Goal: Task Accomplishment & Management: Manage account settings

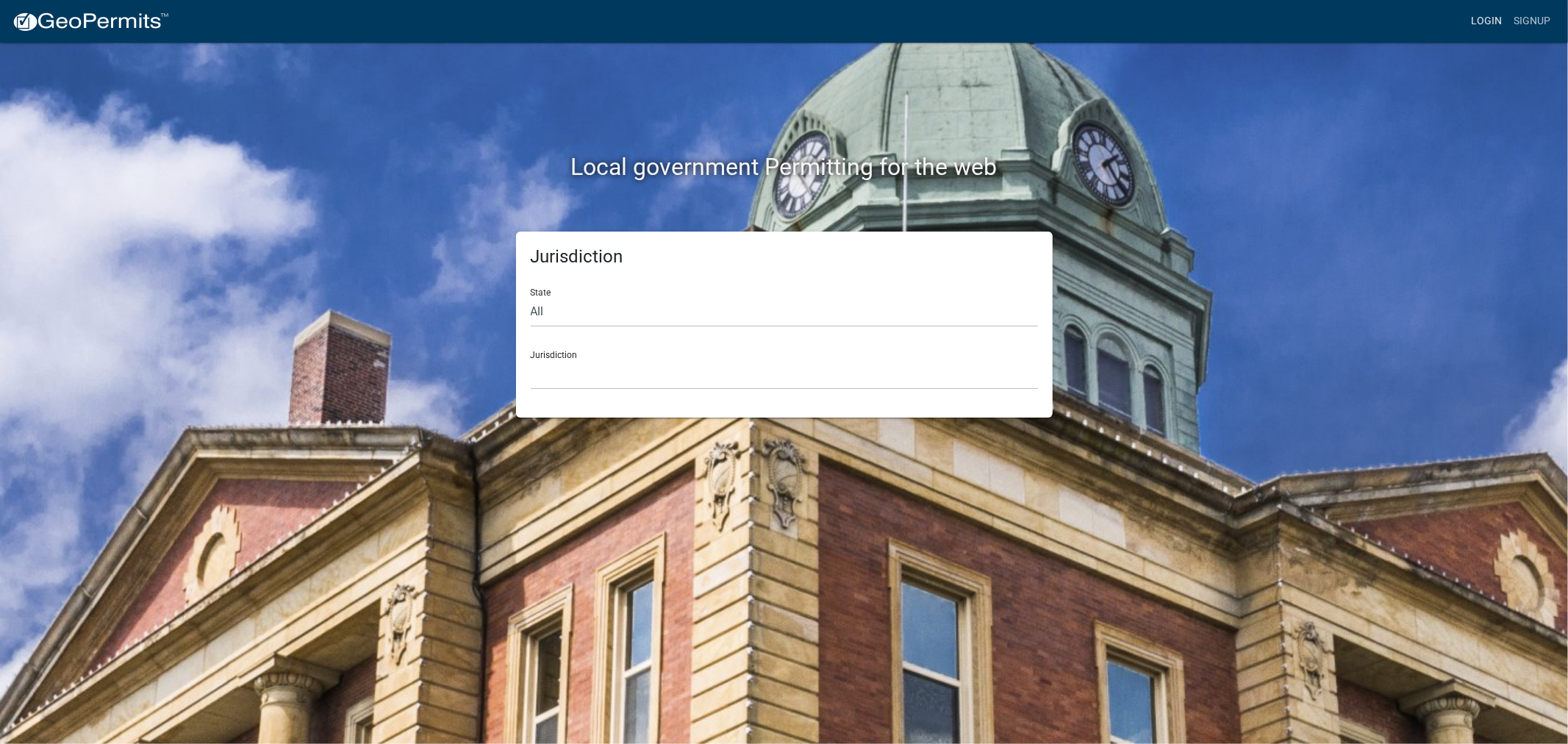
click at [1483, 15] on link "Login" at bounding box center [1487, 21] width 43 height 28
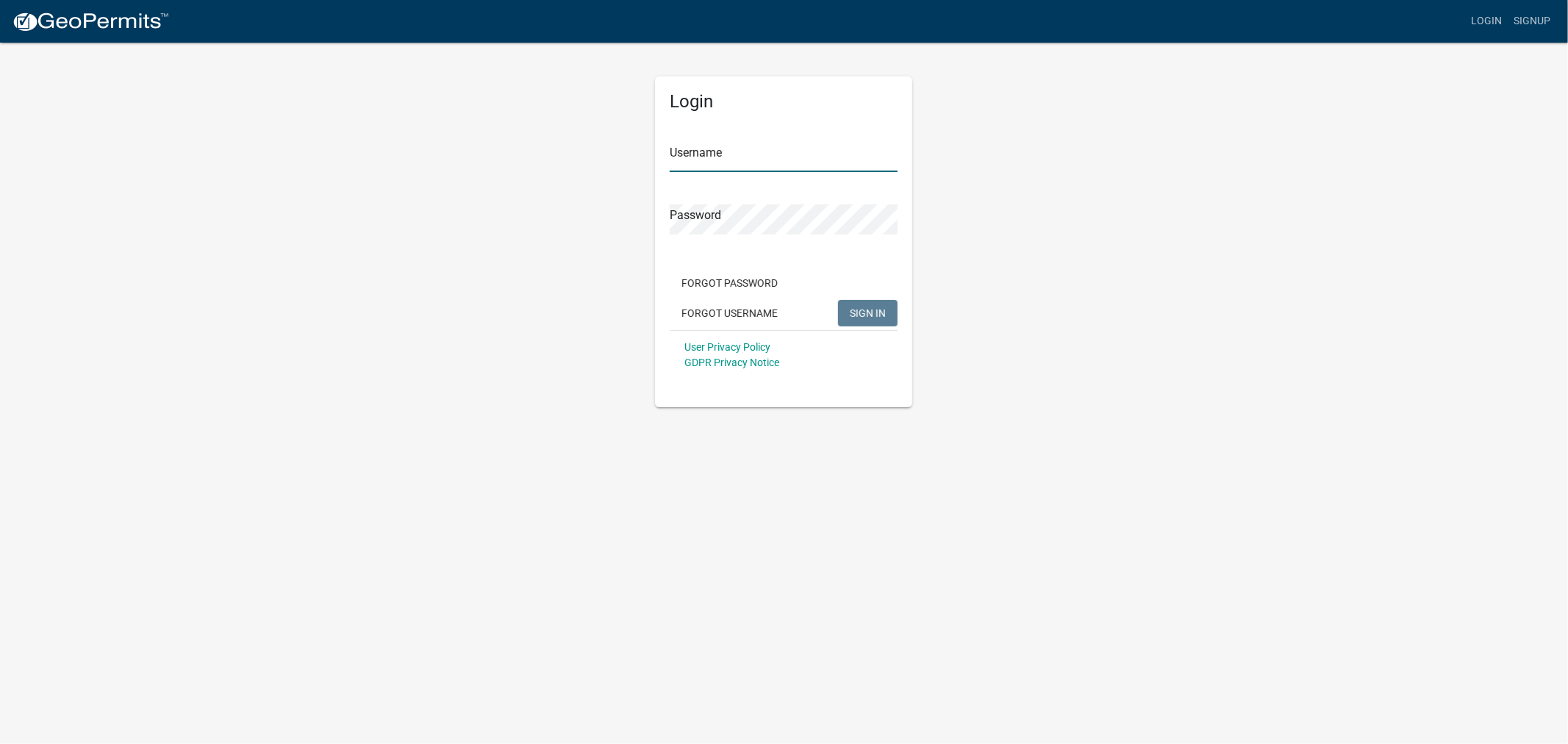
type input "shelleyh"
click at [866, 316] on span "SIGN IN" at bounding box center [868, 312] width 36 height 12
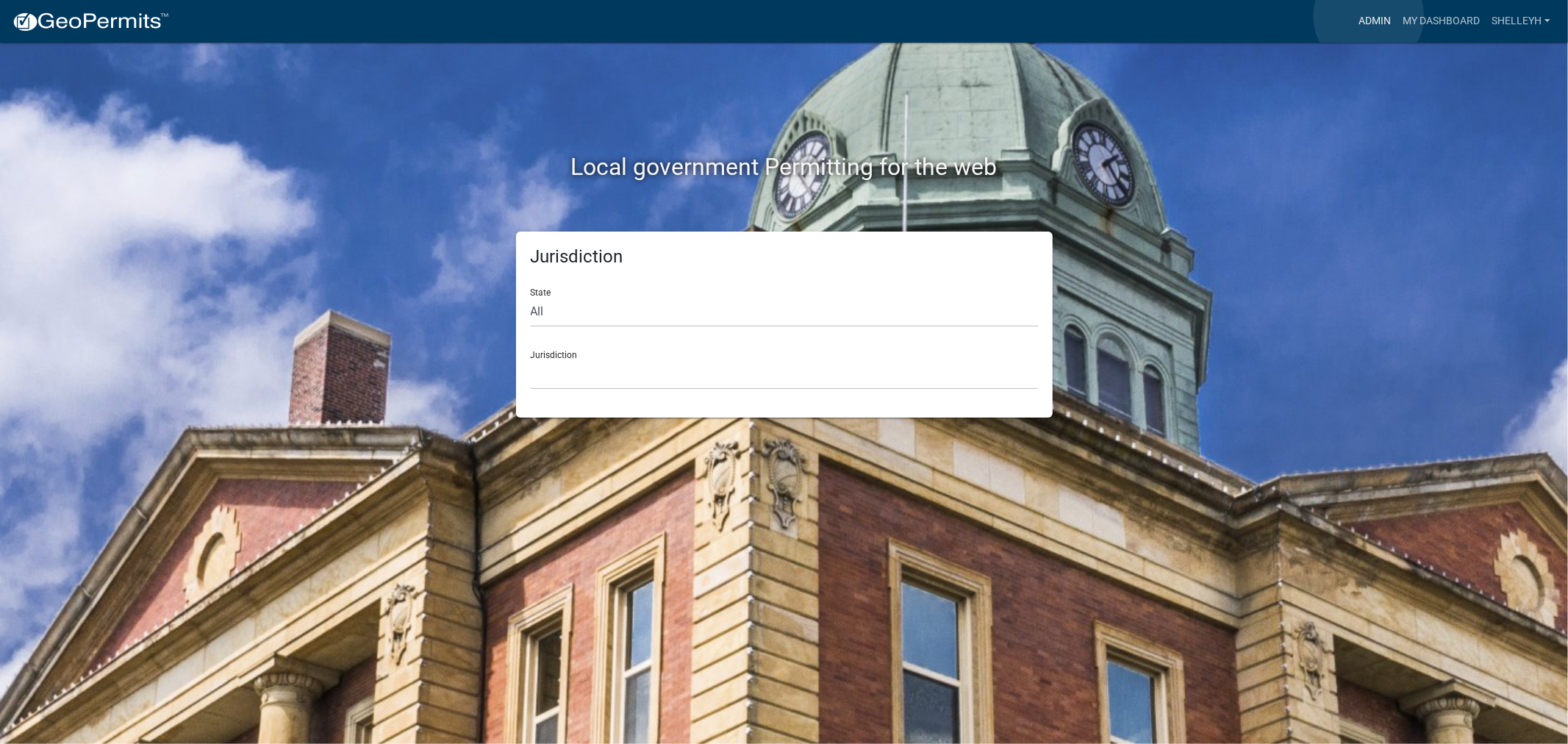
click at [1369, 16] on link "Admin" at bounding box center [1374, 21] width 44 height 28
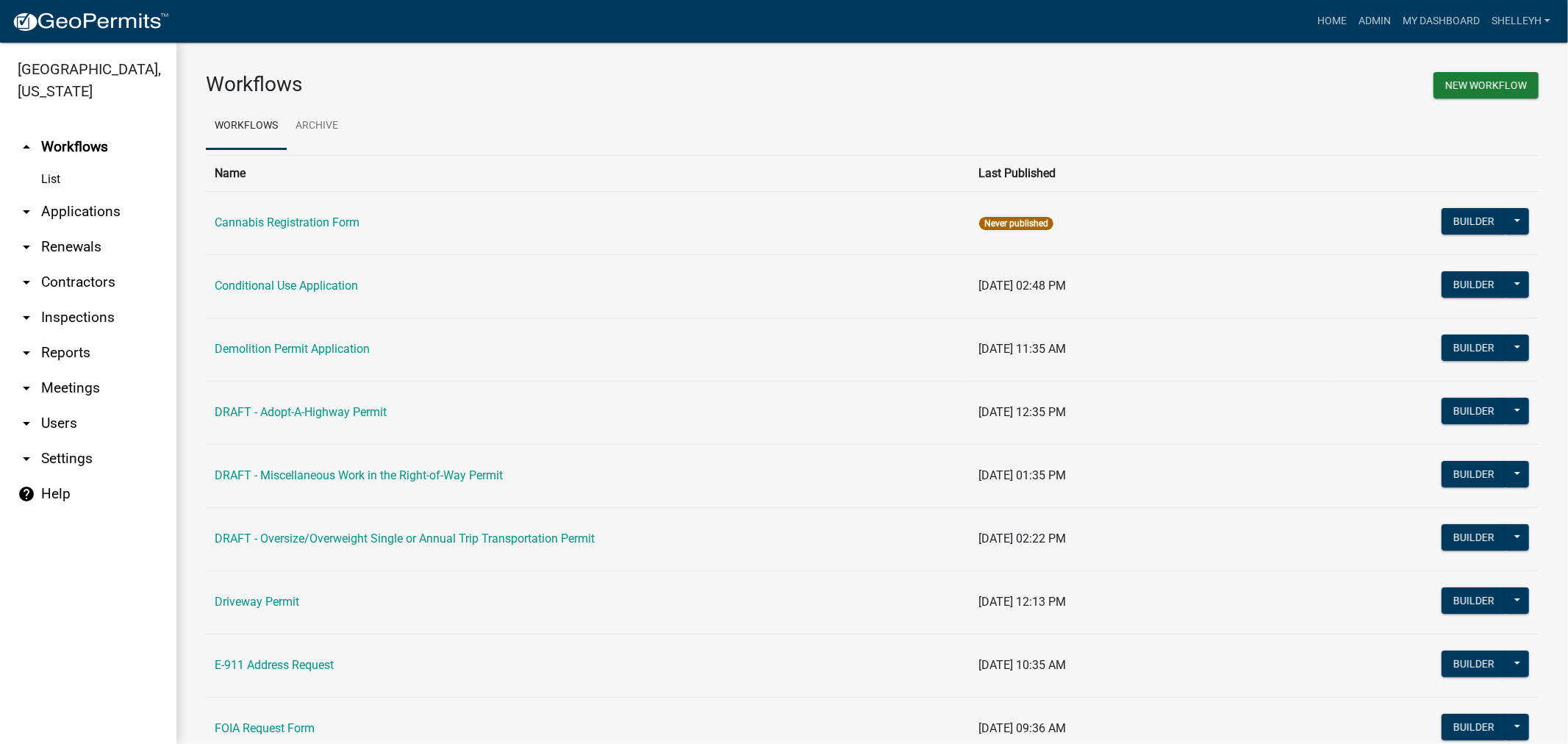
click at [104, 214] on link "arrow_drop_down Applications" at bounding box center [88, 212] width 177 height 35
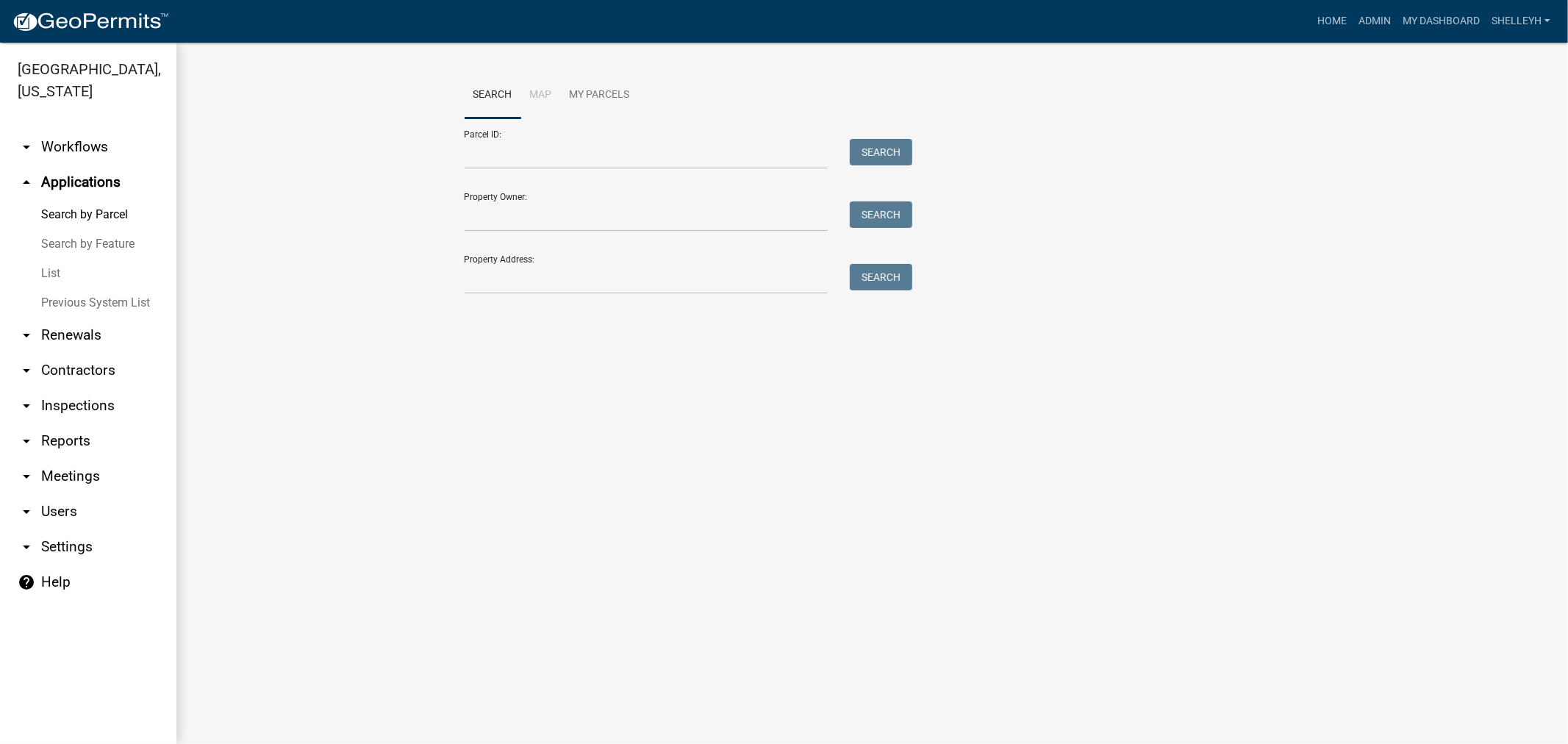
click at [53, 275] on link "List" at bounding box center [88, 273] width 177 height 29
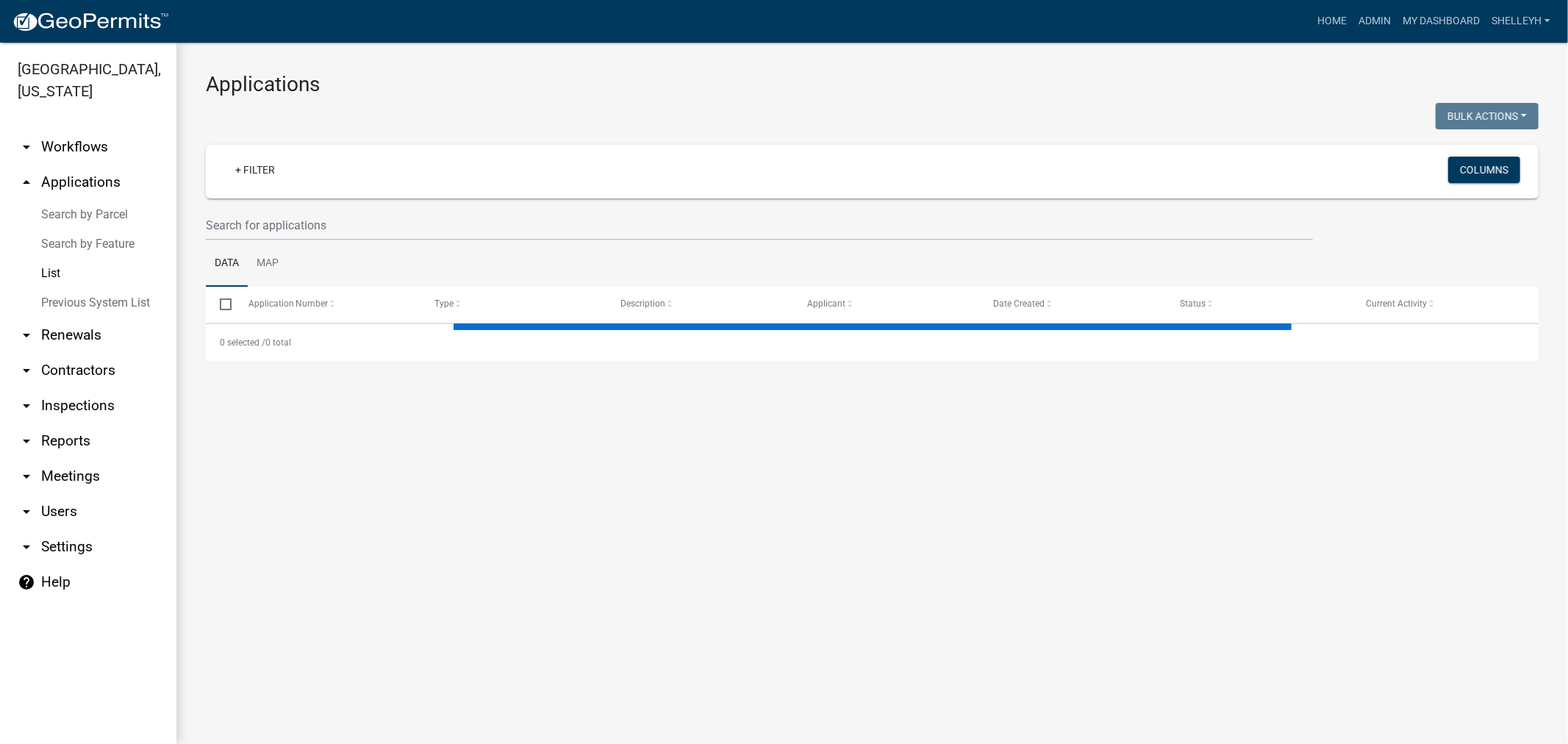
select select "1: 25"
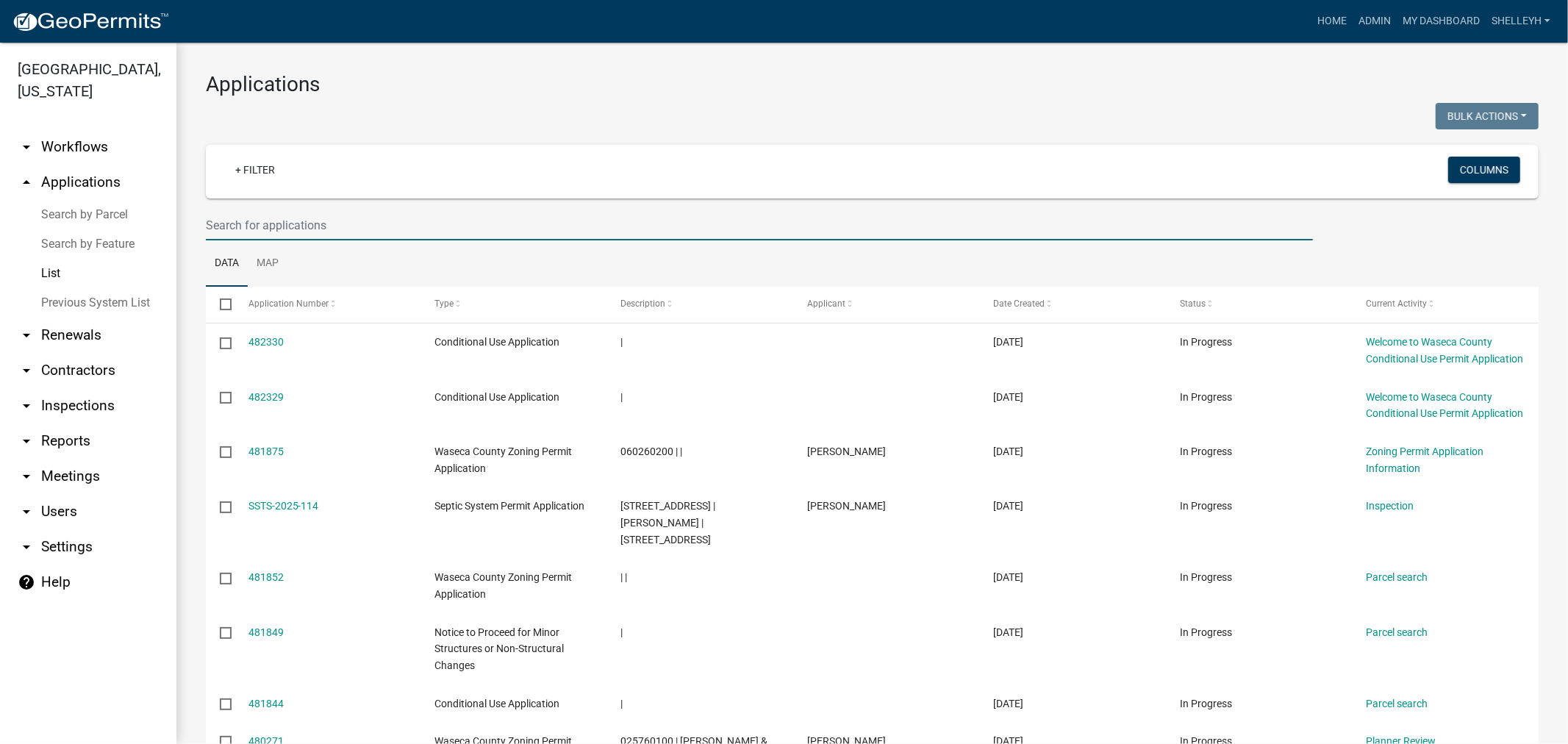
click at [305, 218] on input "text" at bounding box center [758, 225] width 1107 height 30
type input "[PERSON_NAME]"
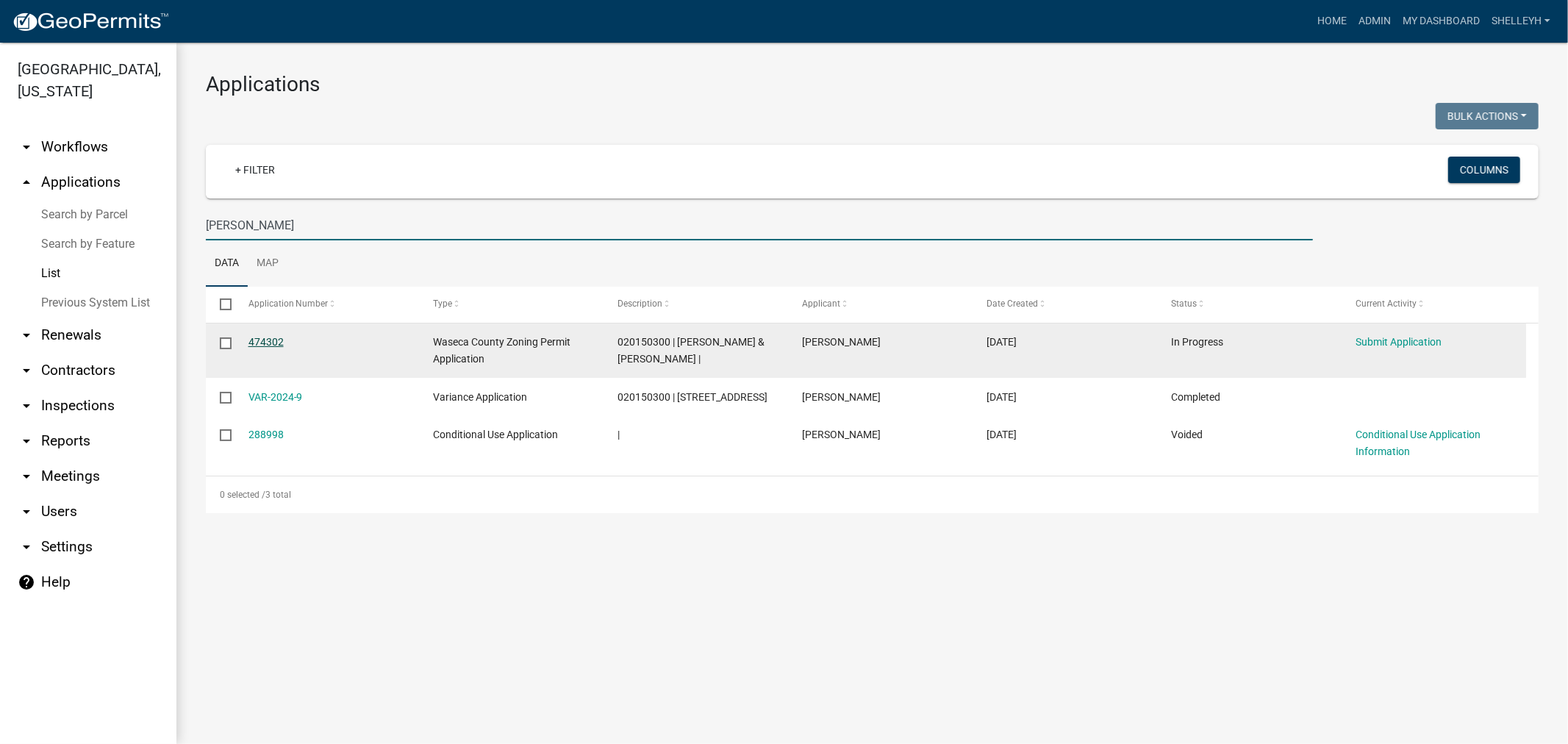
click at [257, 341] on link "474302" at bounding box center [266, 342] width 35 height 12
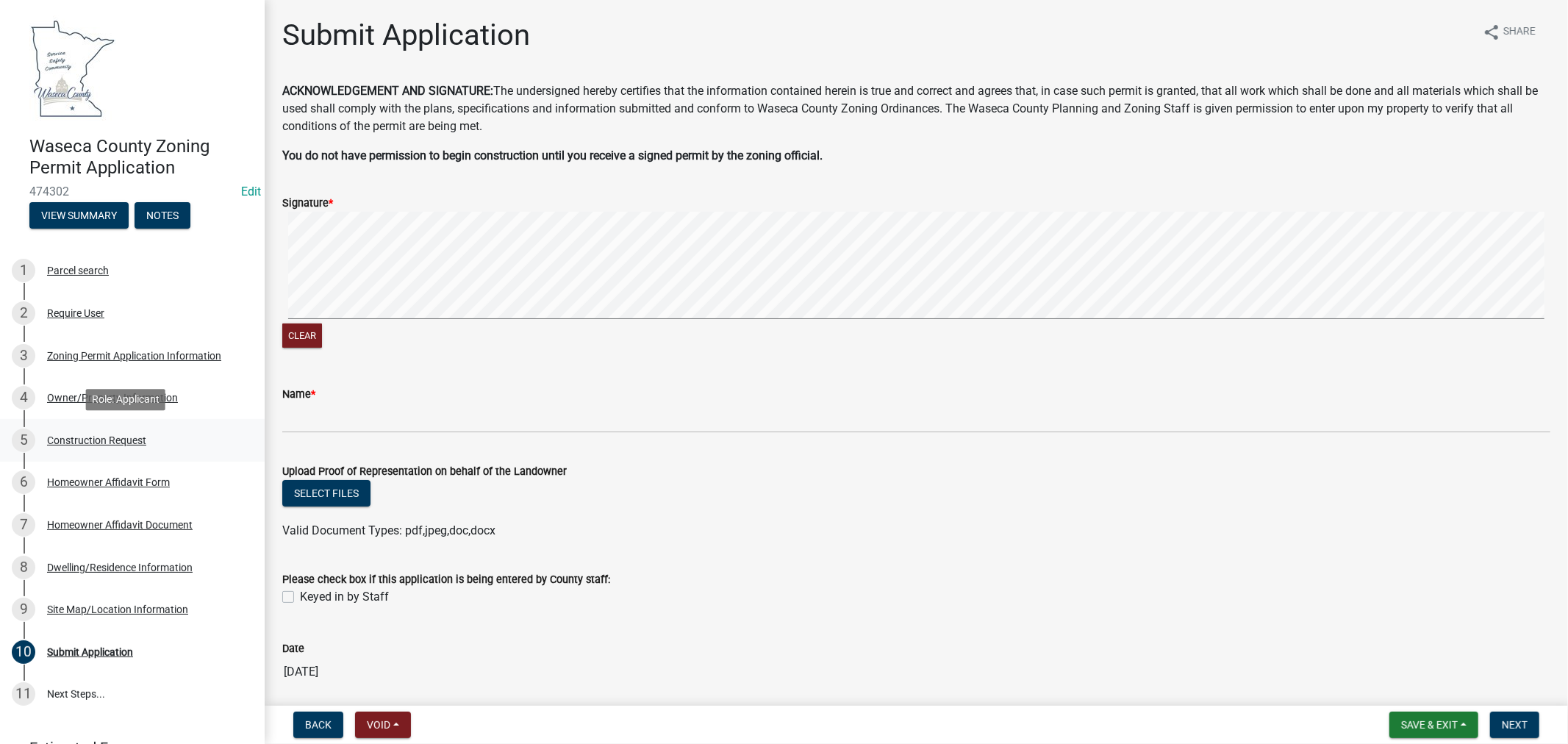
click at [69, 443] on div "Construction Request" at bounding box center [96, 440] width 99 height 10
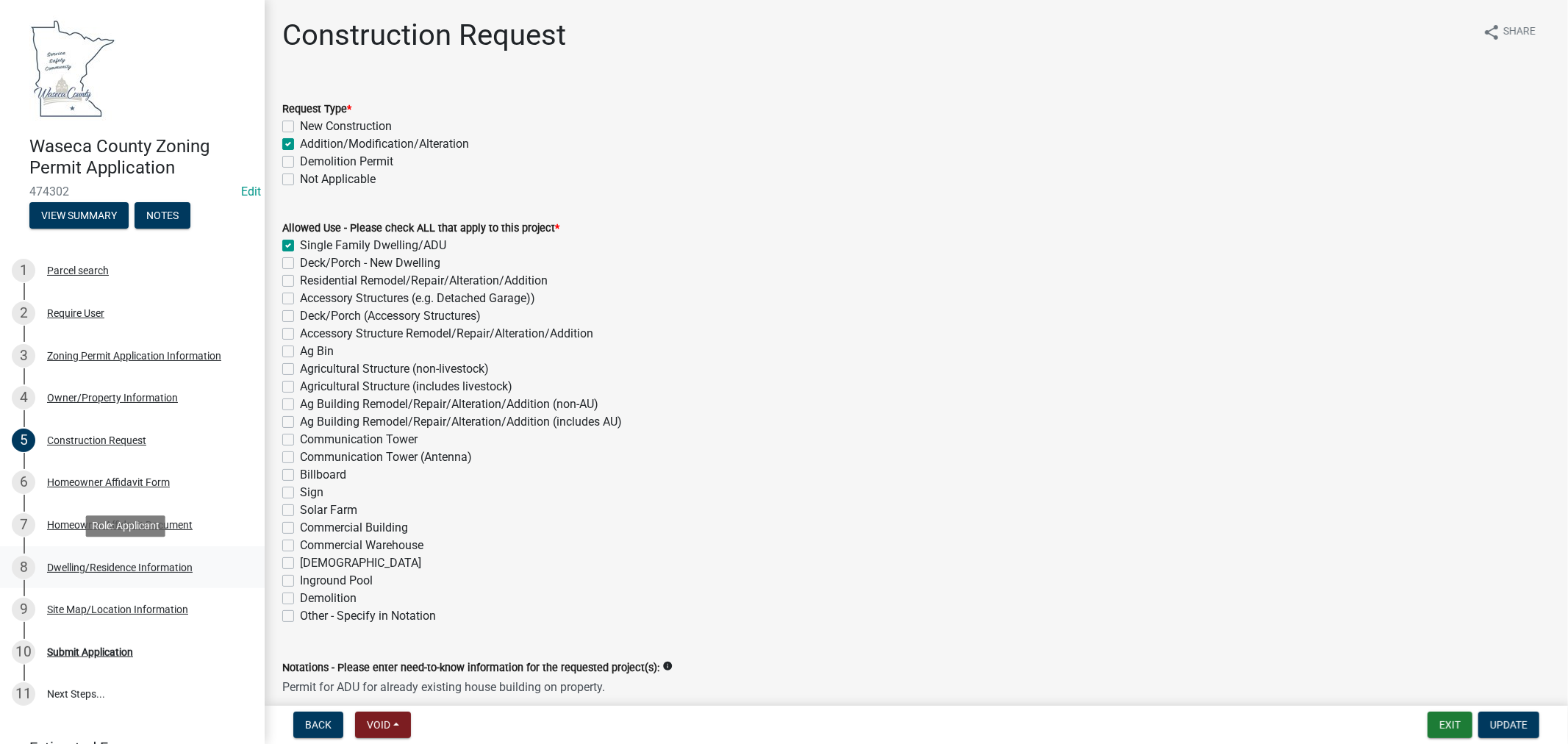
click at [118, 560] on div "8 Dwelling/Residence Information" at bounding box center [127, 567] width 230 height 23
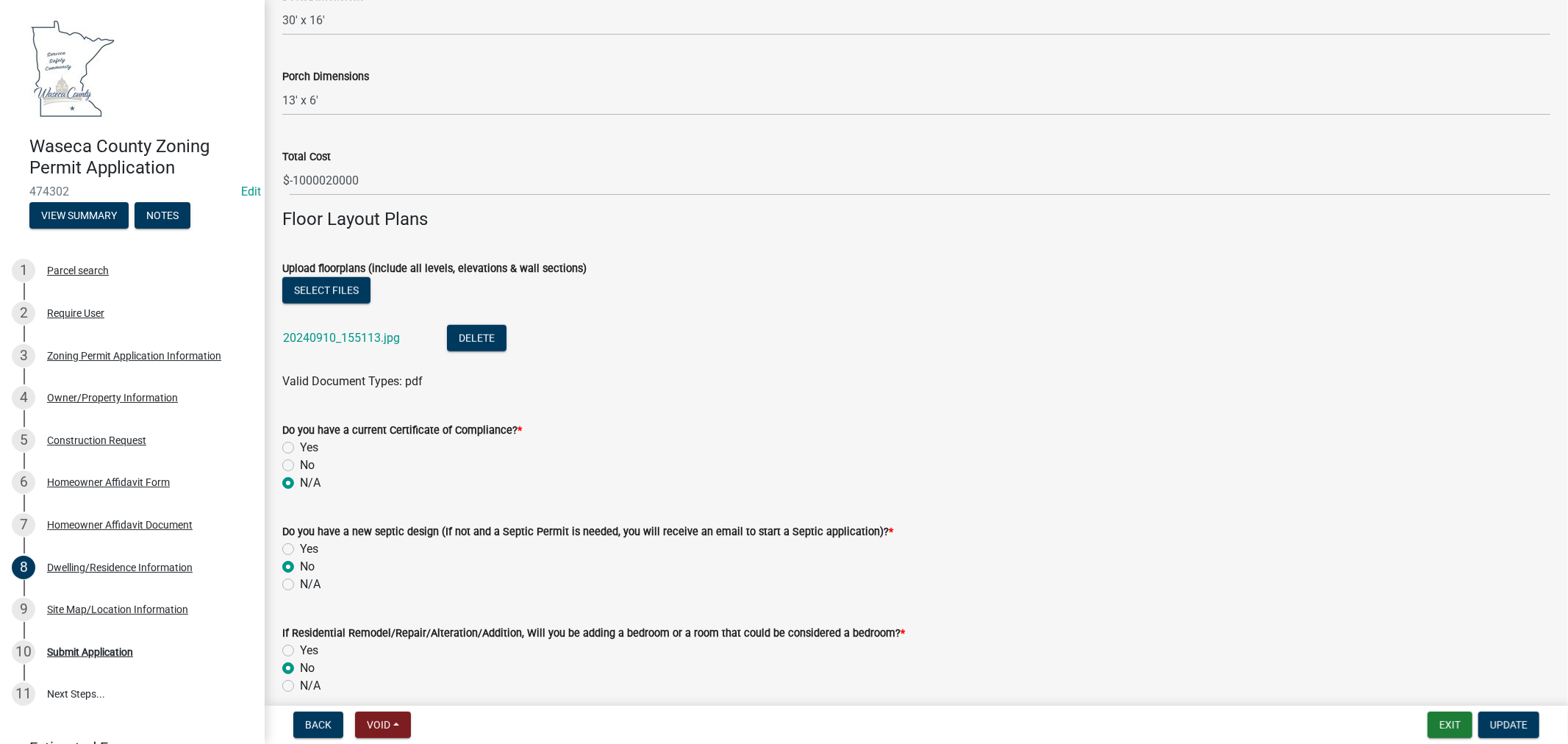
scroll to position [1143, 0]
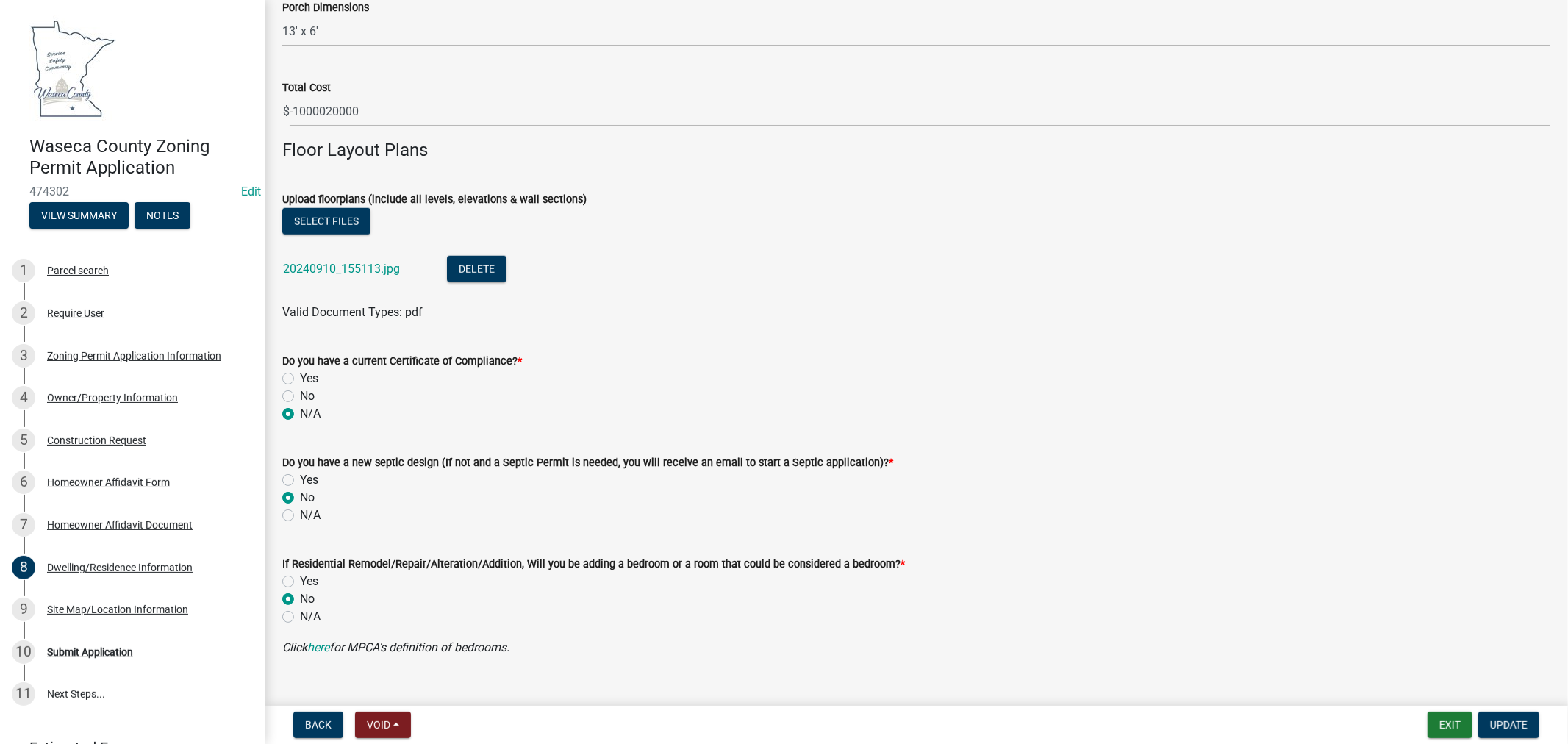
click at [299, 259] on div "20240910_155113.jpg" at bounding box center [353, 271] width 140 height 30
click at [323, 266] on link "20240910_155113.jpg" at bounding box center [341, 268] width 117 height 14
click at [381, 267] on link "20240910_155113.jpg" at bounding box center [341, 268] width 117 height 14
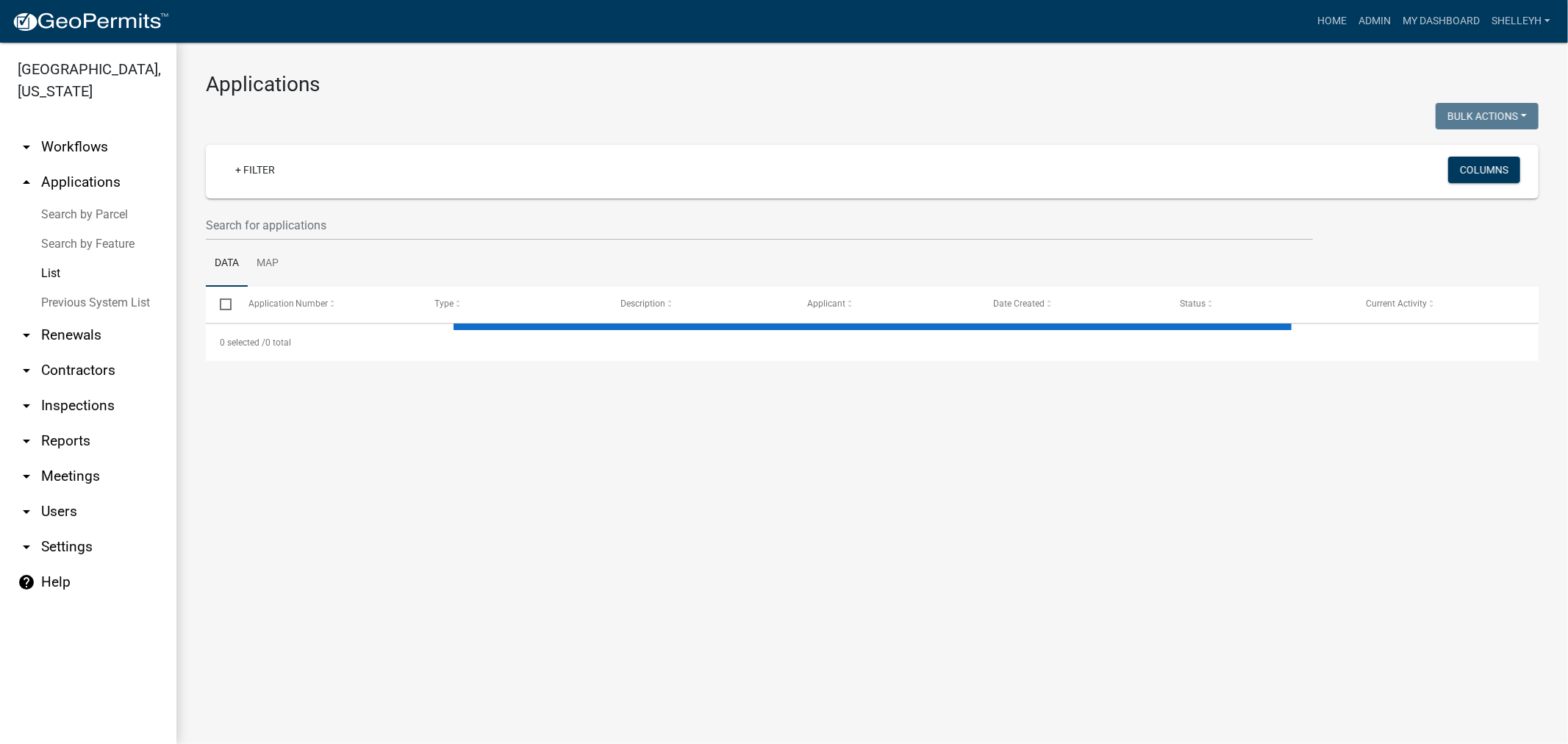
select select "1: 25"
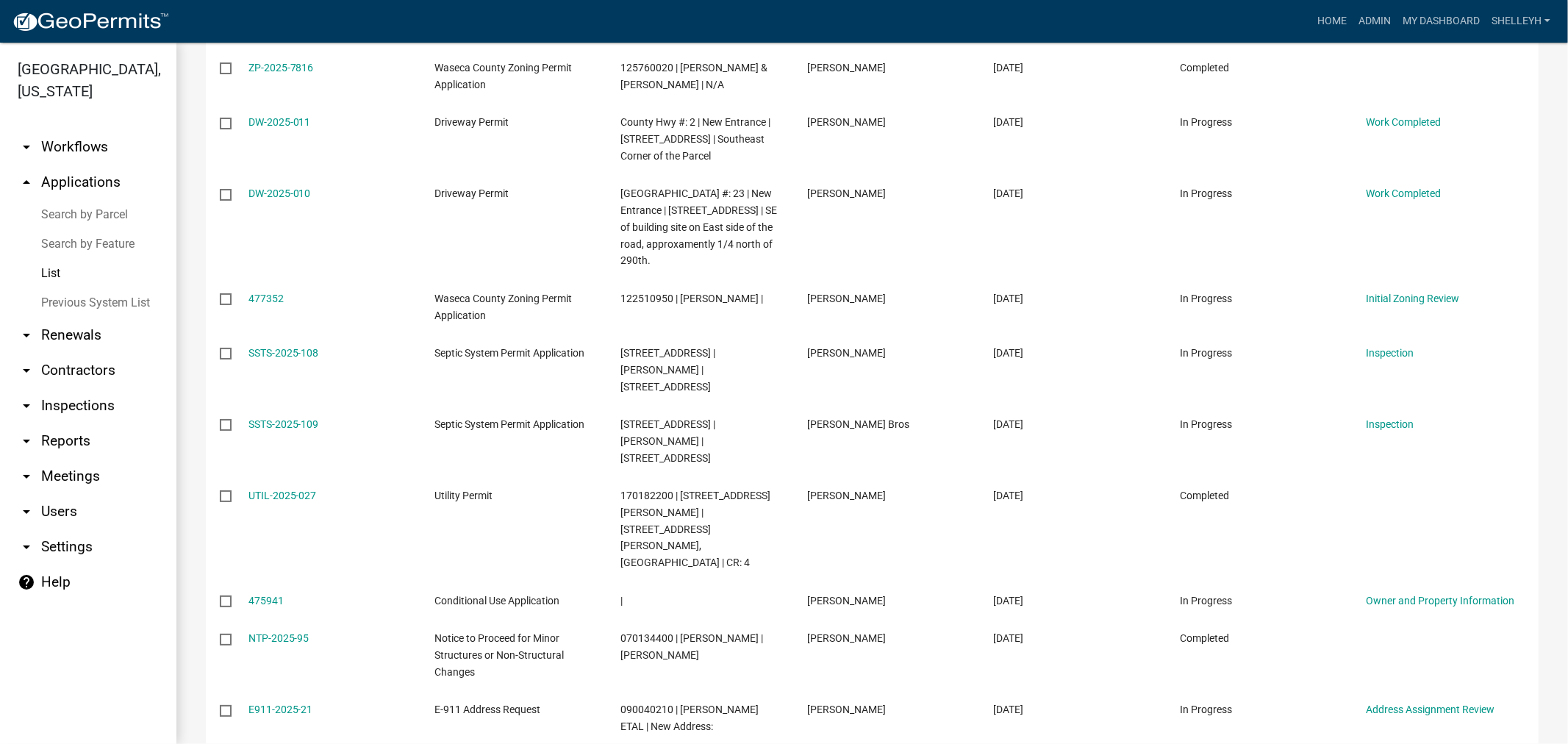
scroll to position [1228, 0]
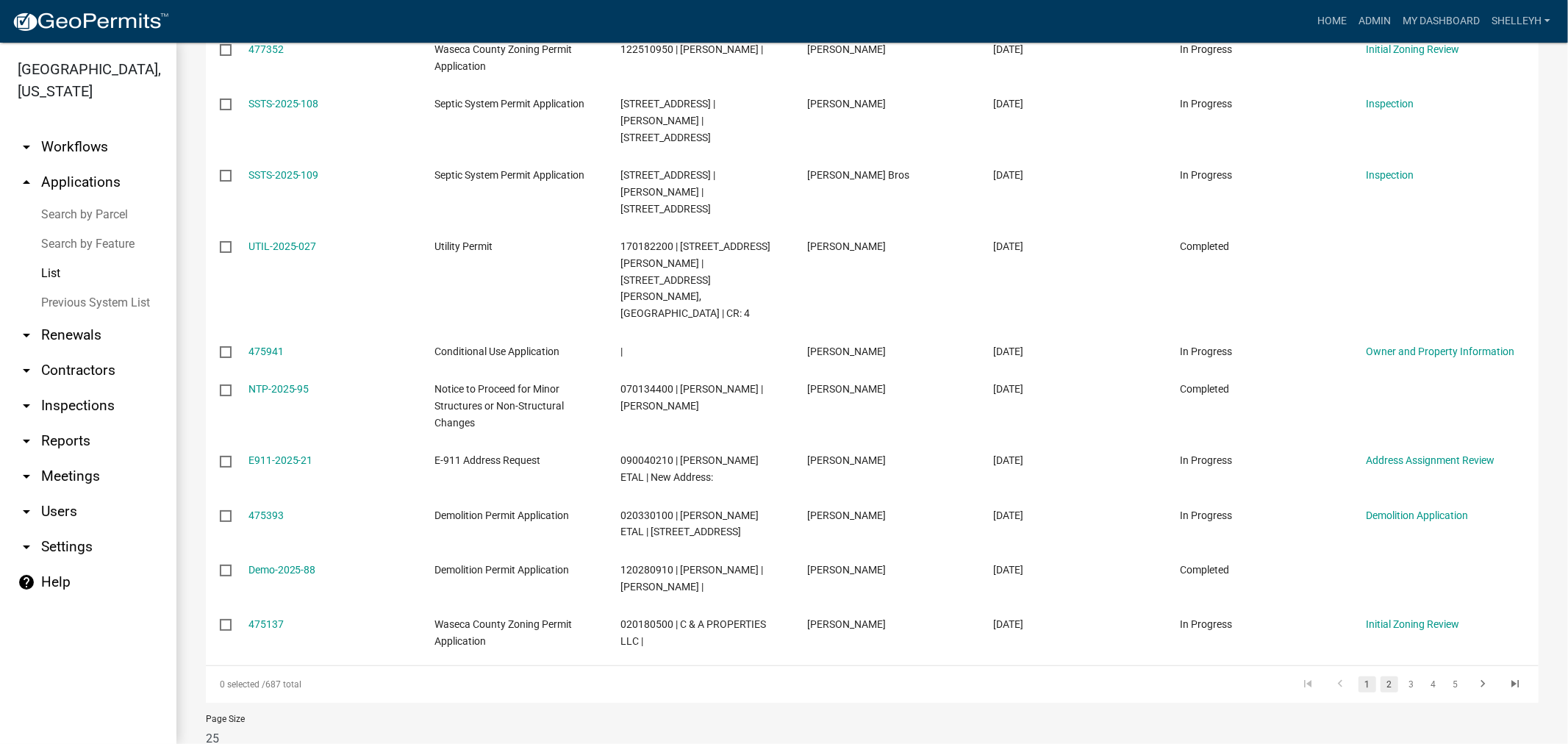
click at [1380, 676] on link "2" at bounding box center [1389, 683] width 18 height 16
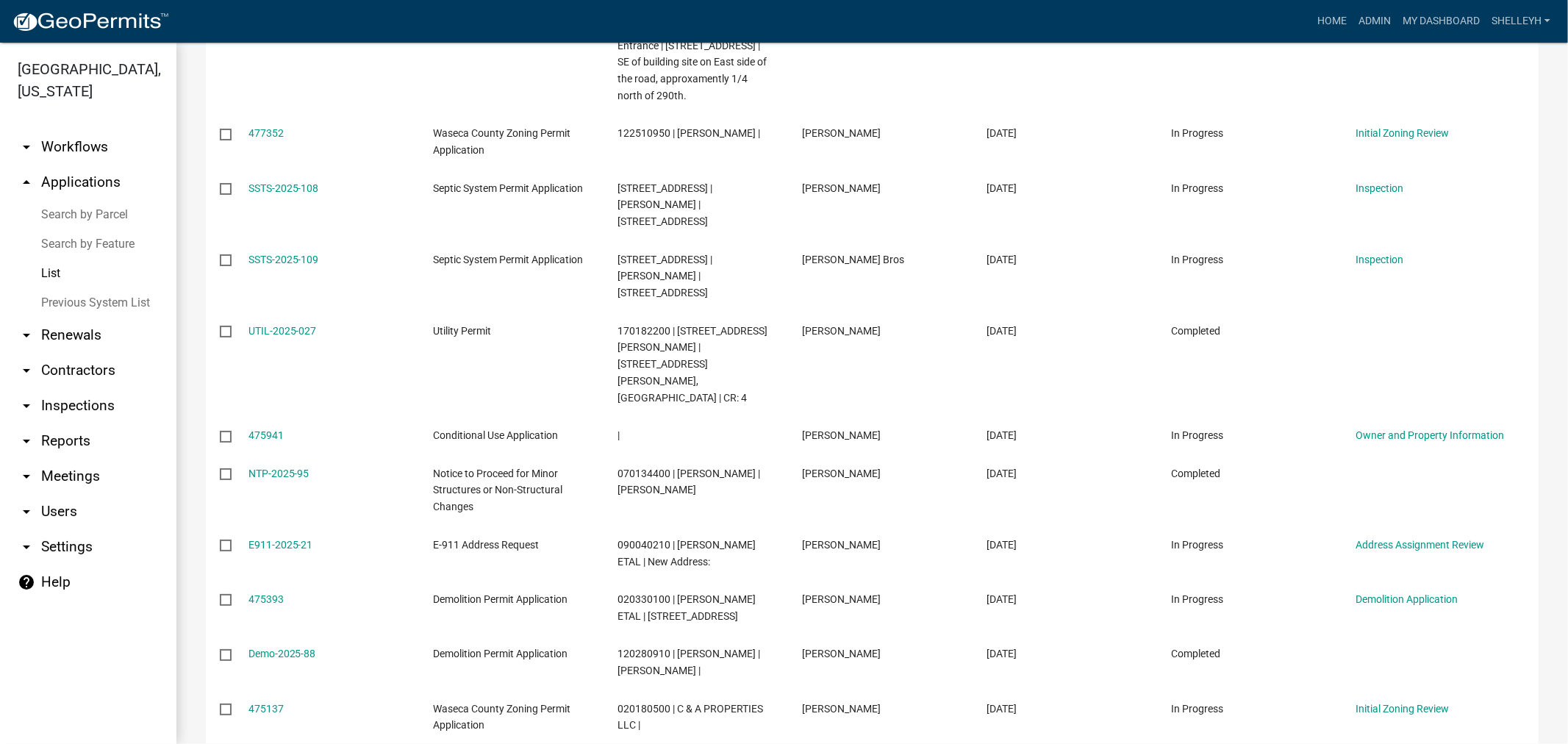
scroll to position [1244, 0]
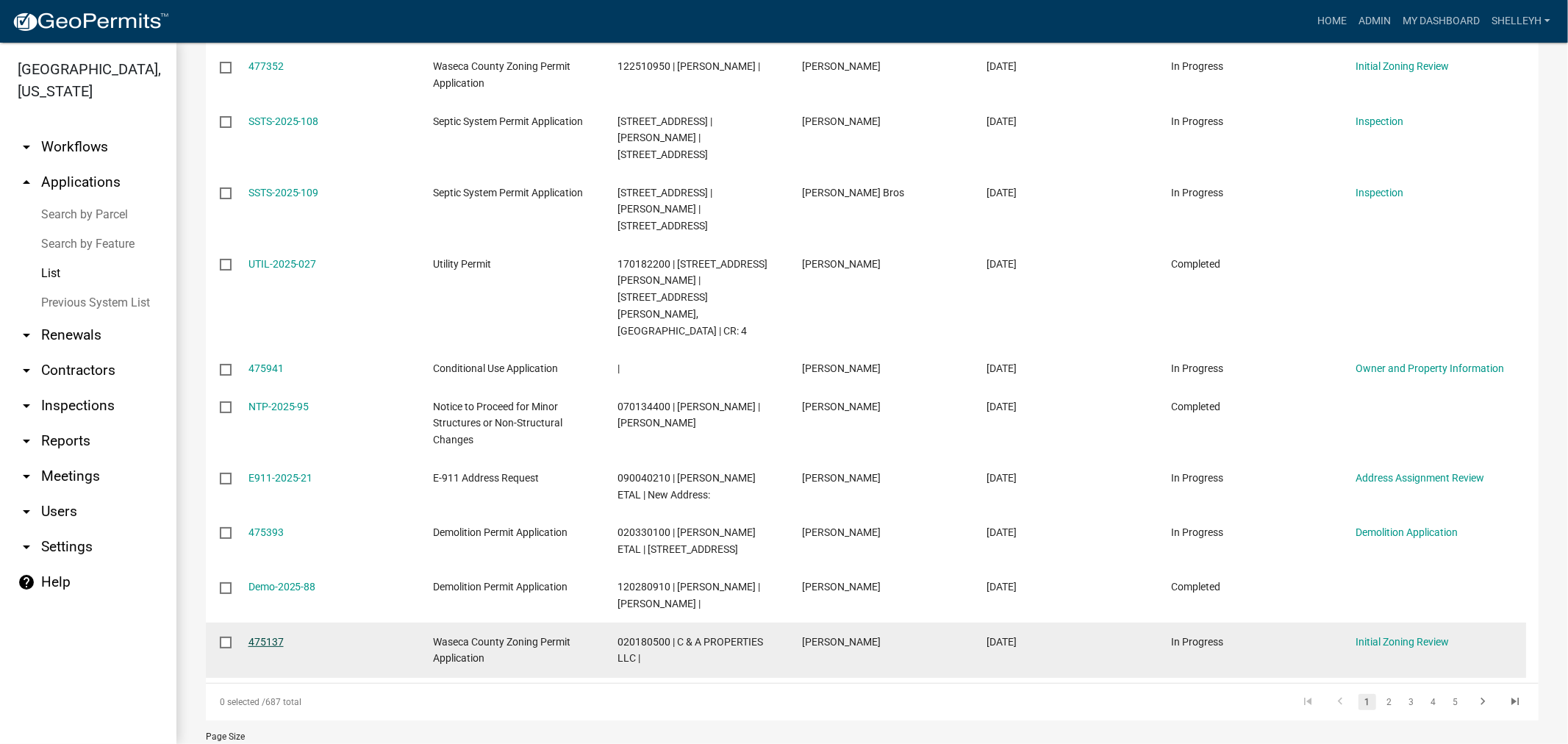
click at [275, 636] on link "475137" at bounding box center [266, 641] width 35 height 12
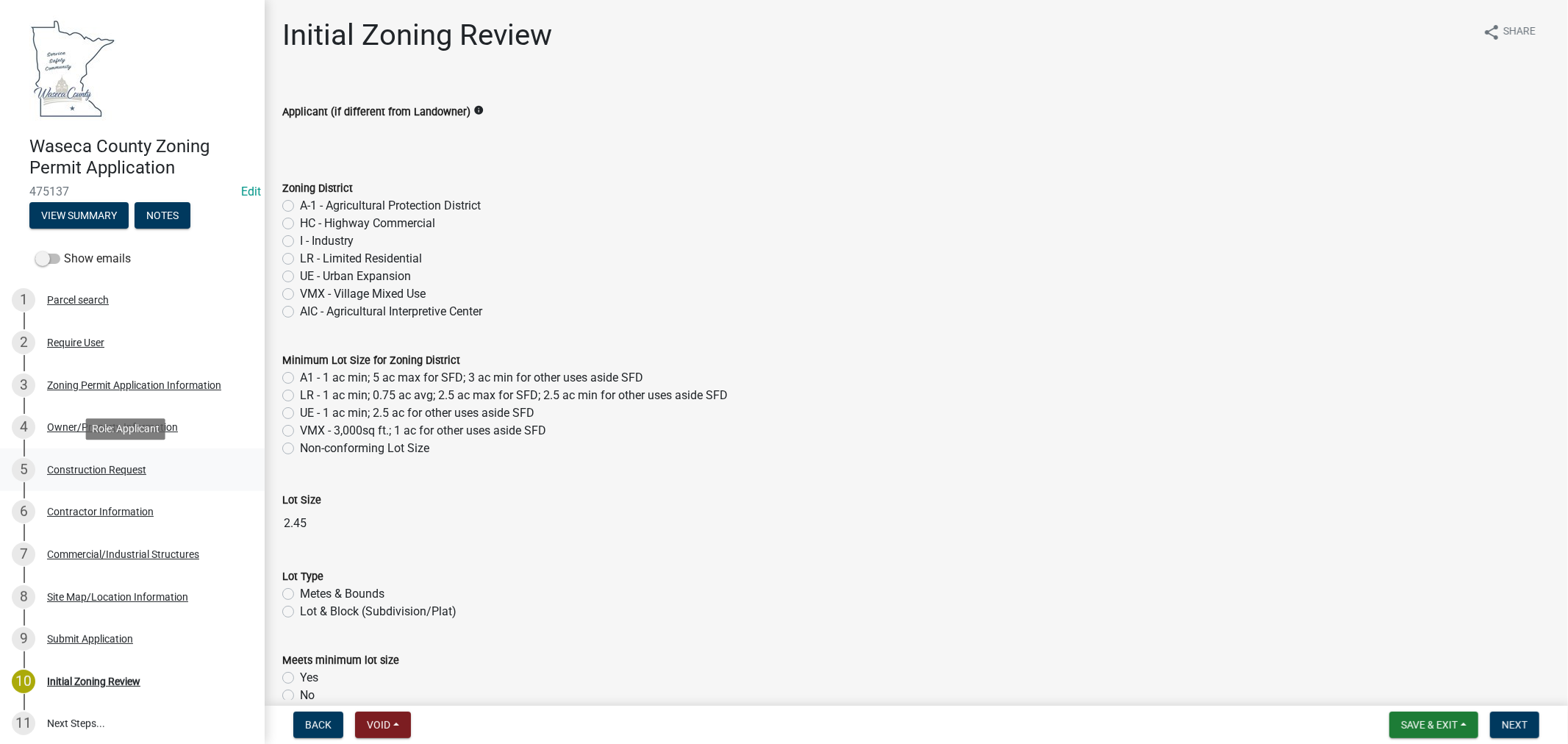
click at [90, 467] on div "Construction Request" at bounding box center [96, 469] width 99 height 10
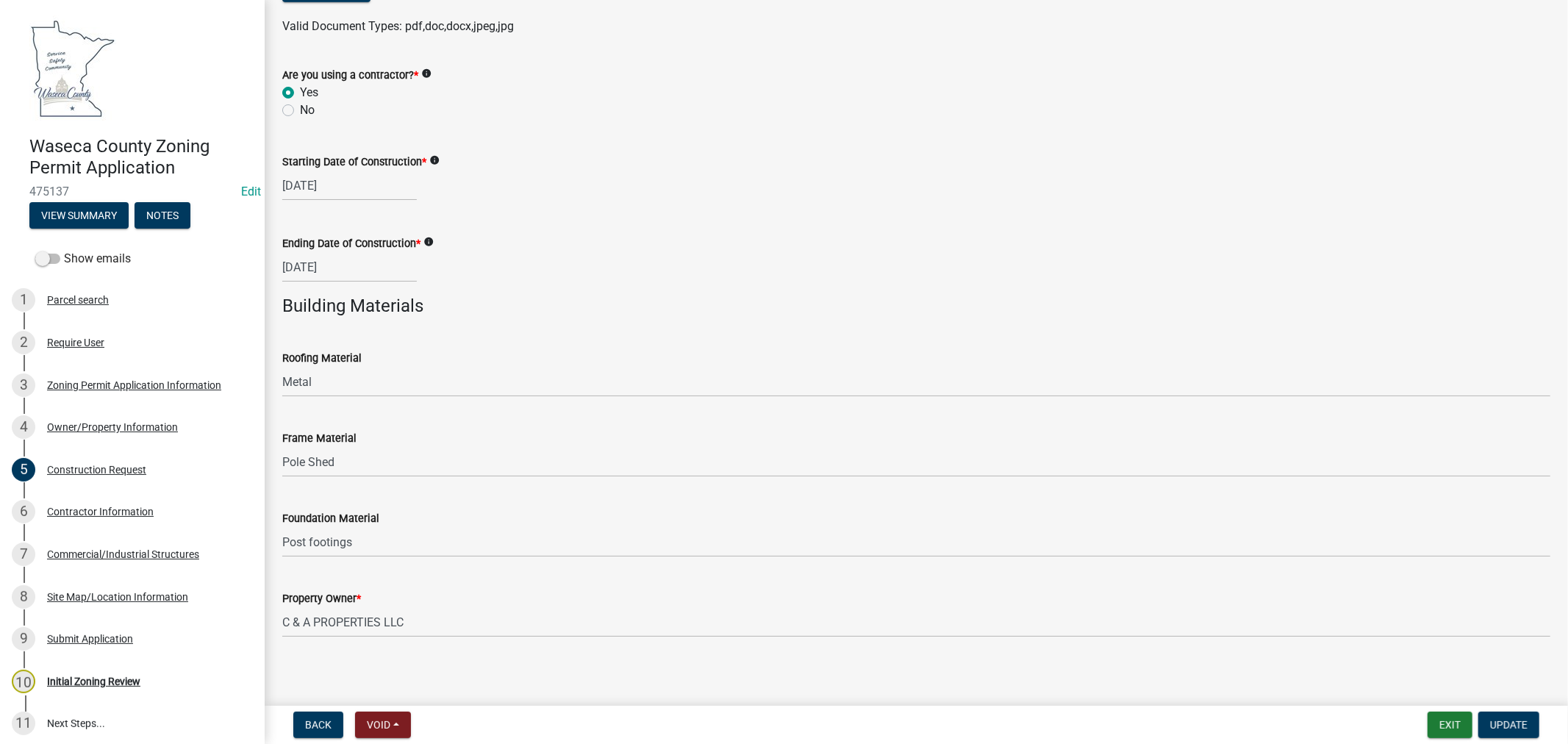
scroll to position [823, 0]
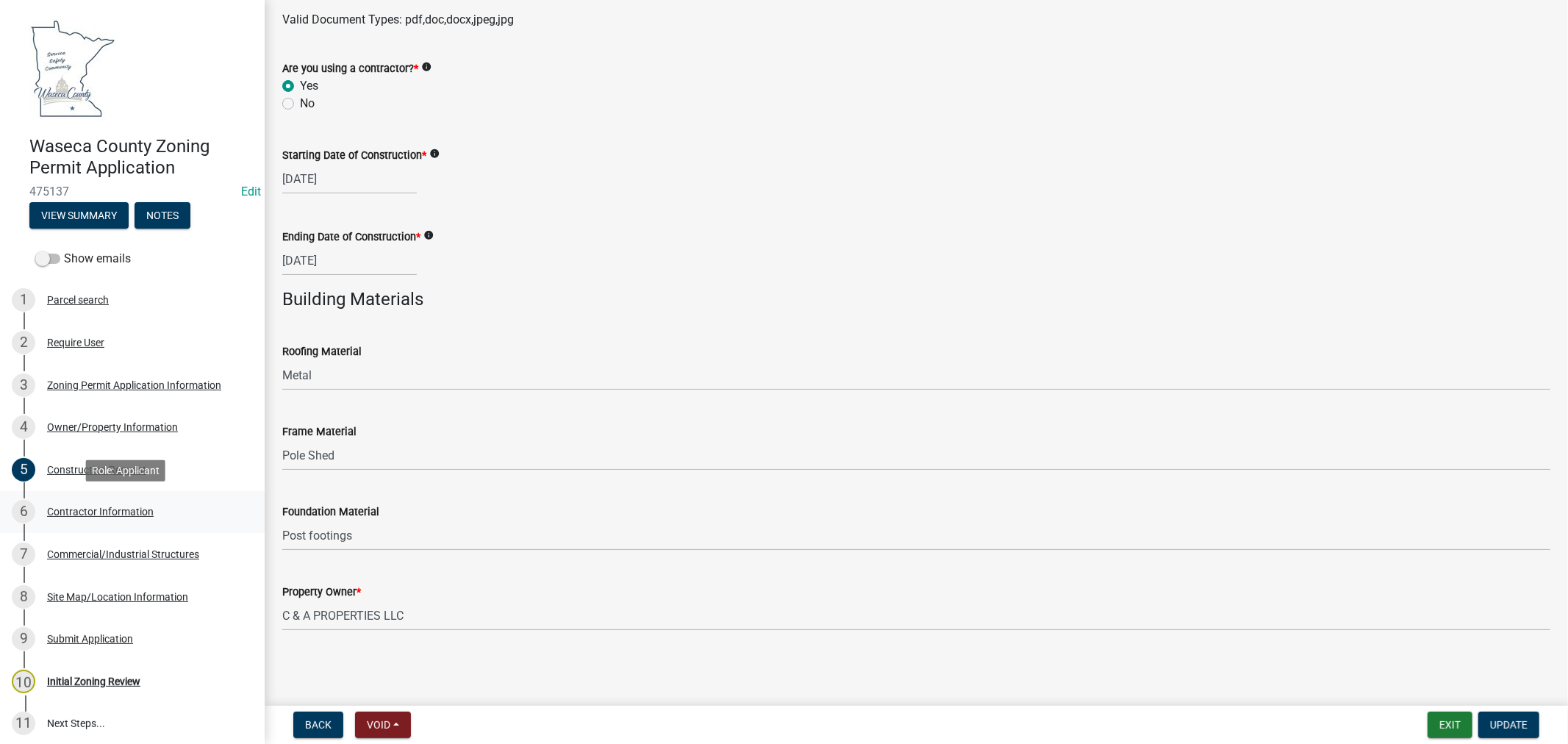
click at [72, 512] on div "Contractor Information" at bounding box center [100, 511] width 106 height 10
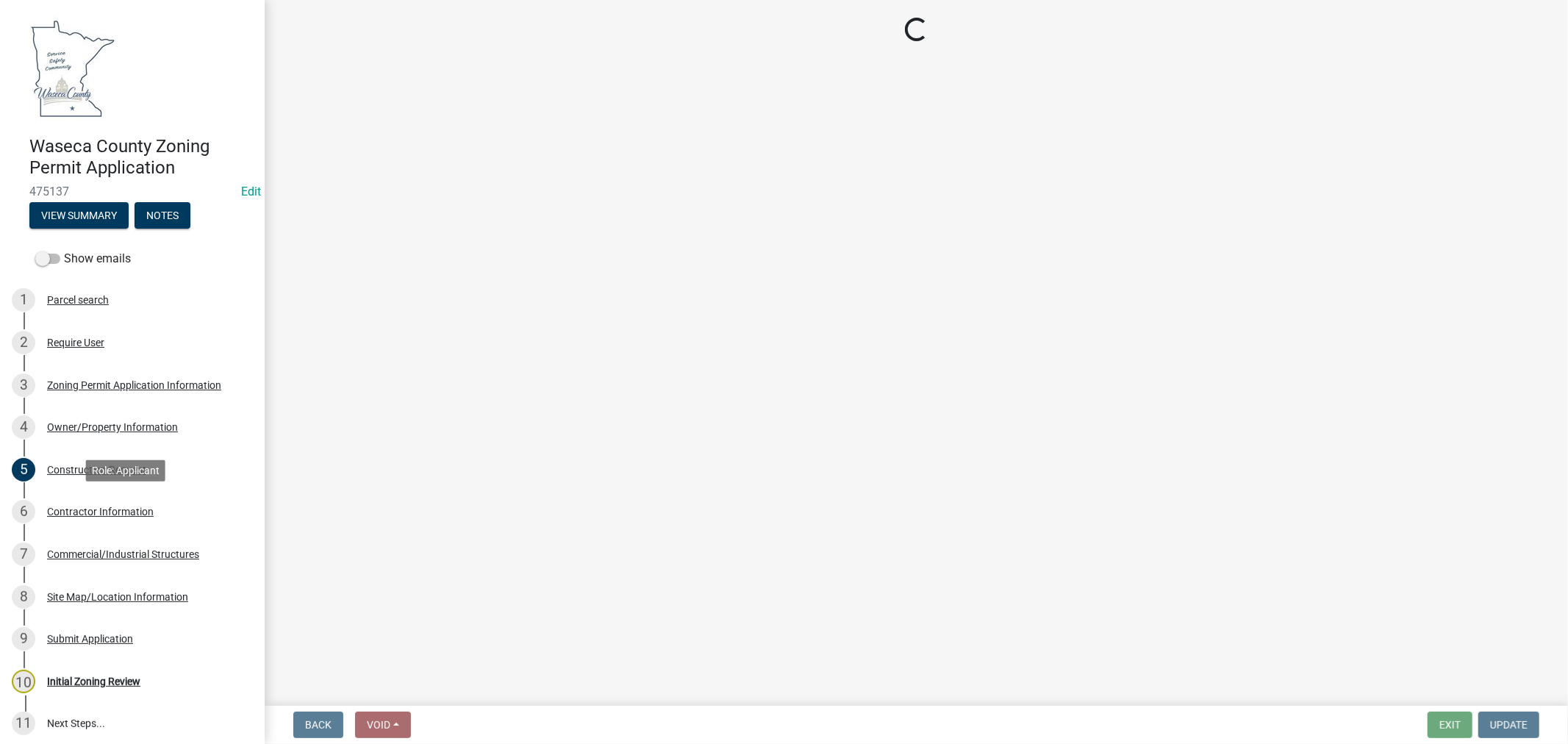
scroll to position [0, 0]
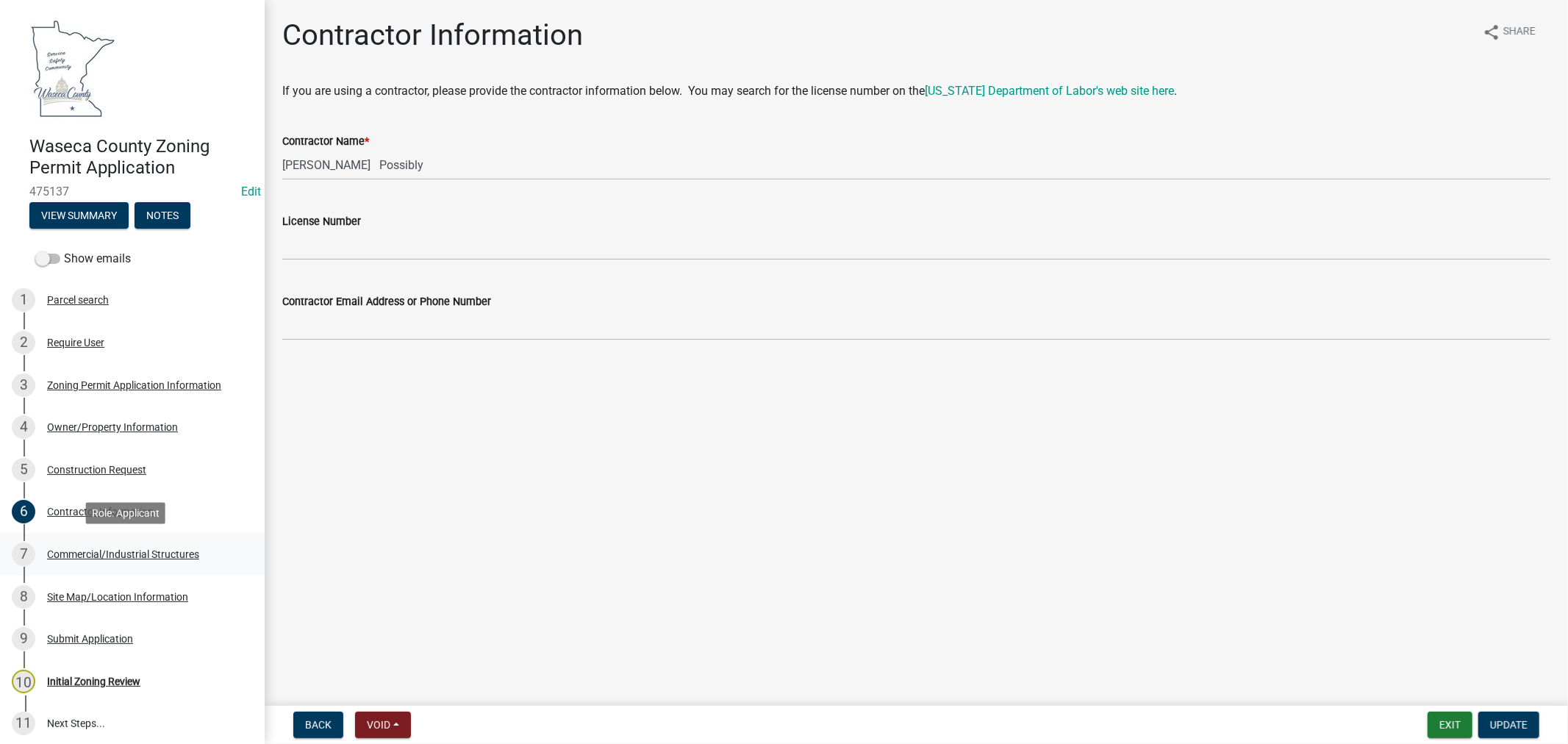
click at [167, 555] on div "Commercial/Industrial Structures" at bounding box center [122, 554] width 152 height 10
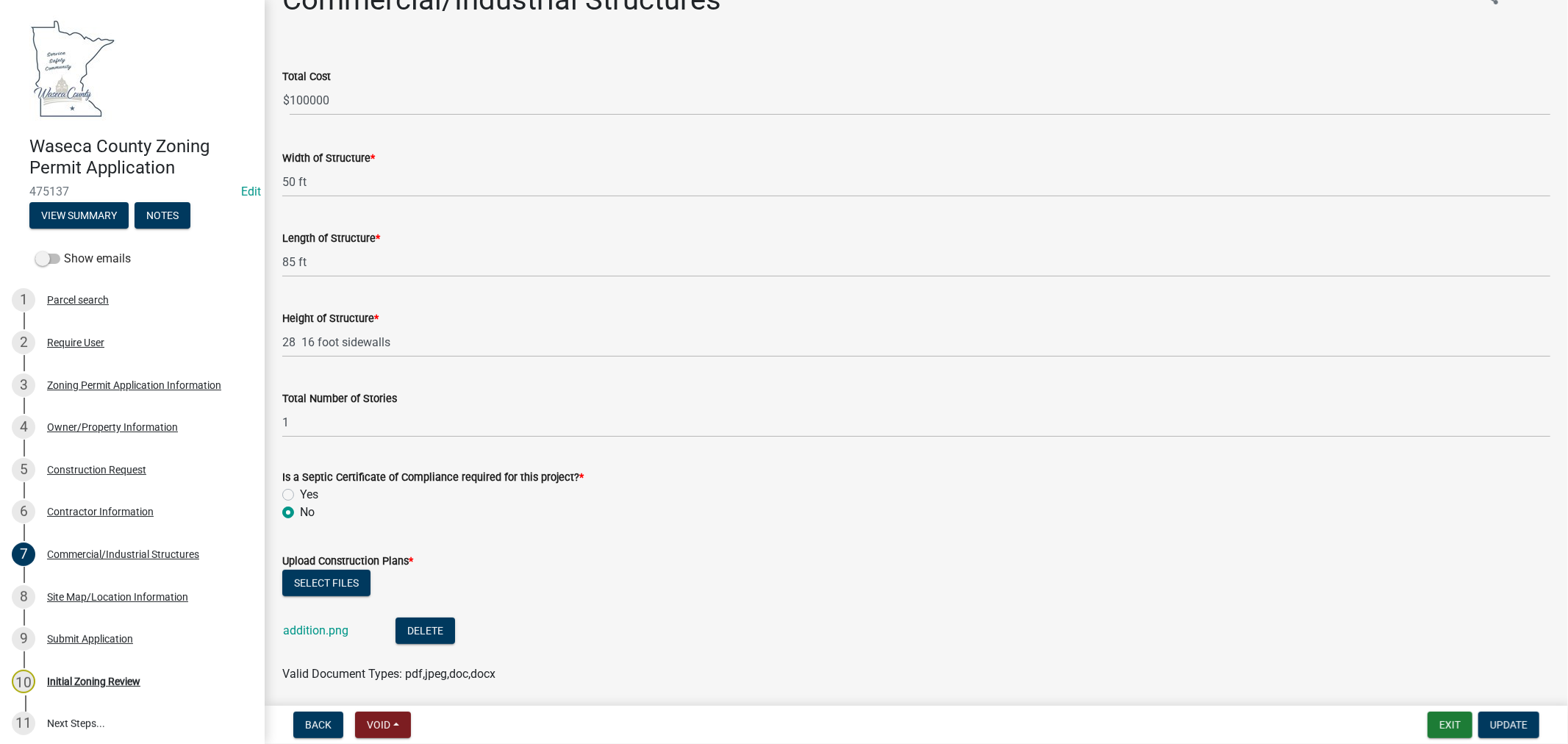
scroll to position [89, 0]
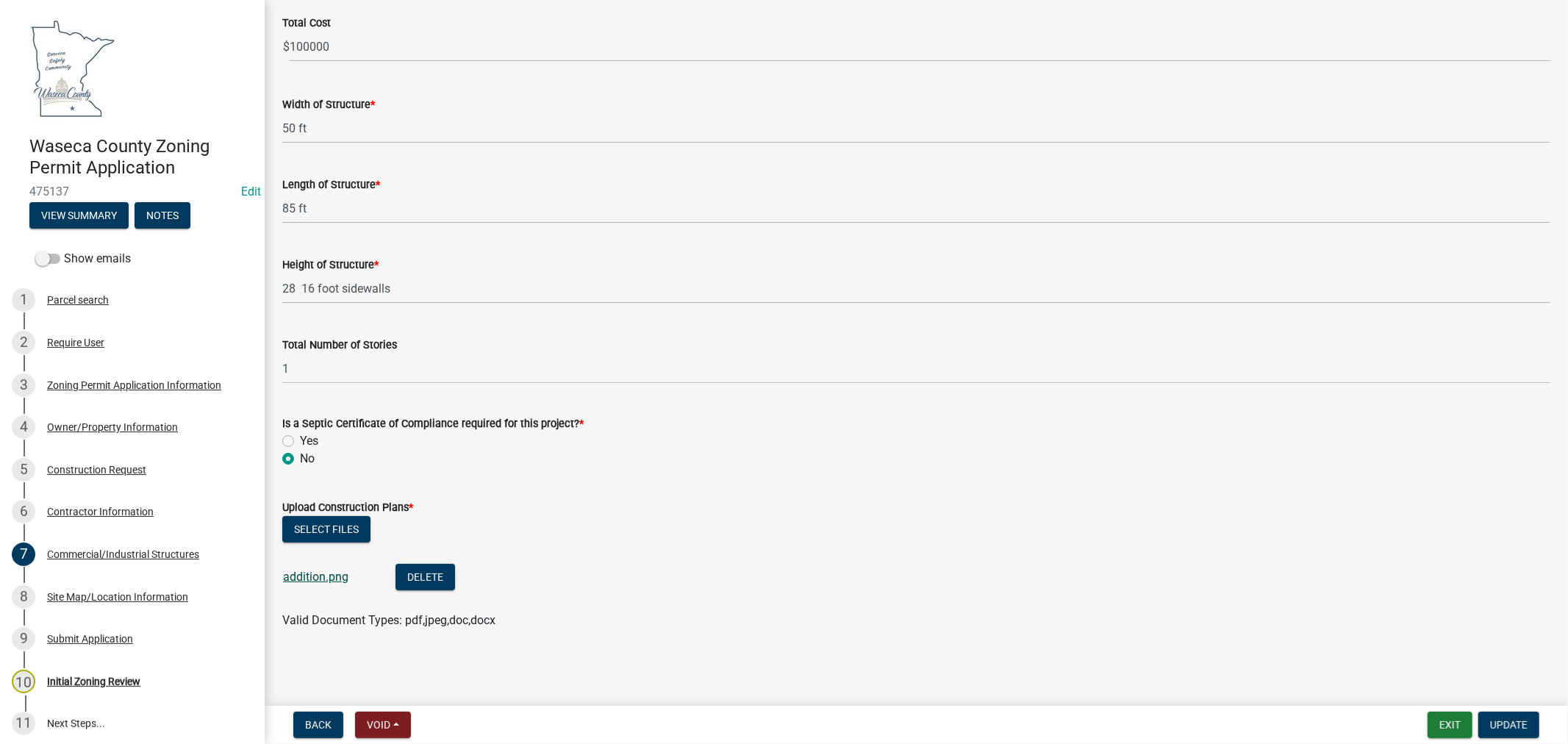
click at [290, 569] on link "addition.png" at bounding box center [316, 576] width 65 height 14
click at [1434, 722] on button "Exit" at bounding box center [1450, 724] width 45 height 26
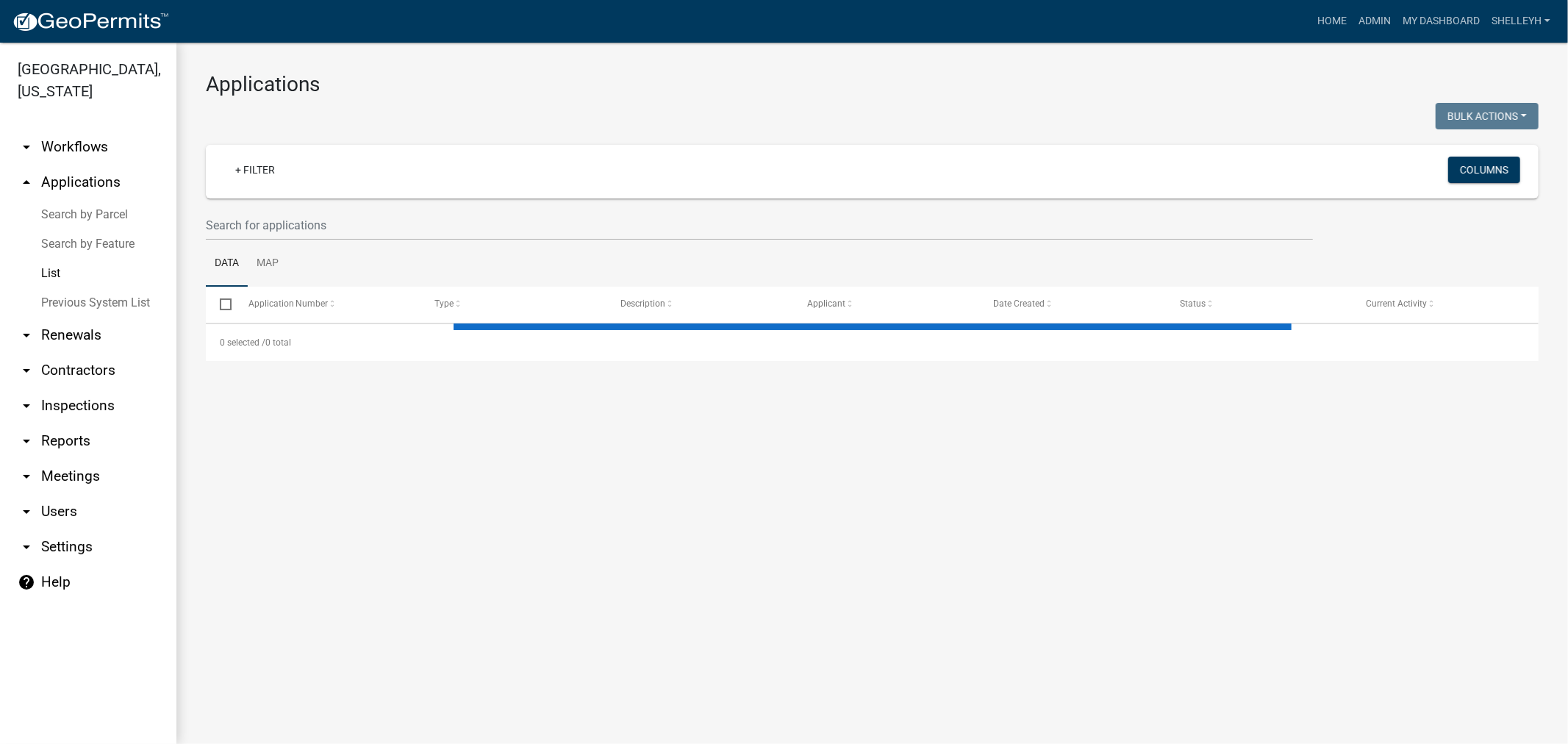
select select "1: 25"
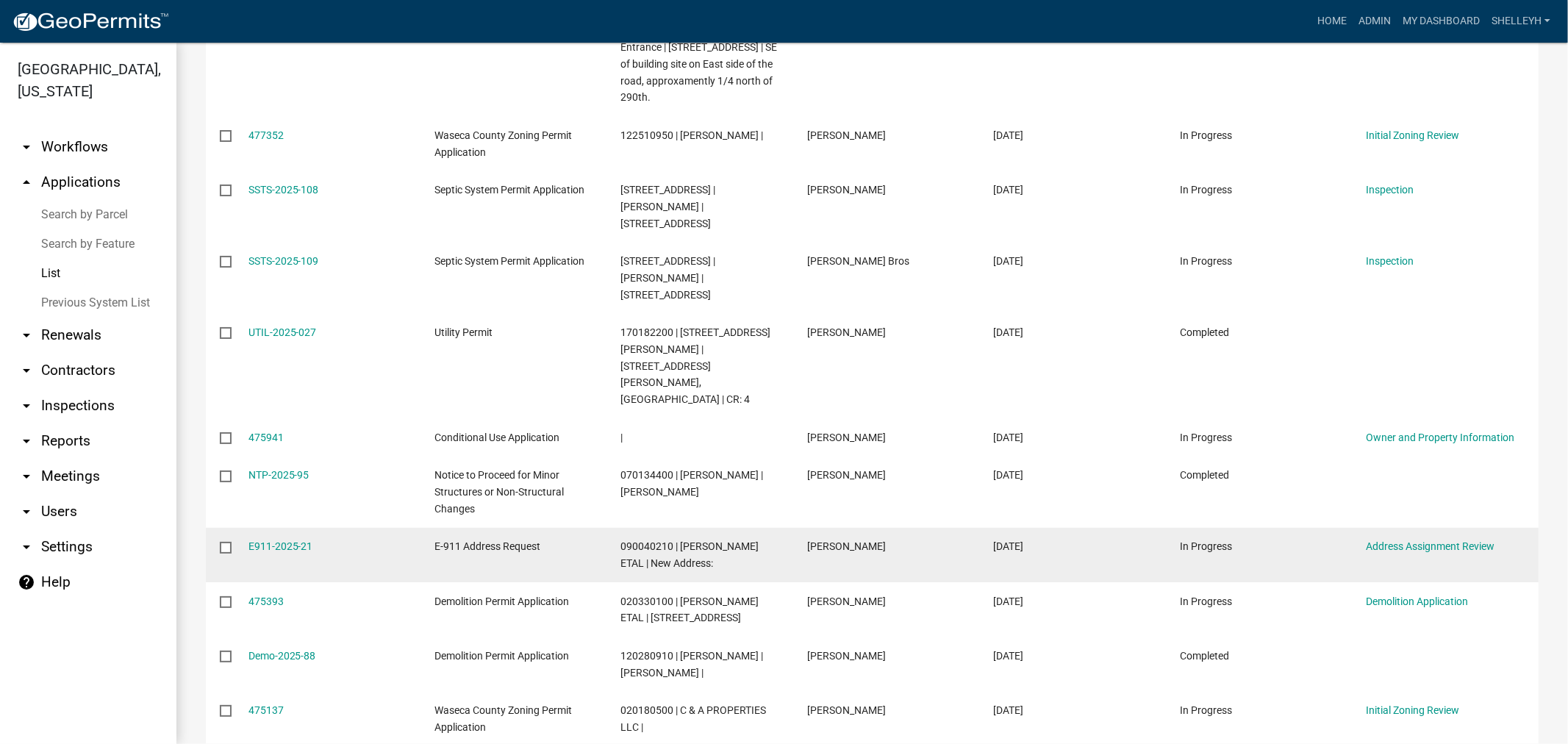
scroll to position [1228, 0]
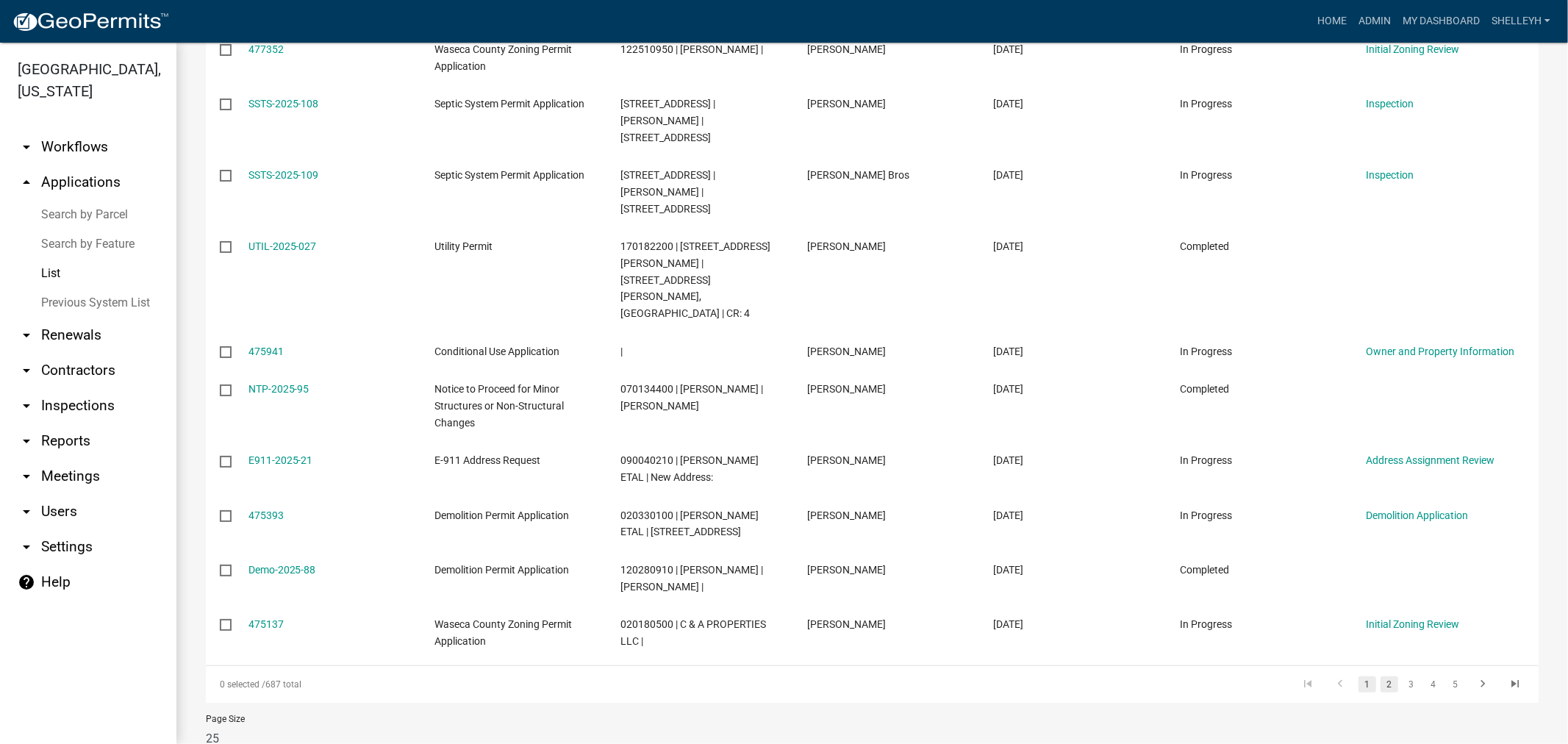
click at [1380, 676] on link "2" at bounding box center [1389, 683] width 18 height 16
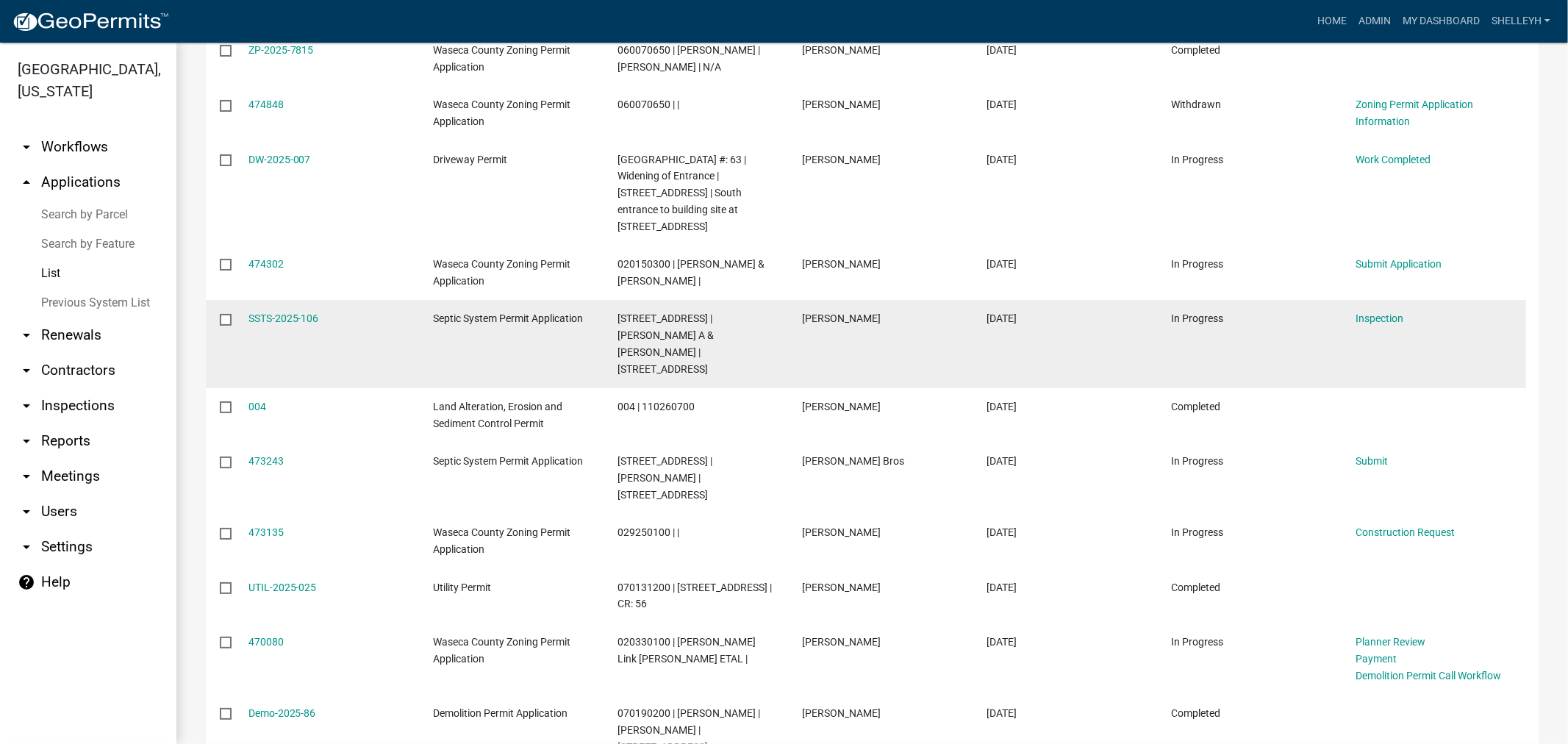
scroll to position [571, 0]
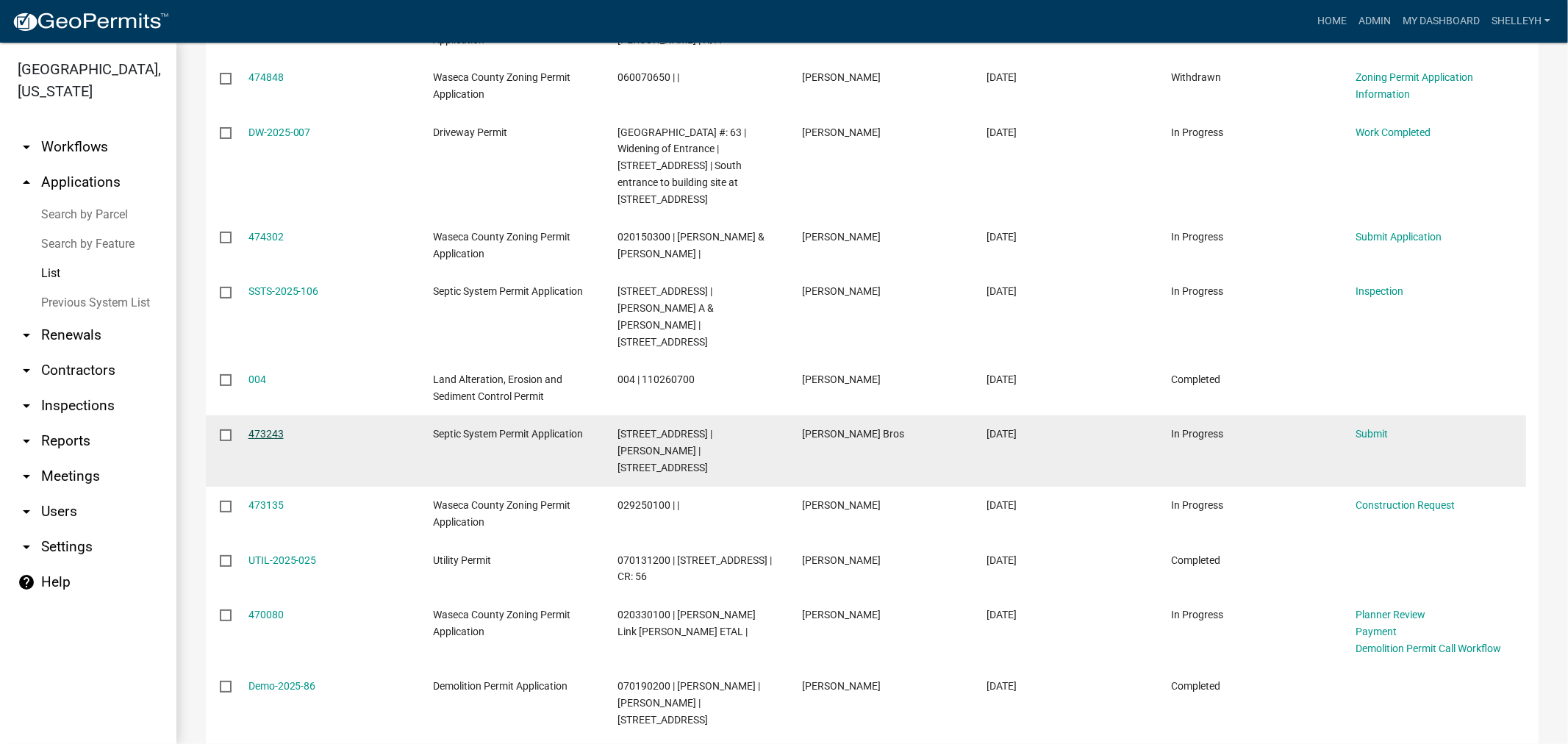
click at [275, 434] on link "473243" at bounding box center [266, 433] width 35 height 12
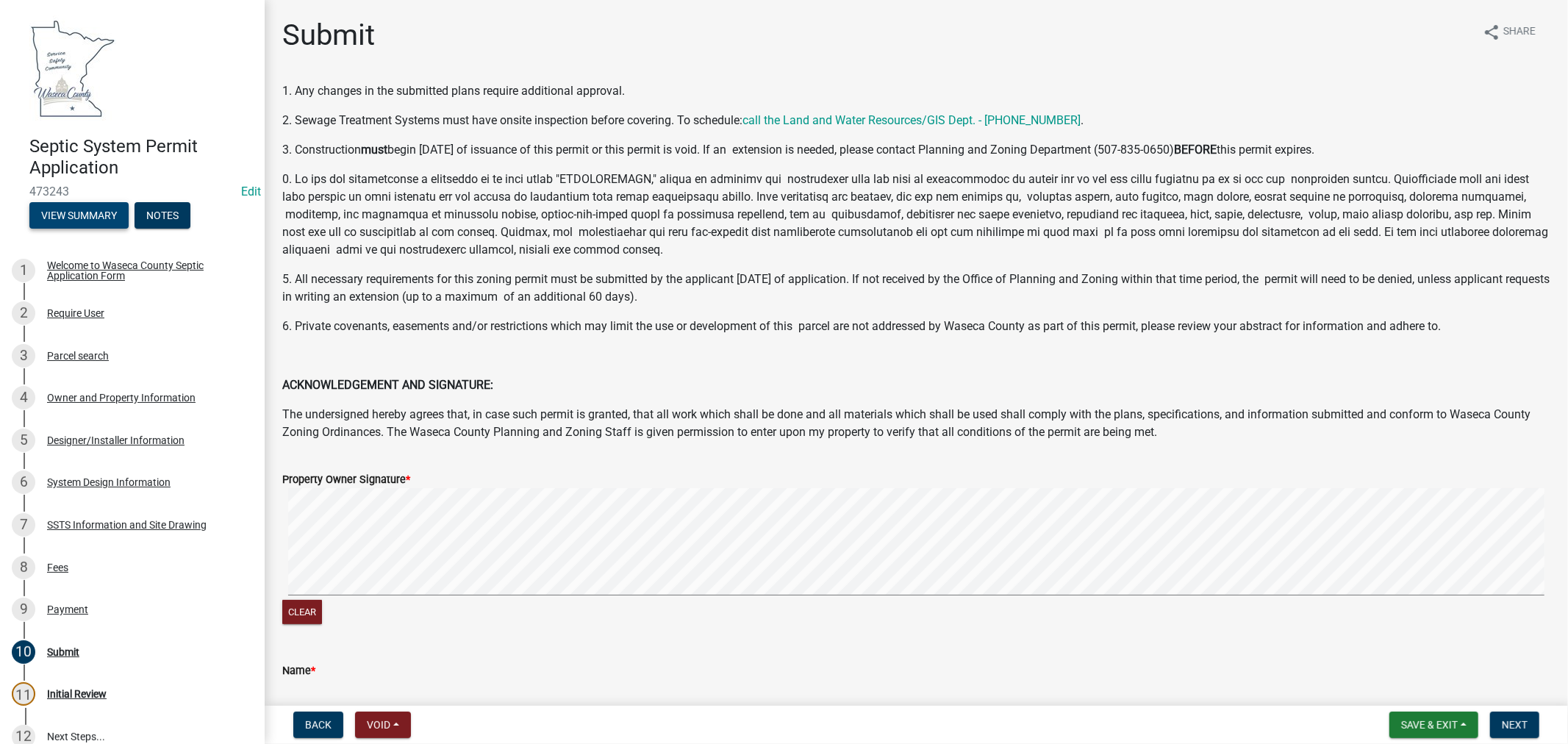
click at [74, 215] on button "View Summary" at bounding box center [78, 215] width 99 height 26
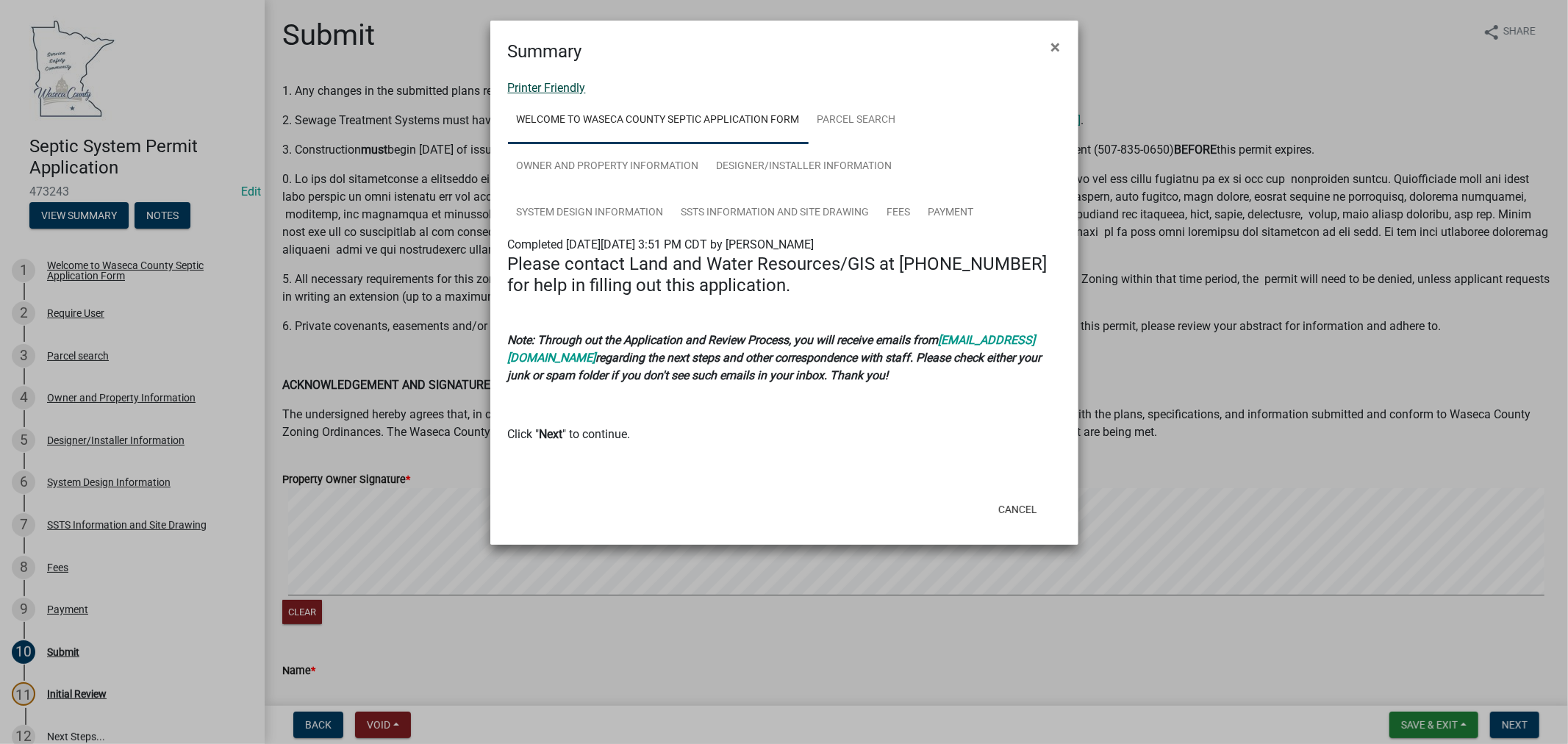
click at [561, 87] on link "Printer Friendly" at bounding box center [546, 88] width 78 height 14
click at [1049, 41] on button "×" at bounding box center [1055, 47] width 33 height 41
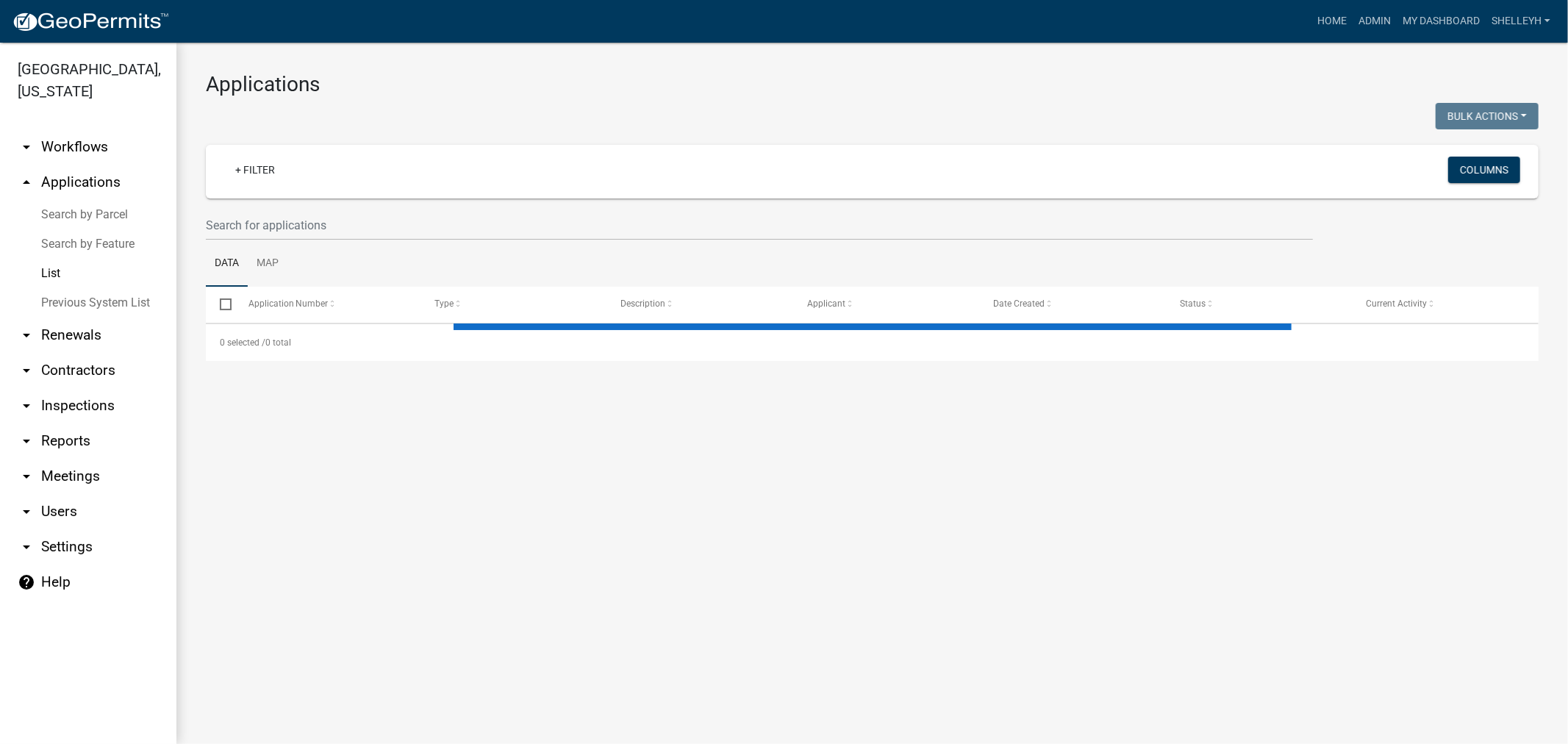
select select "1: 25"
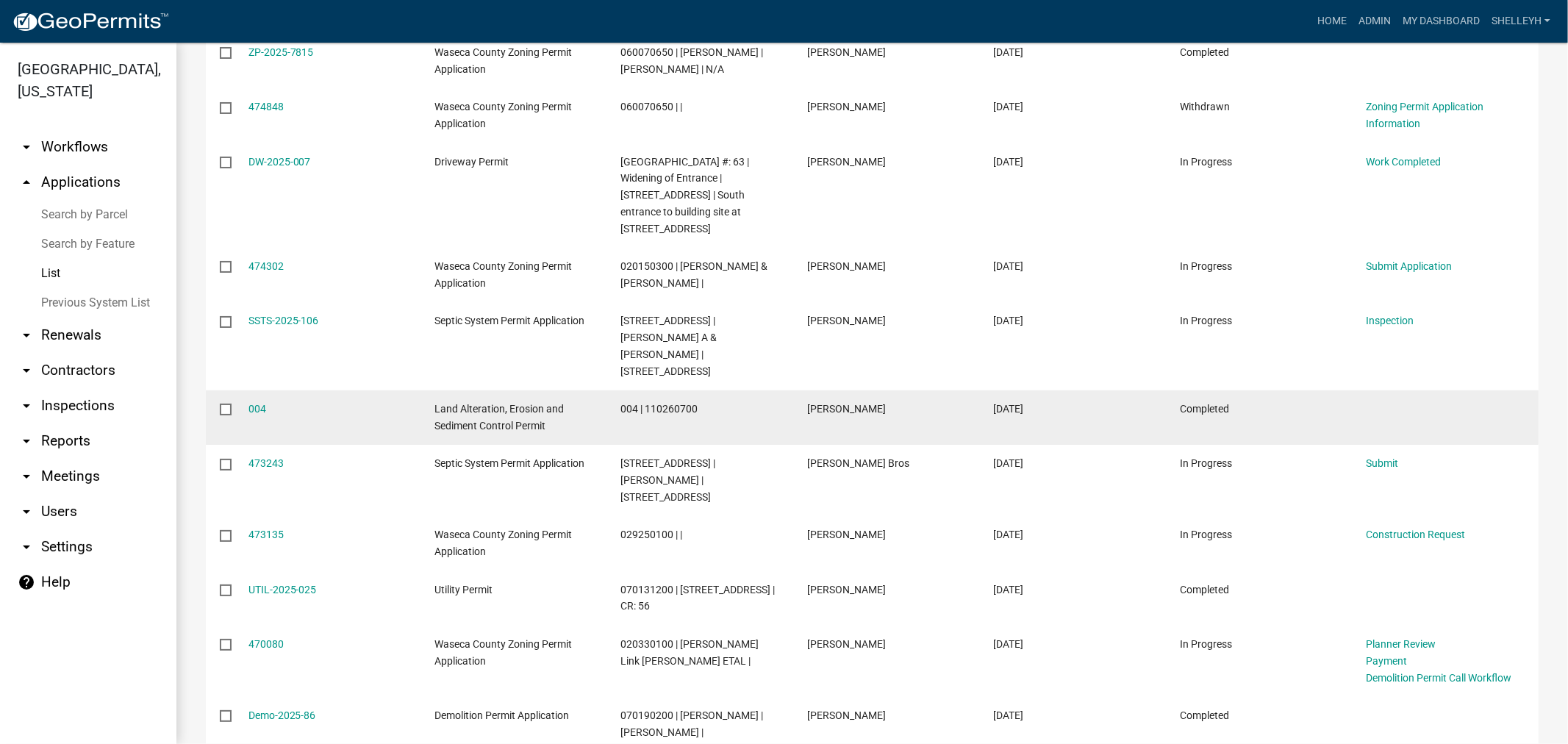
scroll to position [571, 0]
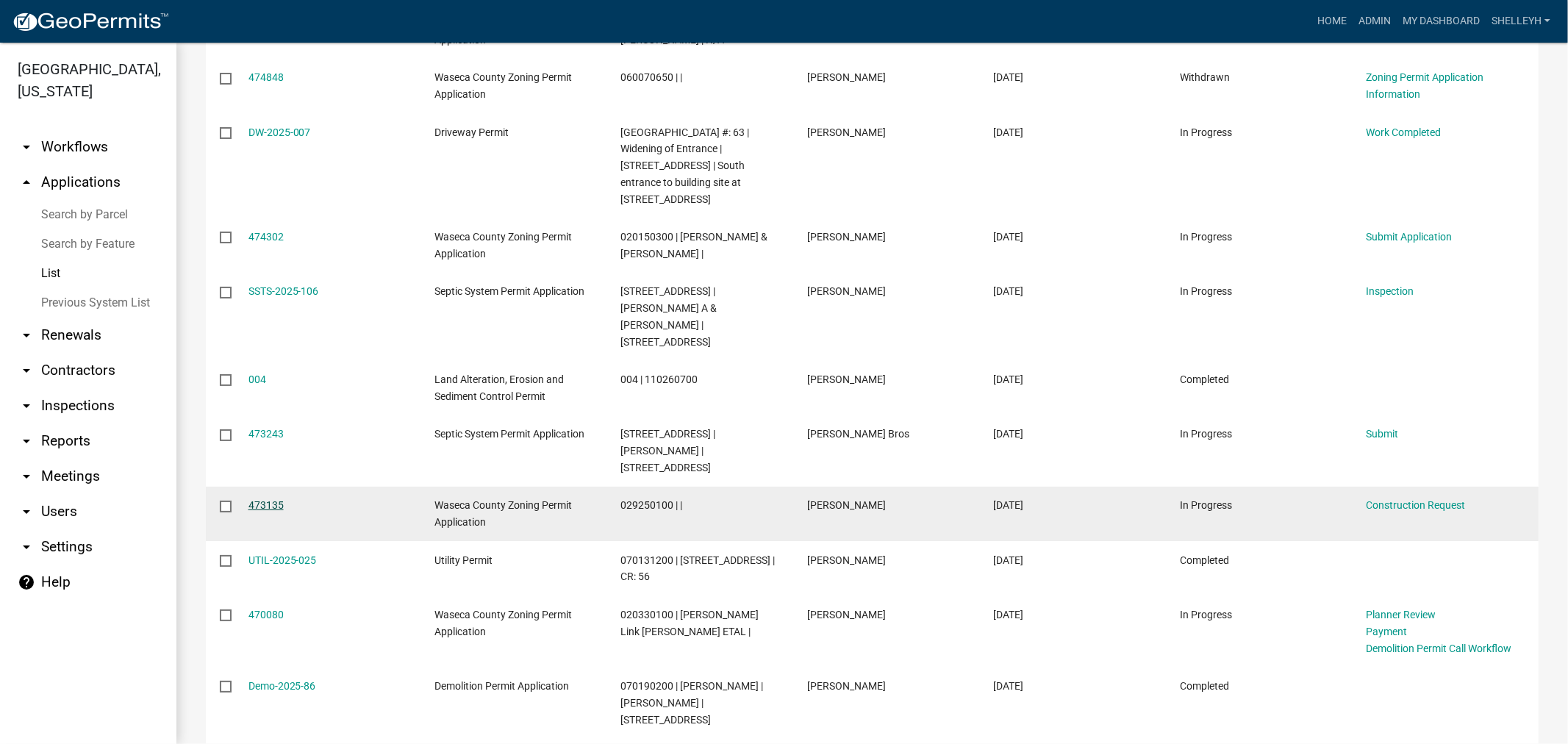
click at [267, 498] on link "473135" at bounding box center [266, 504] width 35 height 12
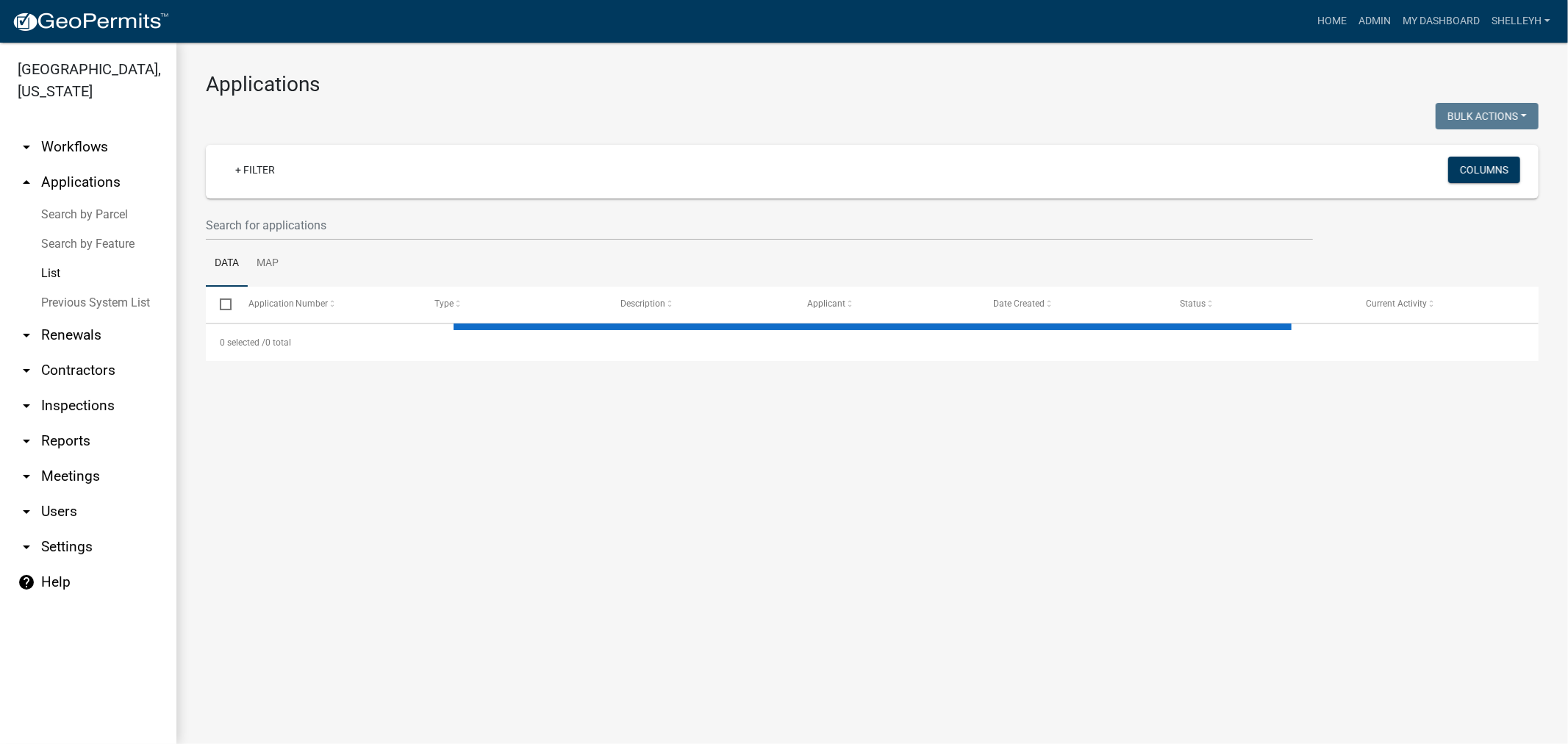
select select "1: 25"
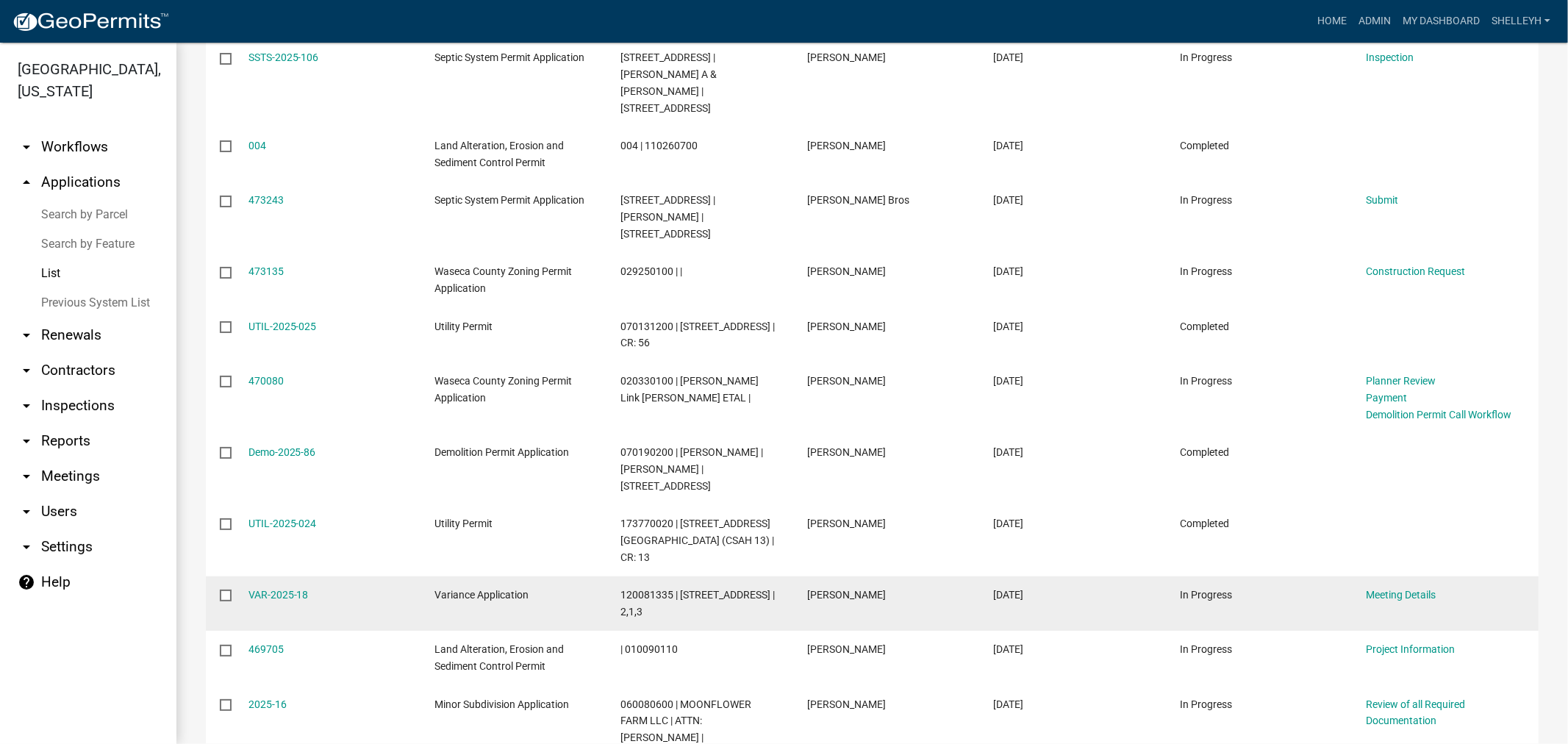
scroll to position [886, 0]
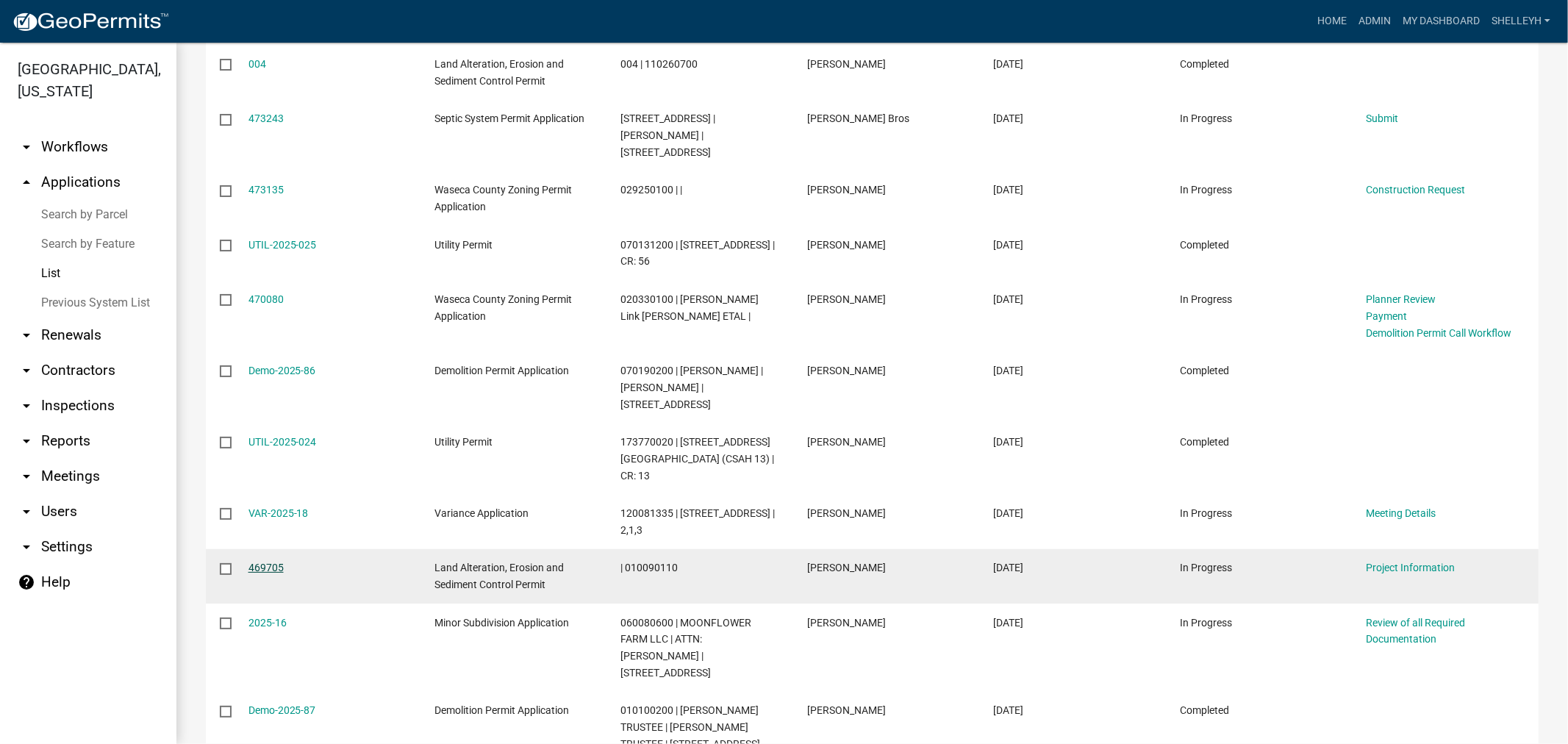
drag, startPoint x: 261, startPoint y: 547, endPoint x: 275, endPoint y: 549, distance: 14.1
click at [262, 561] on link "469705" at bounding box center [266, 567] width 35 height 12
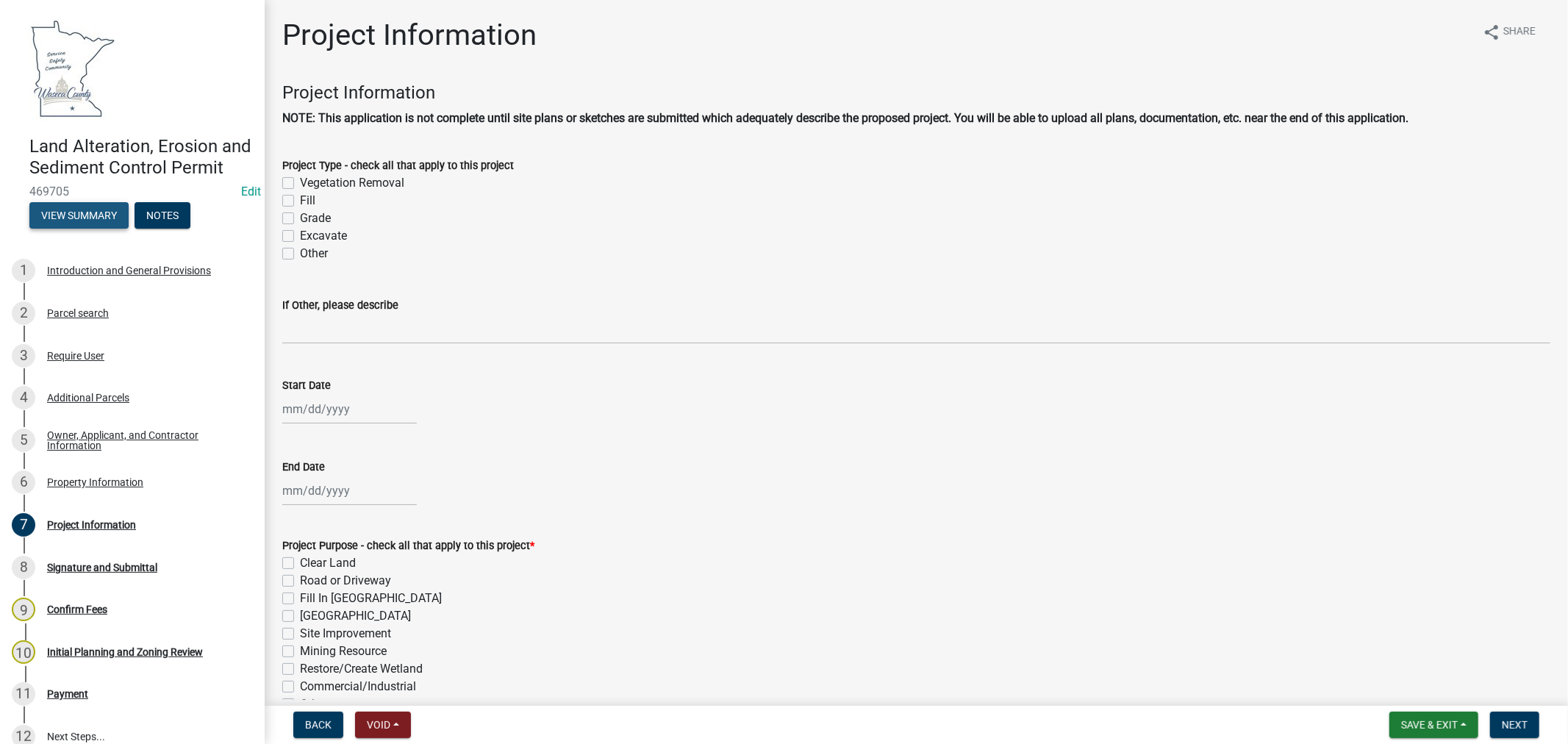
click at [57, 229] on button "View Summary" at bounding box center [78, 215] width 99 height 26
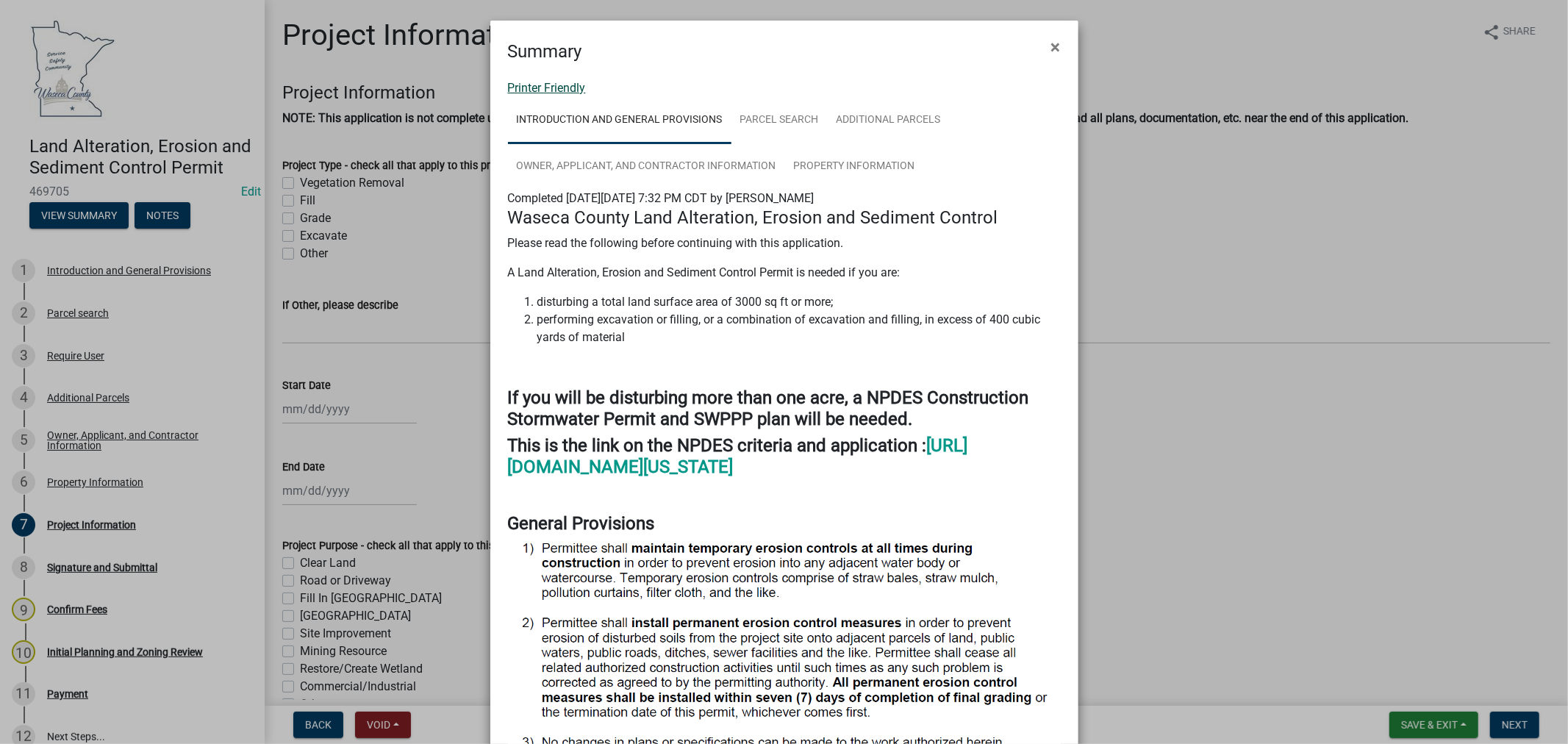
click at [549, 83] on link "Printer Friendly" at bounding box center [546, 88] width 78 height 14
click at [1052, 46] on span "×" at bounding box center [1056, 47] width 9 height 21
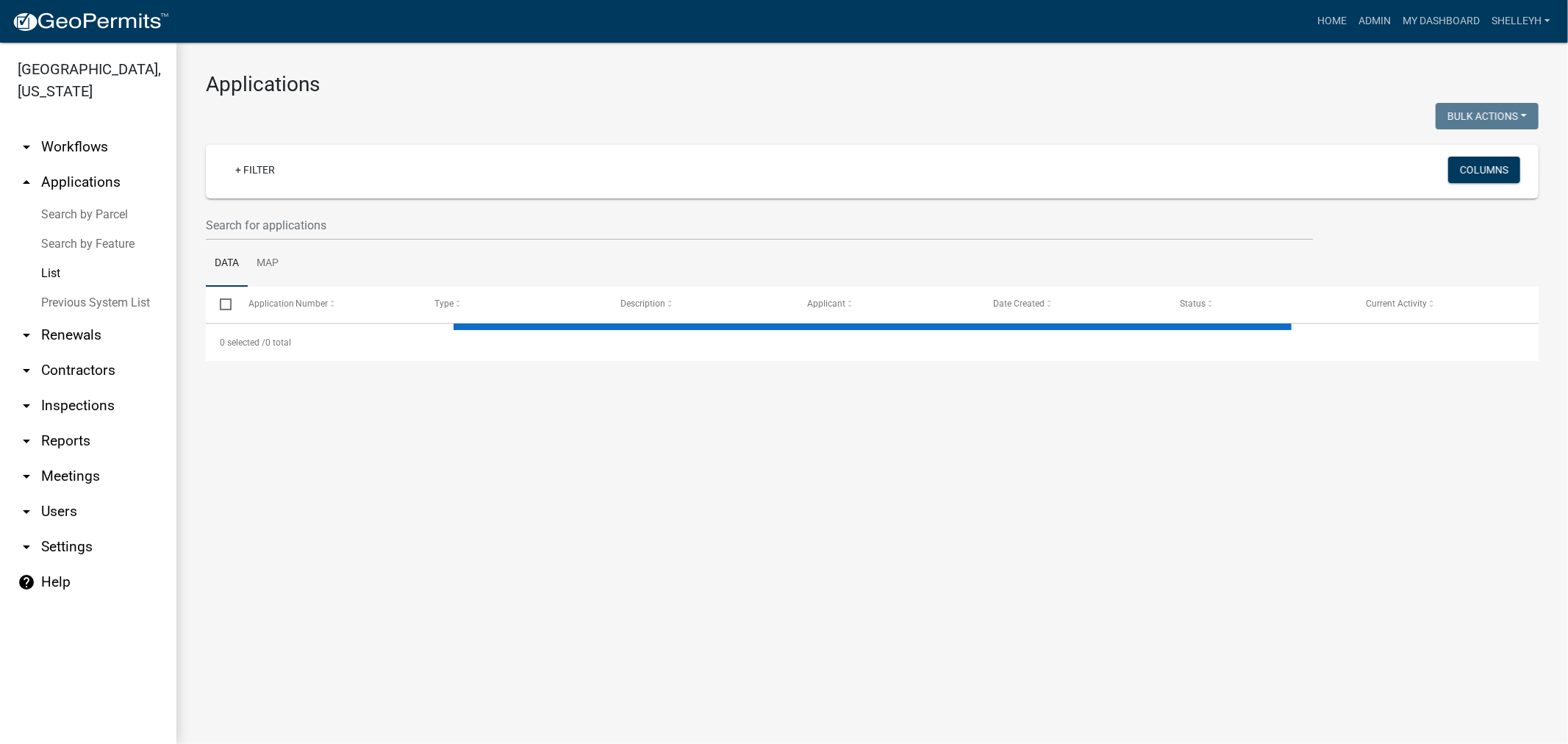
select select "1: 25"
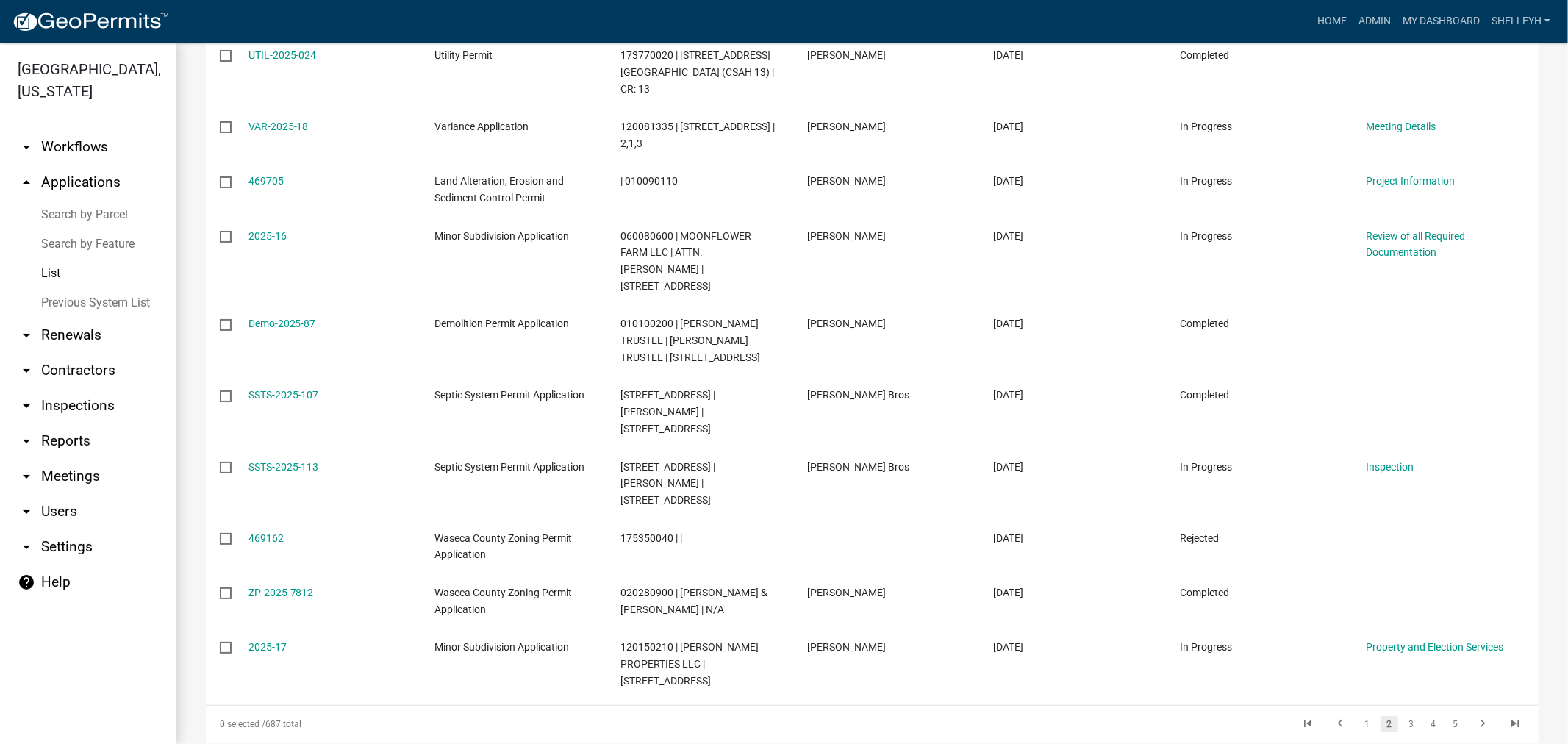
scroll to position [1295, 0]
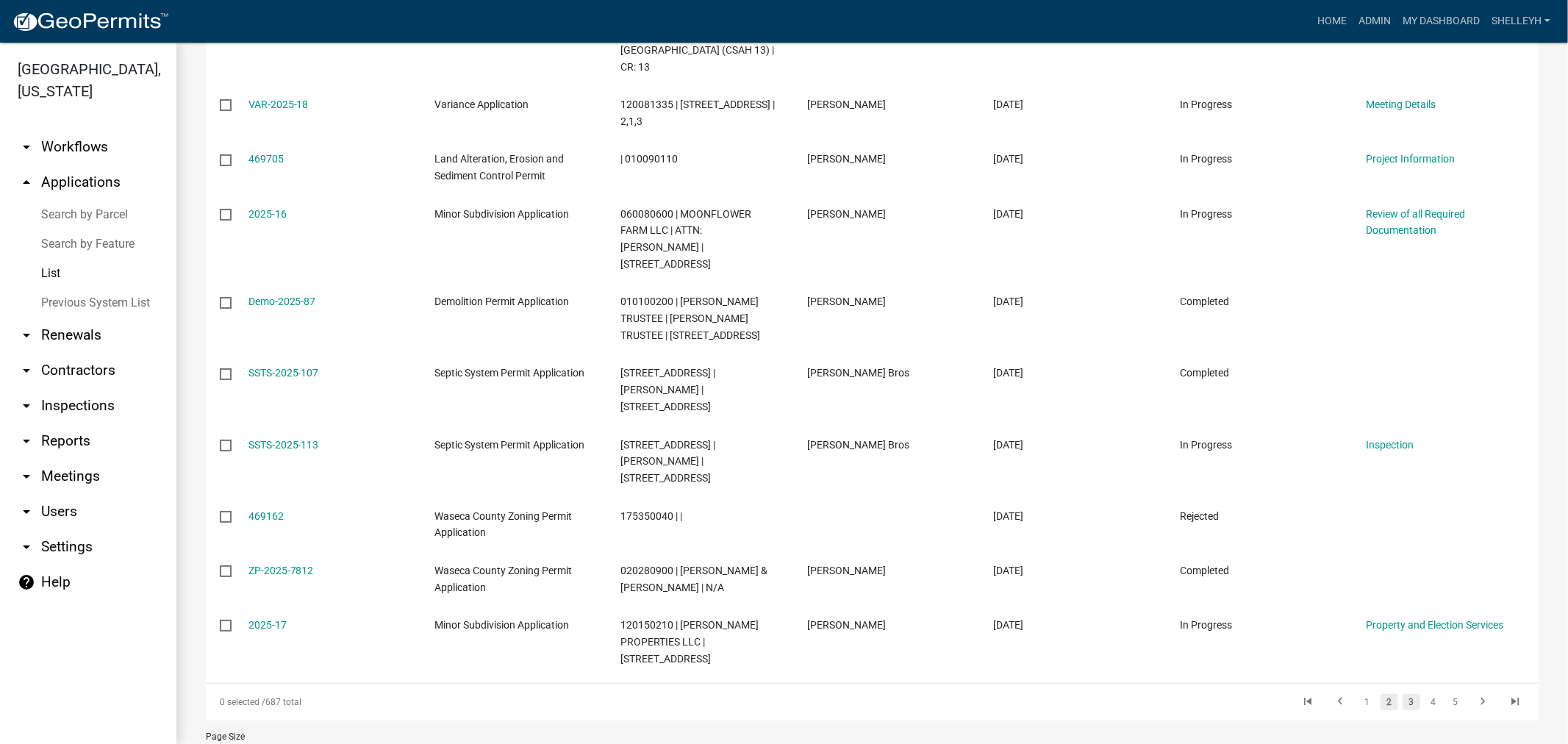
click at [1403, 694] on link "3" at bounding box center [1411, 701] width 18 height 16
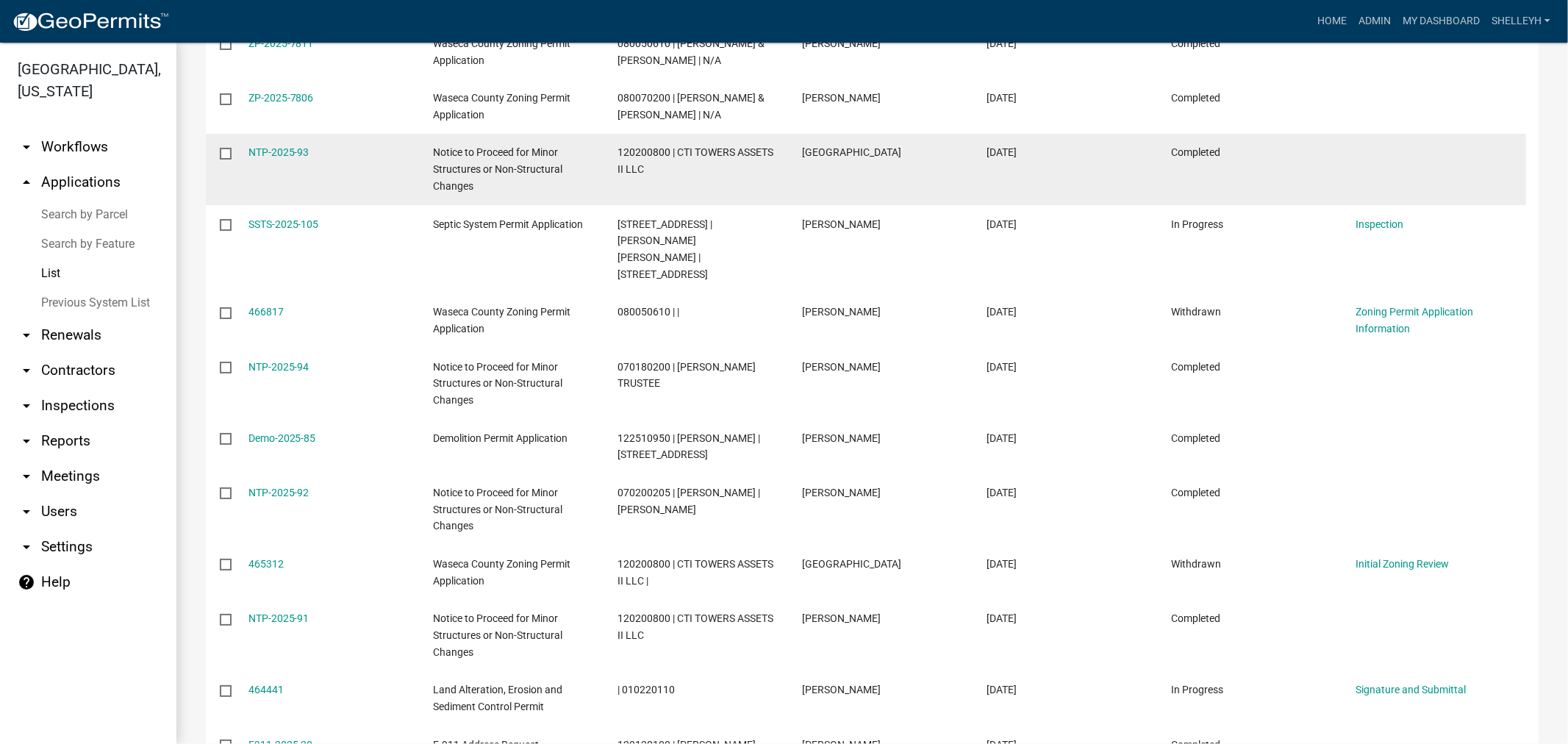
scroll to position [489, 0]
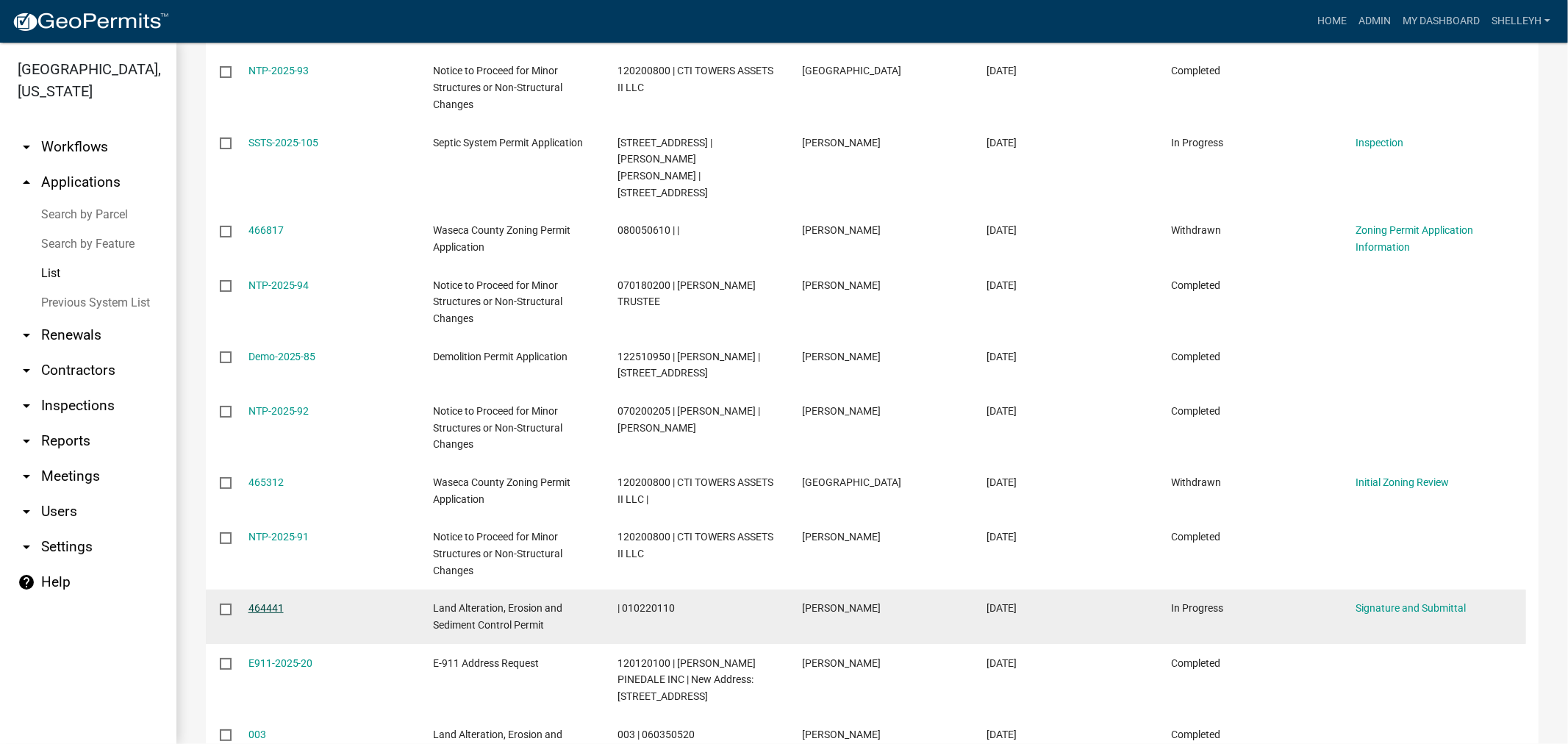
click at [268, 602] on link "464441" at bounding box center [266, 608] width 35 height 12
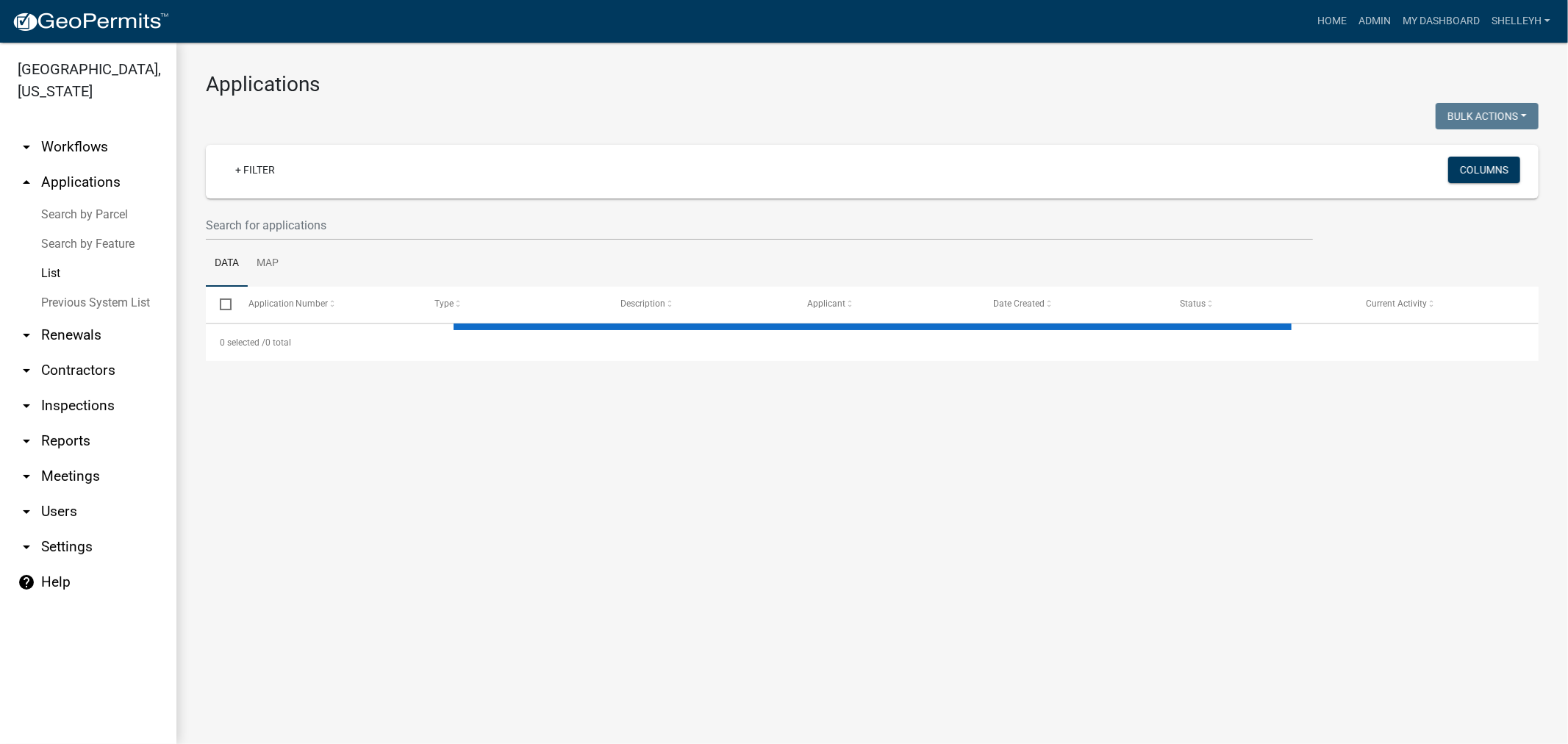
select select "1: 25"
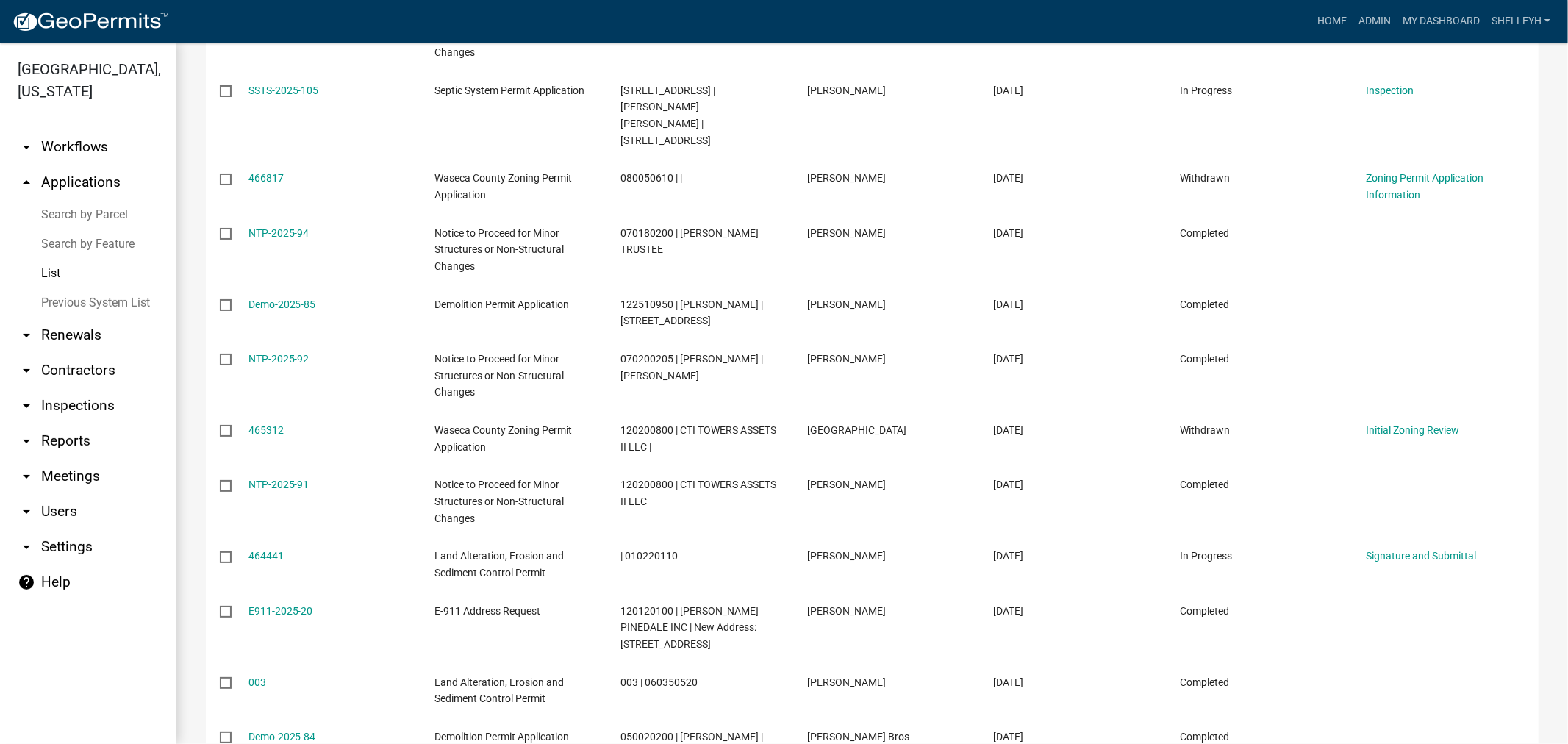
scroll to position [571, 0]
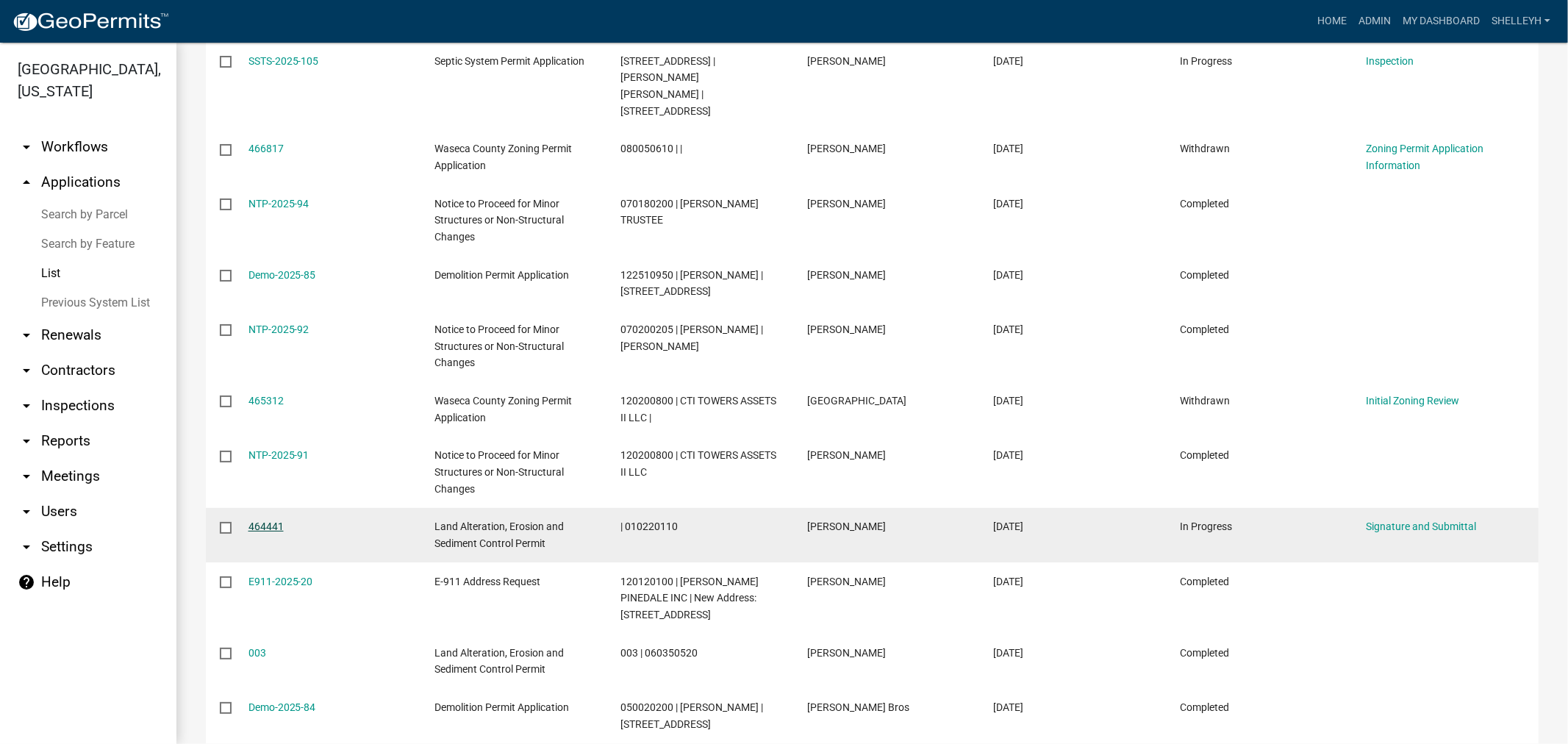
click at [271, 520] on link "464441" at bounding box center [266, 526] width 35 height 12
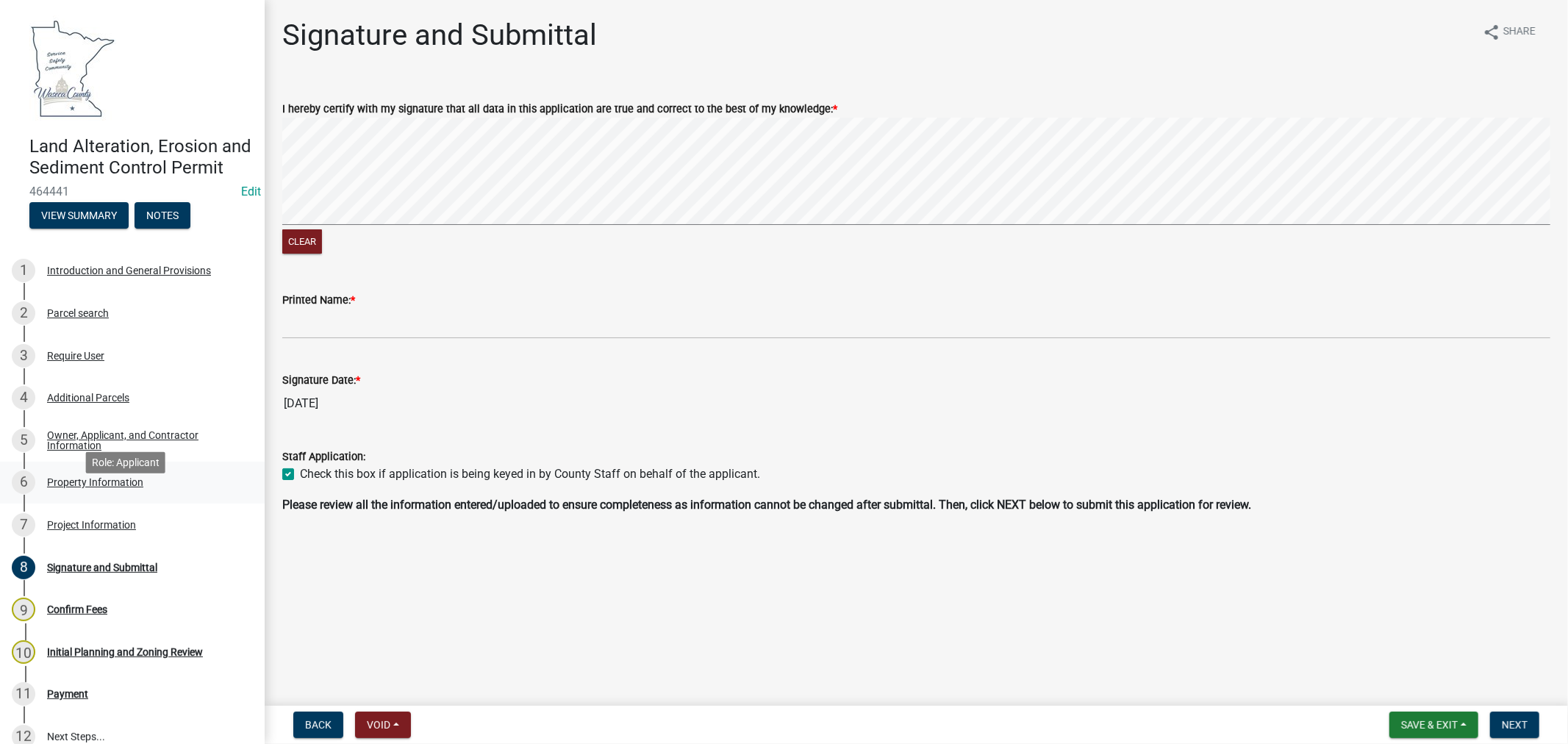
click at [101, 487] on div "Property Information" at bounding box center [94, 482] width 96 height 10
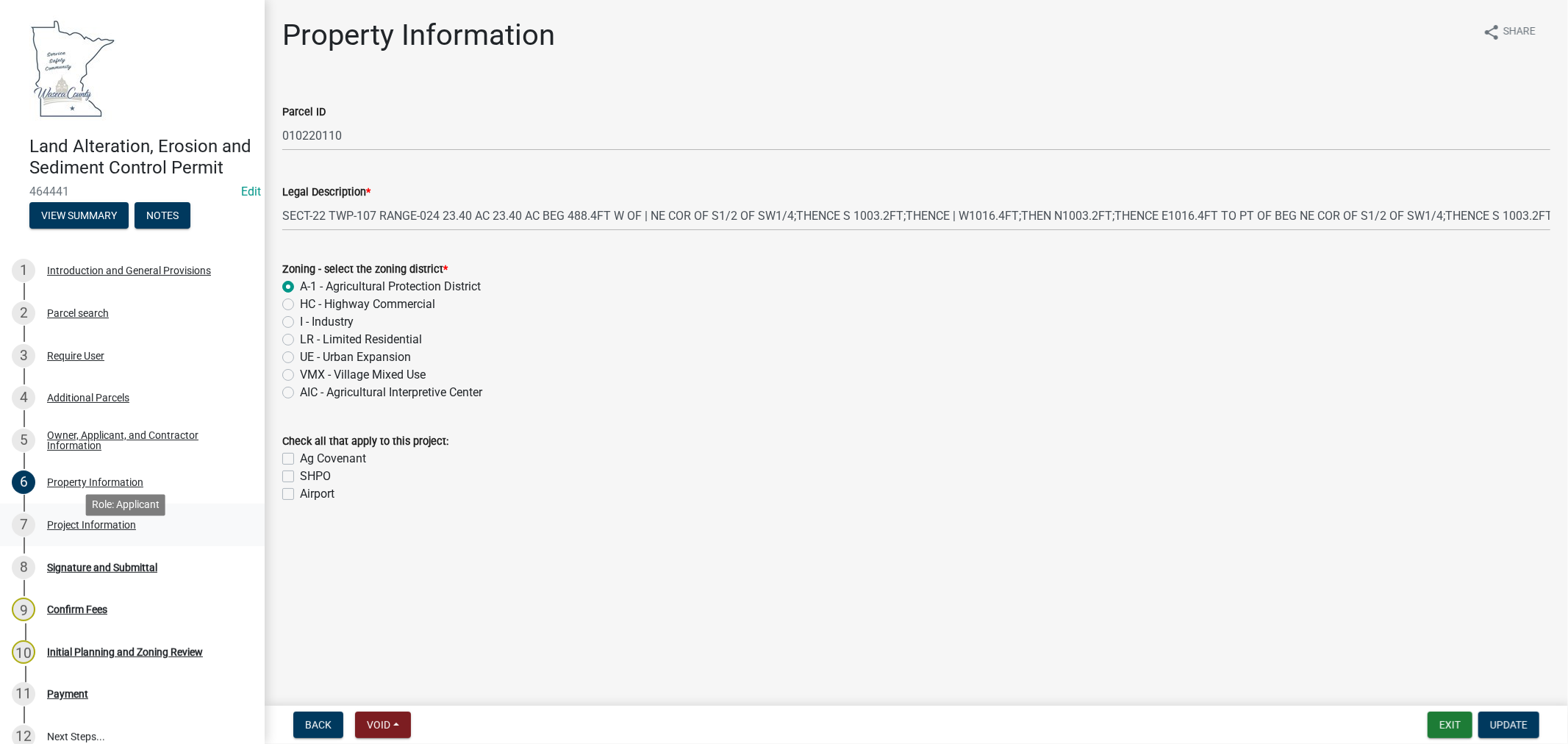
click at [100, 529] on div "Project Information" at bounding box center [91, 524] width 89 height 10
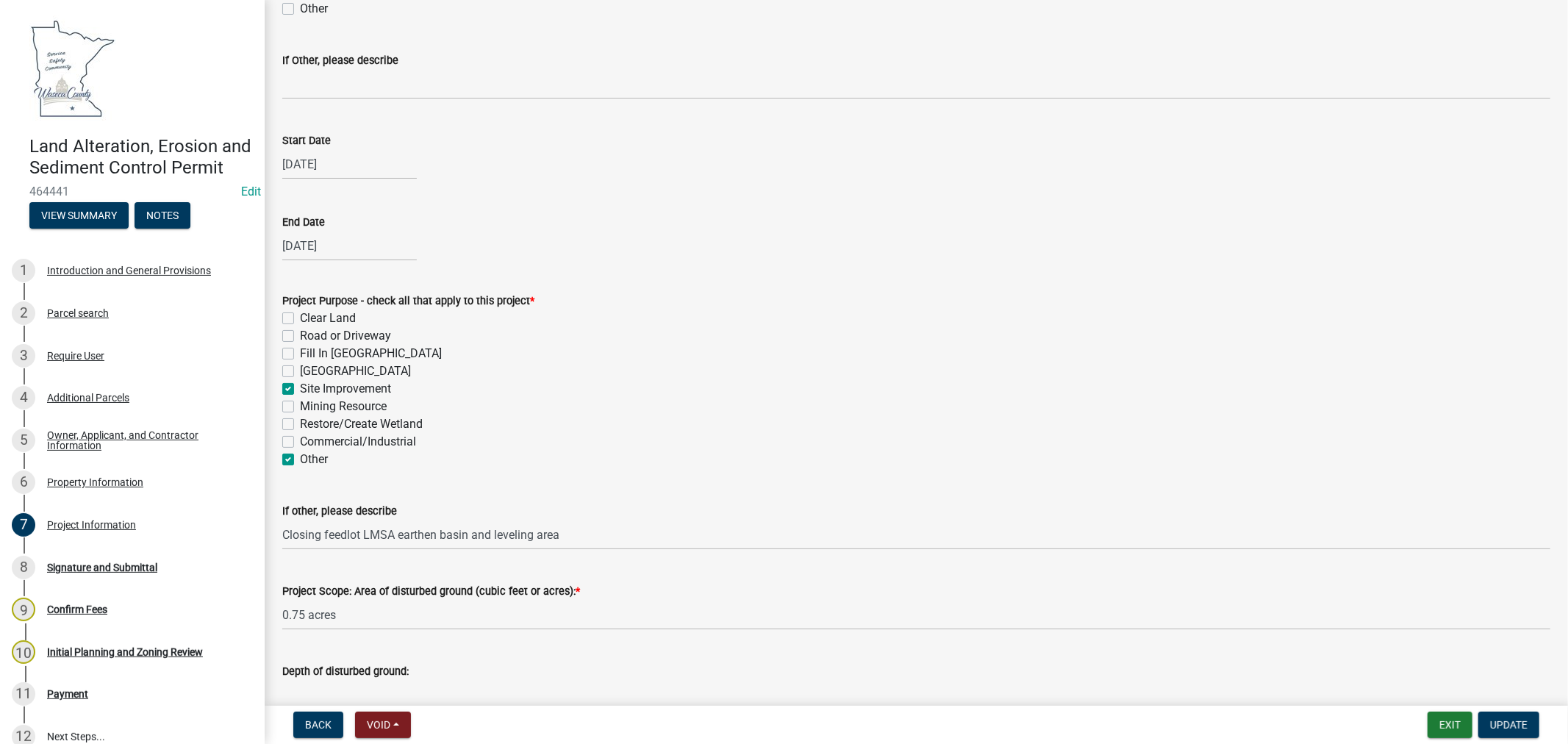
scroll to position [326, 0]
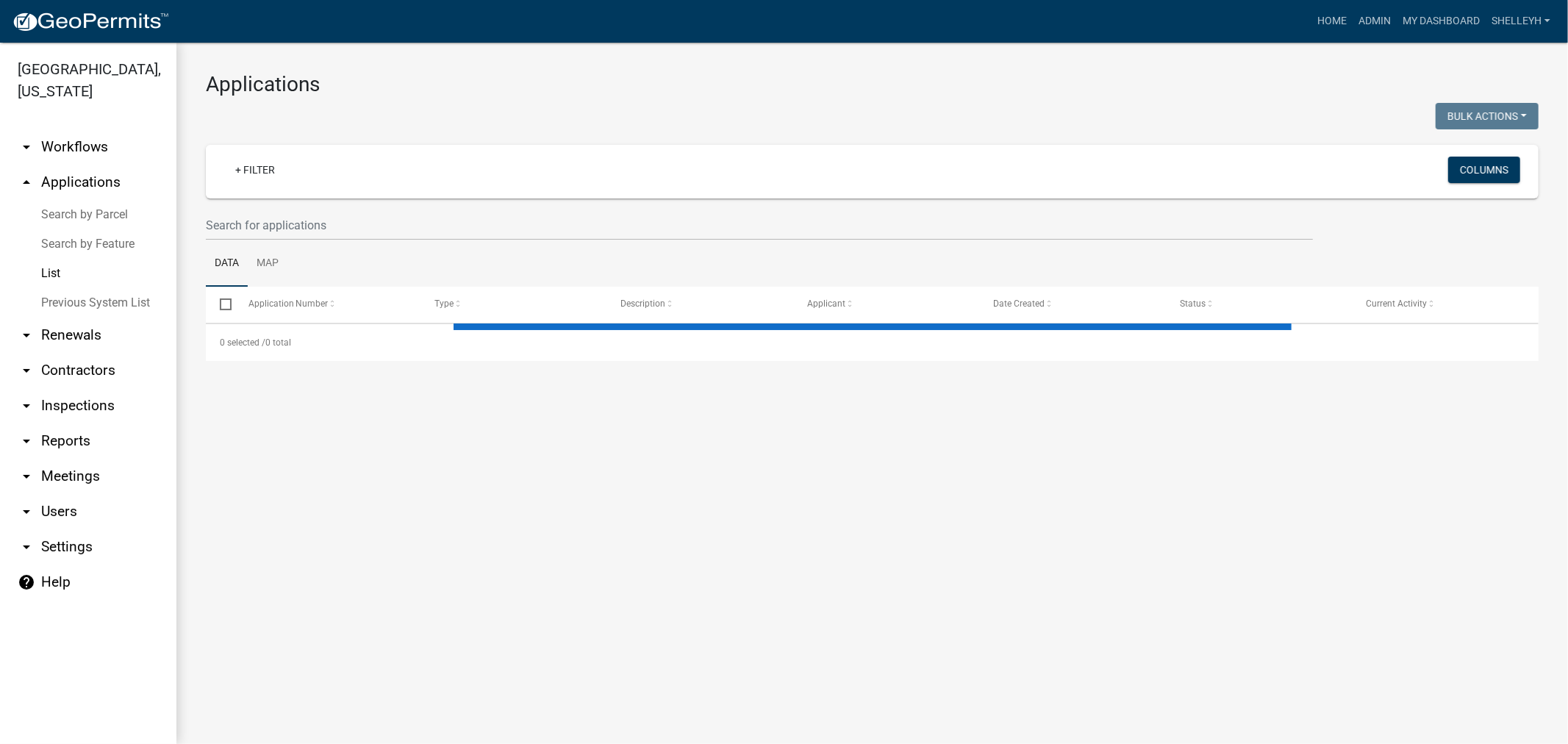
select select "1: 25"
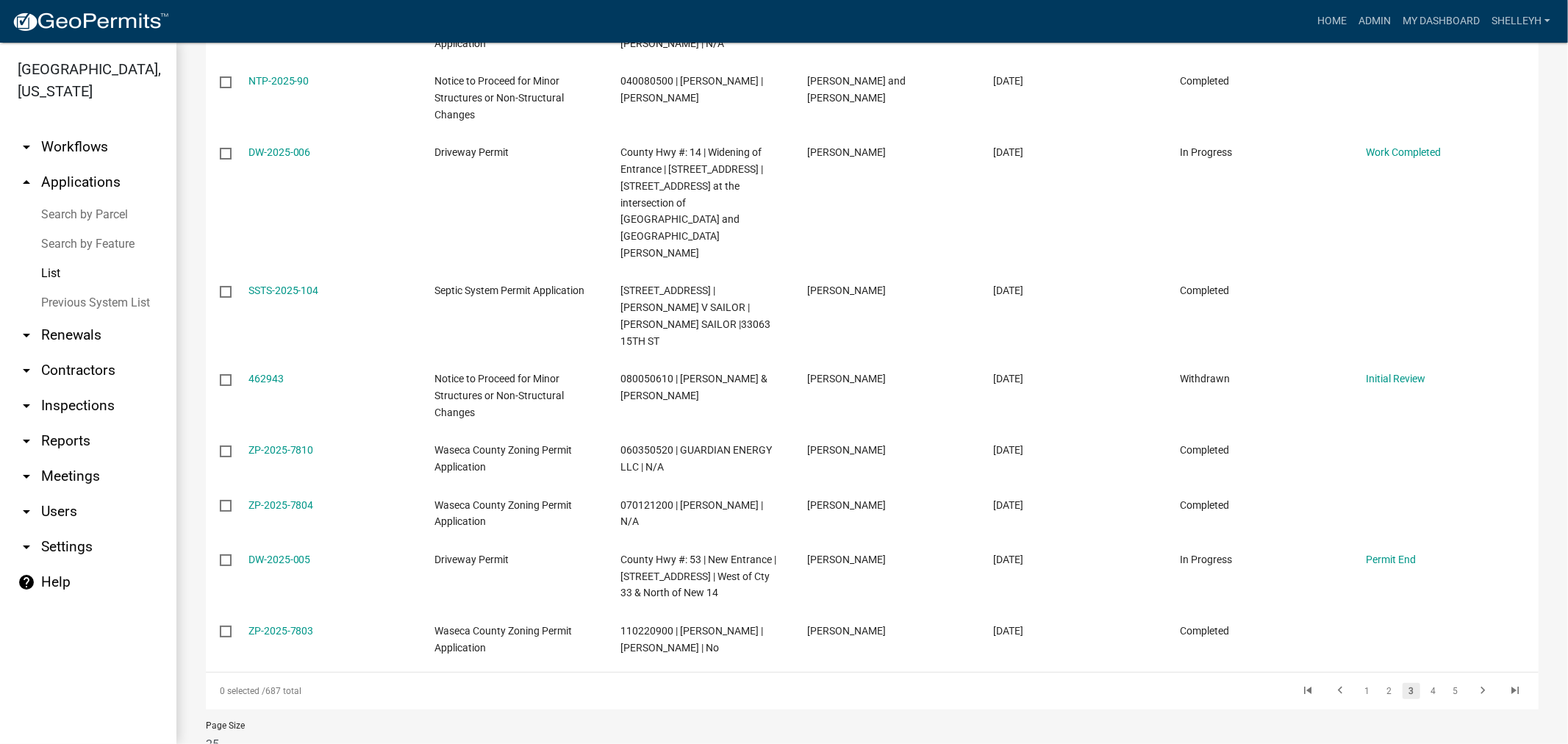
scroll to position [1312, 0]
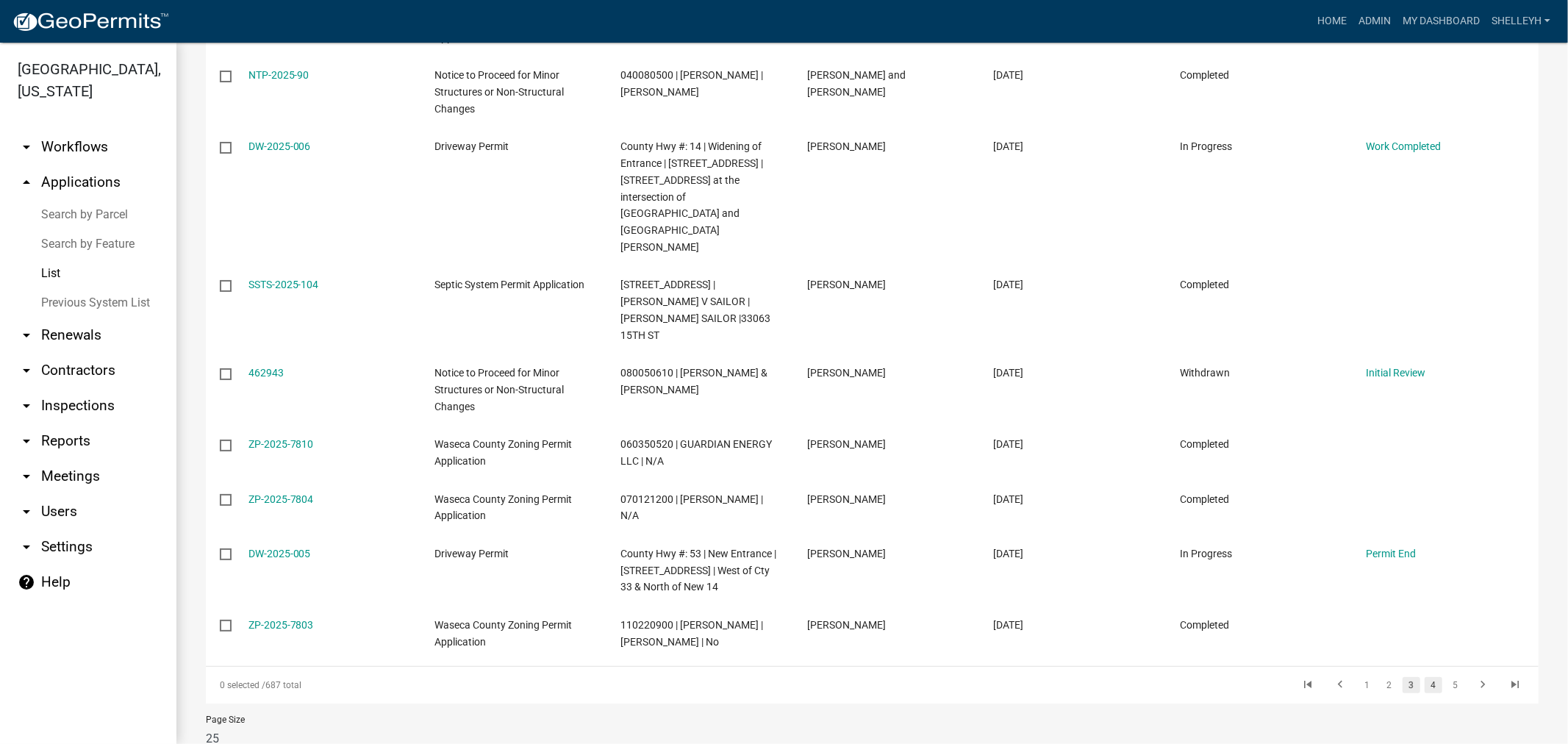
click at [1424, 677] on link "4" at bounding box center [1433, 684] width 18 height 16
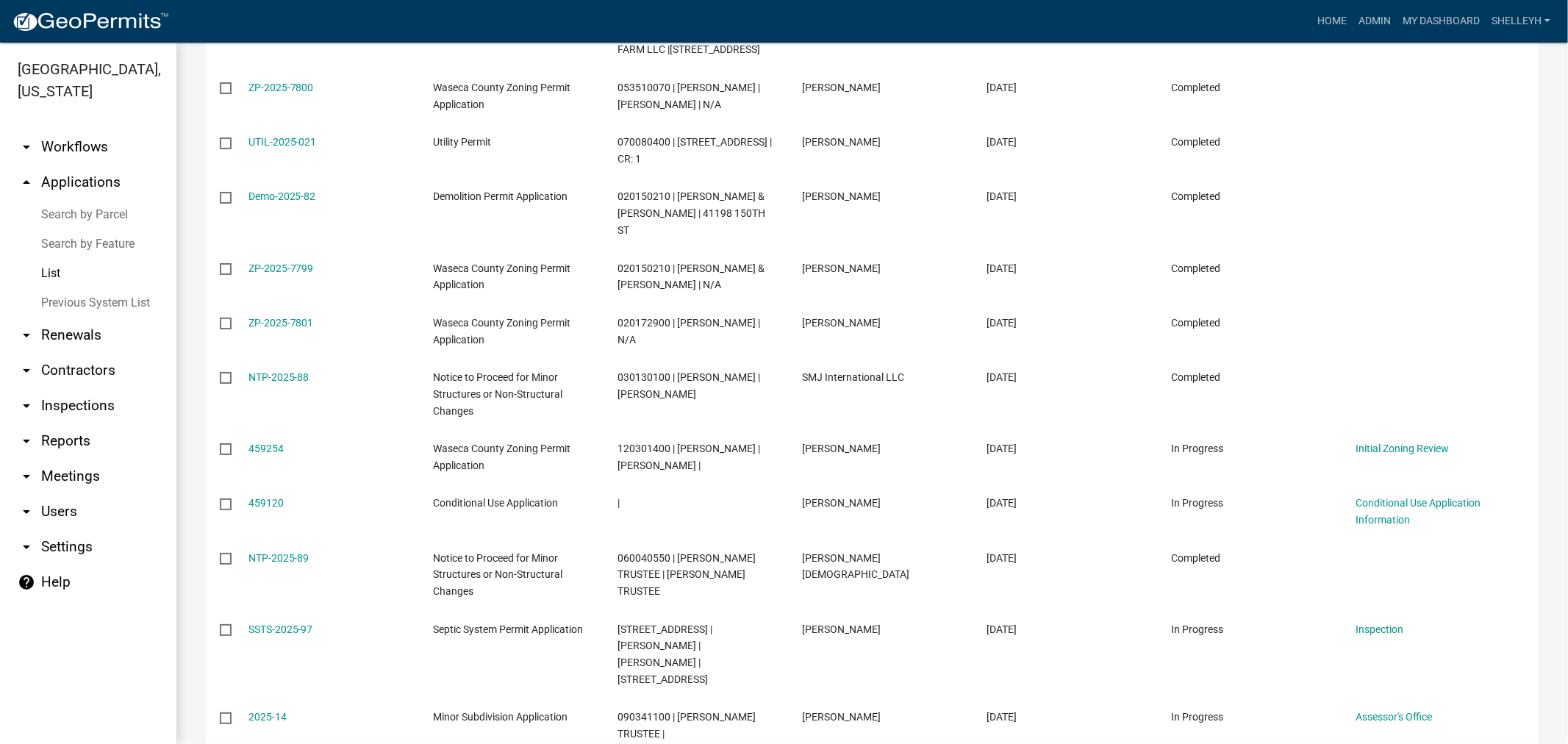
scroll to position [979, 0]
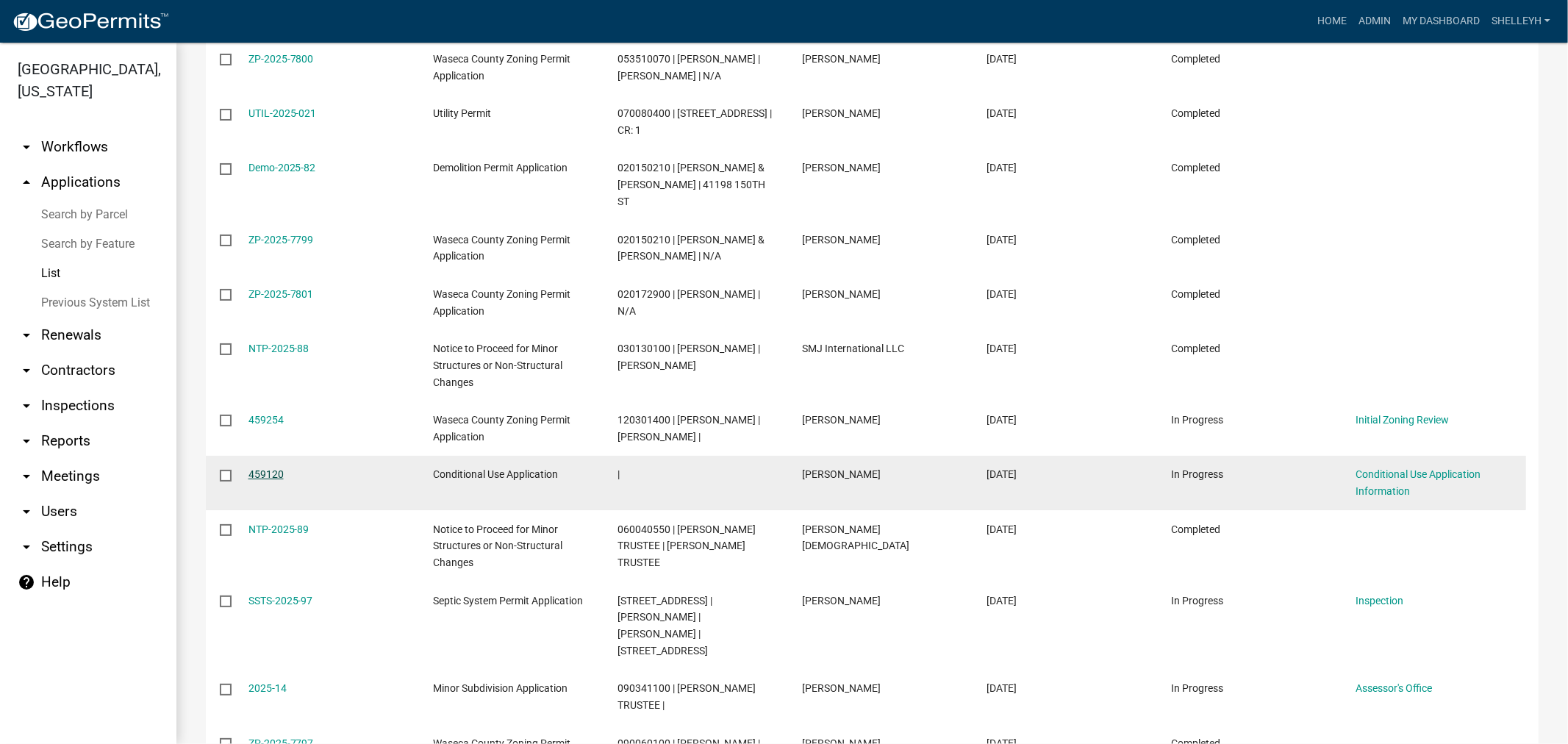
click at [267, 468] on link "459120" at bounding box center [266, 473] width 35 height 12
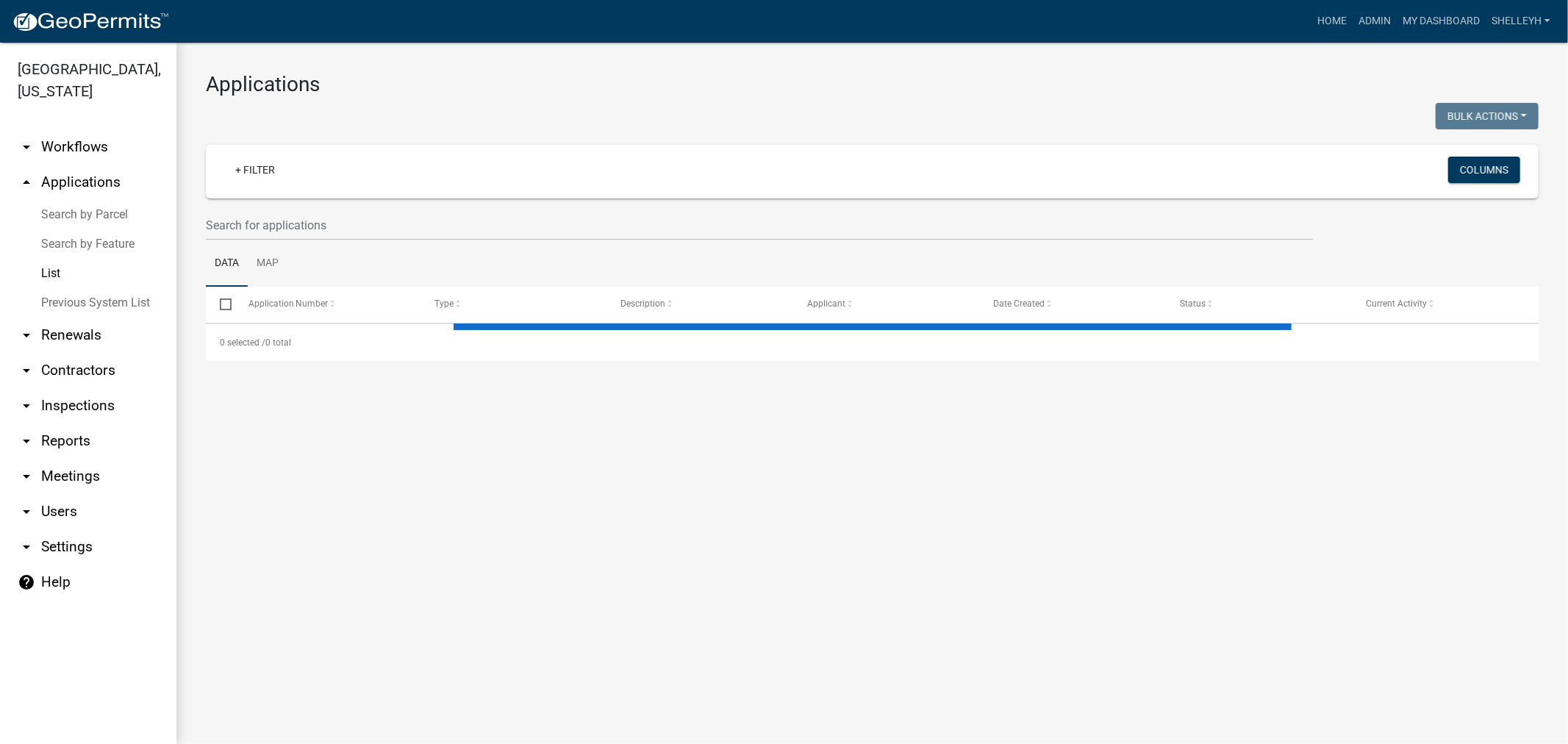
select select "1: 25"
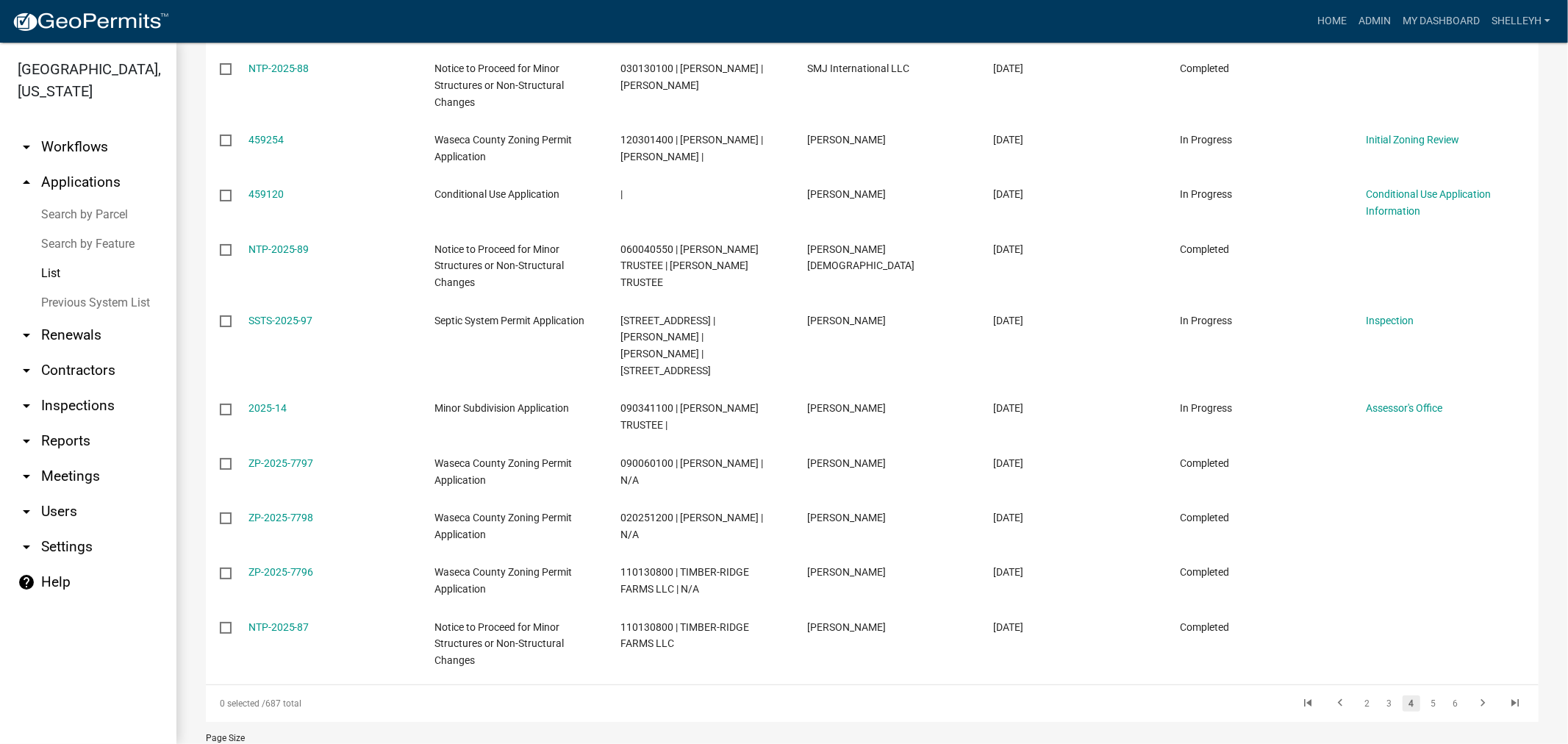
scroll to position [1261, 0]
click at [1424, 693] on link "5" at bounding box center [1433, 700] width 18 height 16
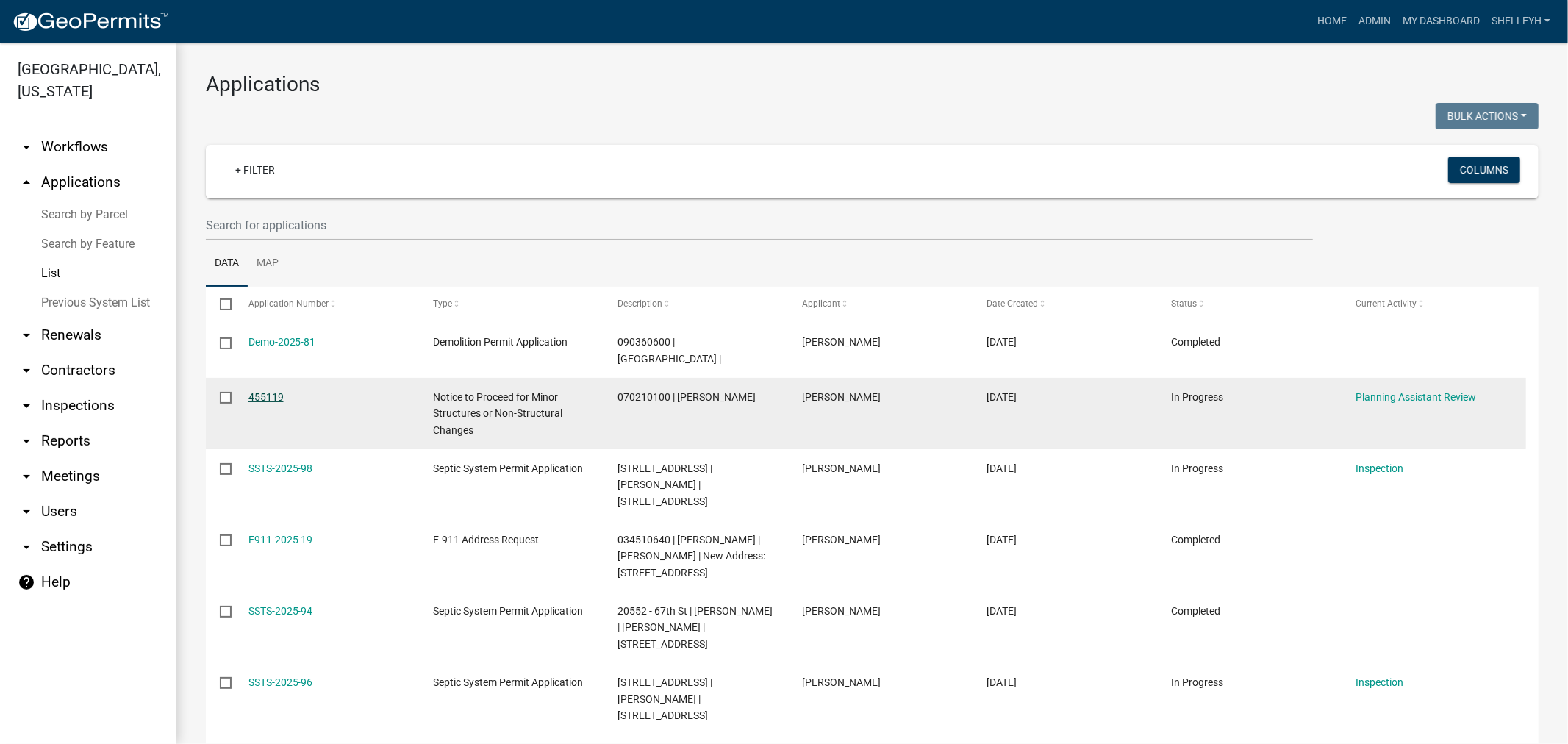
click at [262, 391] on link "455119" at bounding box center [266, 397] width 35 height 12
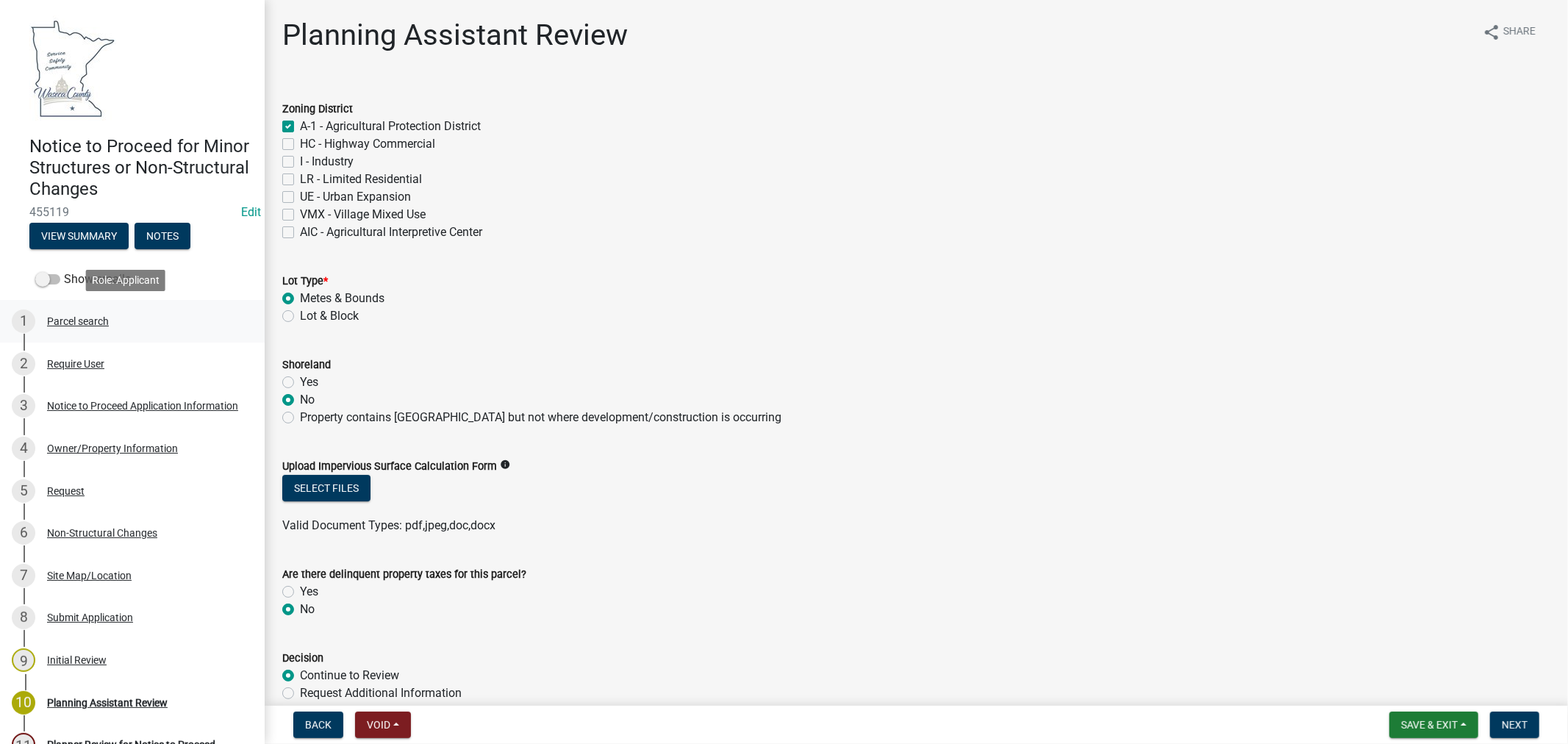
click at [66, 322] on div "Parcel search" at bounding box center [78, 320] width 62 height 10
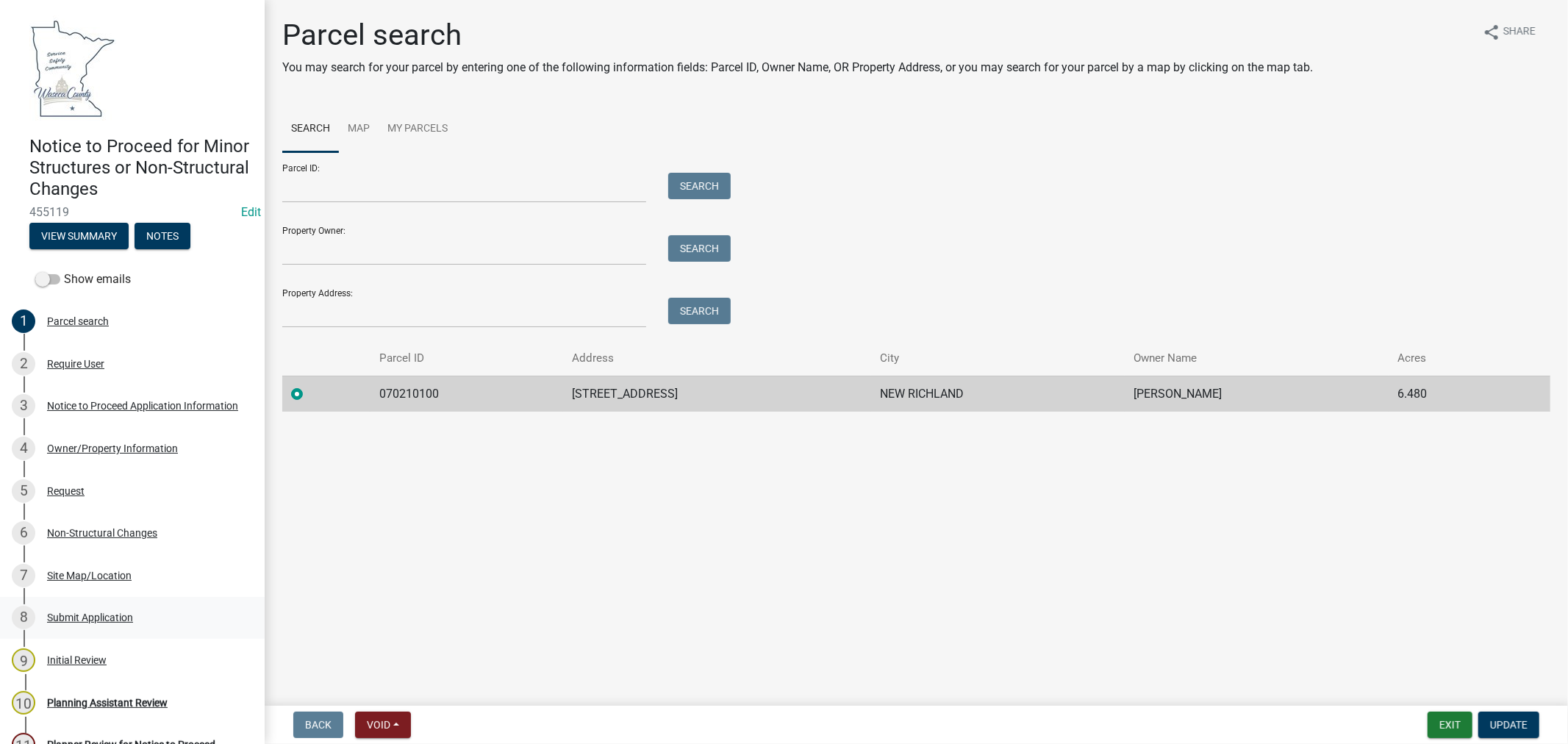
click at [122, 615] on div "Submit Application" at bounding box center [90, 617] width 86 height 10
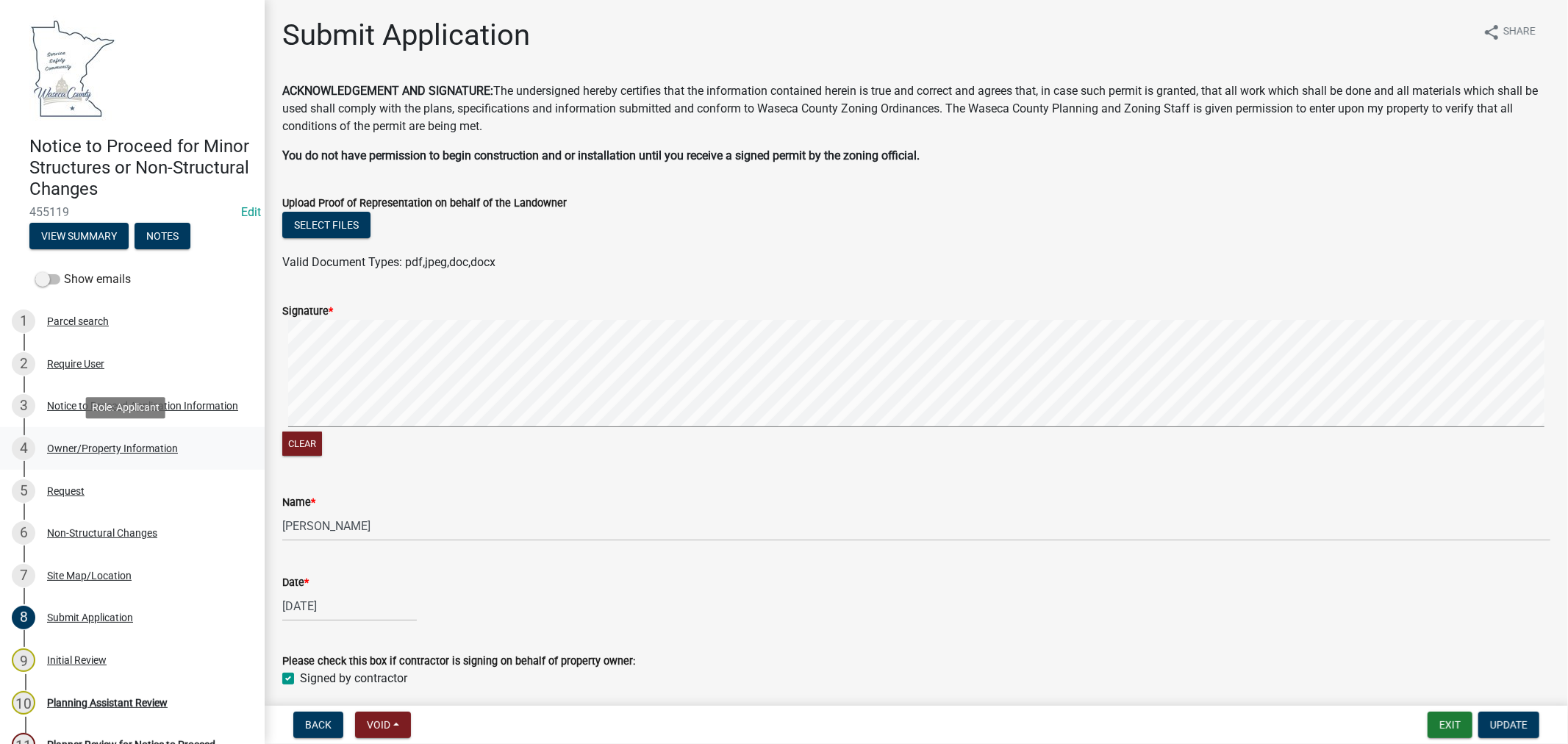
click at [81, 443] on div "Owner/Property Information" at bounding box center [112, 448] width 131 height 10
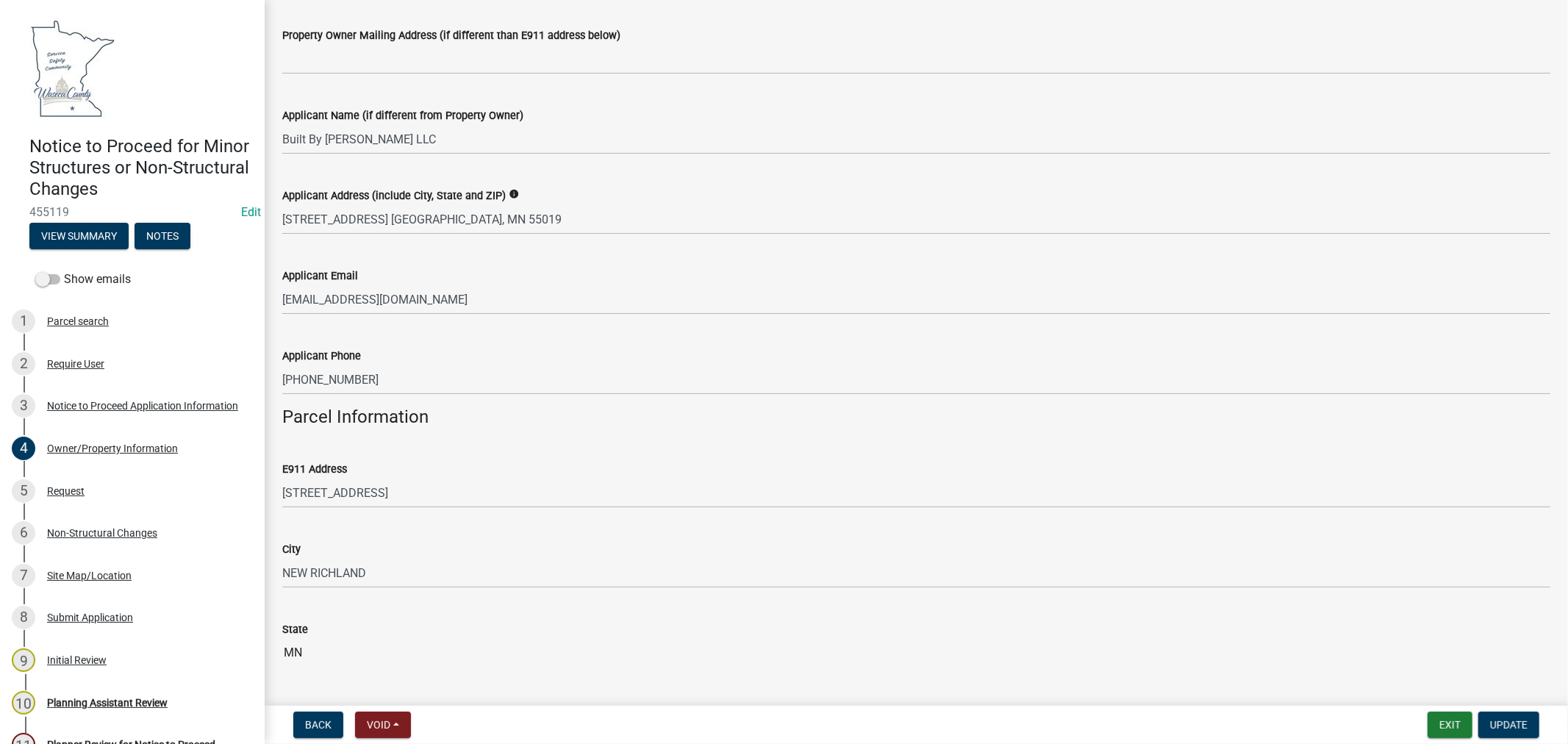
scroll to position [245, 0]
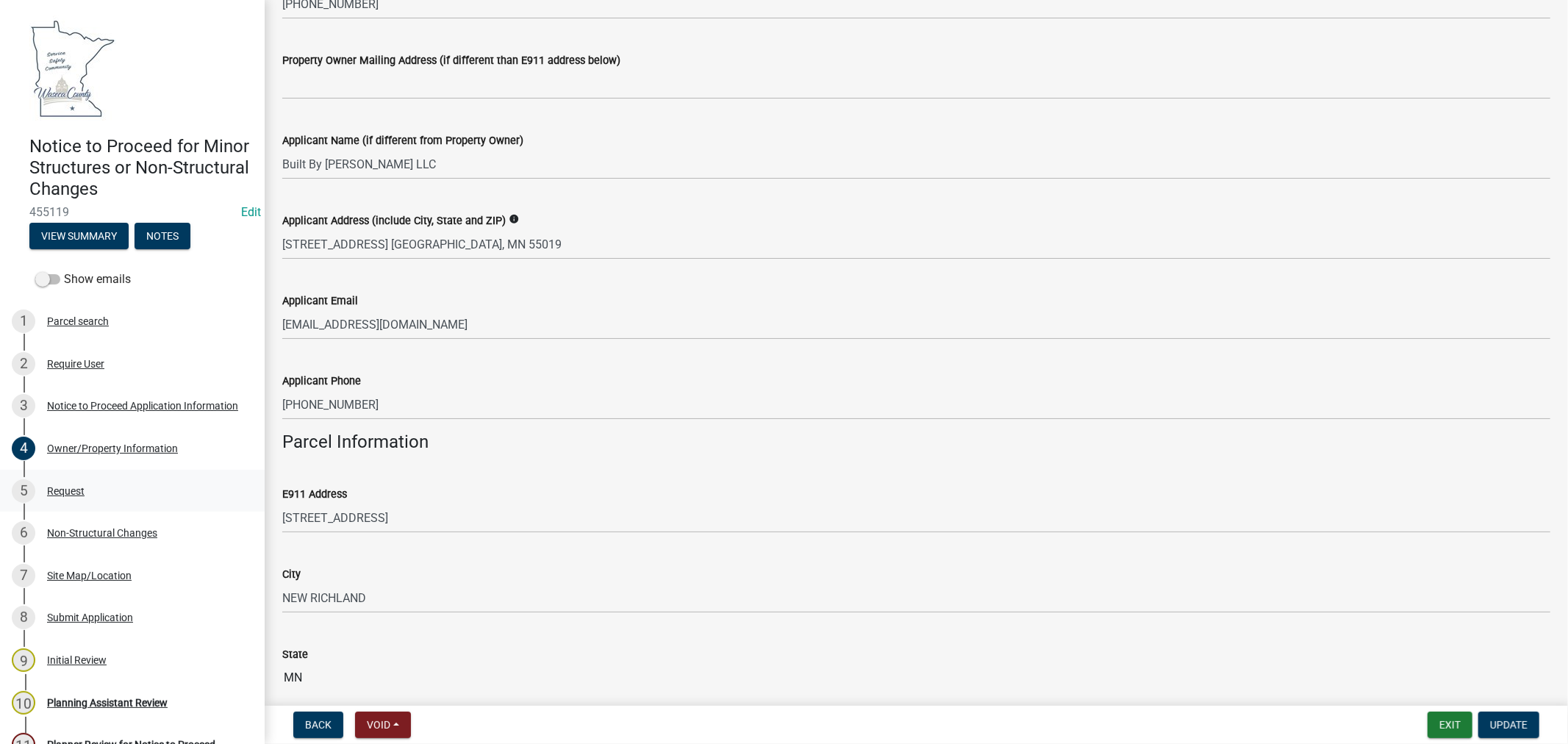
click at [62, 488] on div "Request" at bounding box center [65, 490] width 37 height 10
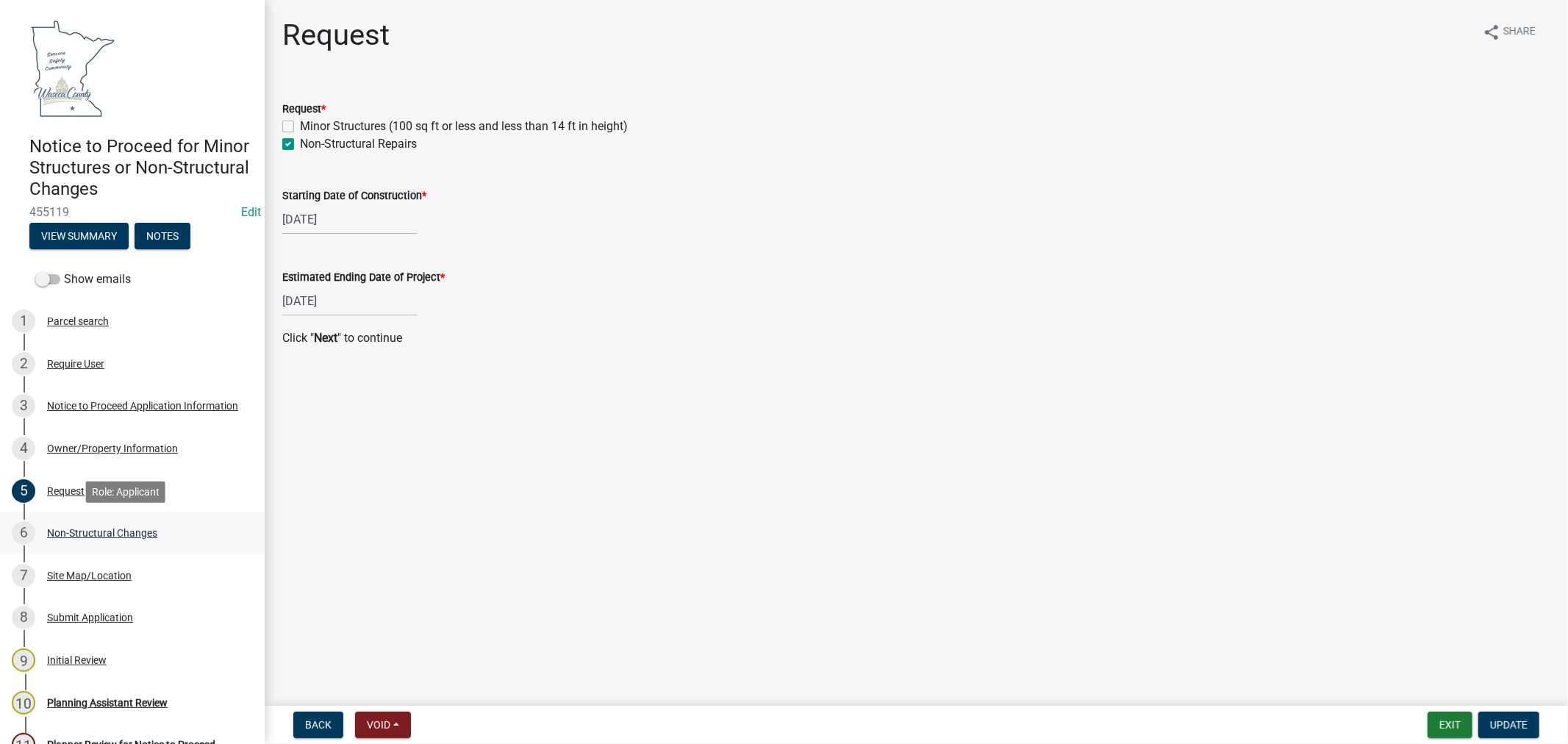
click at [81, 529] on div "Non-Structural Changes" at bounding box center [102, 532] width 110 height 10
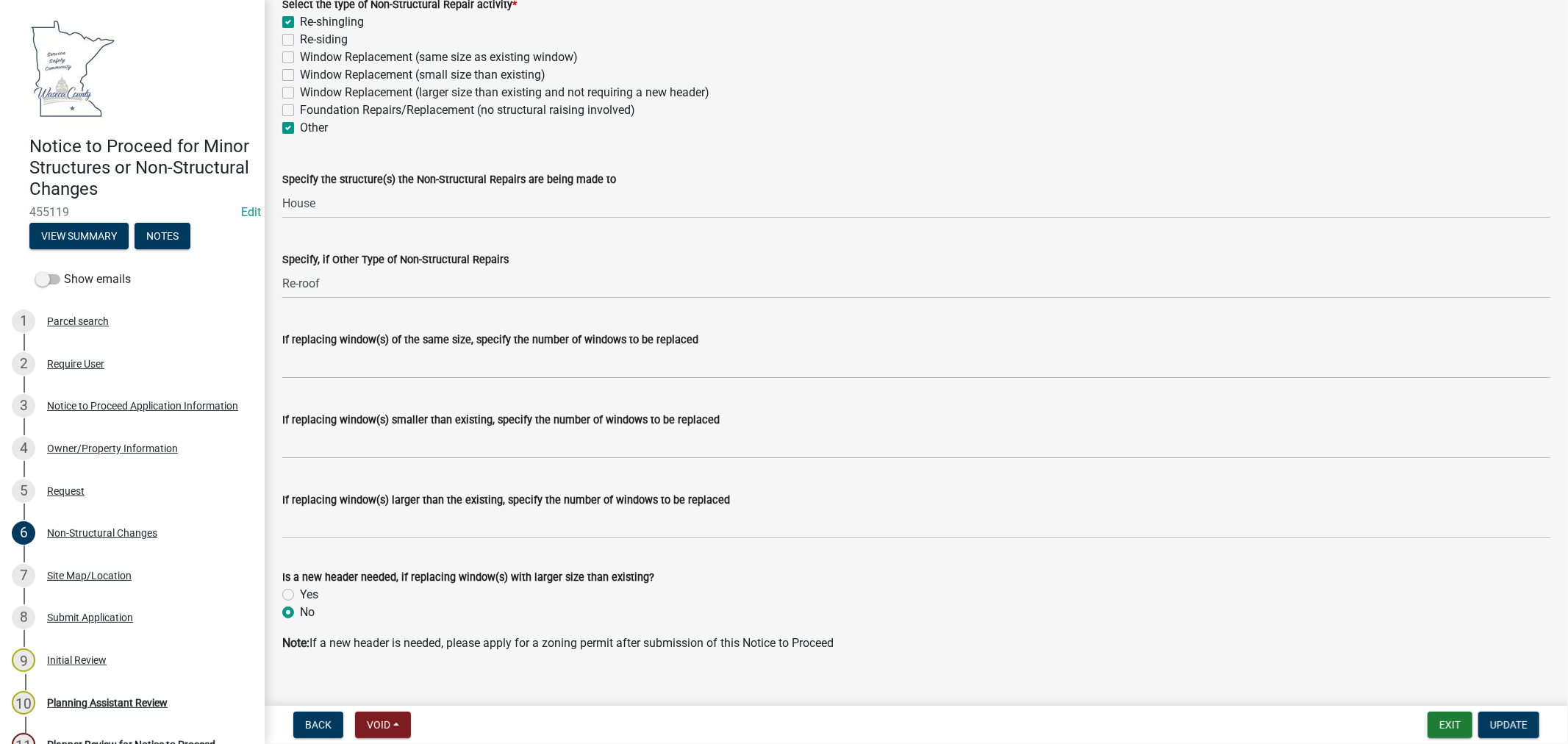
scroll to position [126, 0]
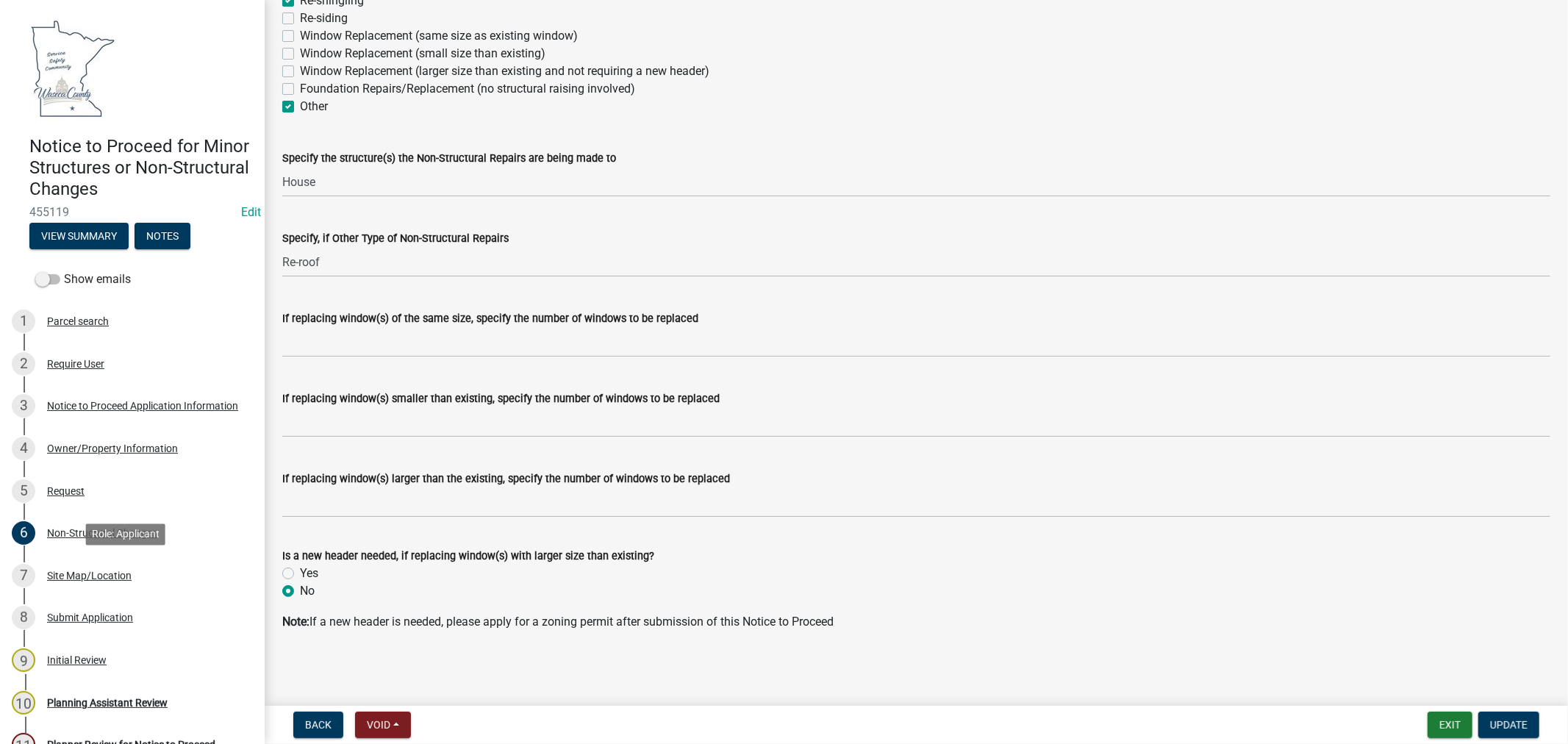
drag, startPoint x: 68, startPoint y: 570, endPoint x: 378, endPoint y: 546, distance: 310.9
click at [69, 570] on div "Site Map/Location" at bounding box center [89, 575] width 85 height 10
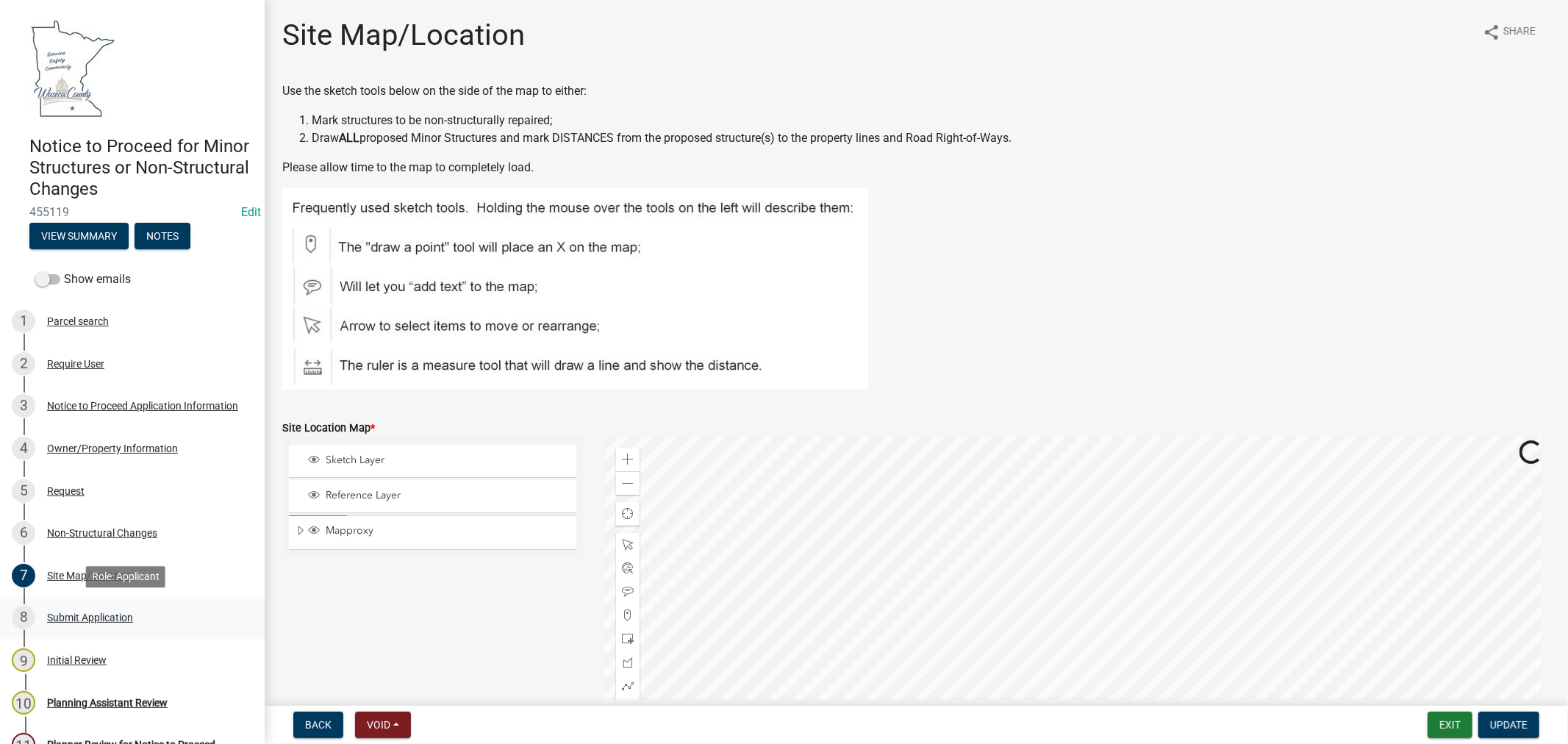
click at [91, 615] on div "Submit Application" at bounding box center [90, 617] width 86 height 10
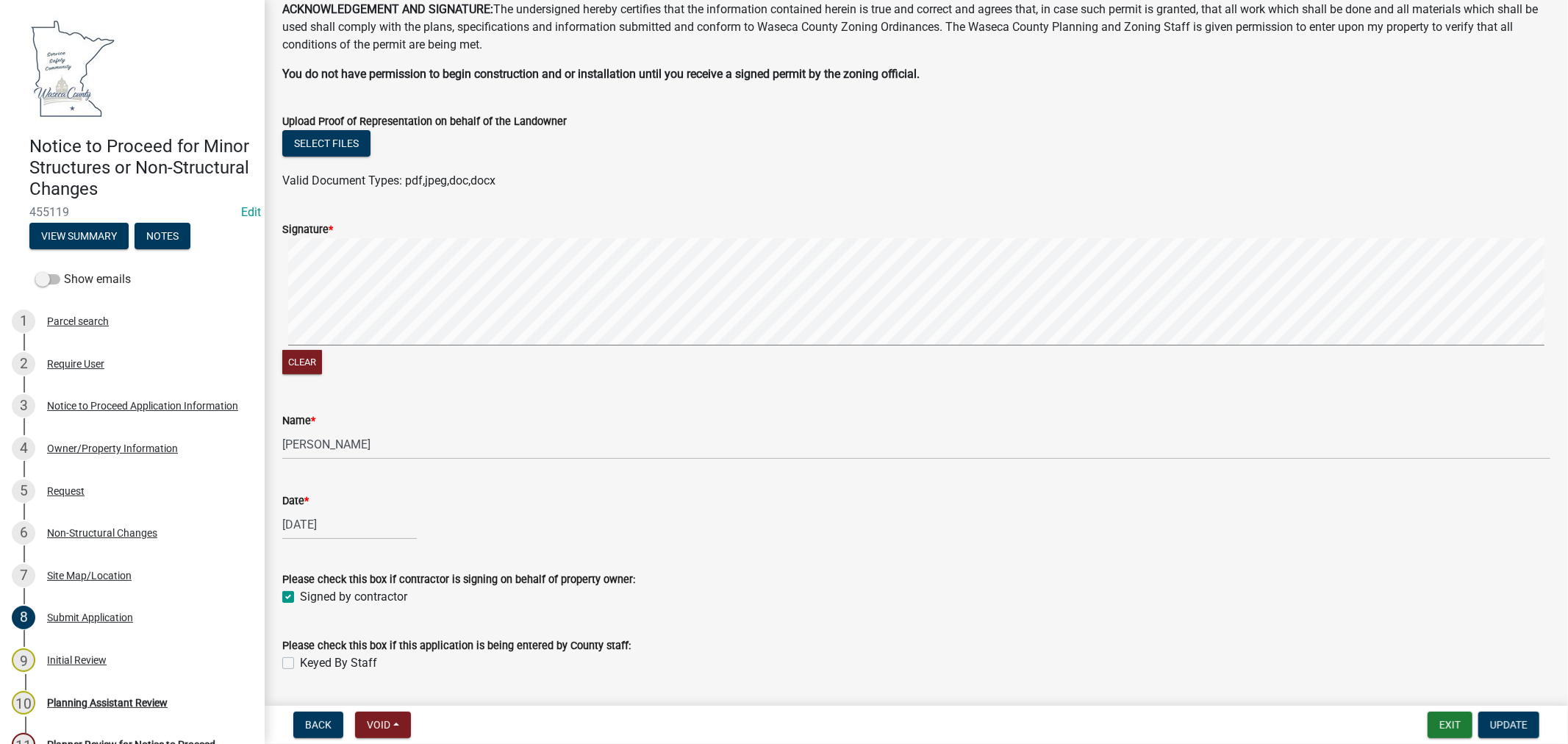
scroll to position [122, 0]
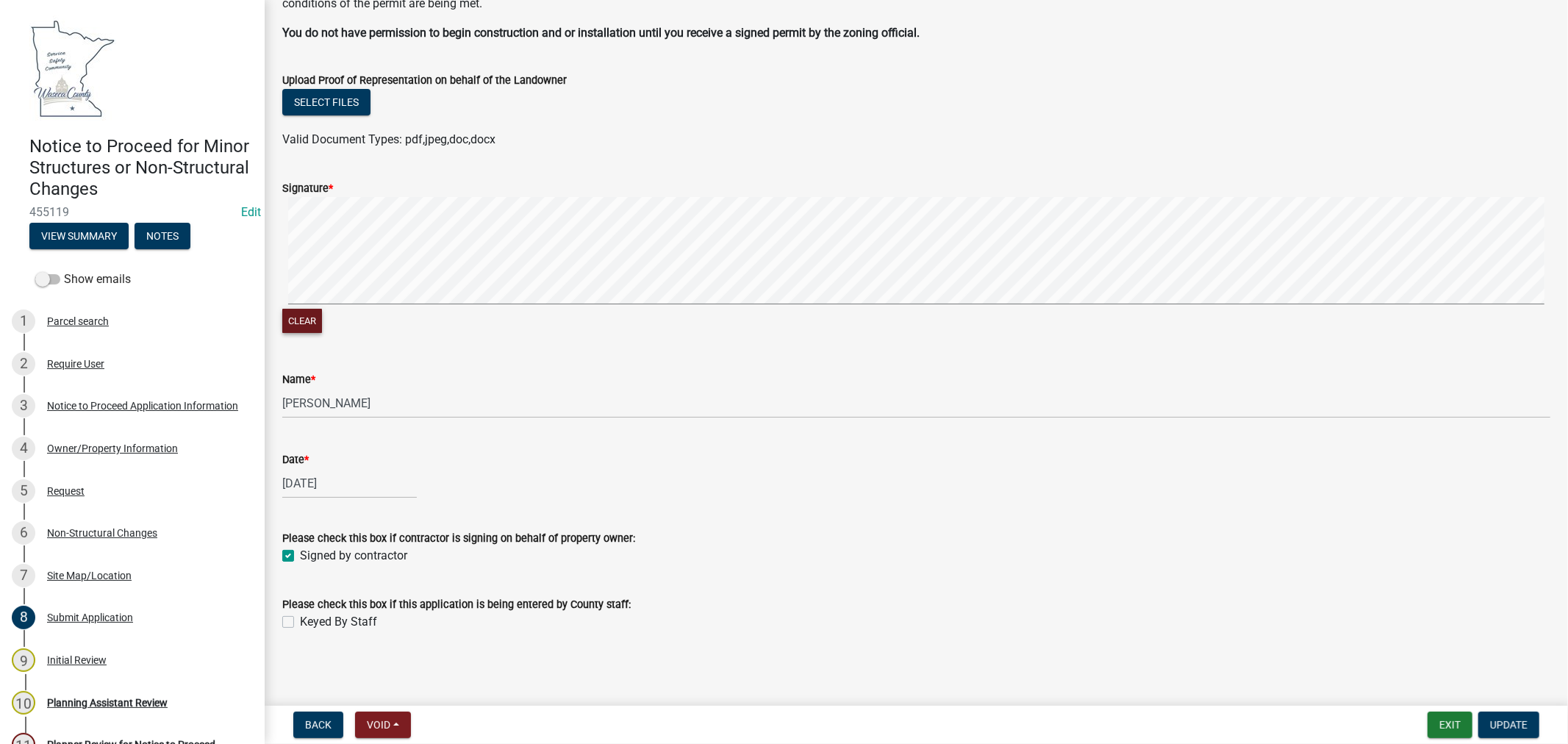
click at [290, 313] on button "Clear" at bounding box center [302, 321] width 40 height 24
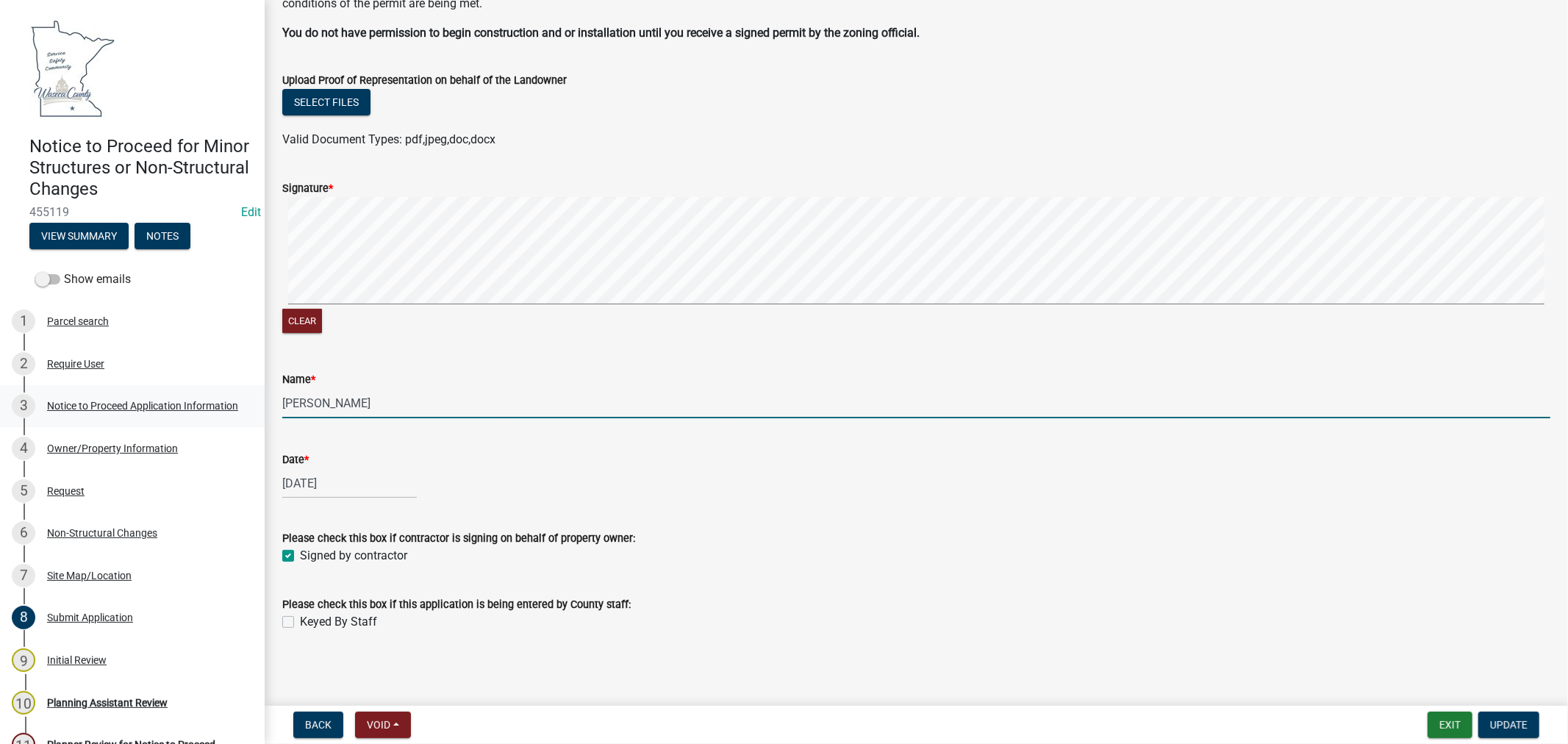
drag, startPoint x: 350, startPoint y: 400, endPoint x: 247, endPoint y: 413, distance: 103.8
click at [247, 413] on div "Notice to Proceed for Minor Structures or Non-Structural Changes 455119 Edit Vi…" at bounding box center [784, 372] width 1568 height 744
type input "[PERSON_NAME] on behalf of [PERSON_NAME]"
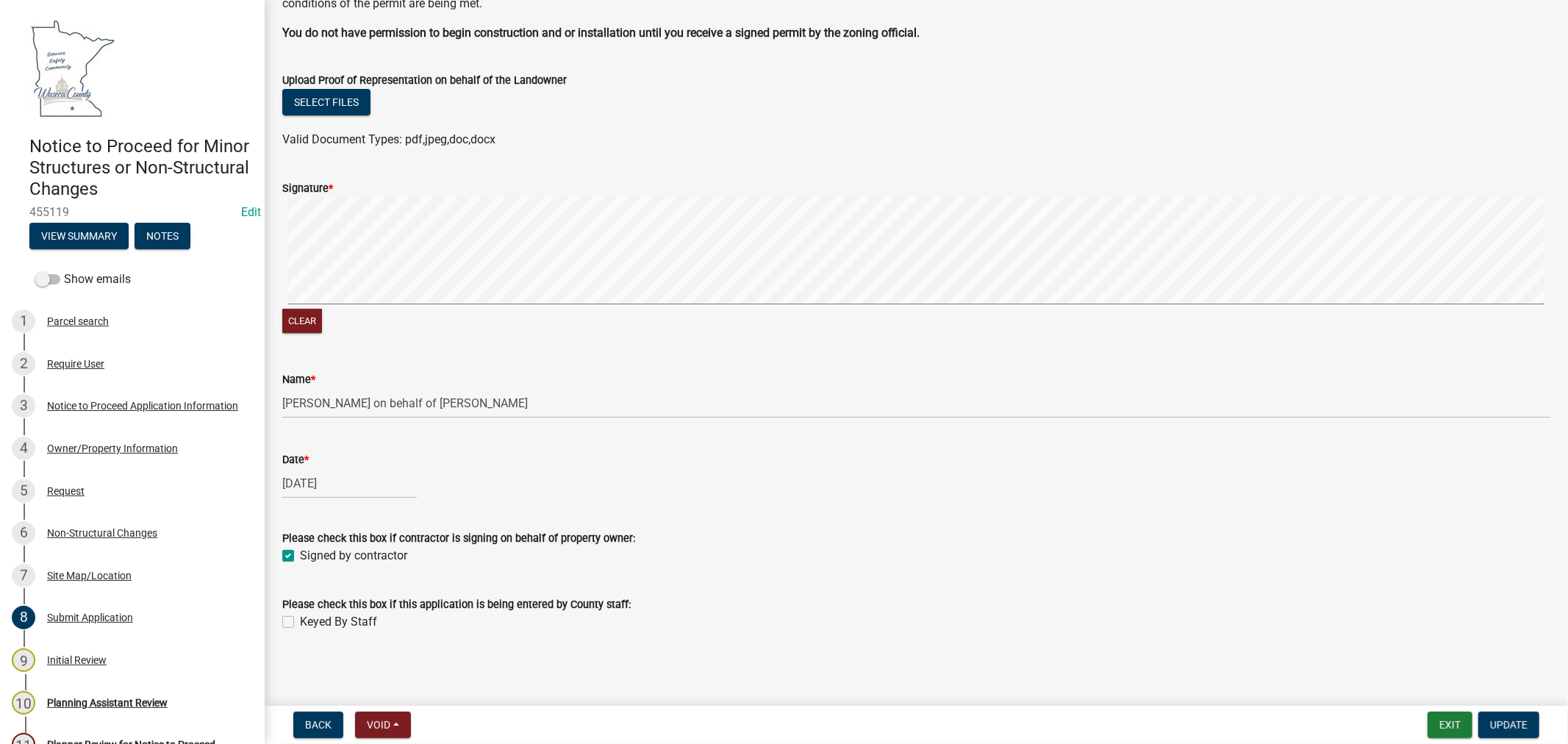
click at [300, 616] on label "Keyed By Staff" at bounding box center [338, 621] width 78 height 18
click at [300, 616] on input "Keyed By Staff" at bounding box center [304, 617] width 9 height 9
checkbox input "true"
click at [285, 547] on div "Signed by contractor" at bounding box center [916, 555] width 1268 height 18
click at [281, 556] on div "Please check this box if contractor is signing on behalf of property owner: Sig…" at bounding box center [915, 538] width 1290 height 53
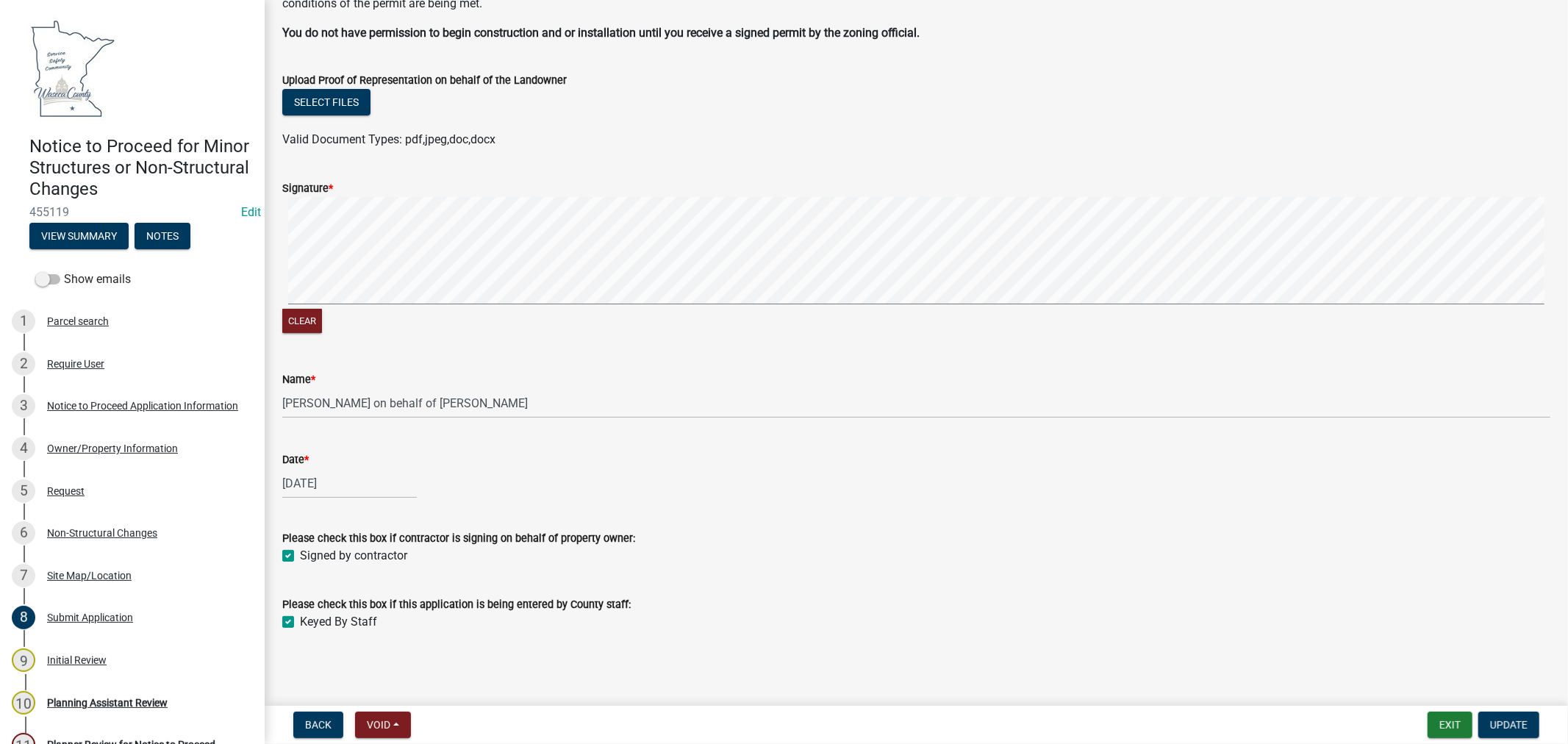
click at [300, 556] on label "Signed by contractor" at bounding box center [353, 555] width 107 height 18
click at [300, 556] on input "Signed by contractor" at bounding box center [304, 552] width 9 height 9
checkbox input "false"
click at [1514, 725] on span "Update" at bounding box center [1508, 724] width 37 height 12
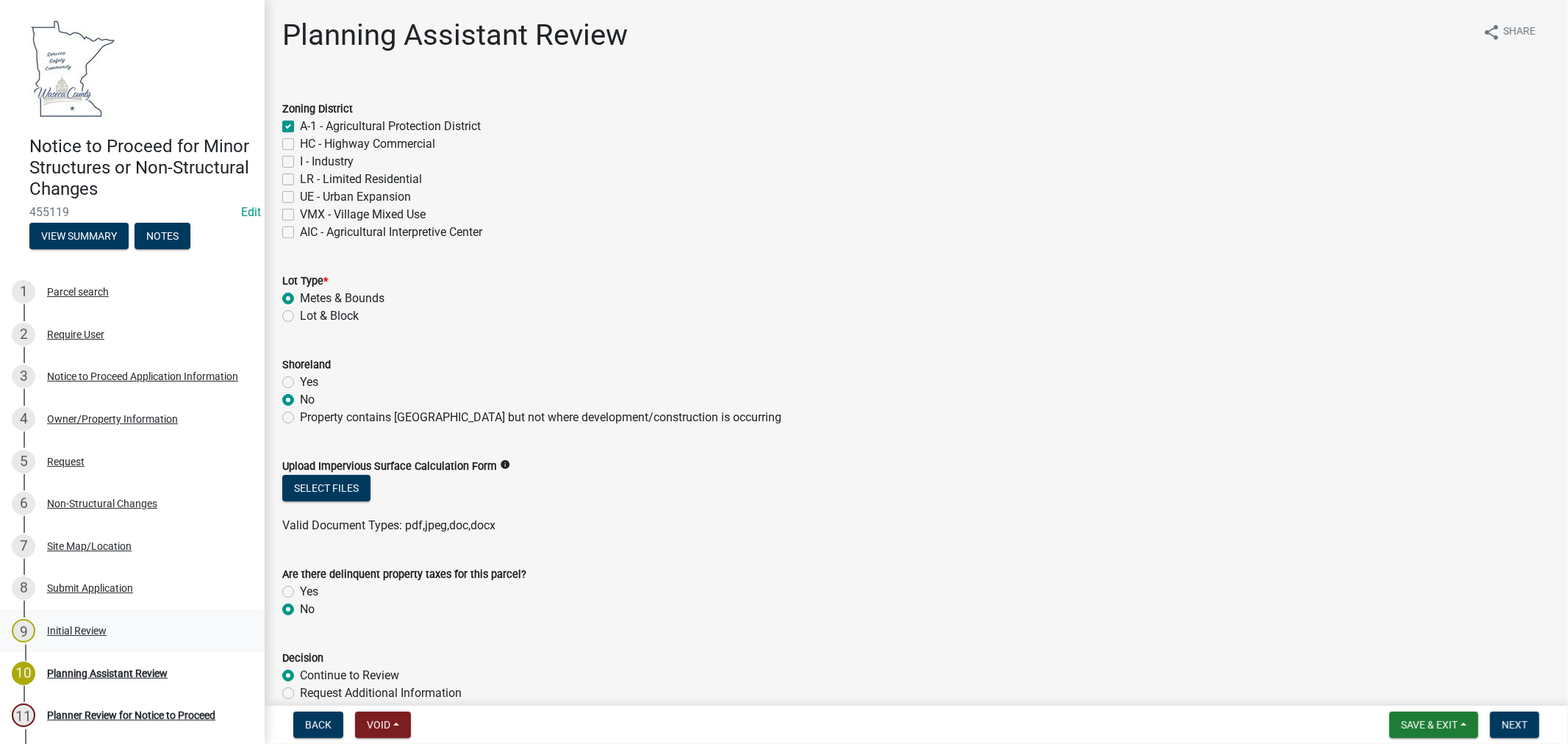
click at [79, 627] on div "Initial Review" at bounding box center [77, 630] width 60 height 10
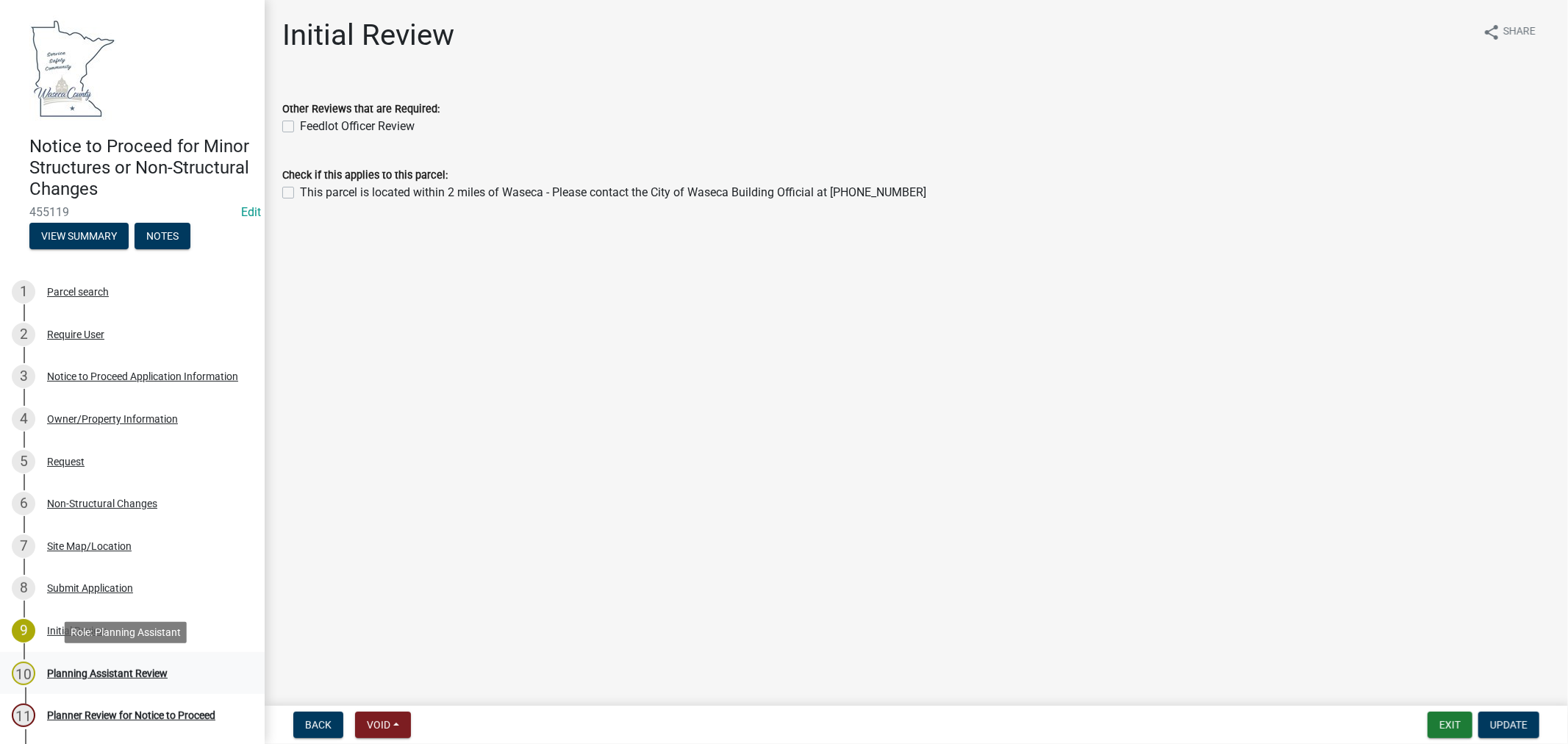
click at [118, 673] on div "Planning Assistant Review" at bounding box center [106, 672] width 120 height 10
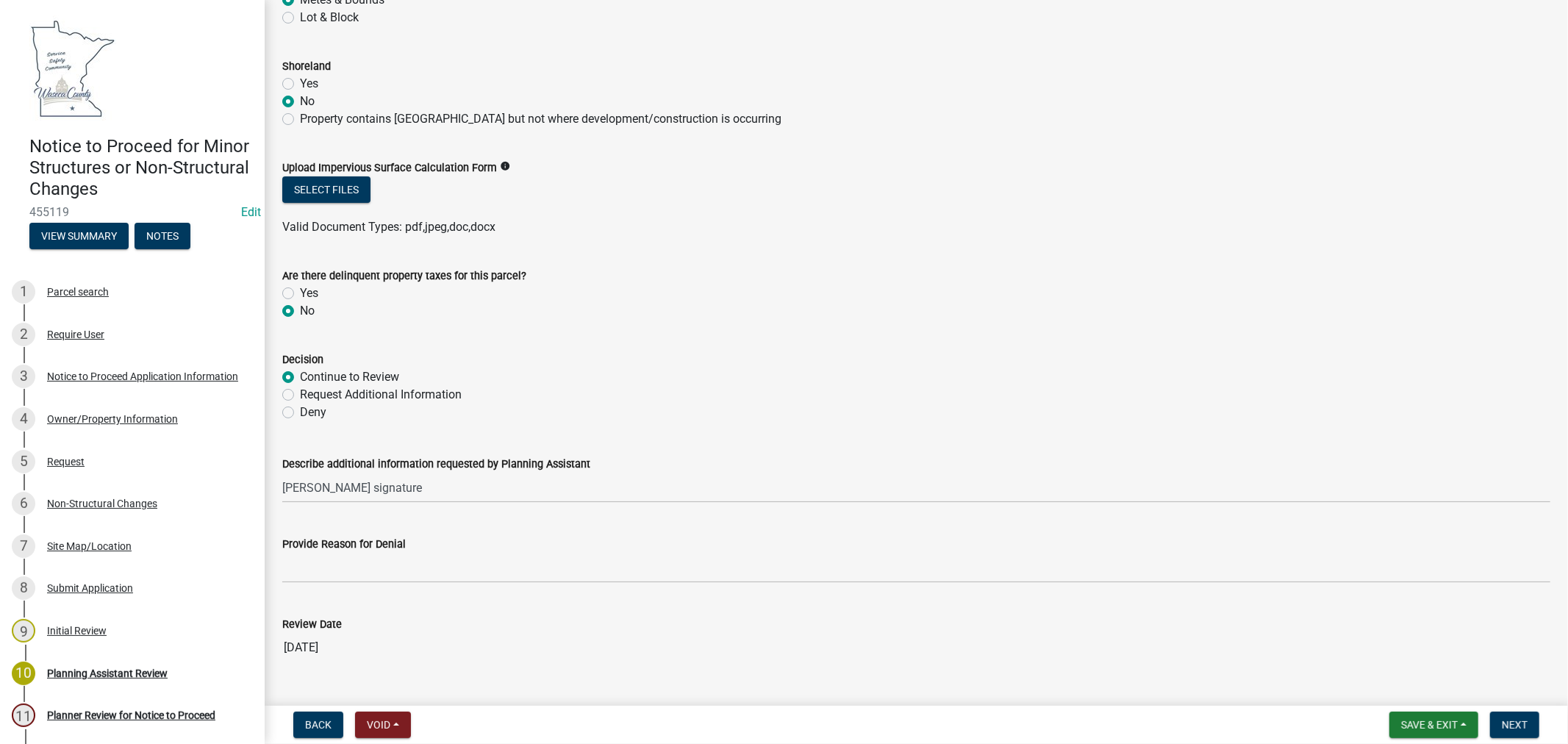
scroll to position [326, 0]
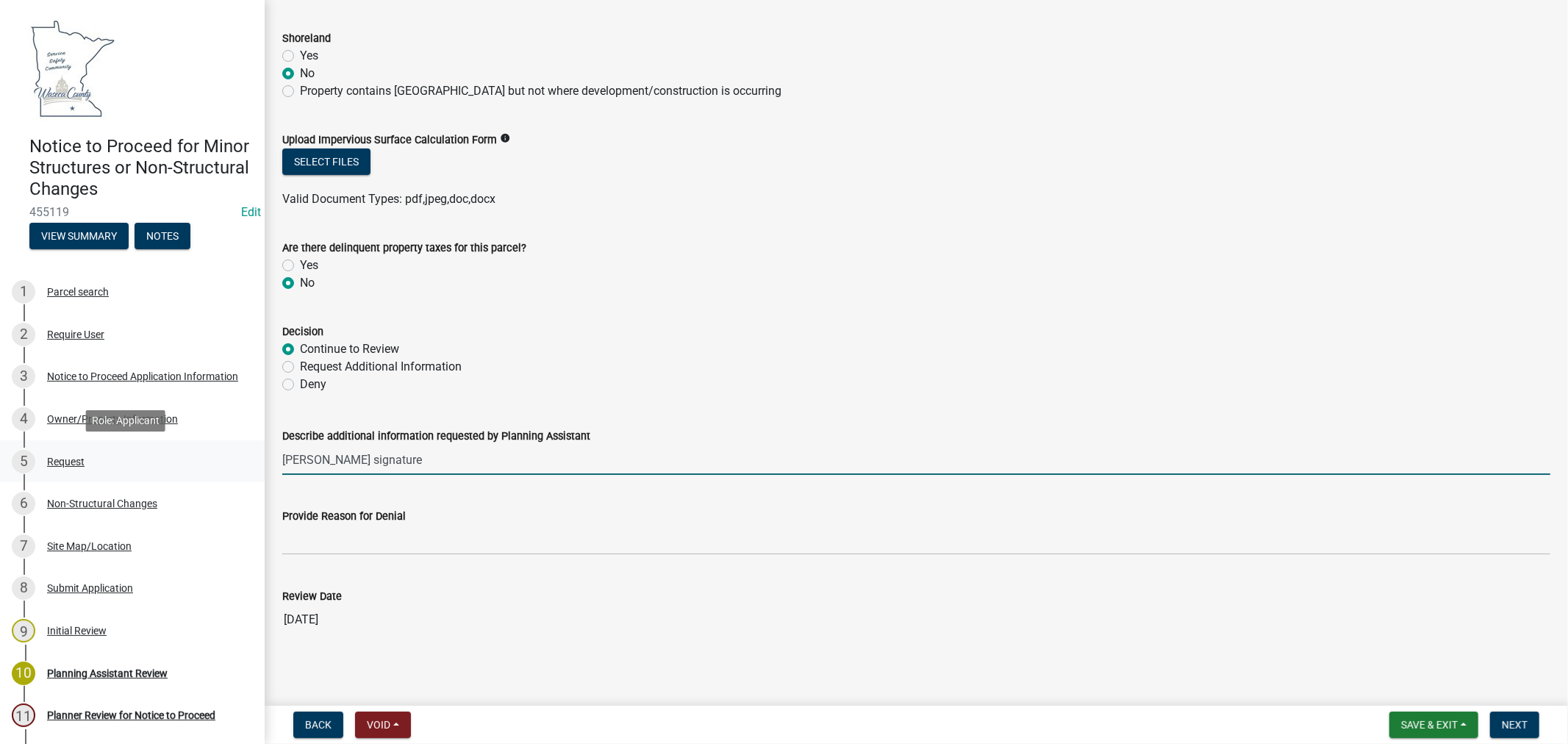
drag, startPoint x: 392, startPoint y: 459, endPoint x: 224, endPoint y: 454, distance: 168.1
click at [211, 454] on div "Notice to Proceed for Minor Structures or Non-Structural Changes 455119 Edit Vi…" at bounding box center [784, 372] width 1568 height 744
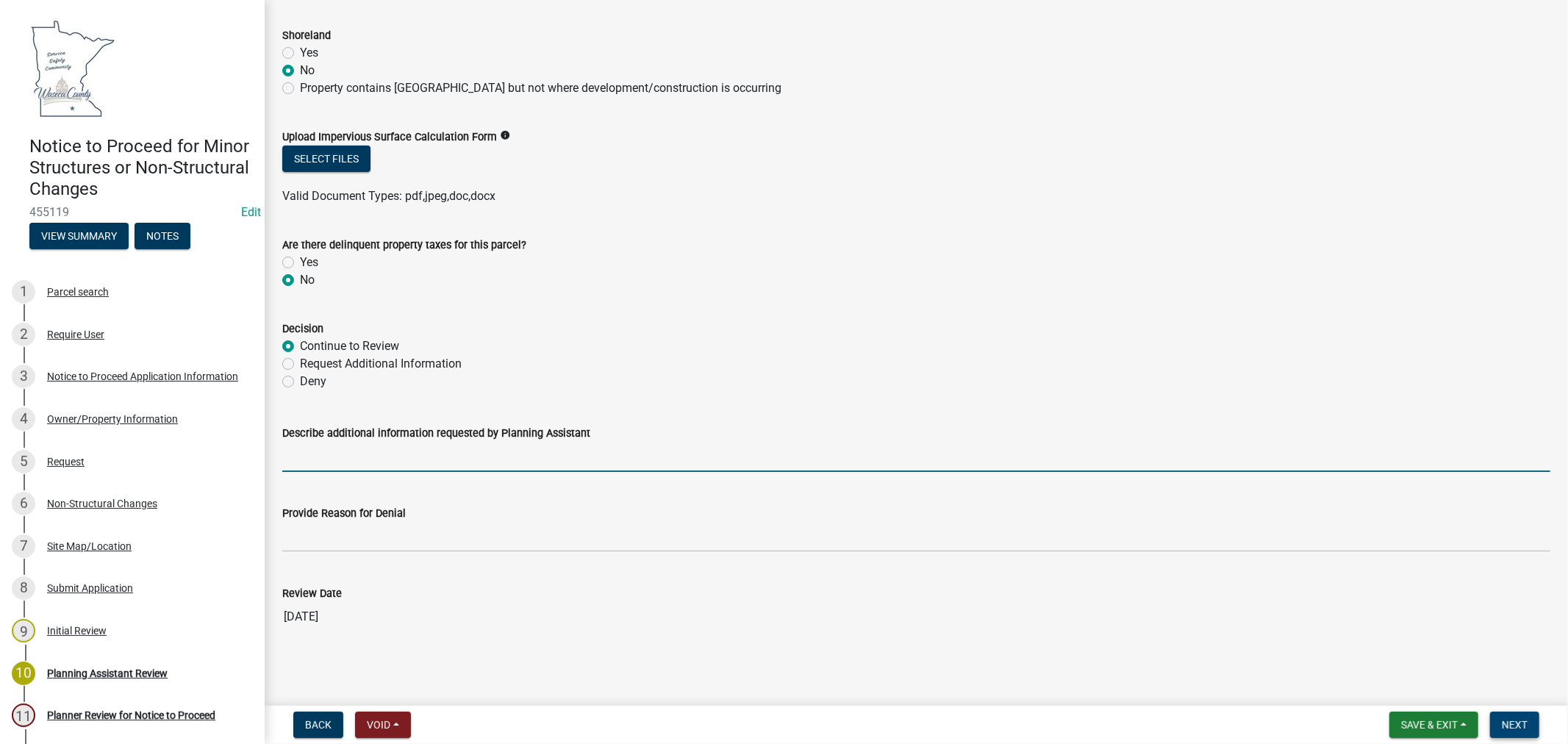
click at [1502, 722] on span "Next" at bounding box center [1515, 724] width 26 height 12
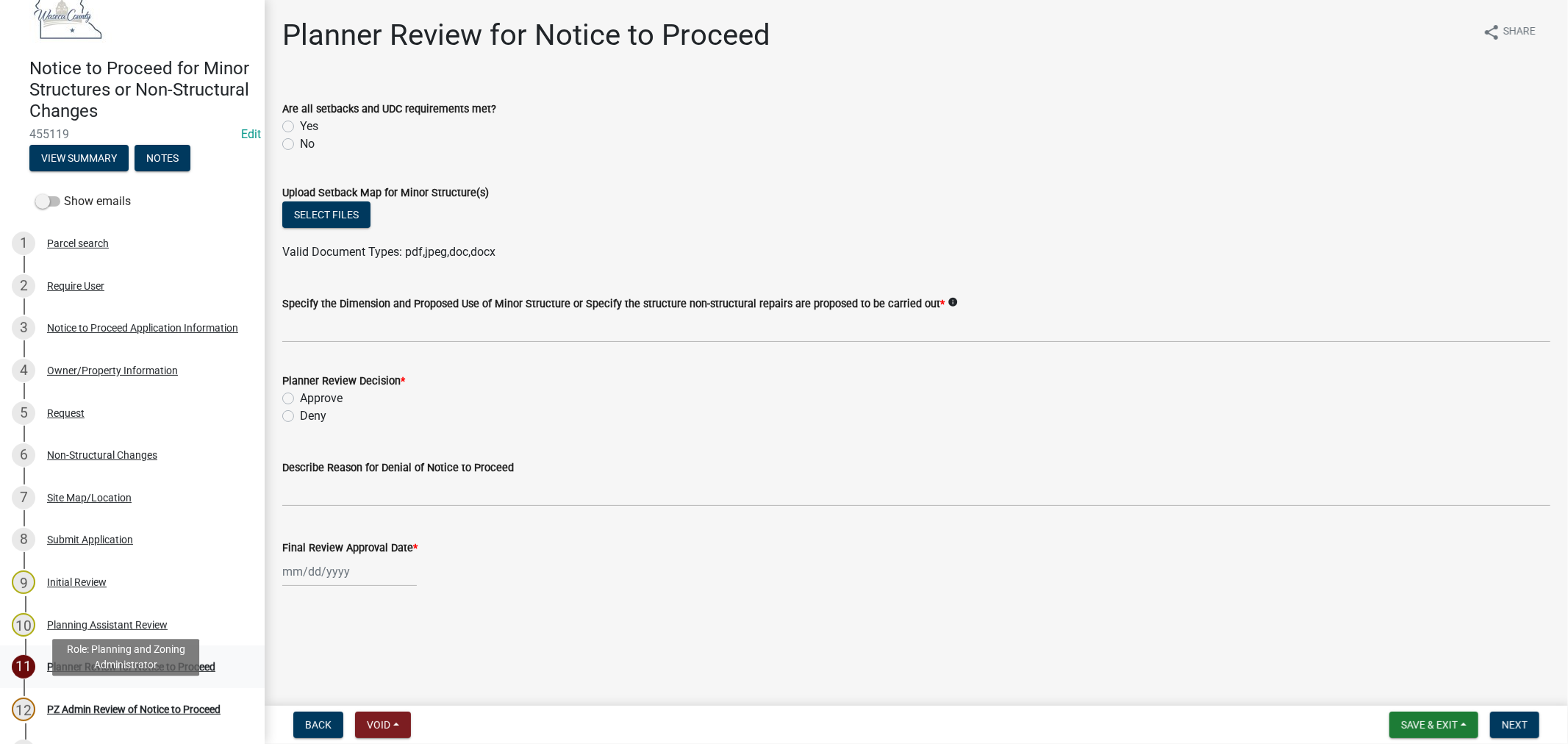
scroll to position [81, 0]
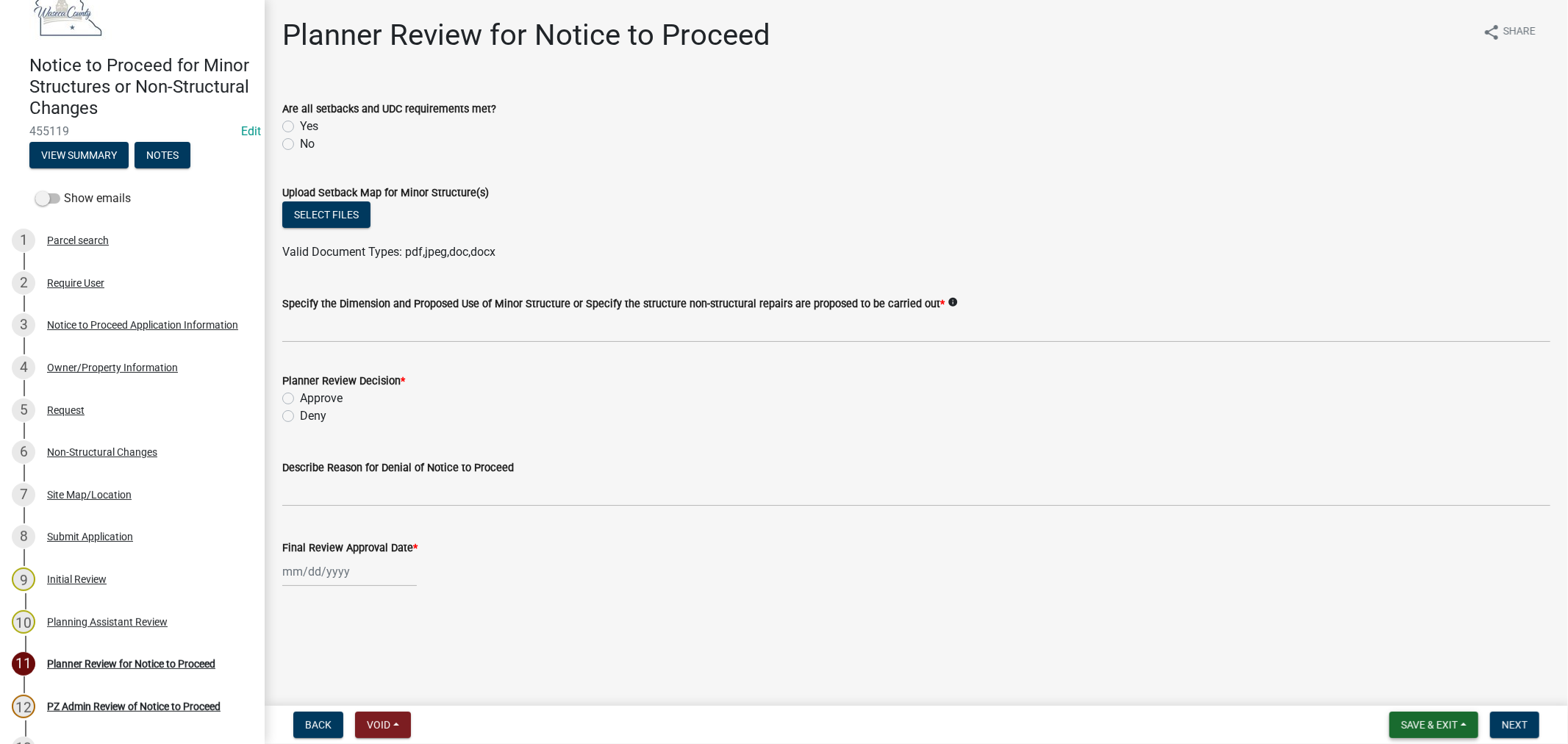
click at [1424, 719] on span "Save & Exit" at bounding box center [1429, 724] width 57 height 12
click at [1412, 688] on button "Save & Exit" at bounding box center [1420, 686] width 118 height 35
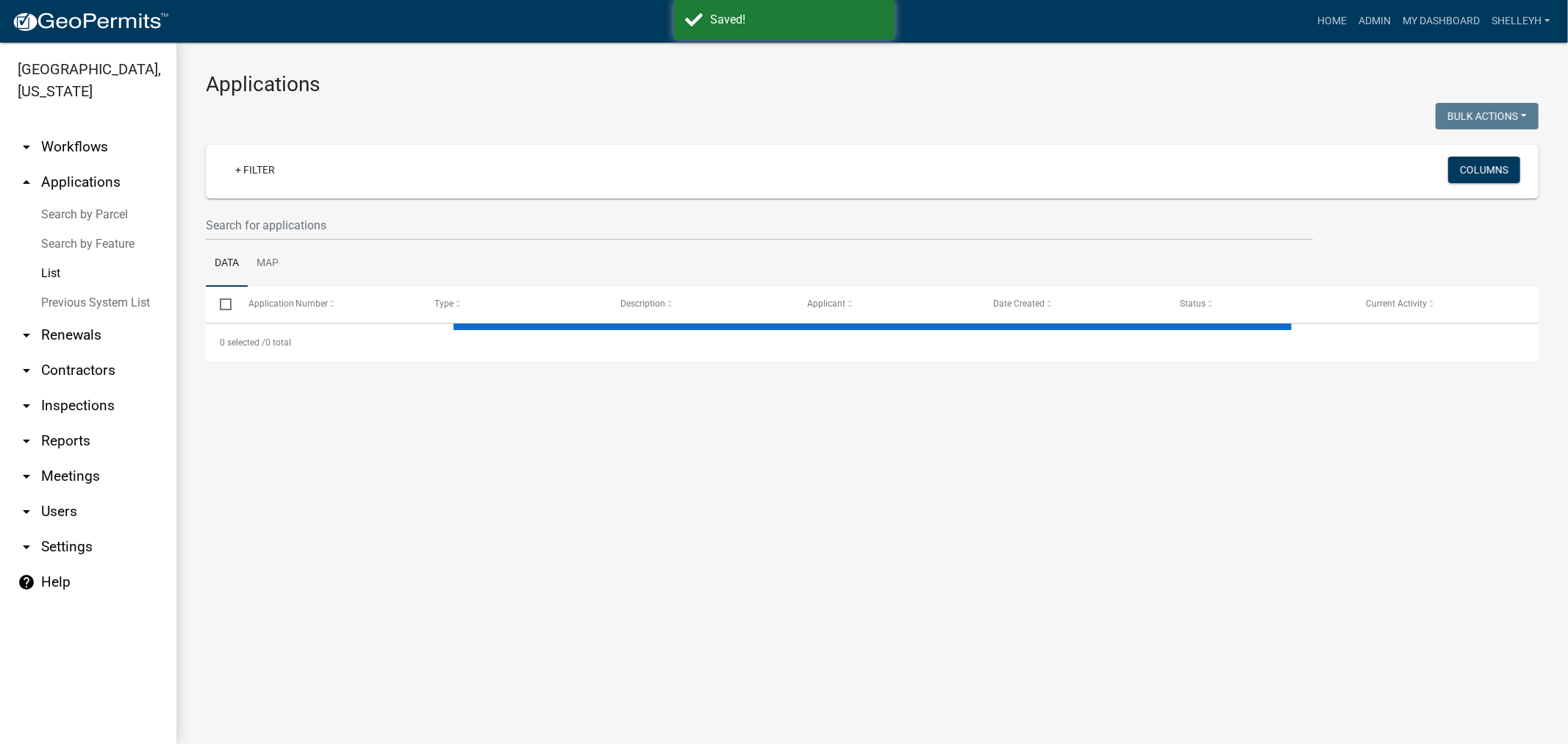
select select "1: 25"
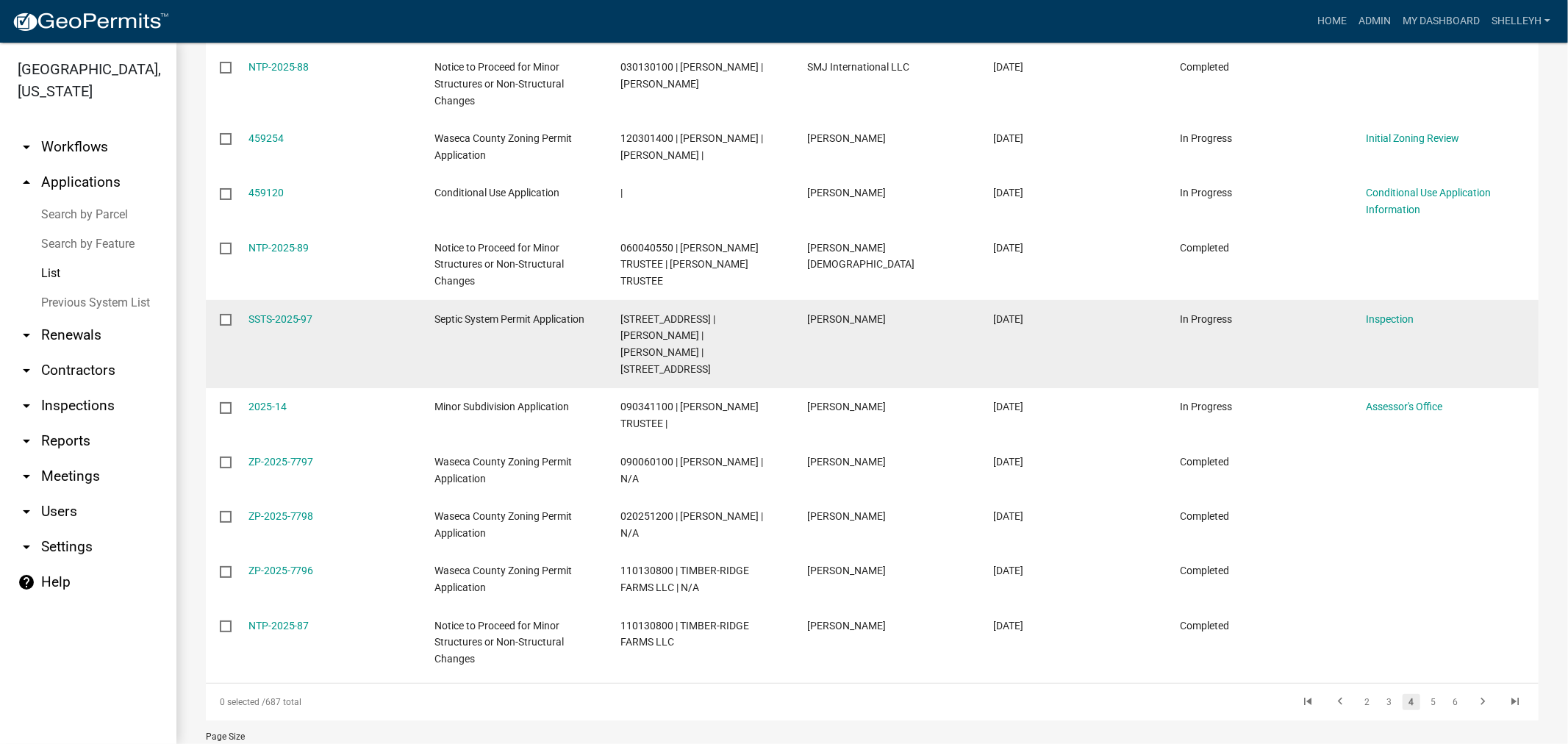
scroll to position [1261, 0]
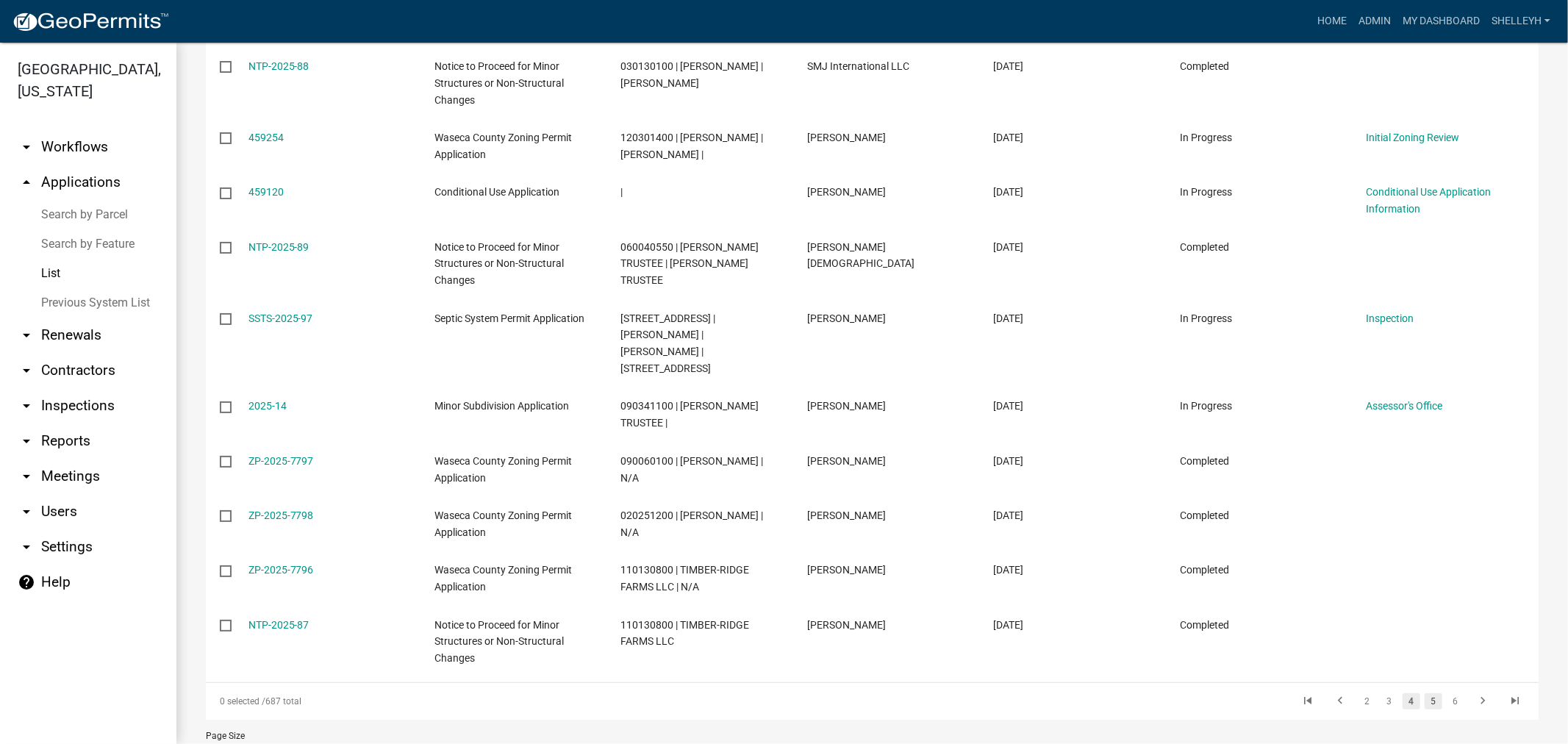
click at [1424, 693] on link "5" at bounding box center [1433, 700] width 18 height 16
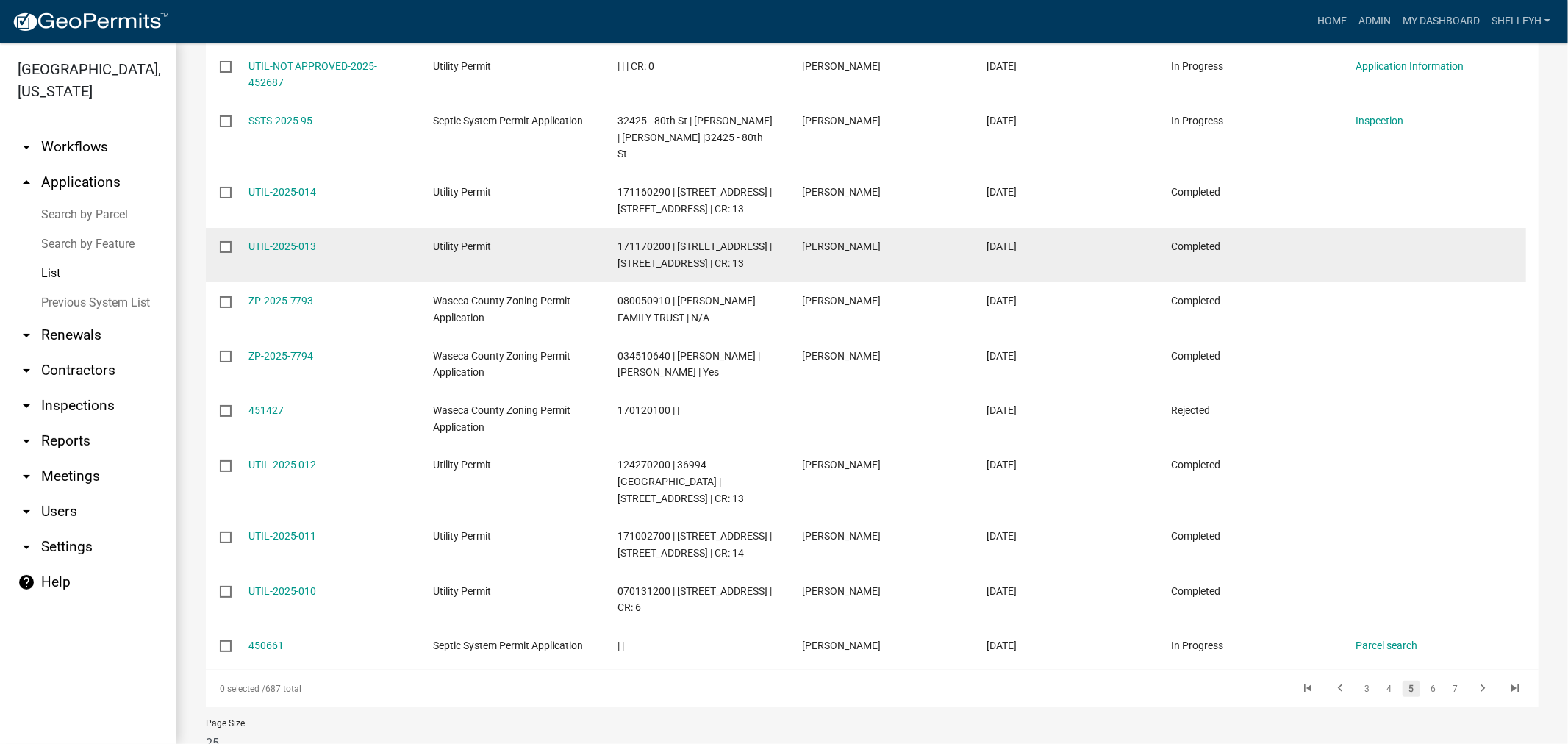
scroll to position [1279, 0]
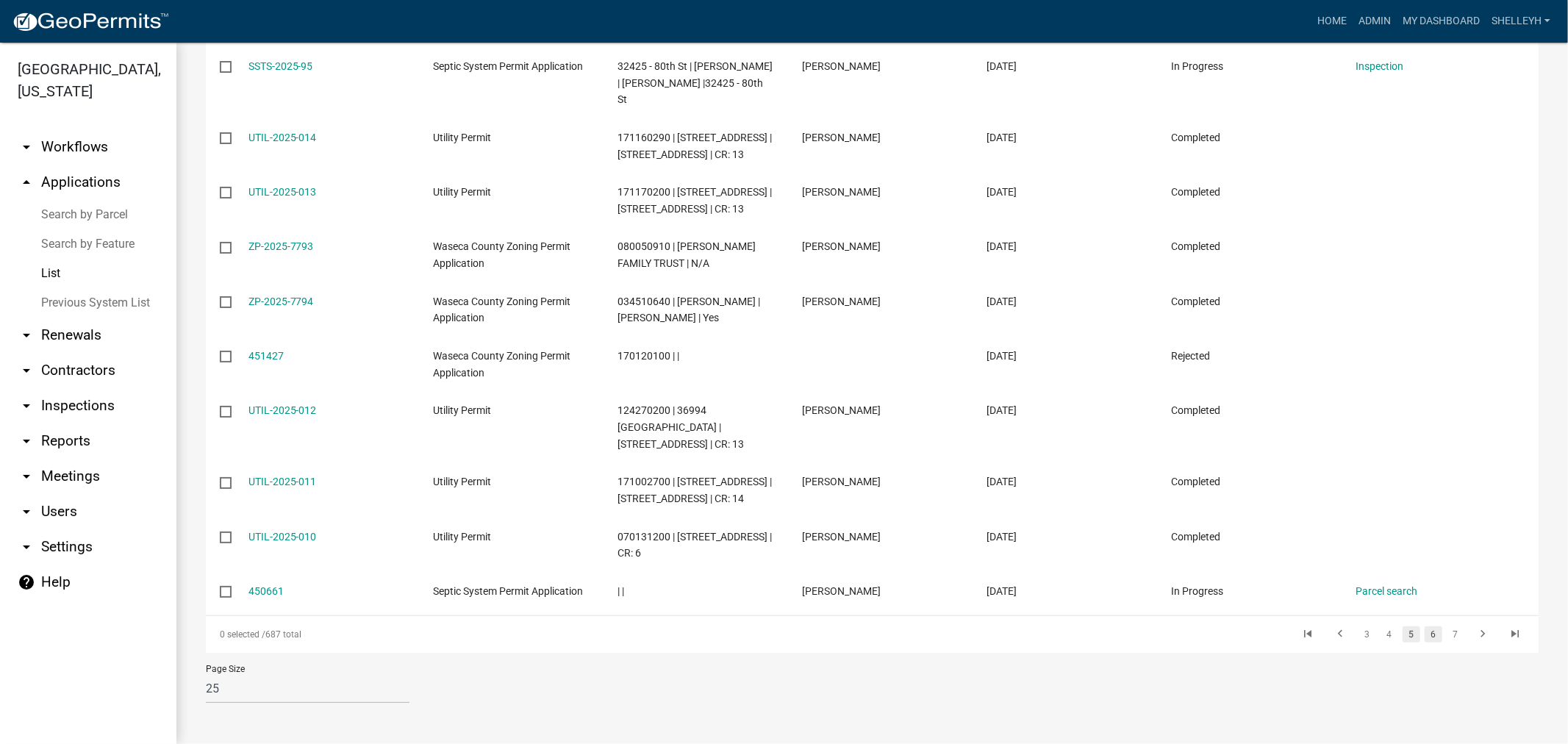
click at [1424, 633] on link "6" at bounding box center [1433, 634] width 18 height 16
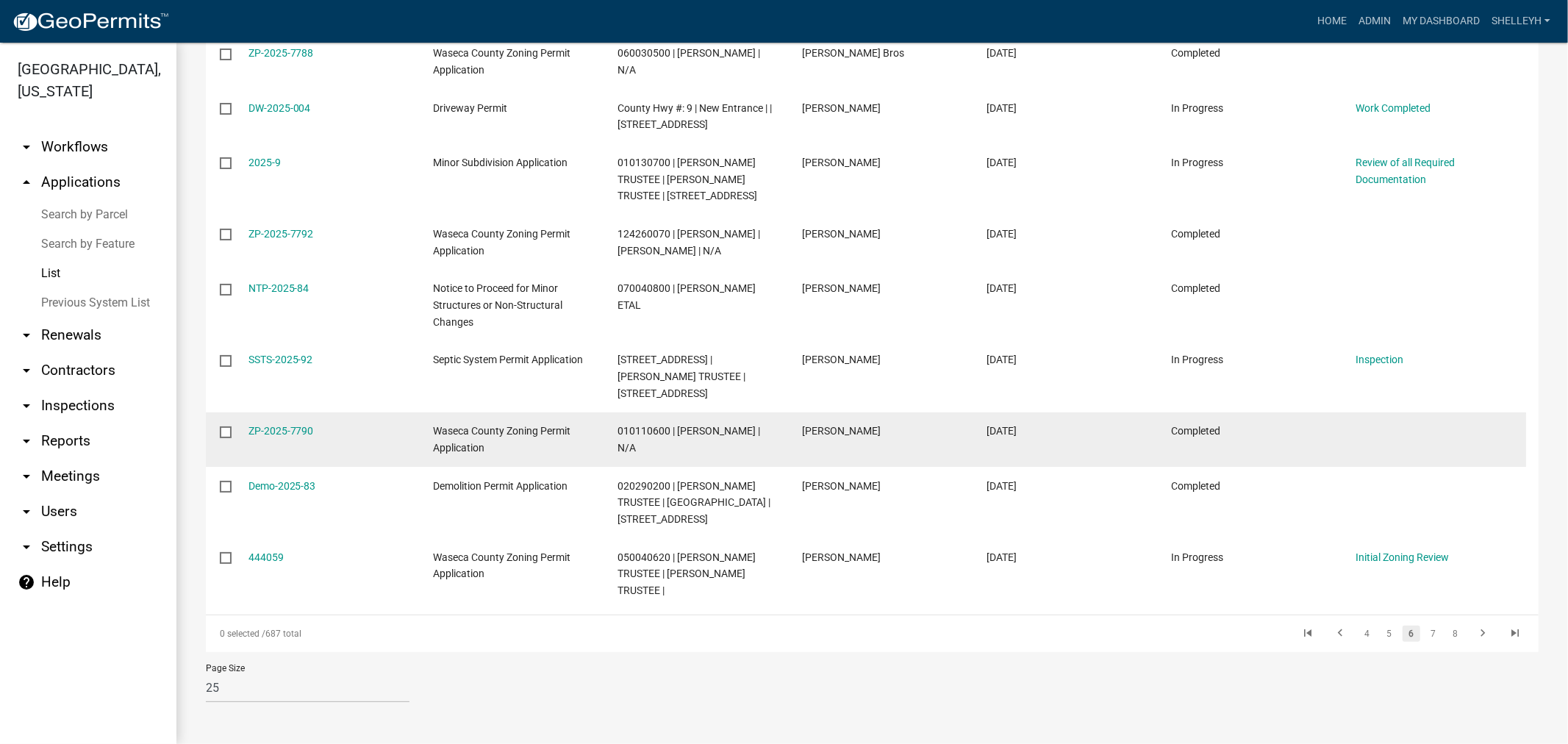
scroll to position [1345, 0]
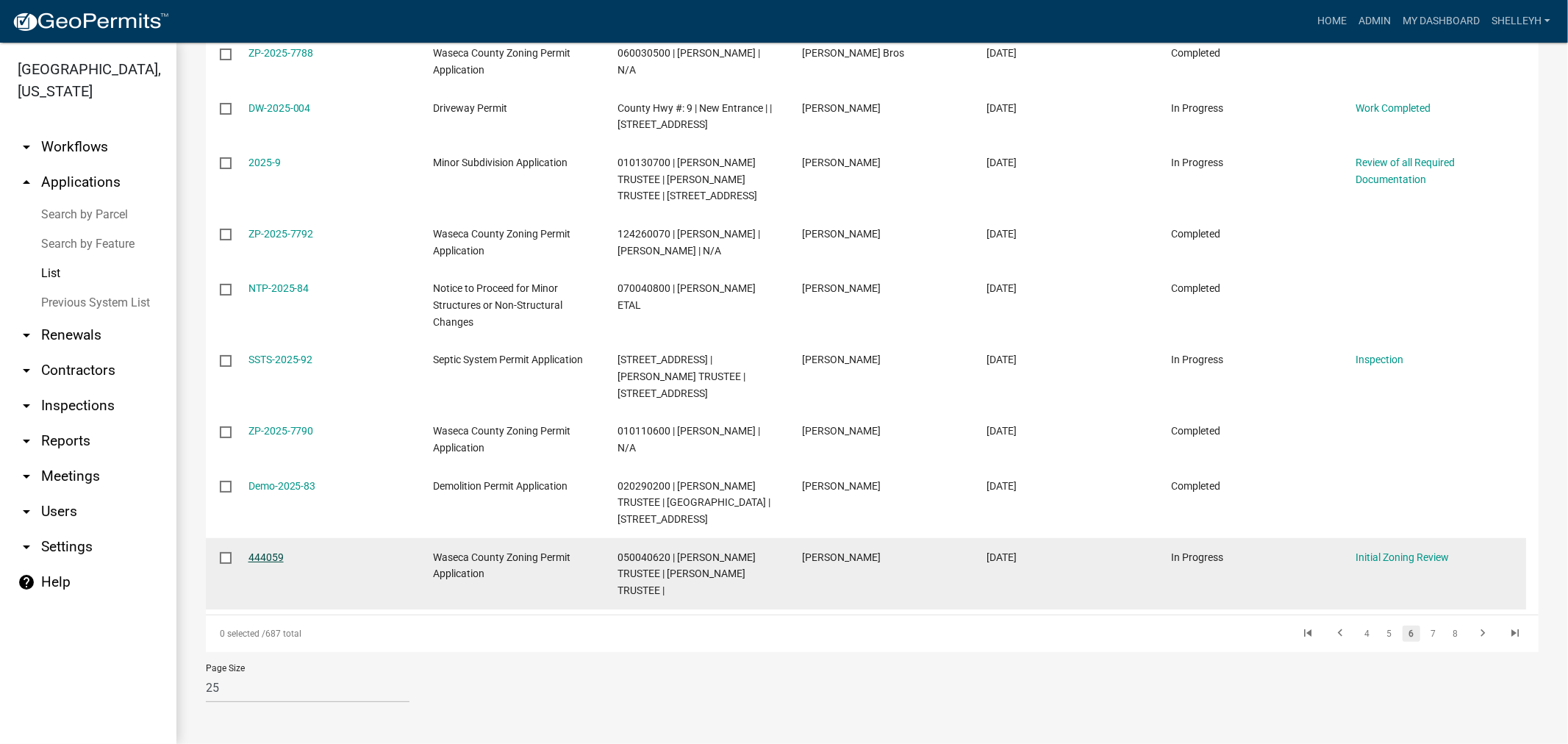
click at [271, 554] on link "444059" at bounding box center [266, 556] width 35 height 12
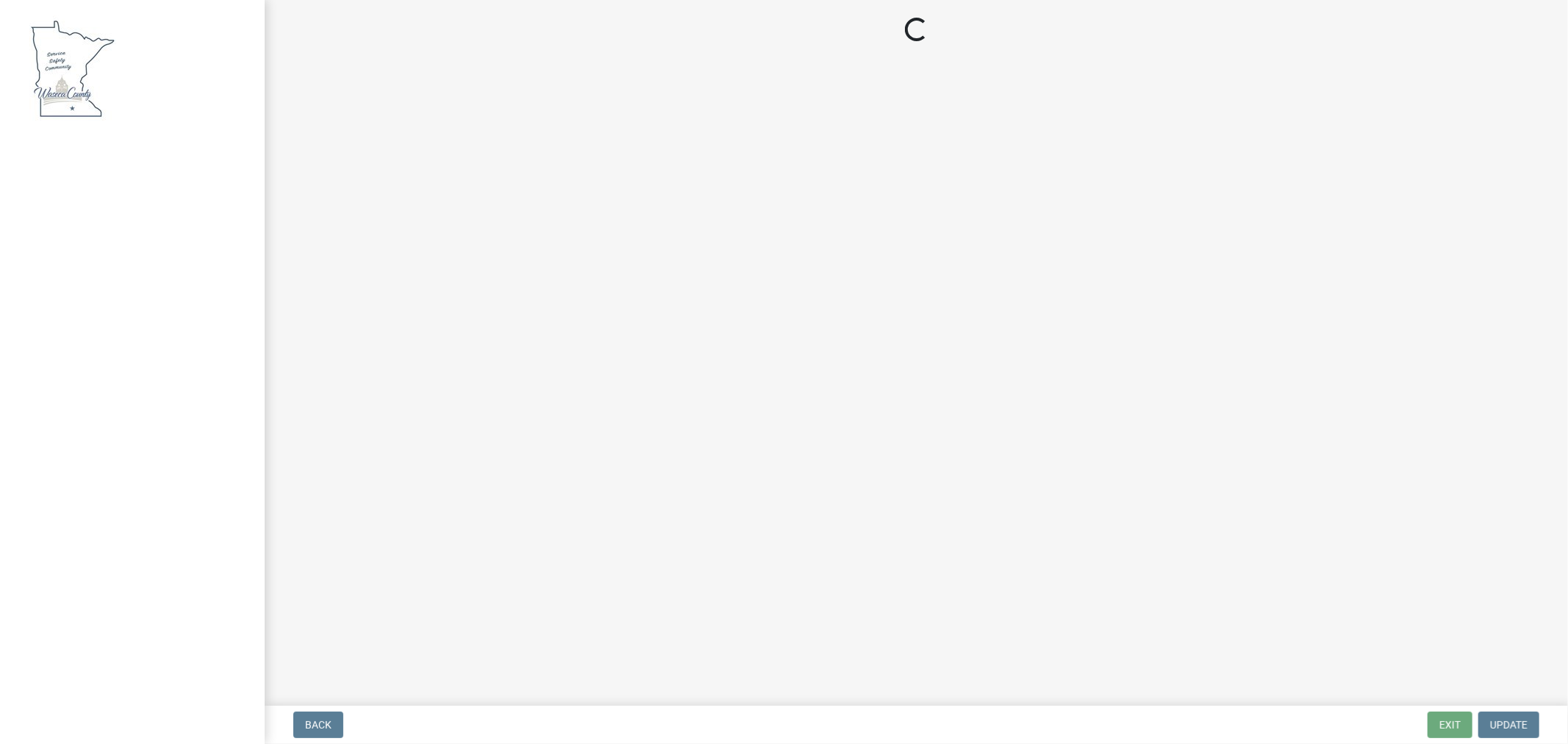
select select "9769c479-6de2-4dc6-9694-8de900a6a44e"
select select "f6253f6d-ec8e-4146-87dc-bdbe4554f643"
select select "9e7e0f1a-162d-468c-937f-cc7884b0d28a"
select select "0c57a5de-aa7a-4386-adb9-6a9a64cf81f8"
select select "9e7e0f1a-162d-468c-937f-cc7884b0d28a"
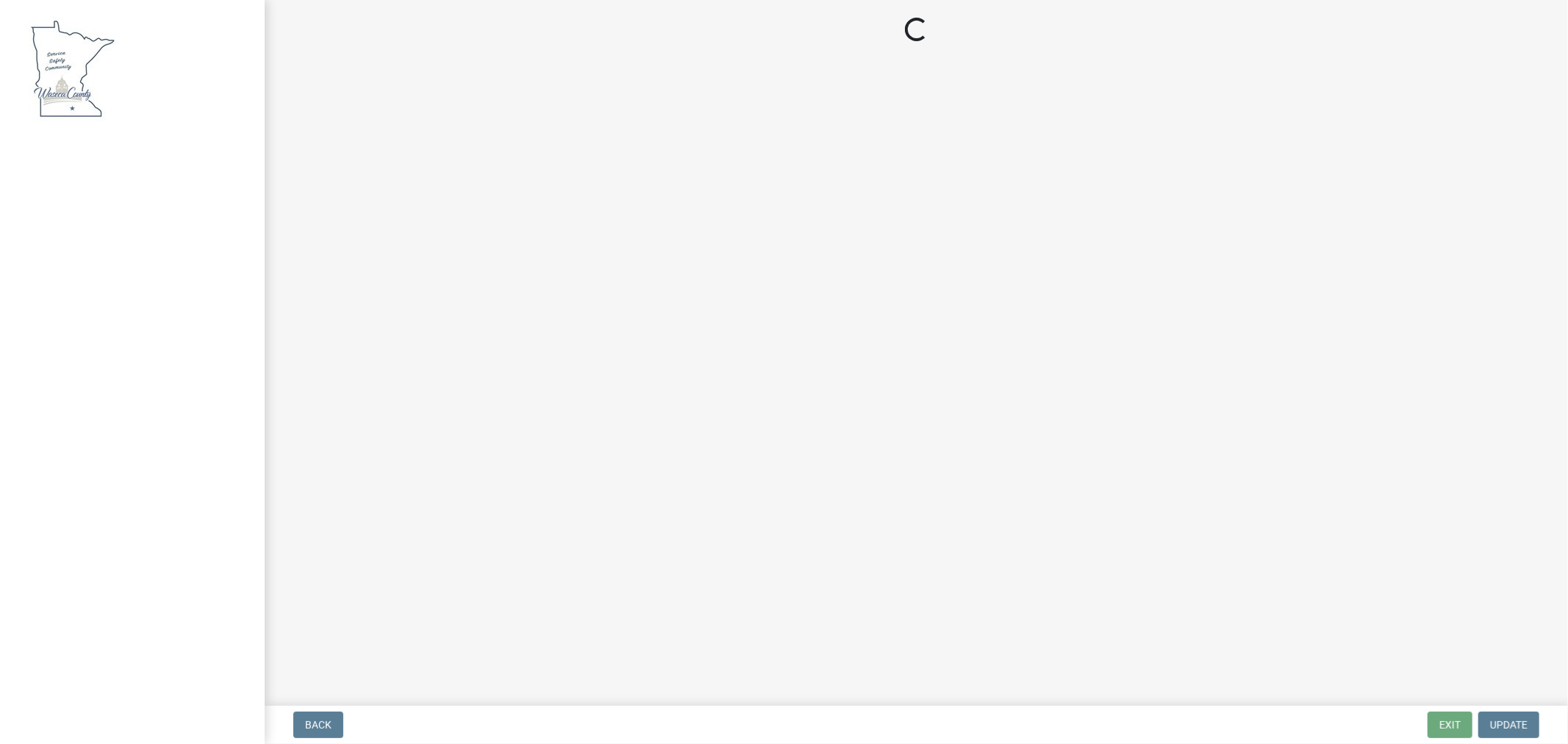
select select "f85b0be6-0ba0-4e52-abd8-9a831d915a76"
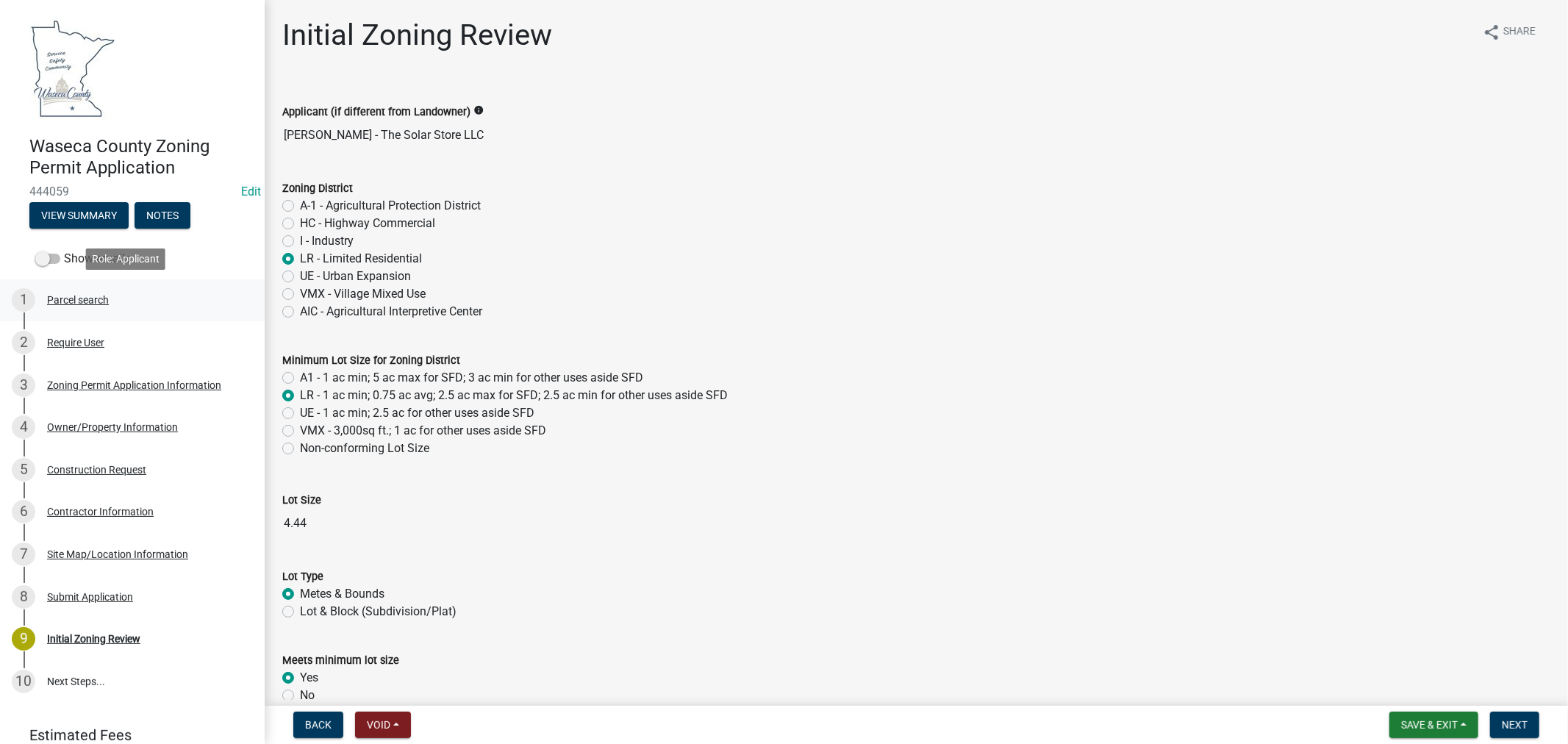
click at [78, 298] on div "Parcel search" at bounding box center [78, 300] width 62 height 10
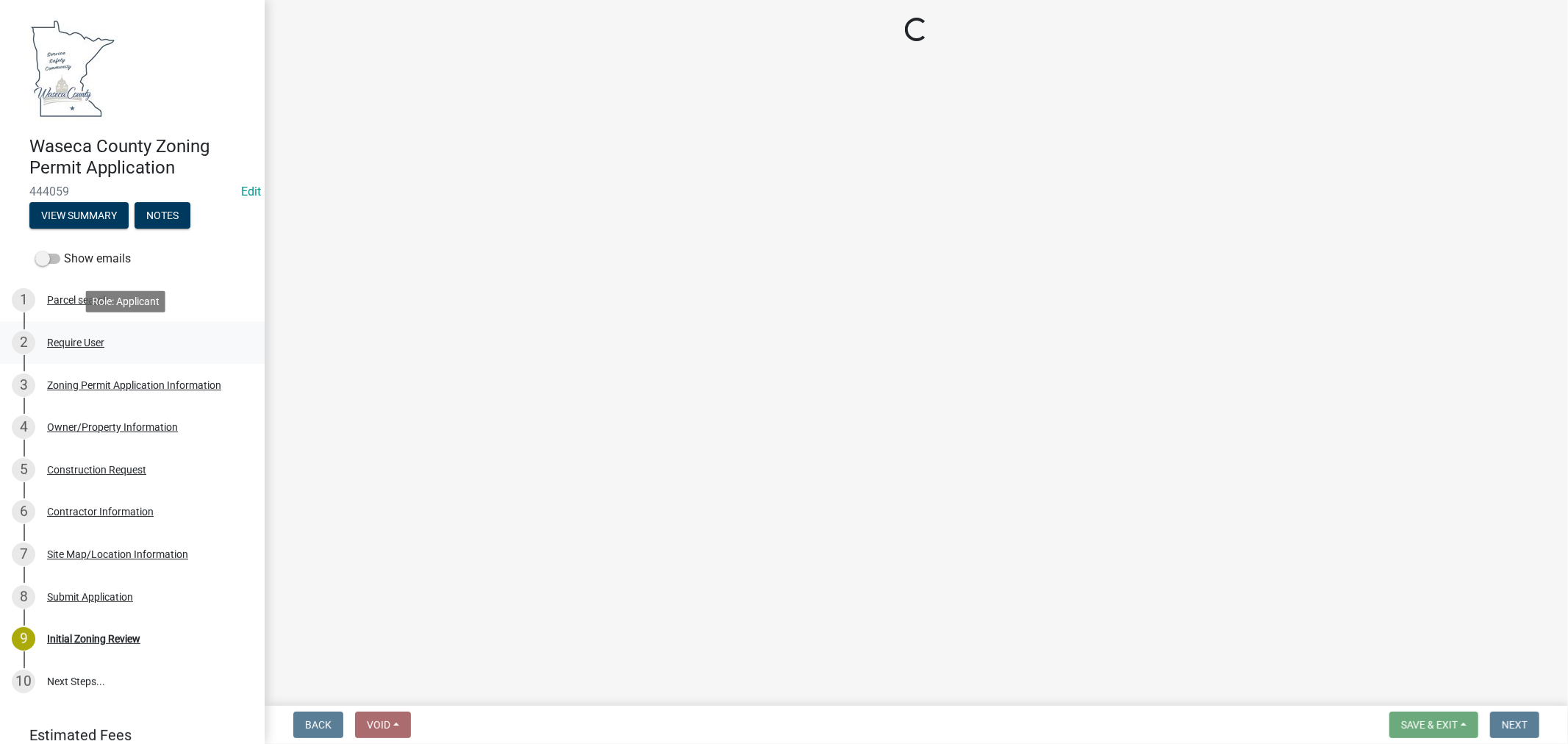
click at [81, 340] on div "Require User" at bounding box center [75, 342] width 57 height 10
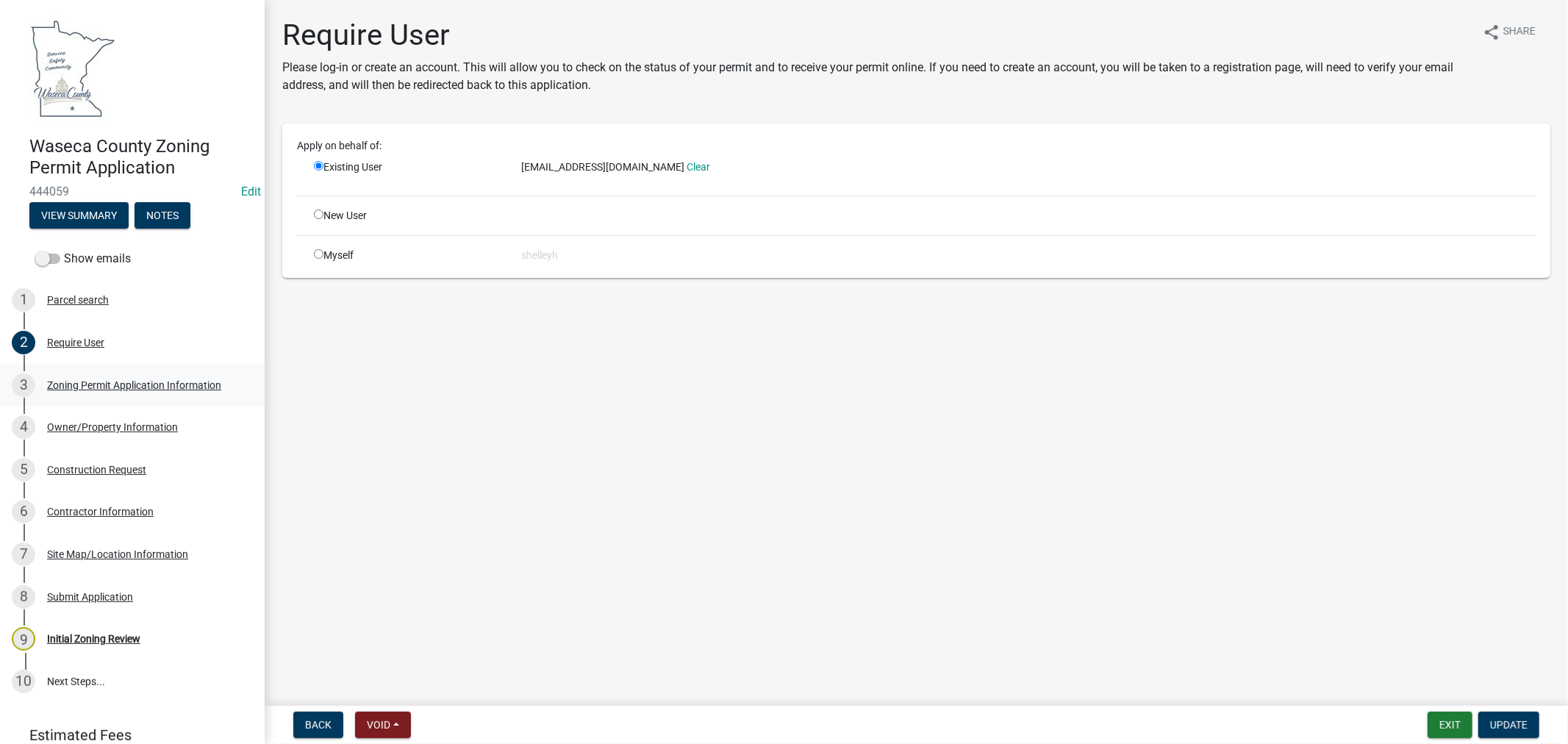
click at [87, 380] on div "Zoning Permit Application Information" at bounding box center [134, 385] width 175 height 10
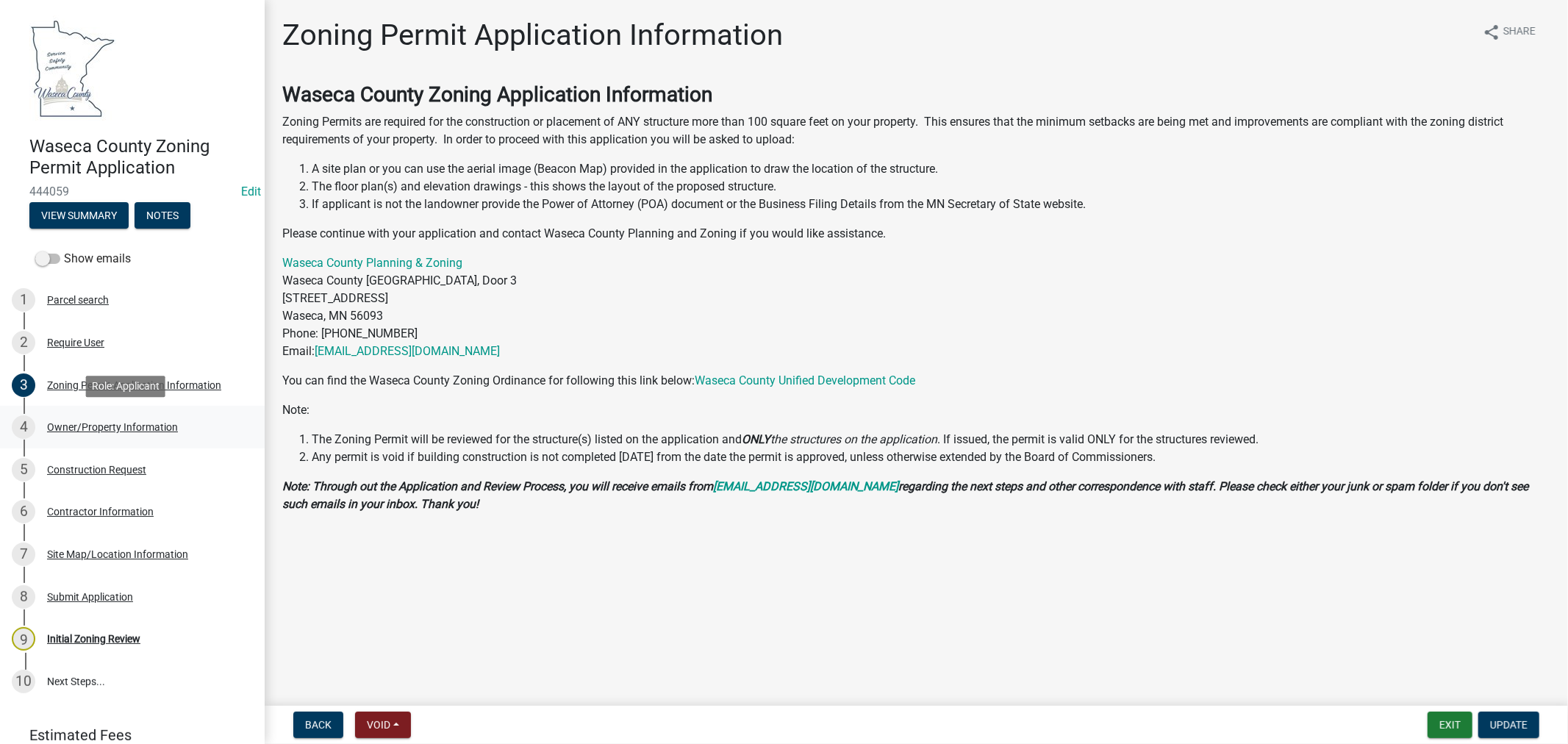
click at [122, 427] on div "Owner/Property Information" at bounding box center [112, 427] width 131 height 10
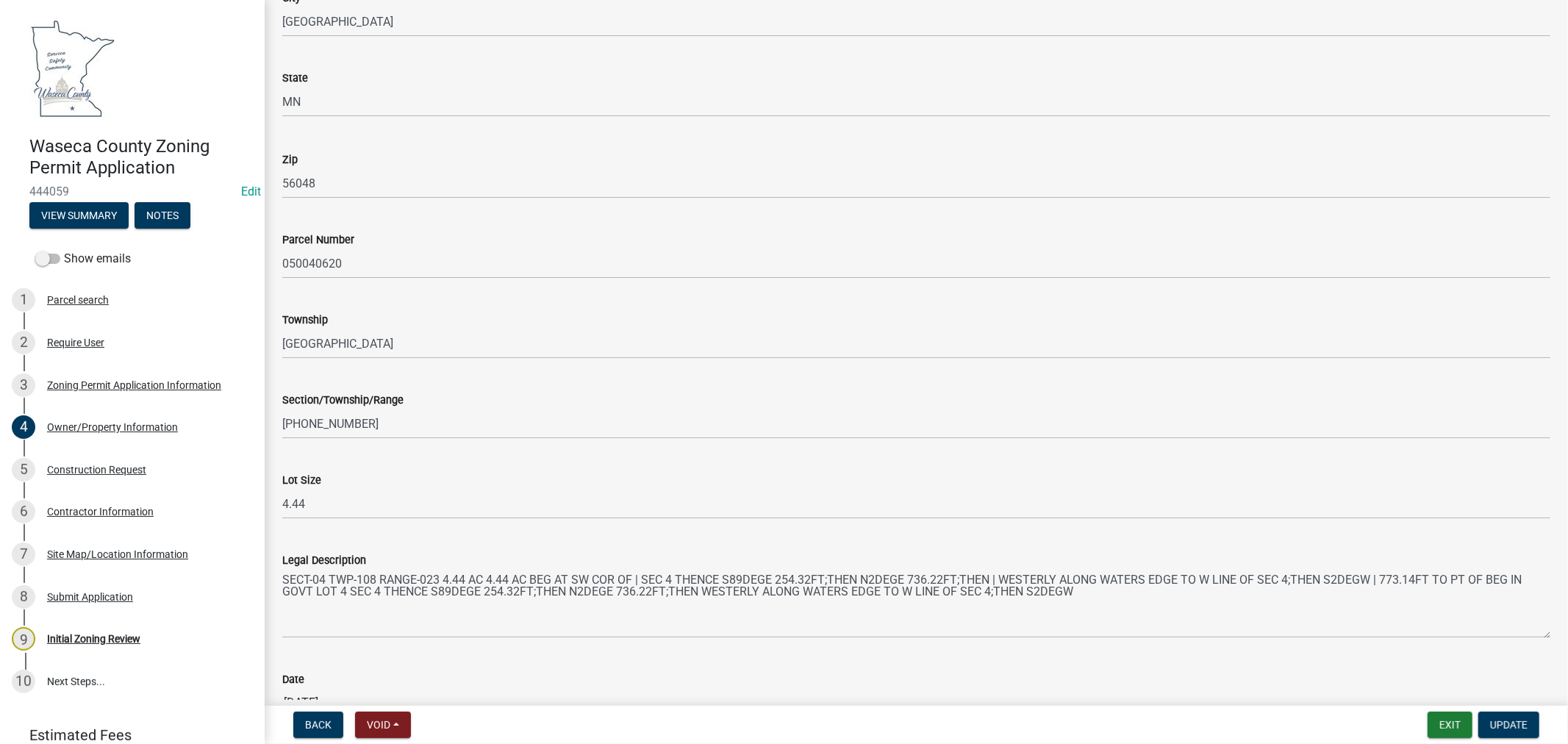
scroll to position [1228, 0]
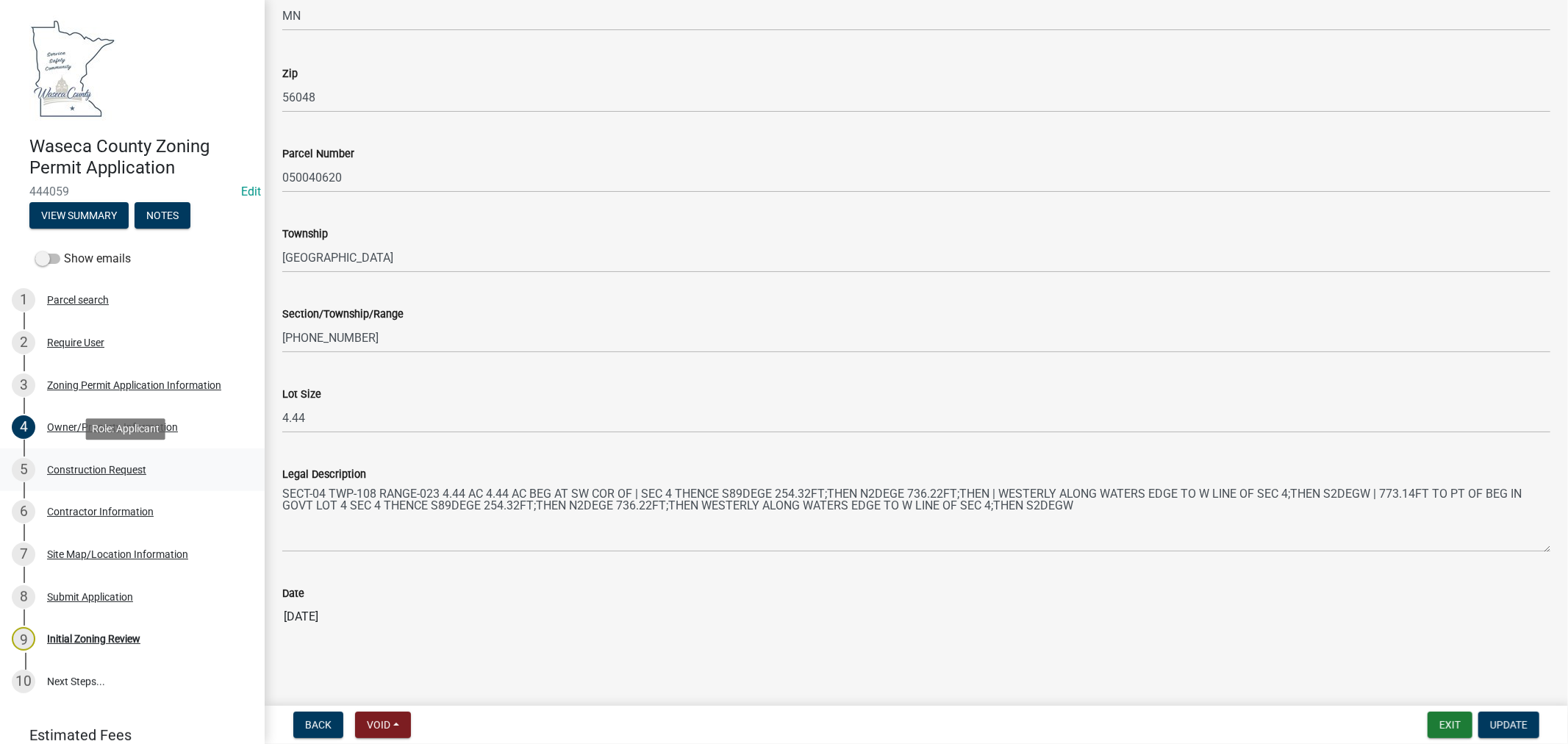
click at [87, 472] on div "Construction Request" at bounding box center [96, 469] width 99 height 10
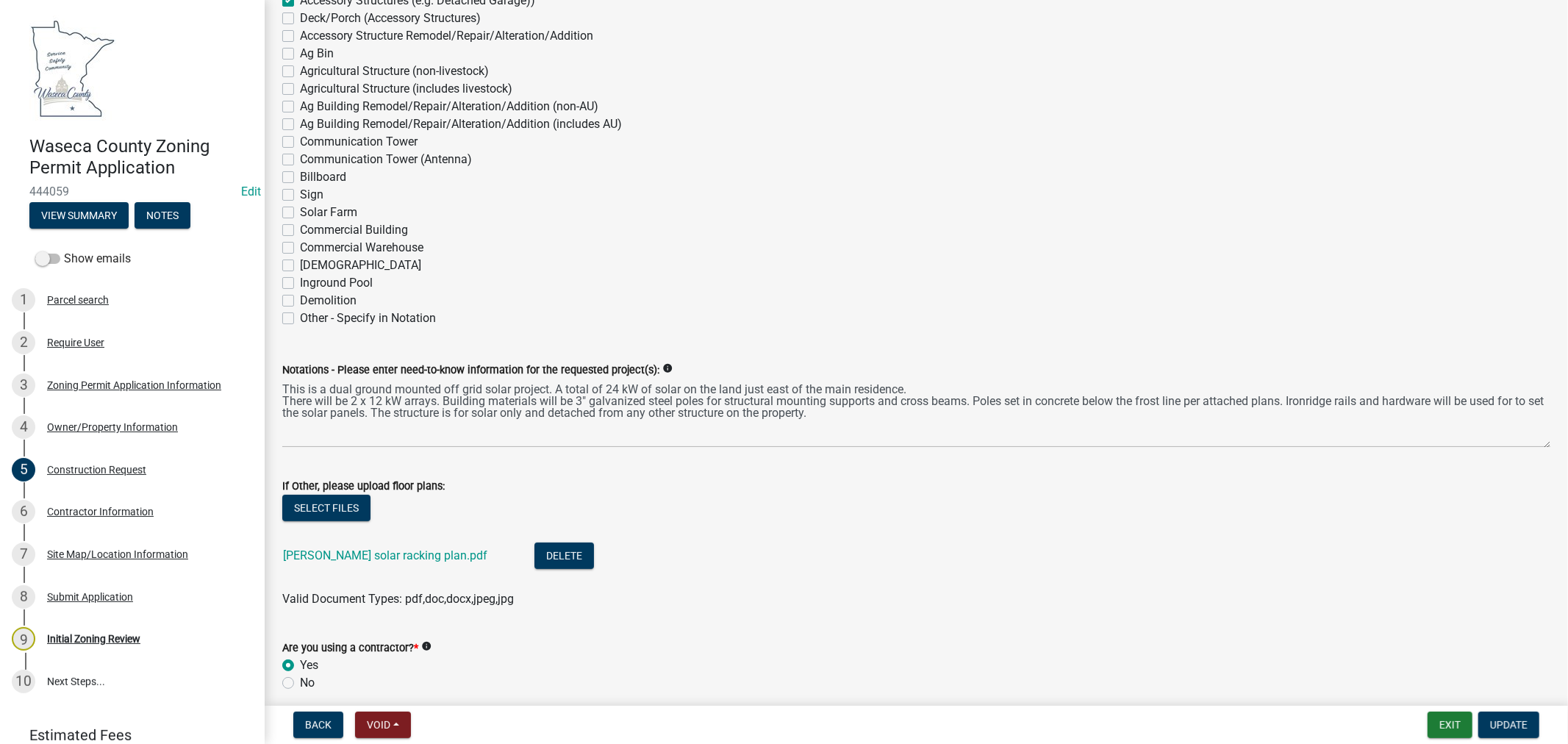
scroll to position [326, 0]
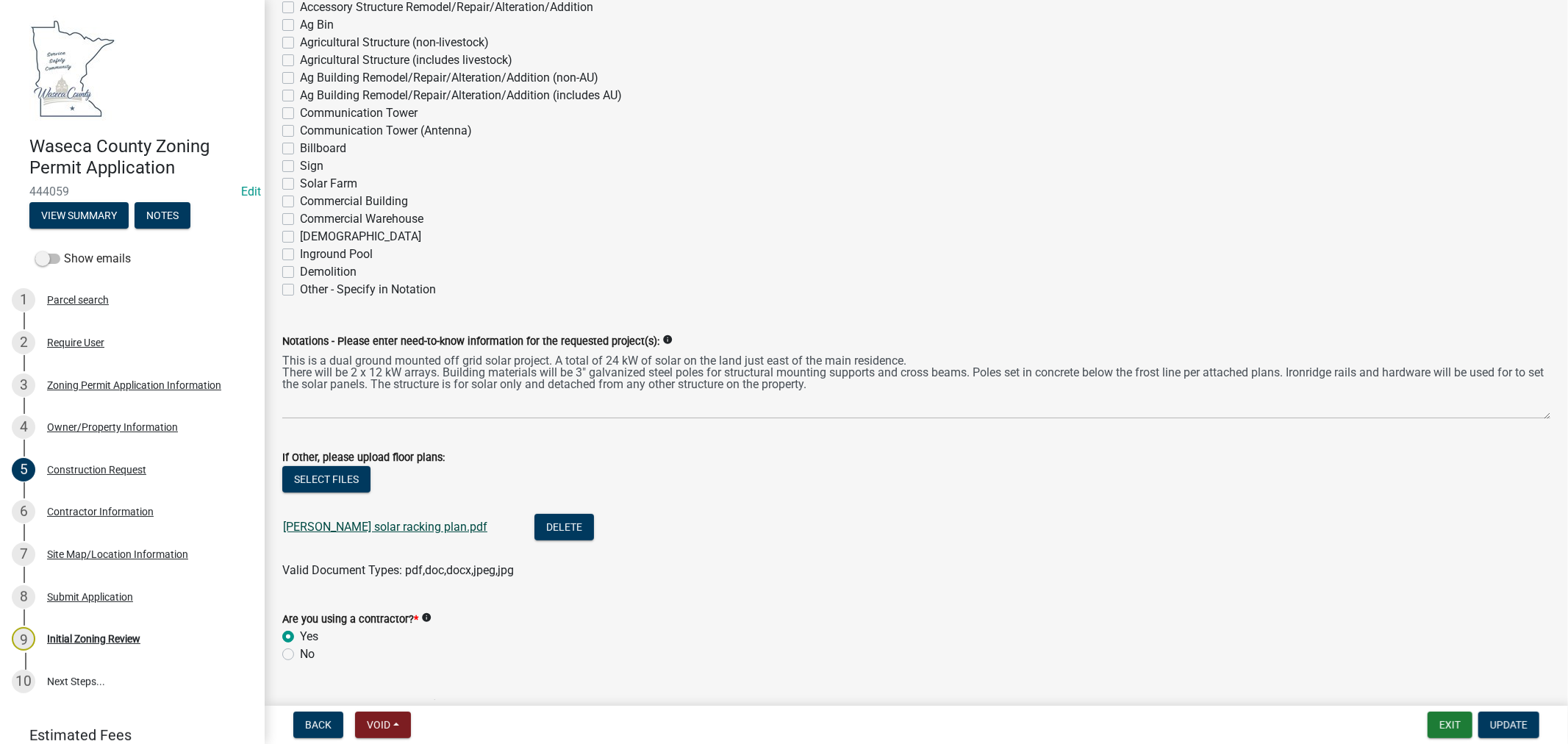
click at [419, 522] on link "[PERSON_NAME] solar racking plan.pdf" at bounding box center [385, 526] width 205 height 14
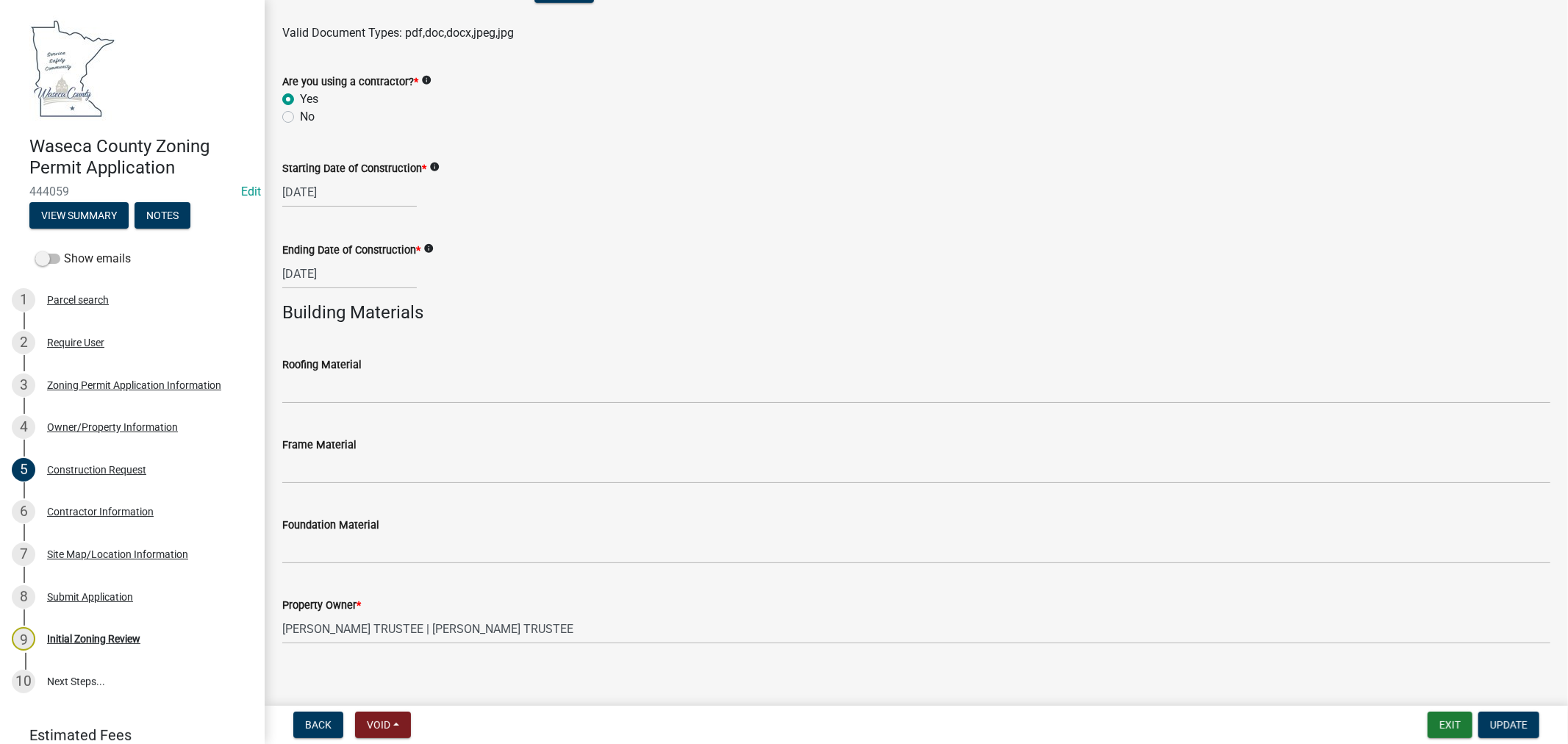
scroll to position [876, 0]
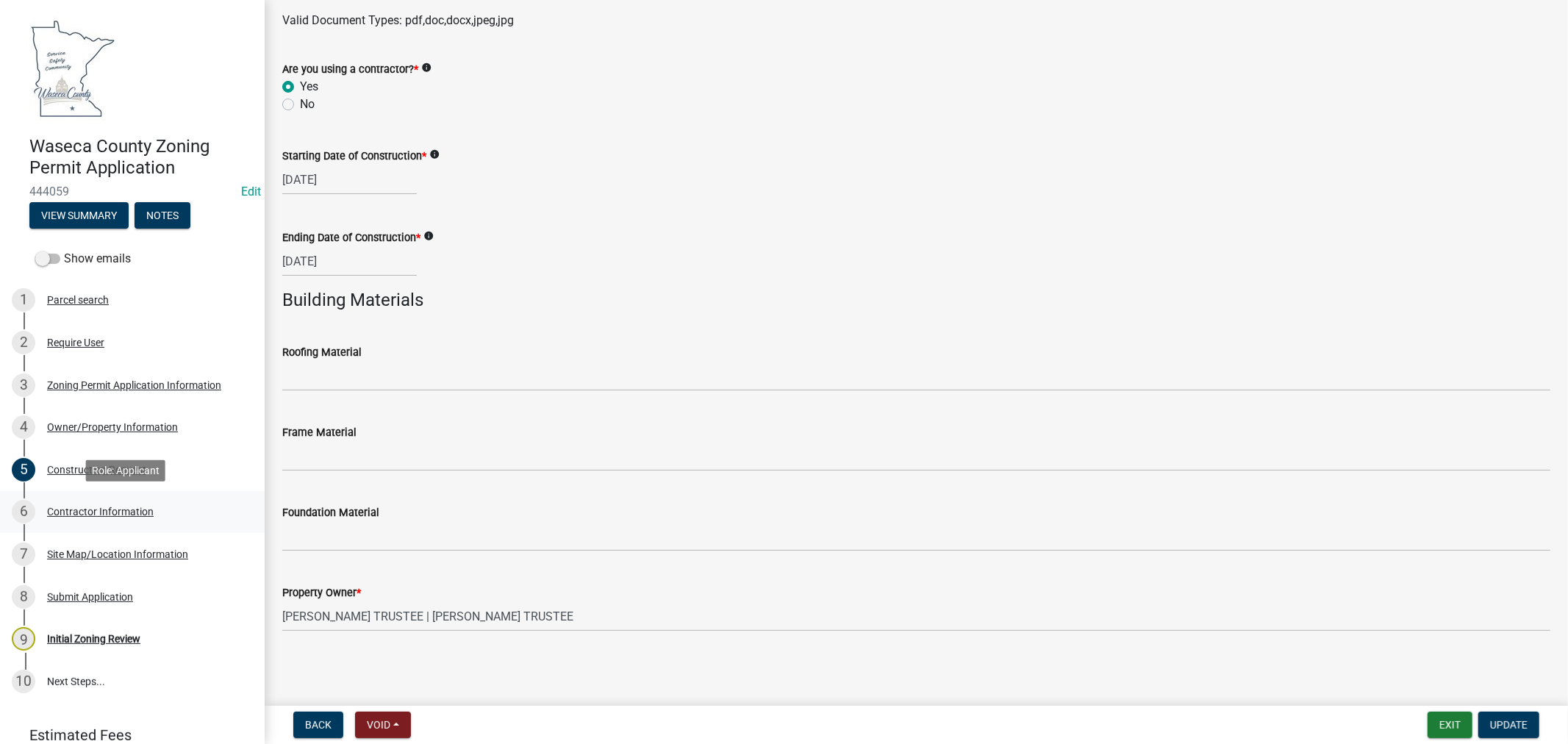
click at [122, 506] on div "Contractor Information" at bounding box center [100, 511] width 106 height 10
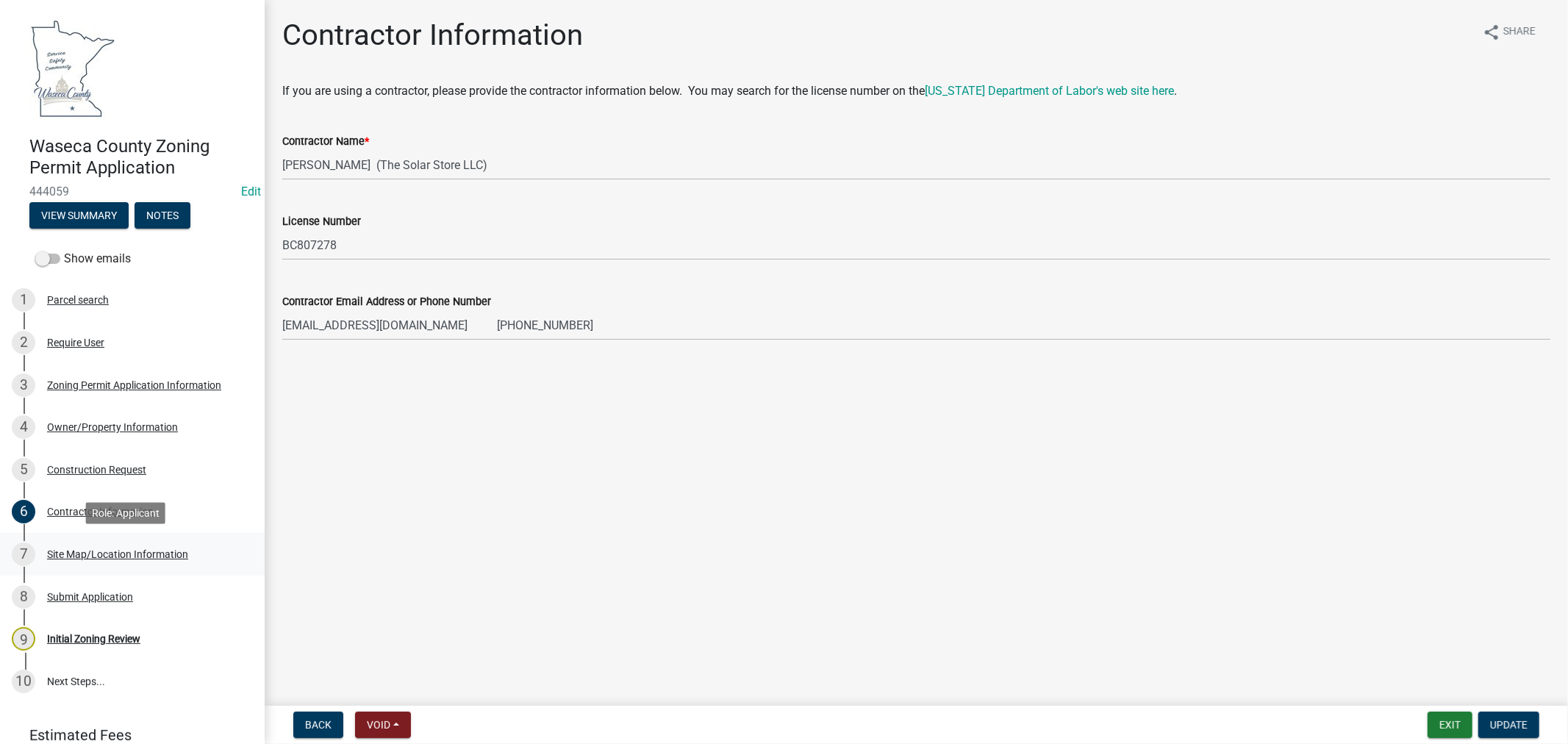
click at [85, 551] on div "Site Map/Location Information" at bounding box center [117, 554] width 141 height 10
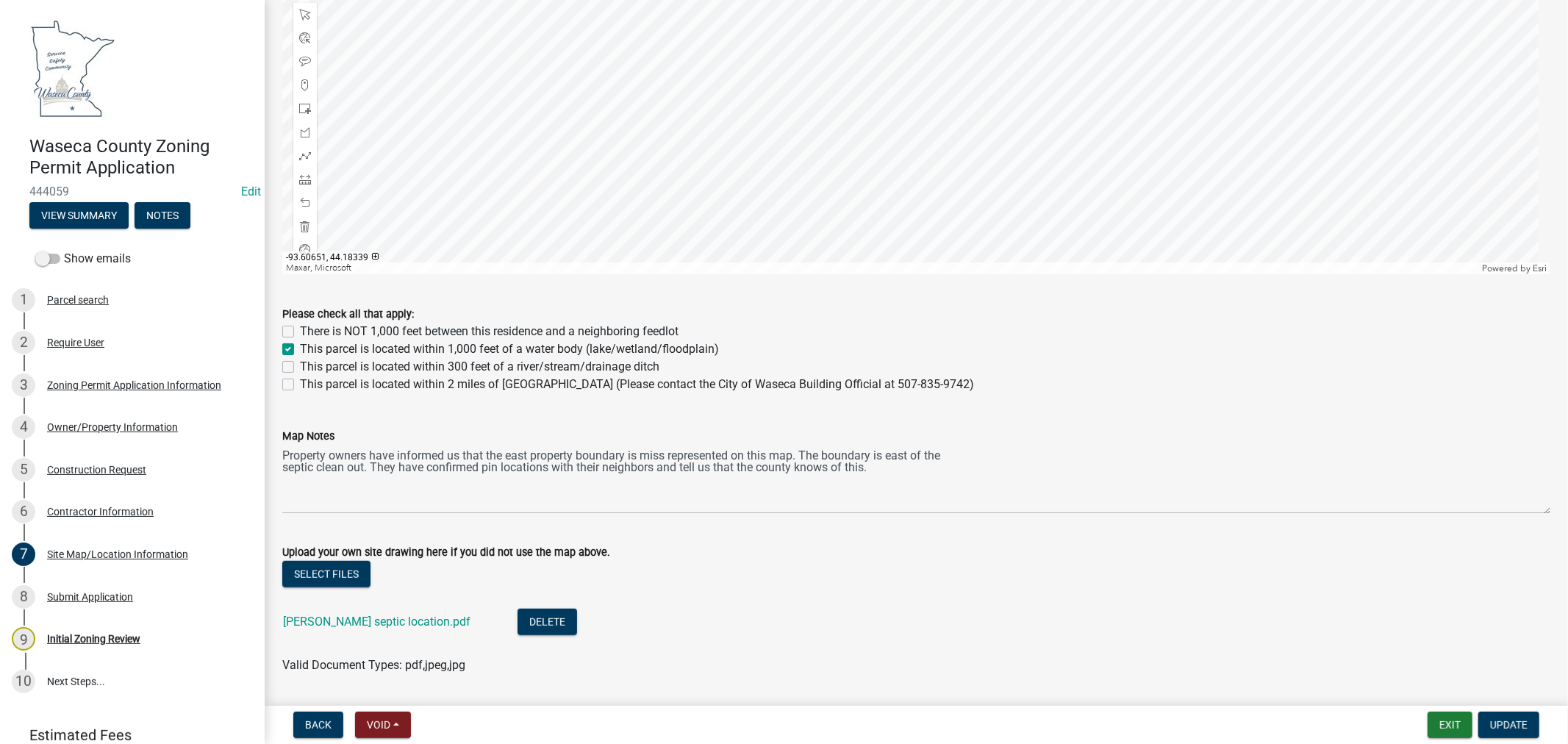
scroll to position [816, 0]
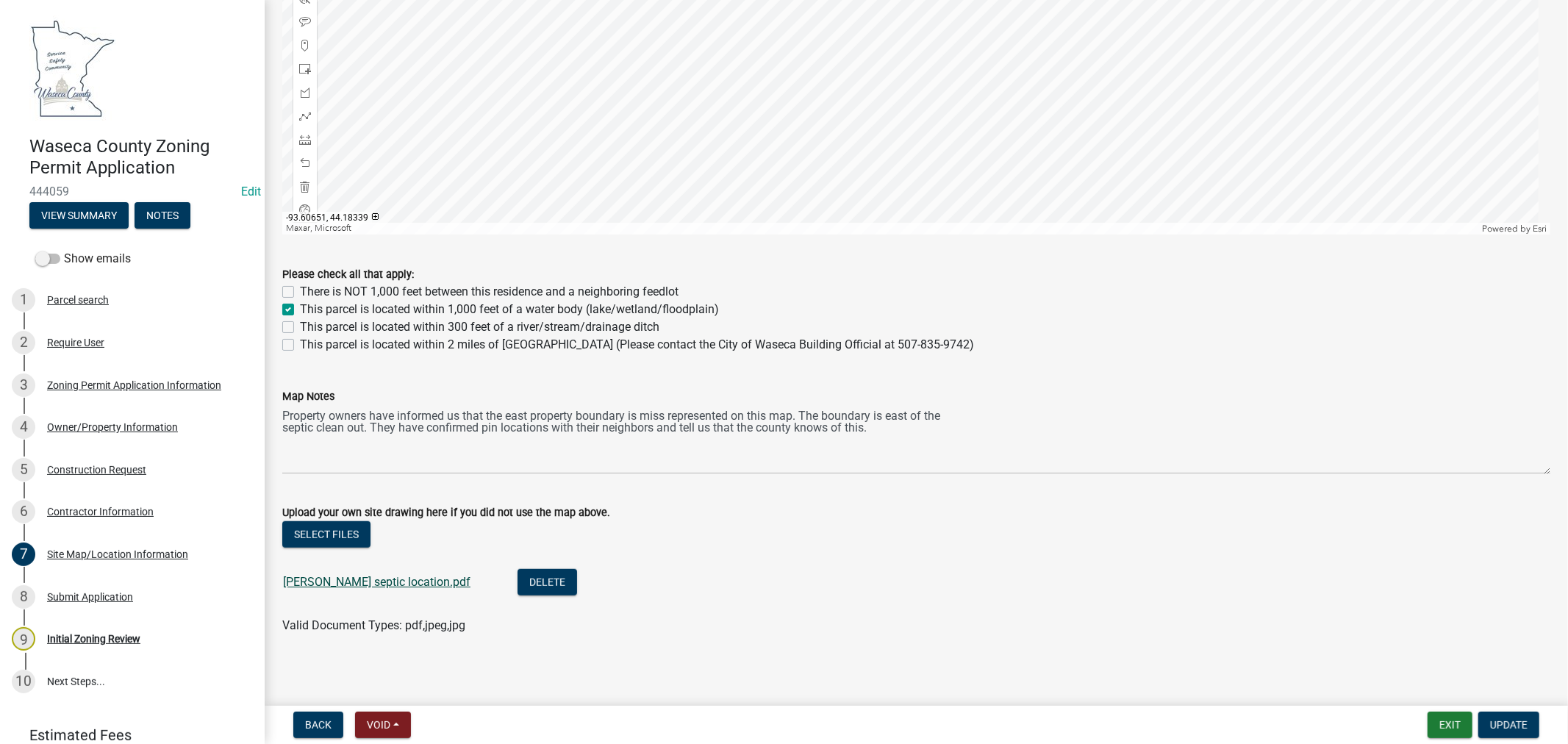
click at [305, 582] on link "[PERSON_NAME] septic location.pdf" at bounding box center [376, 581] width 188 height 14
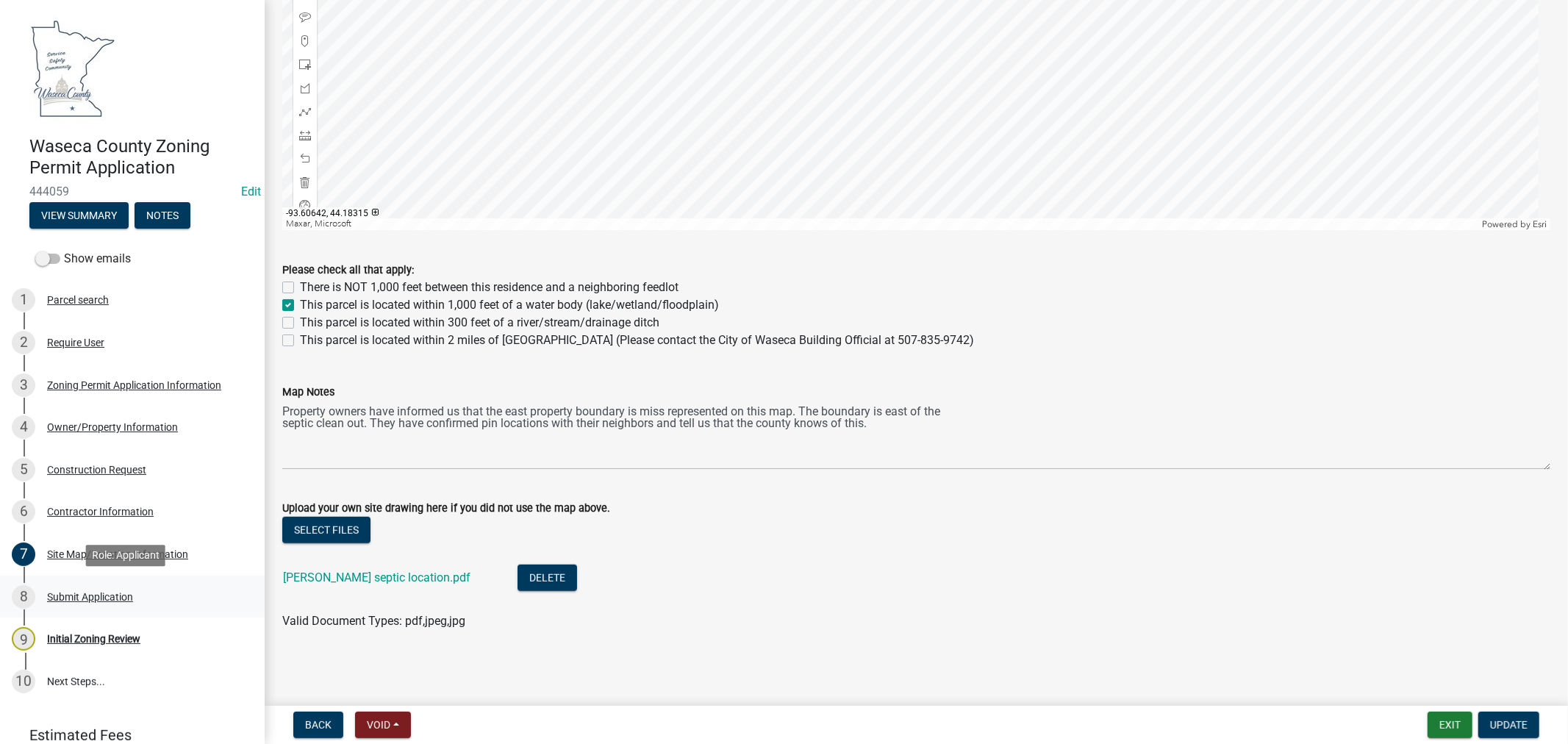
click at [97, 594] on div "Submit Application" at bounding box center [90, 597] width 86 height 10
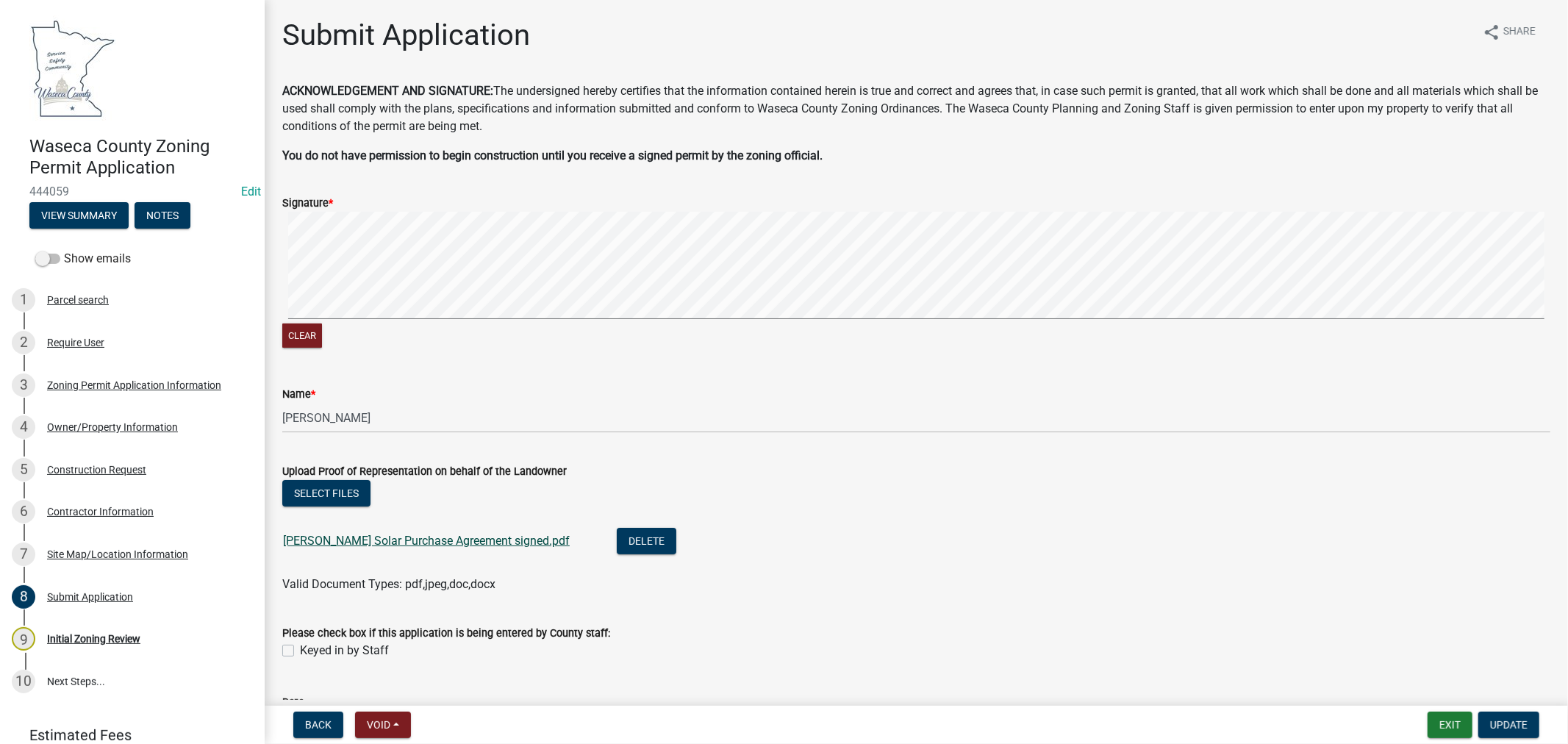
click at [510, 539] on link "[PERSON_NAME] Solar Purchase Agreement signed.pdf" at bounding box center [426, 540] width 287 height 14
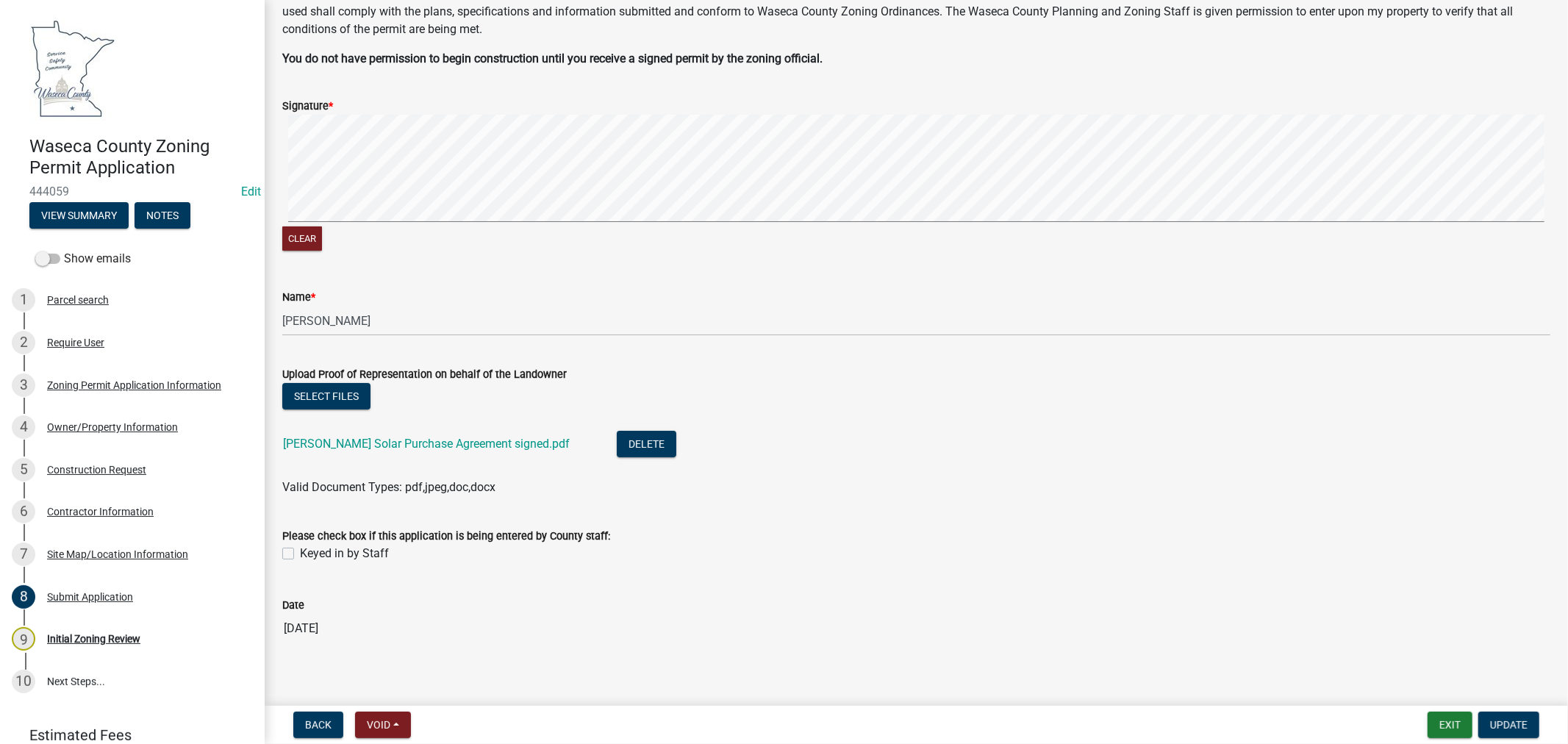
scroll to position [108, 0]
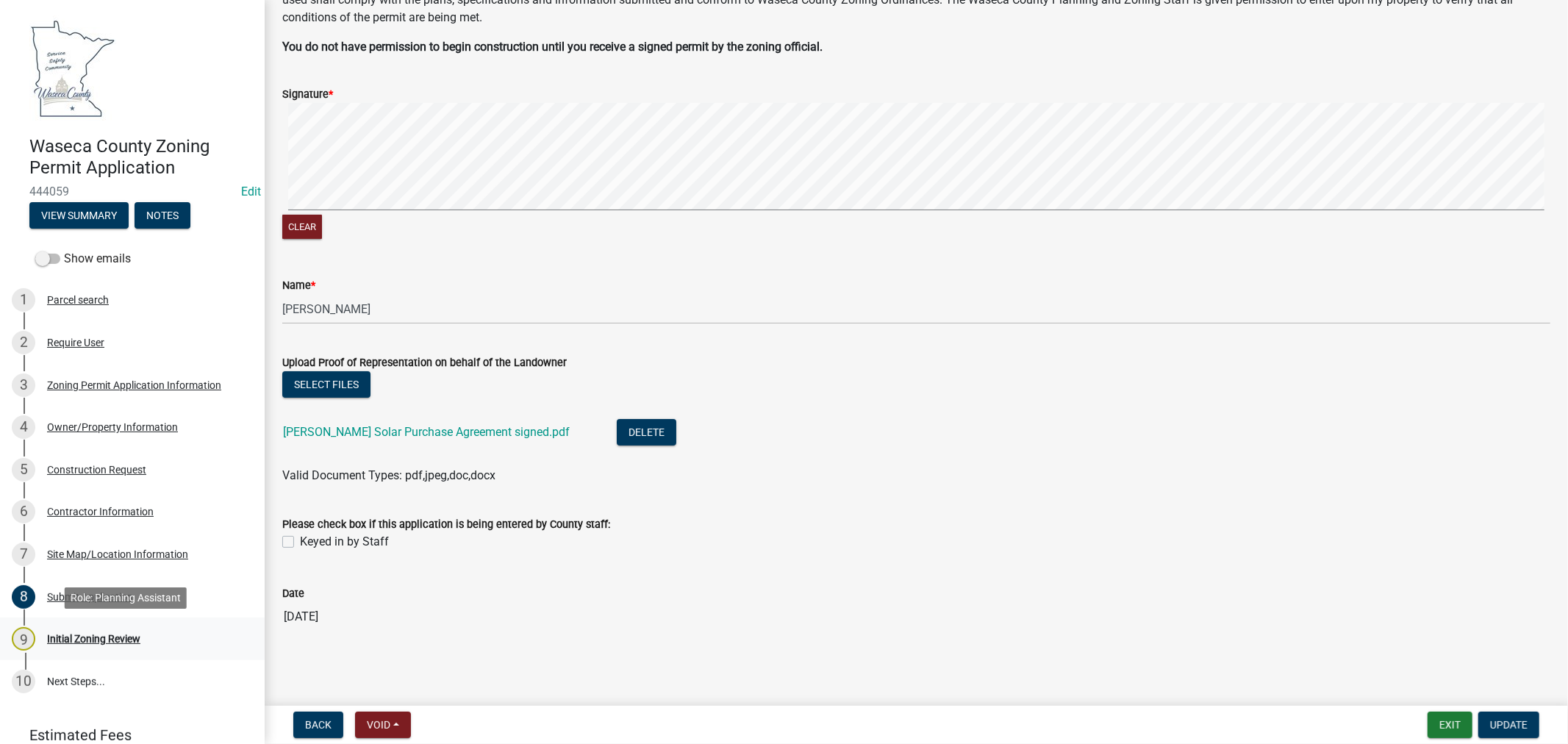
click at [96, 637] on div "Initial Zoning Review" at bounding box center [93, 638] width 93 height 10
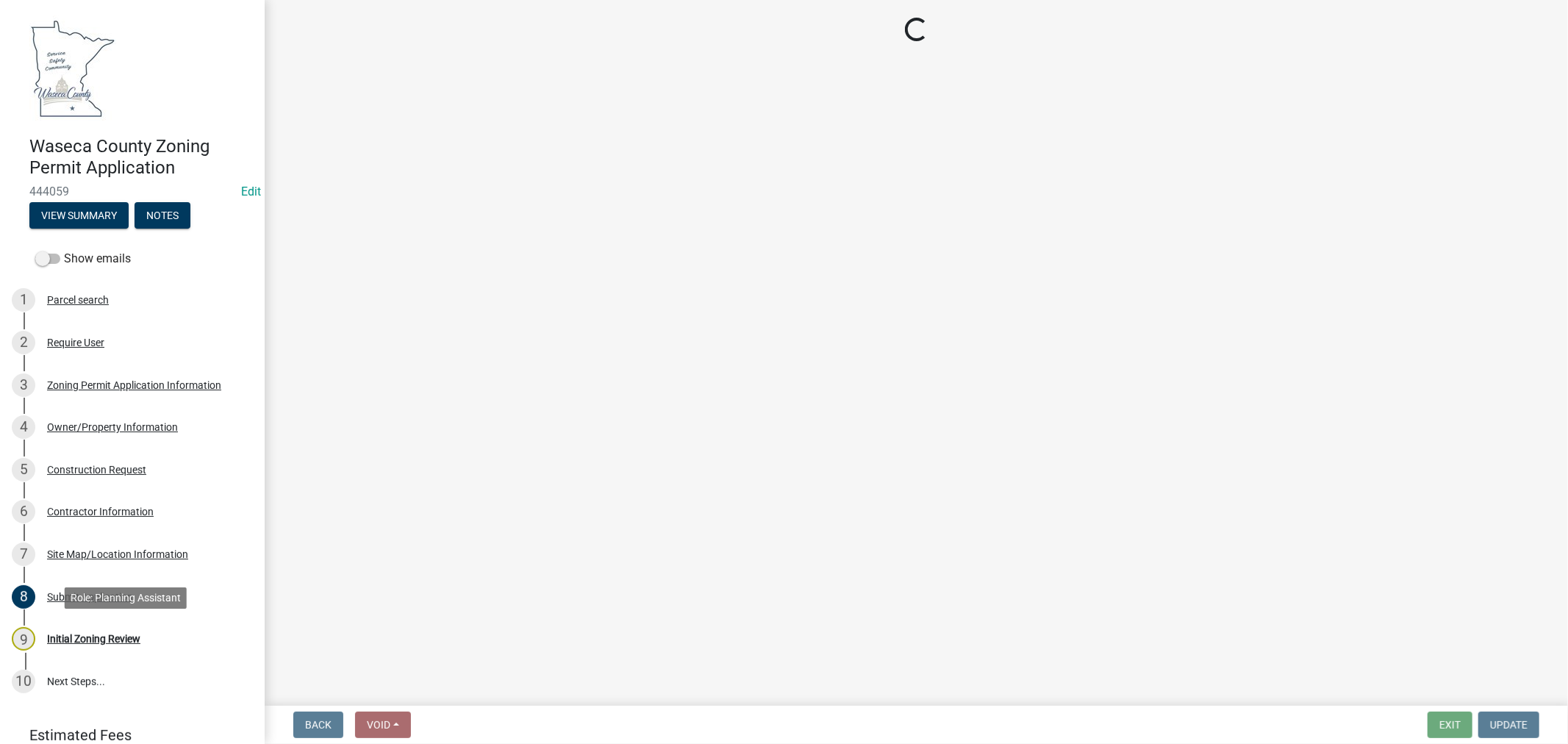
scroll to position [0, 0]
select select "9769c479-6de2-4dc6-9694-8de900a6a44e"
select select "f6253f6d-ec8e-4146-87dc-bdbe4554f643"
select select "9e7e0f1a-162d-468c-937f-cc7884b0d28a"
select select "0c57a5de-aa7a-4386-adb9-6a9a64cf81f8"
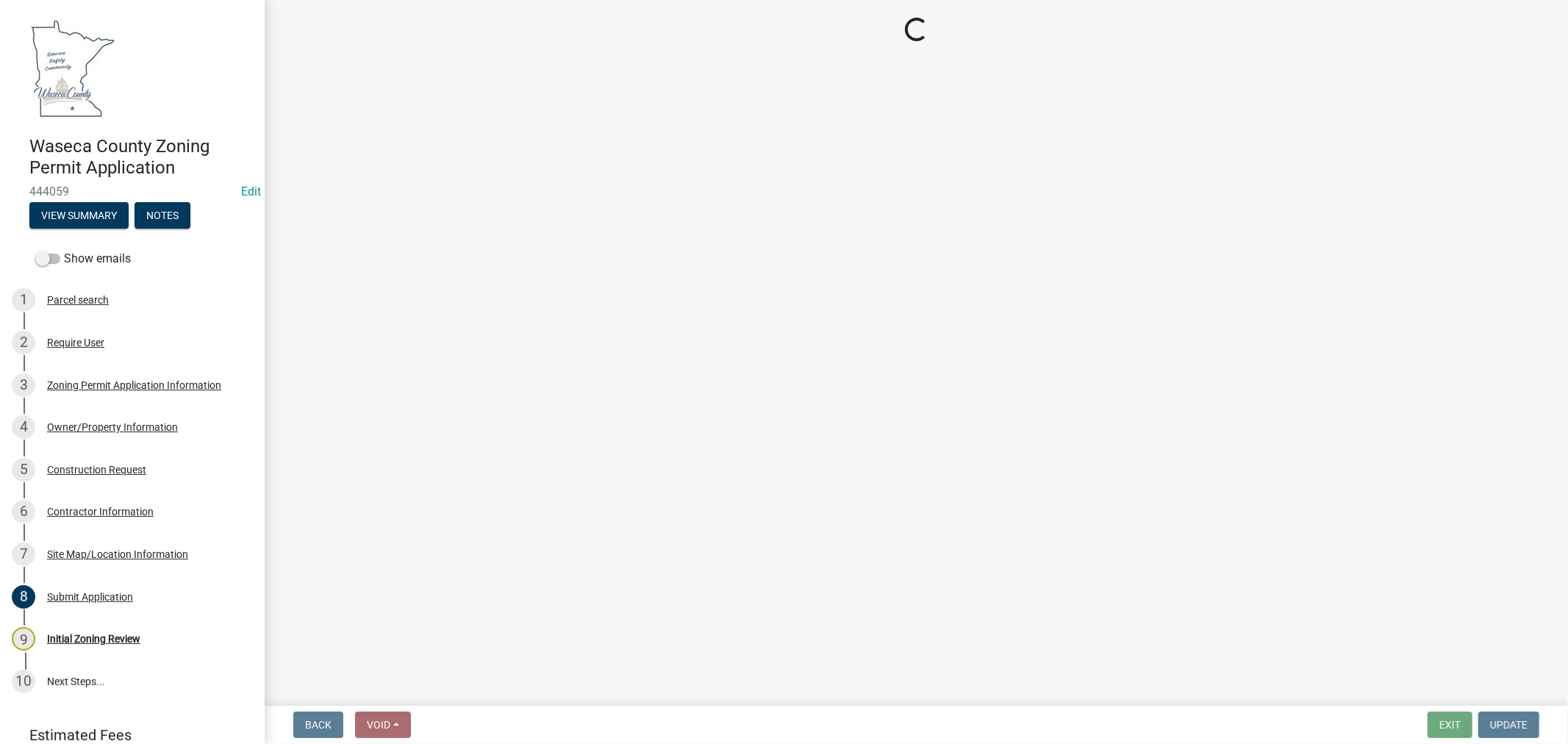
select select "9e7e0f1a-162d-468c-937f-cc7884b0d28a"
select select "f85b0be6-0ba0-4e52-abd8-9a831d915a76"
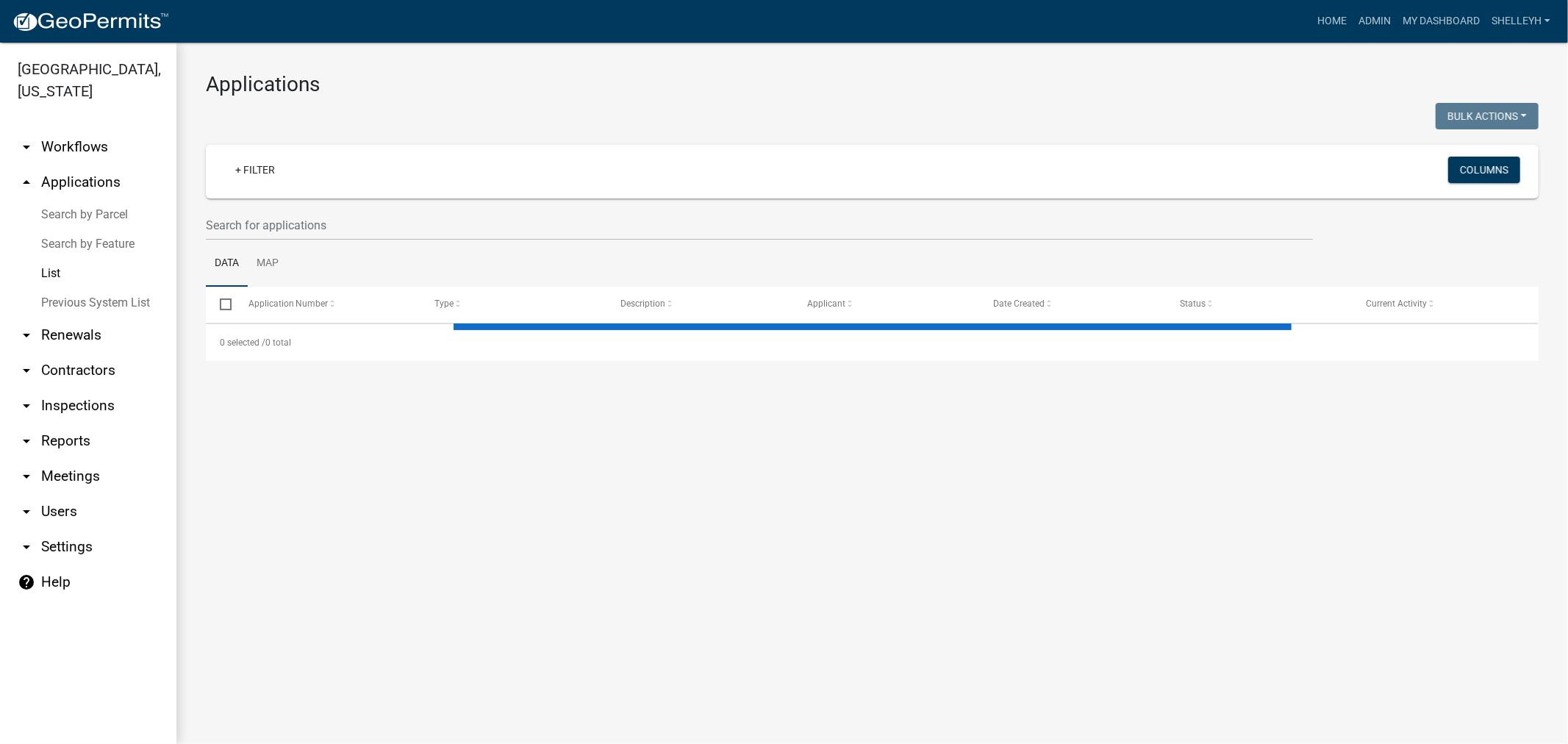
select select "1: 25"
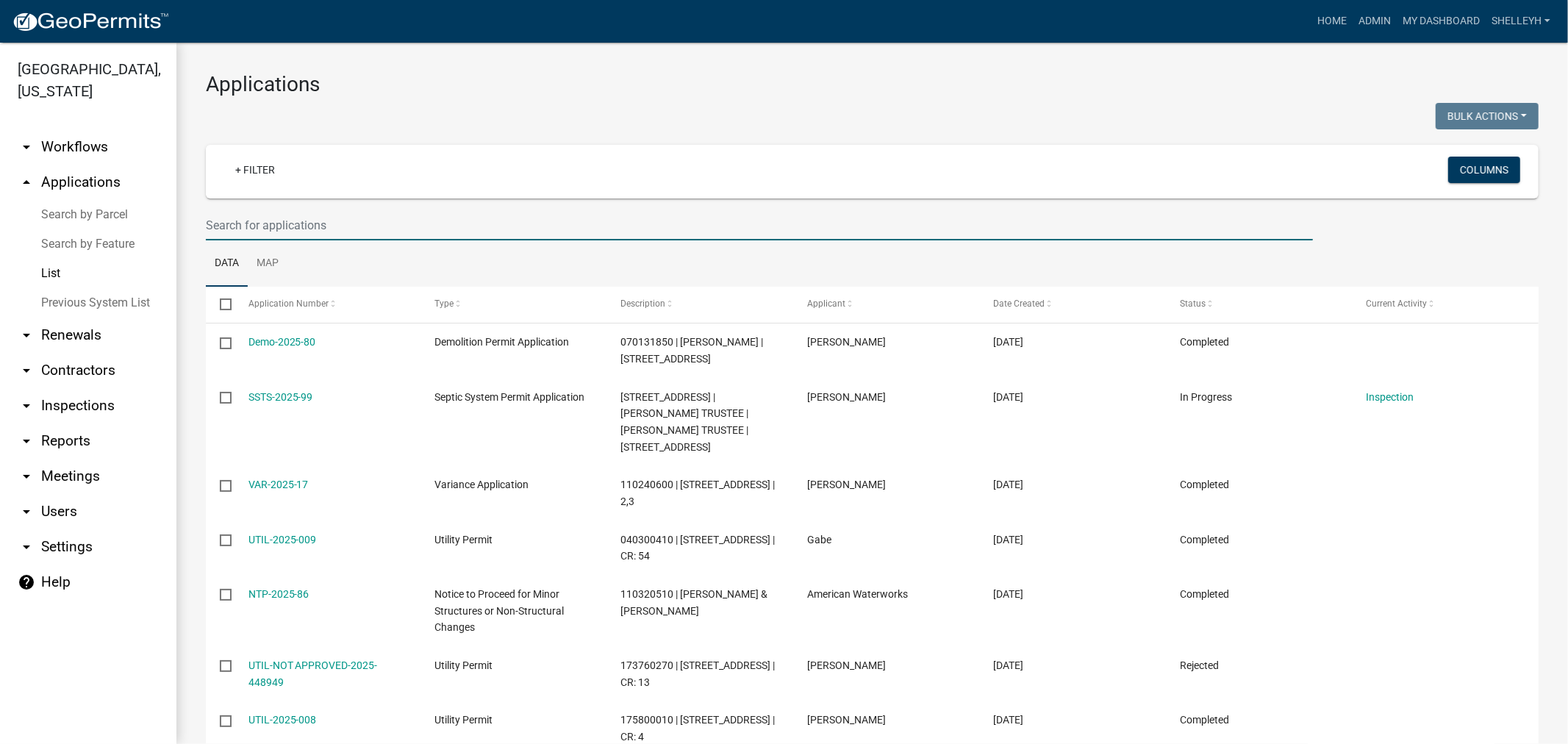
click at [318, 229] on input "text" at bounding box center [758, 225] width 1107 height 30
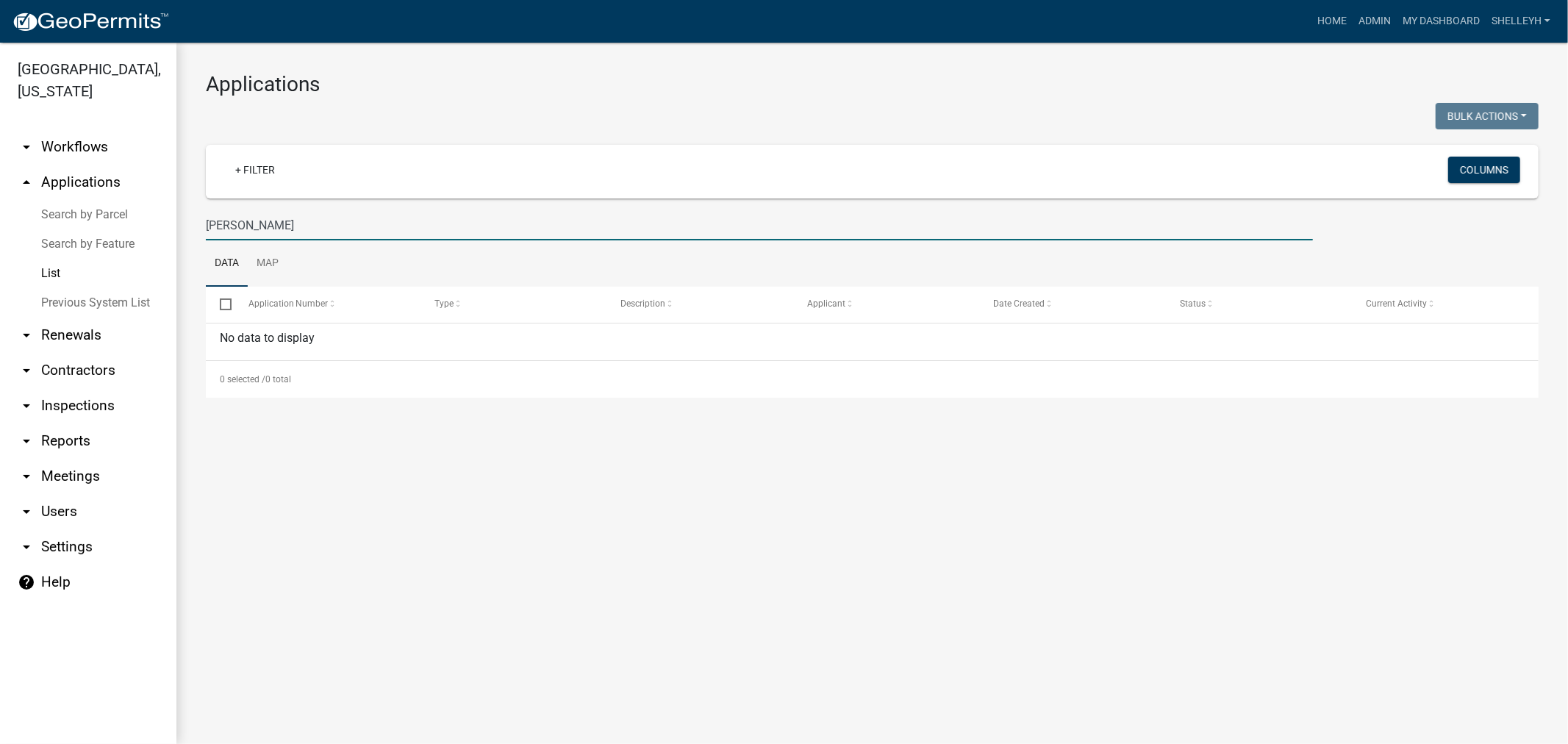
drag, startPoint x: 295, startPoint y: 222, endPoint x: 192, endPoint y: 230, distance: 103.3
click at [192, 229] on div "Applications Bulk Actions Void Expire Lock Withdraw + Filter Columns [PERSON_NA…" at bounding box center [872, 235] width 1391 height 385
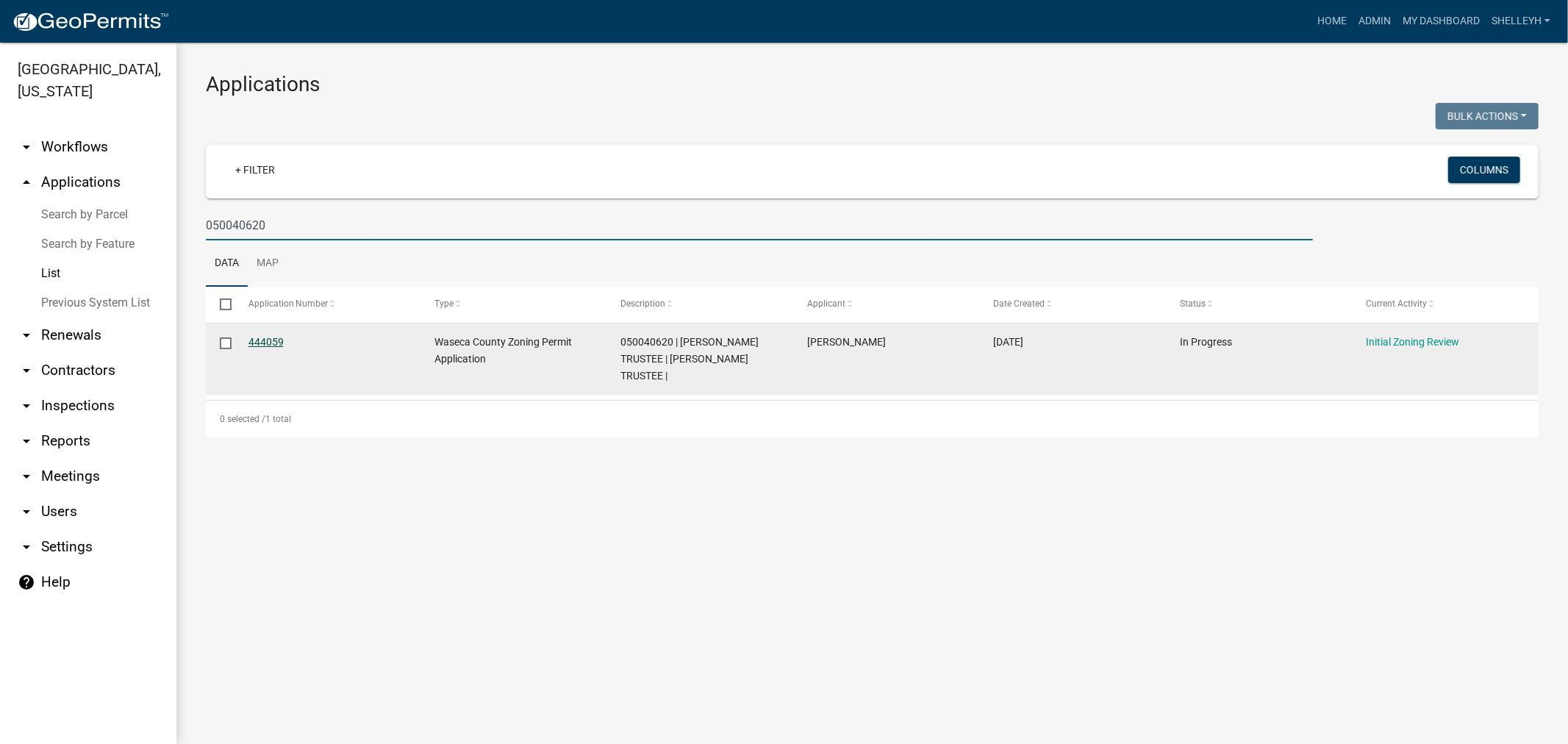
type input "050040620"
click at [264, 336] on link "444059" at bounding box center [266, 342] width 35 height 12
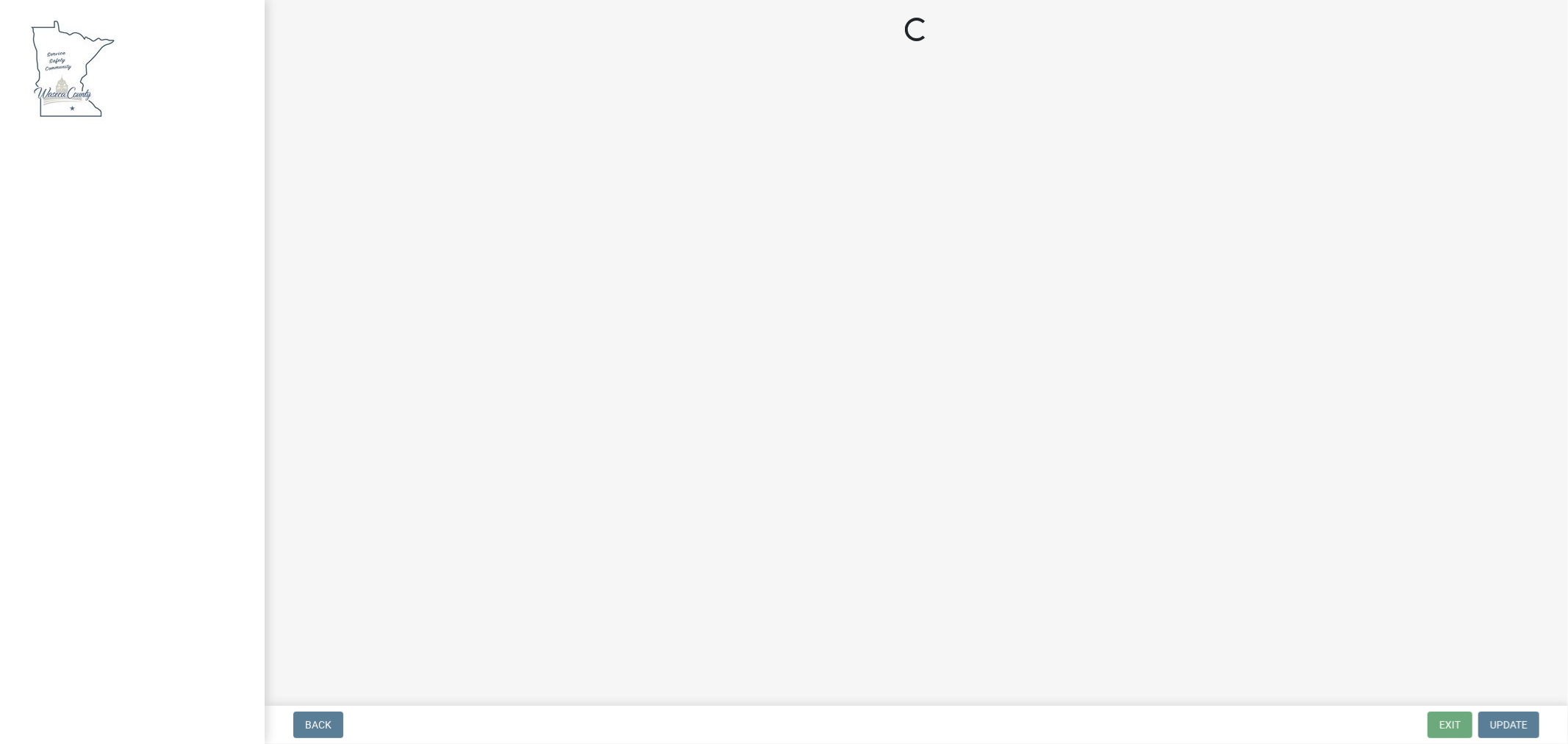
select select "9769c479-6de2-4dc6-9694-8de900a6a44e"
select select "f6253f6d-ec8e-4146-87dc-bdbe4554f643"
select select "9e7e0f1a-162d-468c-937f-cc7884b0d28a"
select select "0c57a5de-aa7a-4386-adb9-6a9a64cf81f8"
select select "9e7e0f1a-162d-468c-937f-cc7884b0d28a"
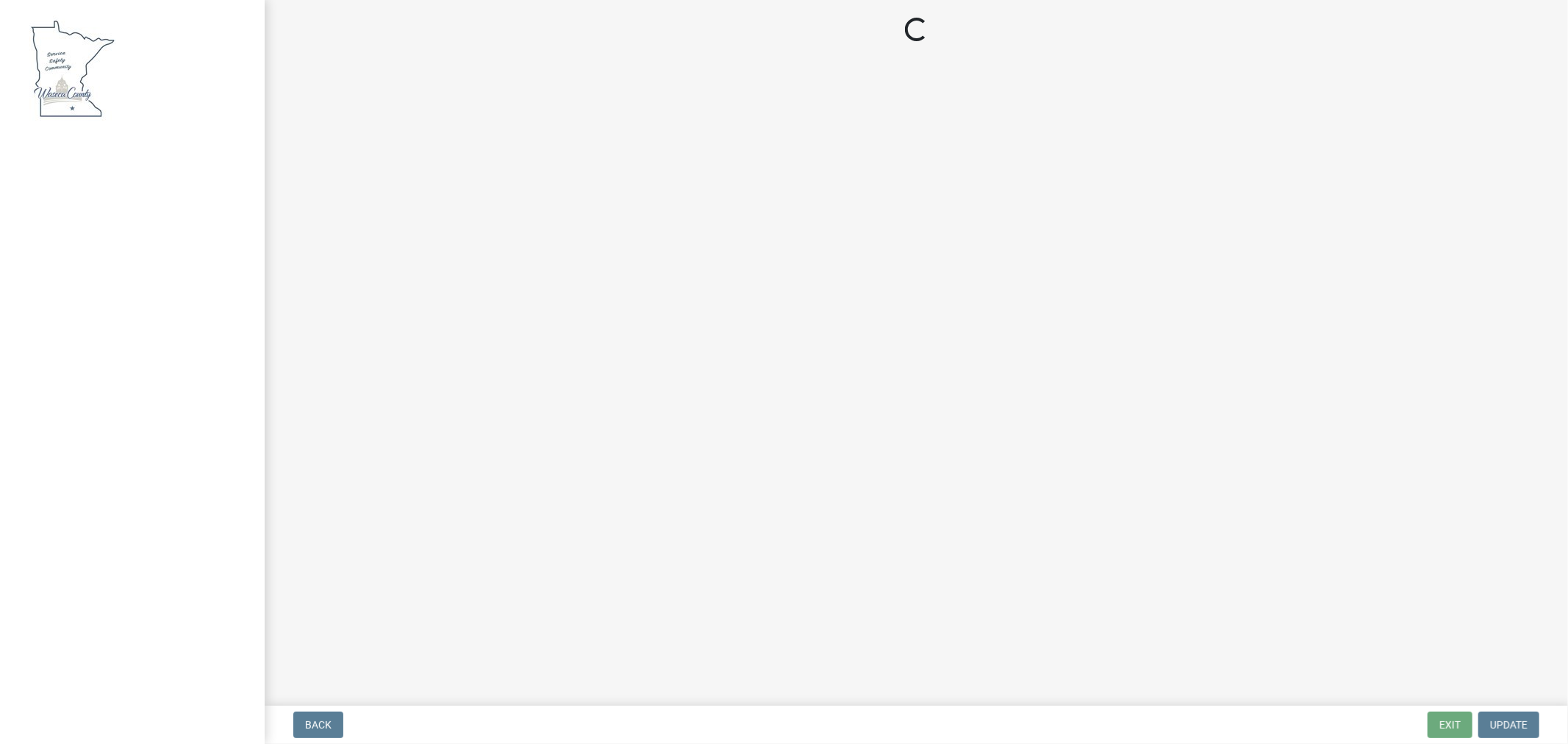
select select "f85b0be6-0ba0-4e52-abd8-9a831d915a76"
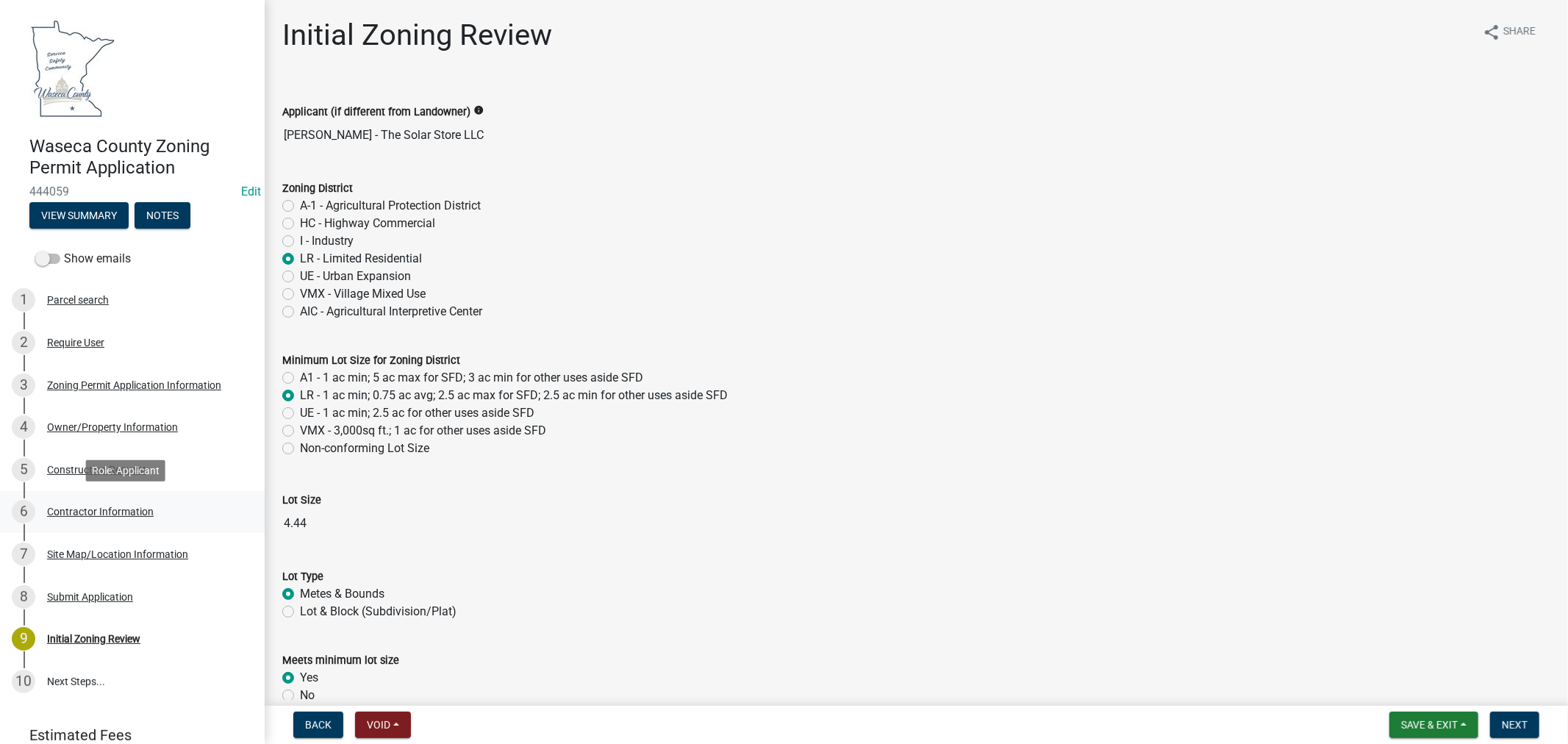
click at [85, 510] on div "Contractor Information" at bounding box center [100, 511] width 106 height 10
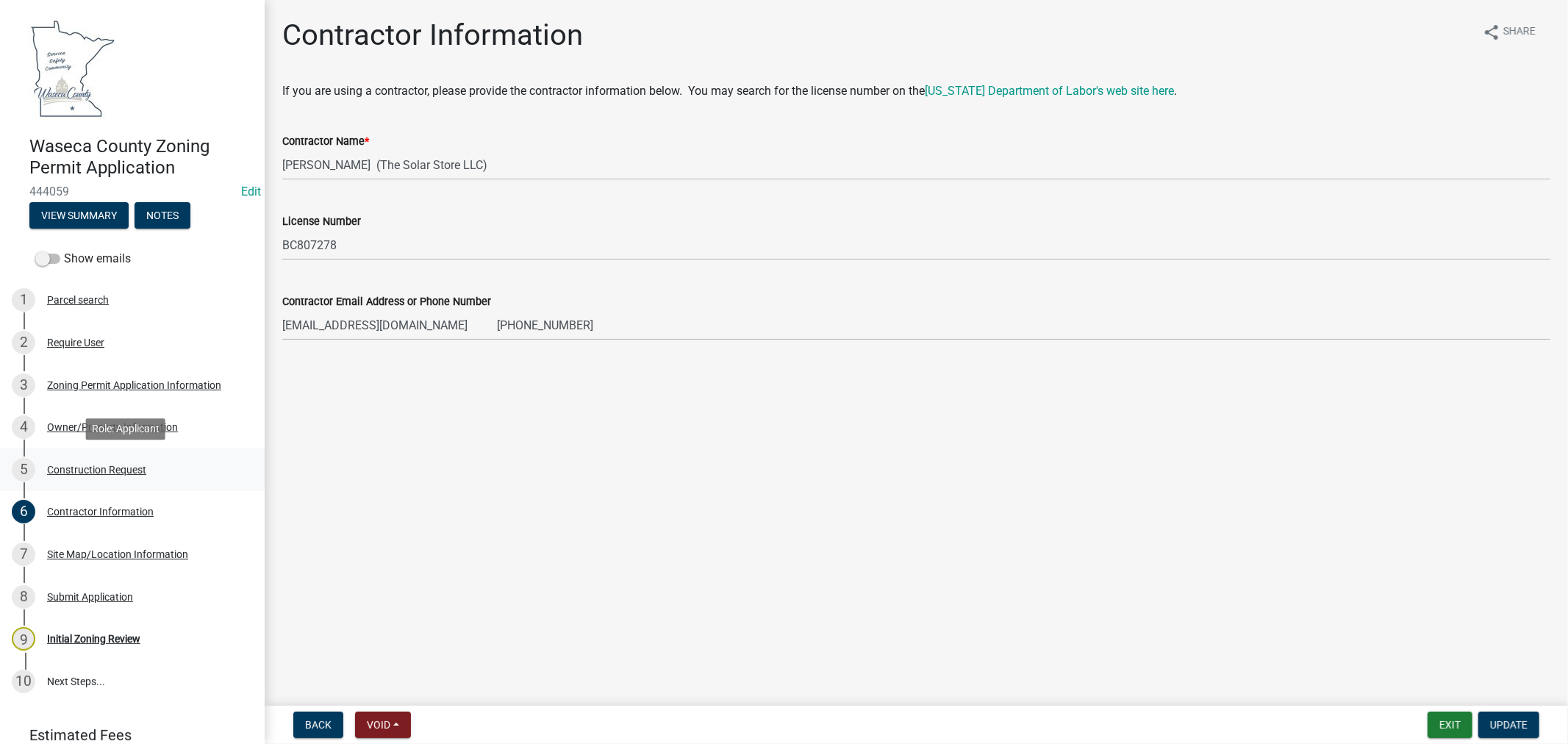
click at [69, 464] on div "Construction Request" at bounding box center [96, 469] width 99 height 10
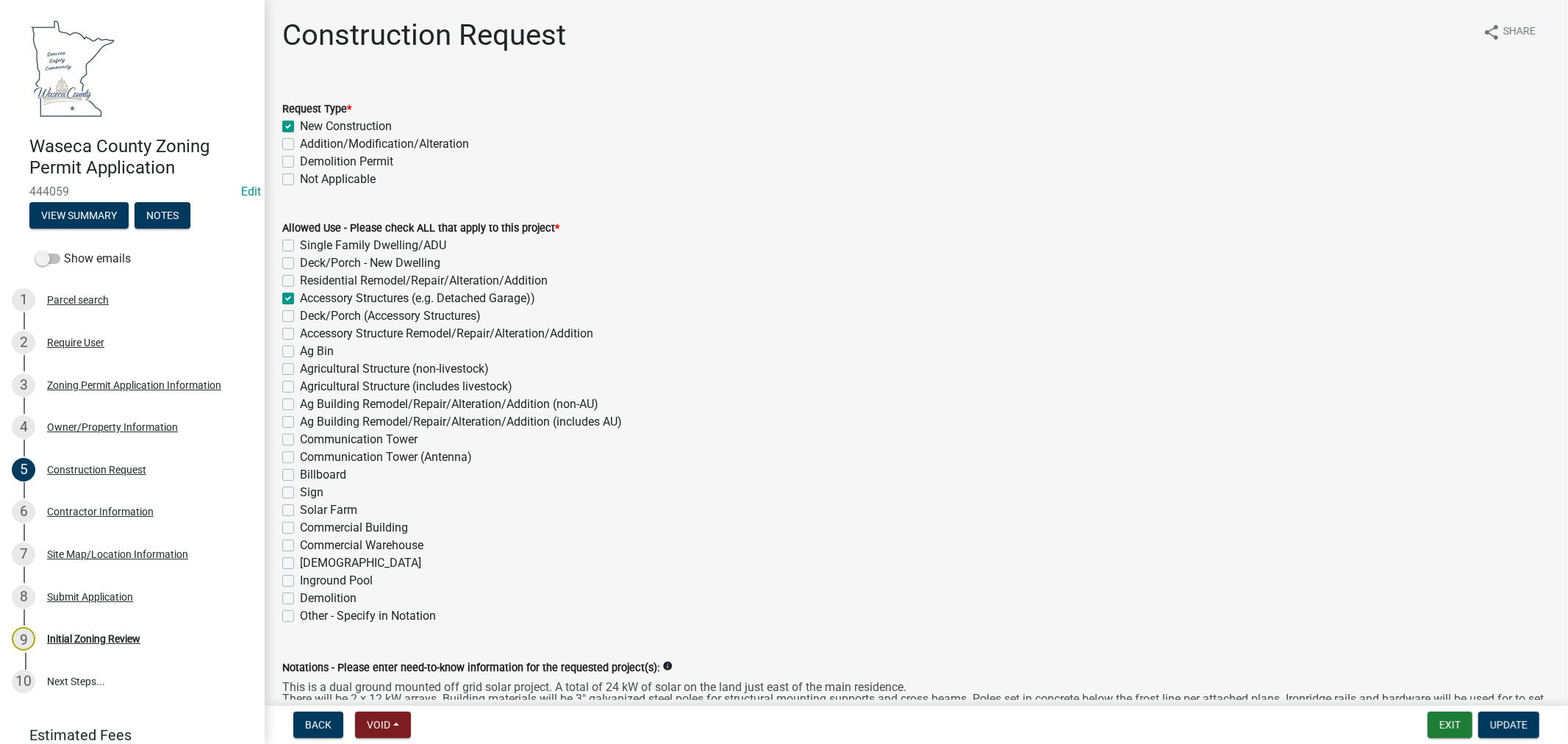
scroll to position [81, 0]
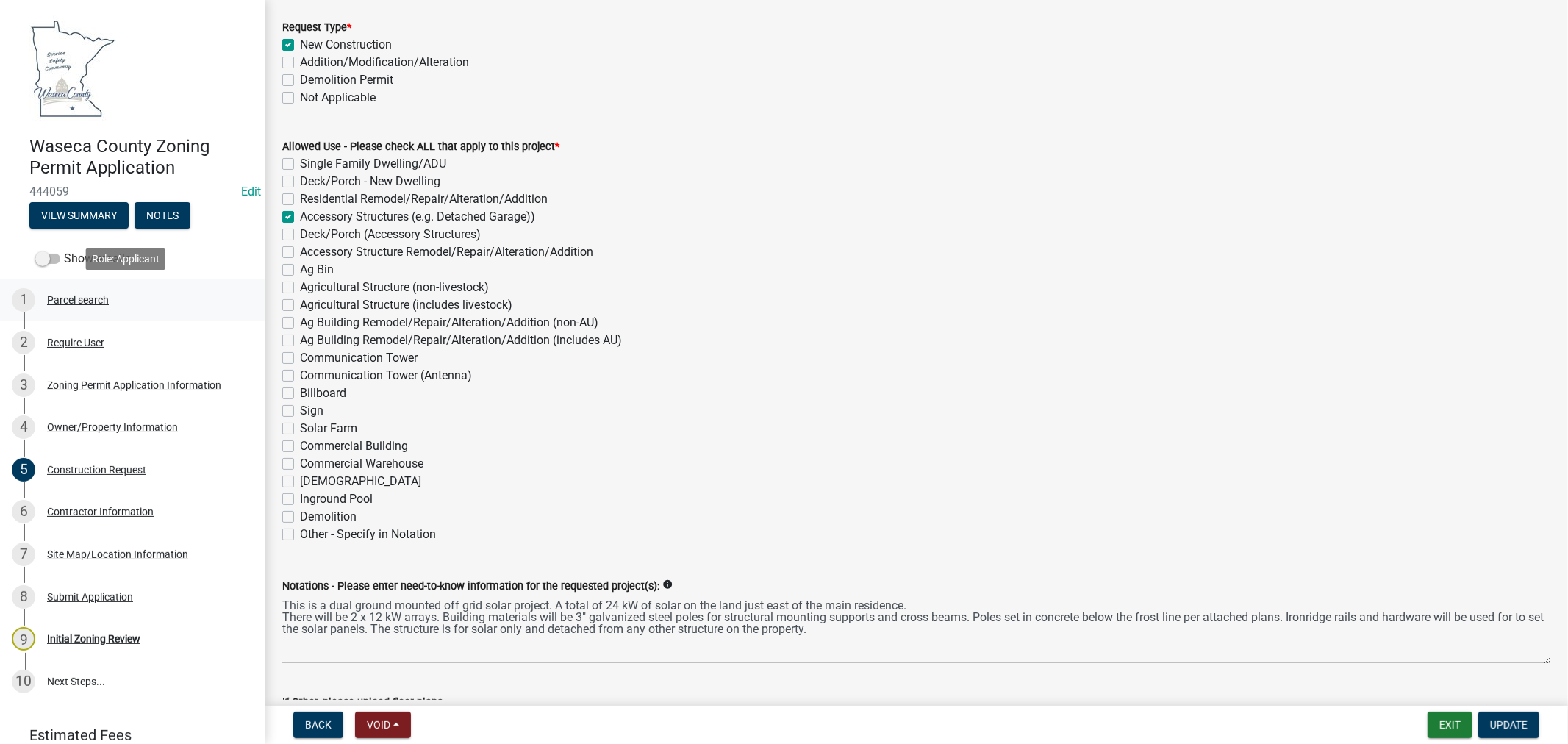
drag, startPoint x: 92, startPoint y: 302, endPoint x: 11, endPoint y: 302, distance: 81.0
click at [92, 302] on div "Parcel search" at bounding box center [78, 300] width 62 height 10
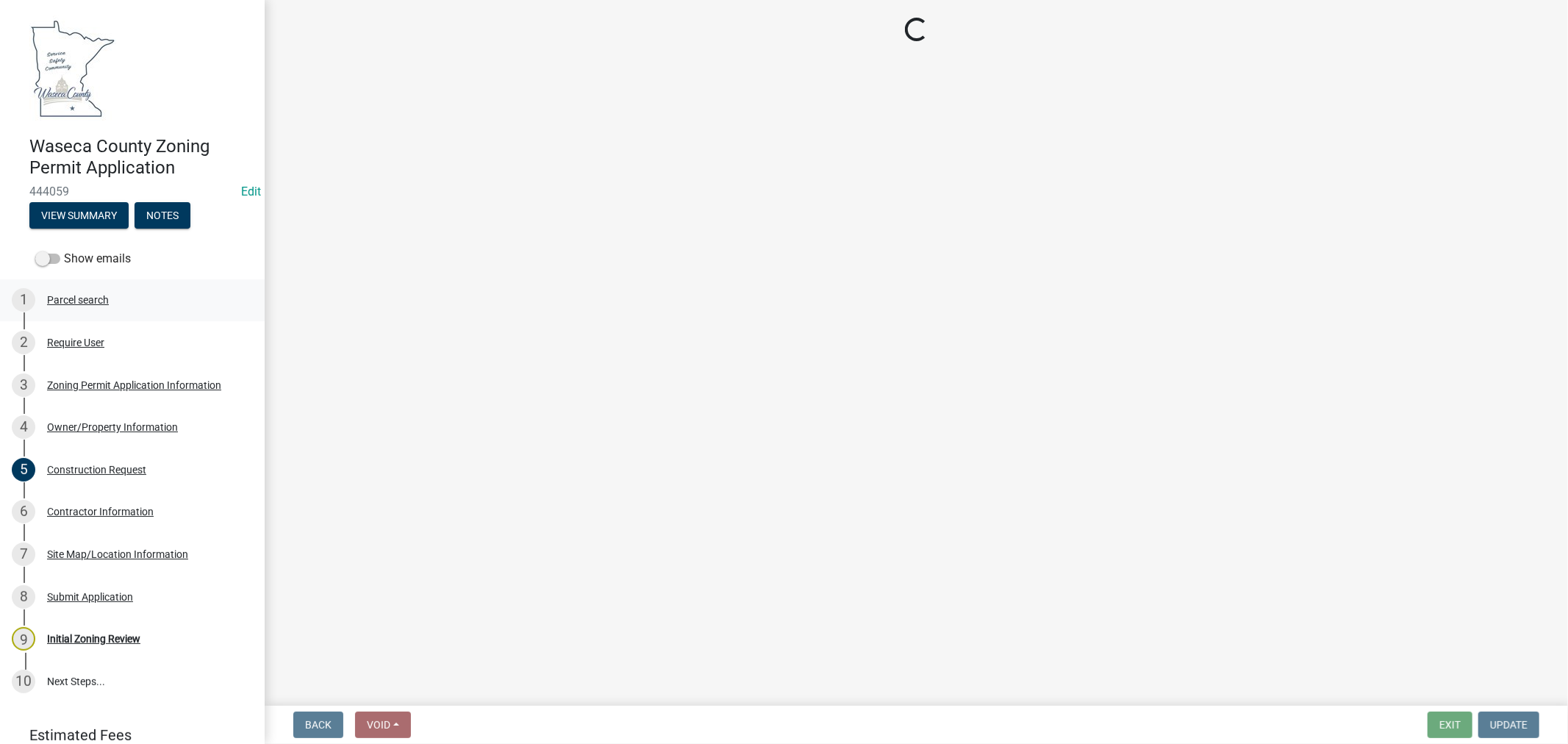
scroll to position [0, 0]
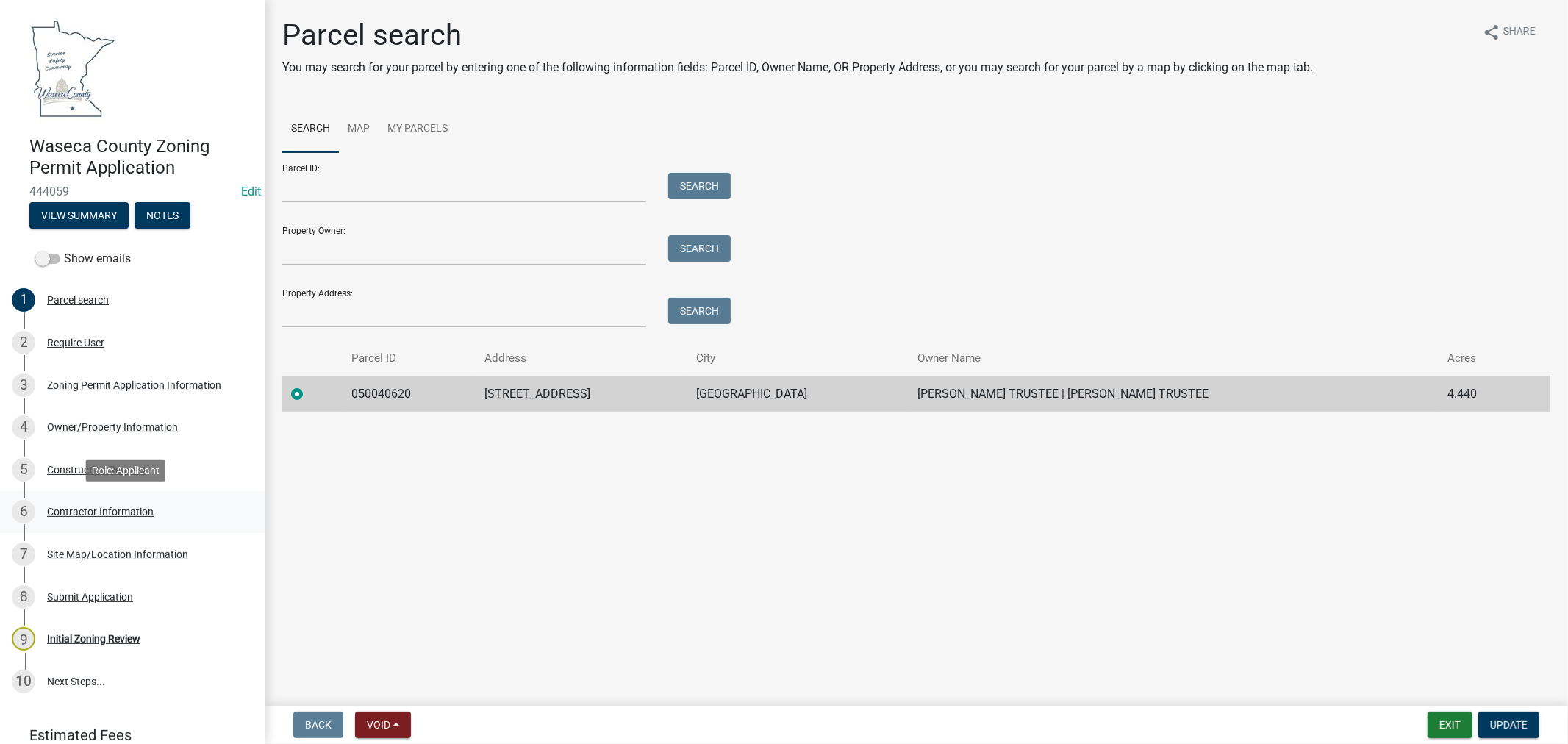
drag, startPoint x: 126, startPoint y: 512, endPoint x: 134, endPoint y: 519, distance: 10.6
click at [126, 512] on div "Contractor Information" at bounding box center [100, 511] width 106 height 10
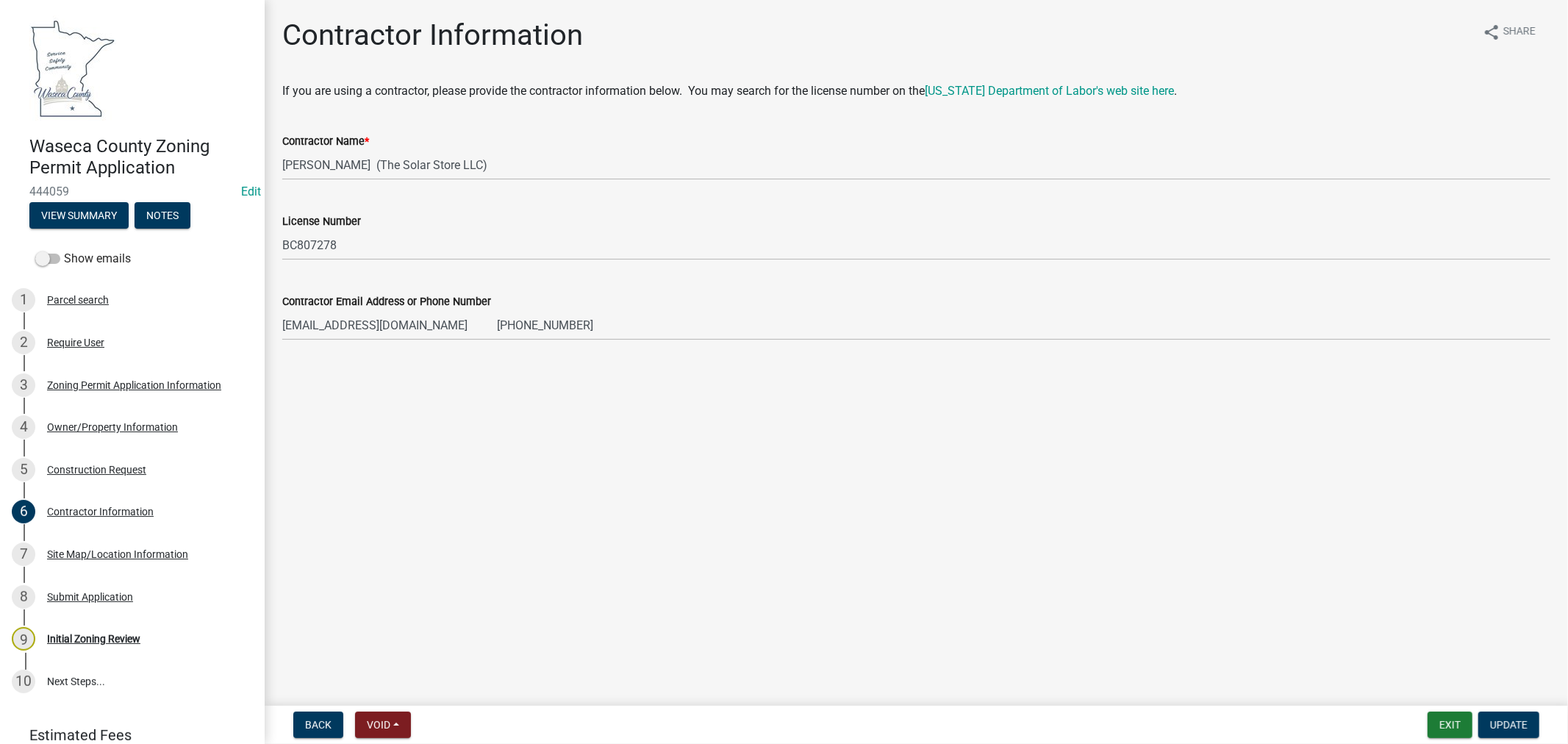
drag, startPoint x: 105, startPoint y: 468, endPoint x: 465, endPoint y: 453, distance: 360.3
click at [106, 468] on div "Construction Request" at bounding box center [96, 469] width 99 height 10
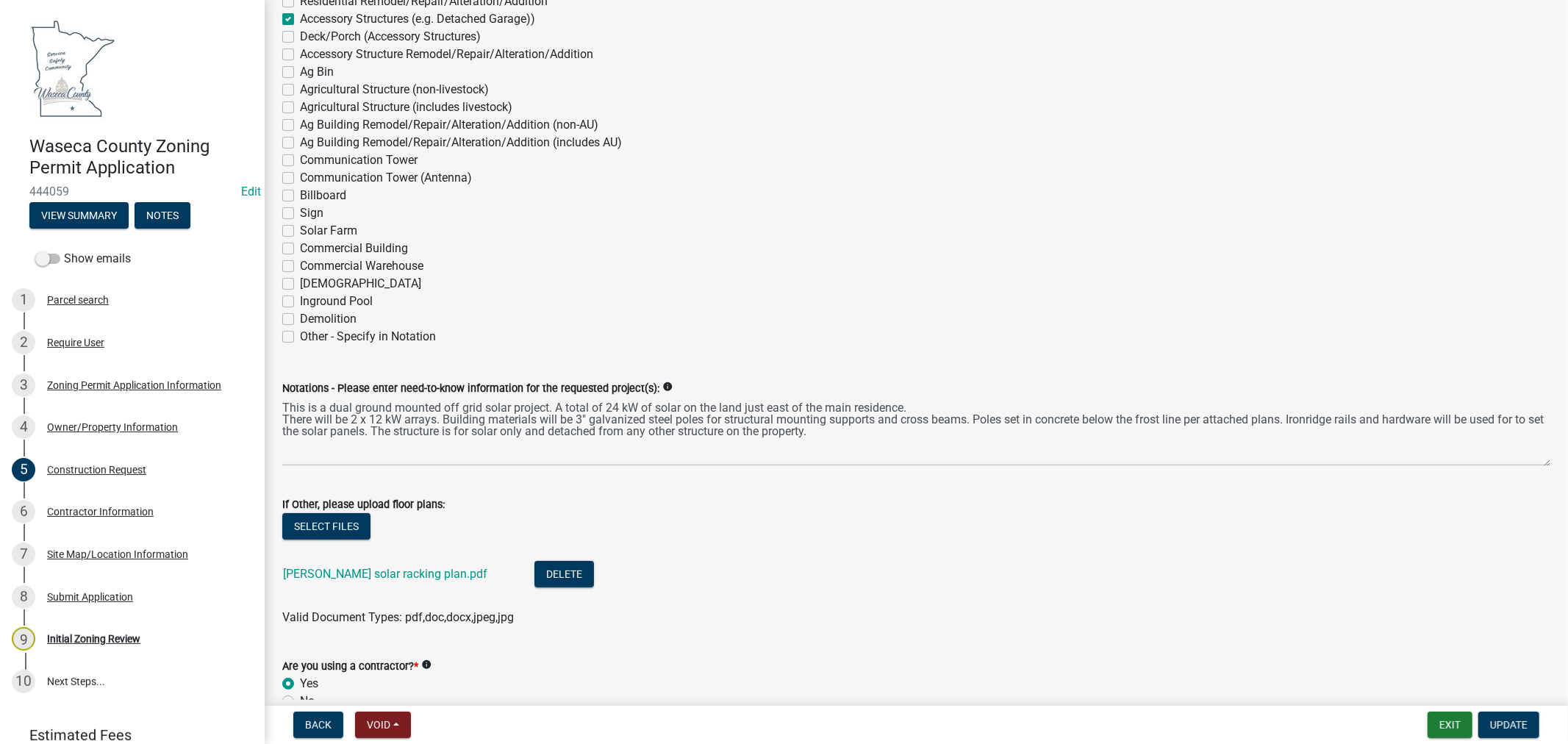
scroll to position [408, 0]
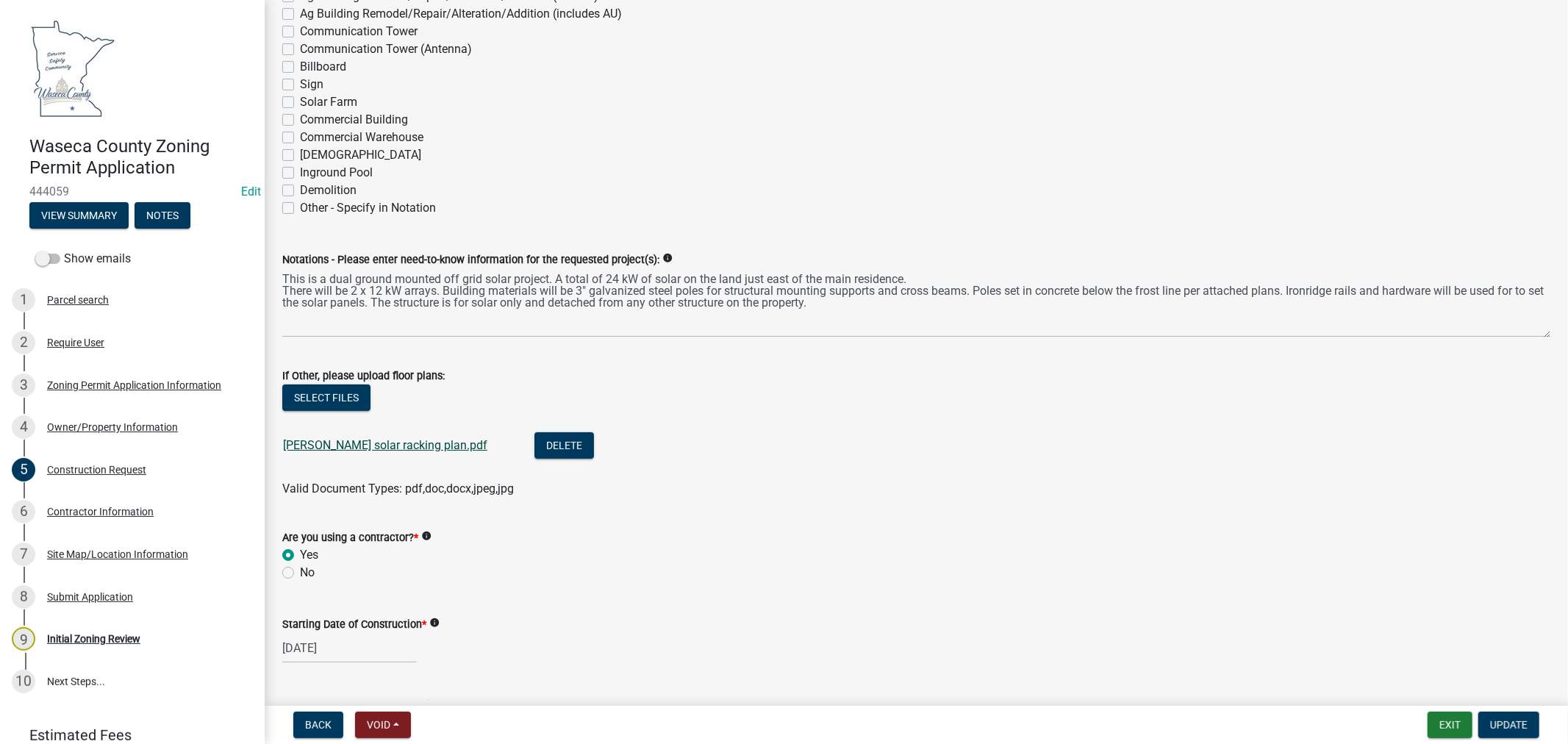
click at [371, 445] on link "[PERSON_NAME] solar racking plan.pdf" at bounding box center [385, 444] width 205 height 14
